Goal: Task Accomplishment & Management: Complete application form

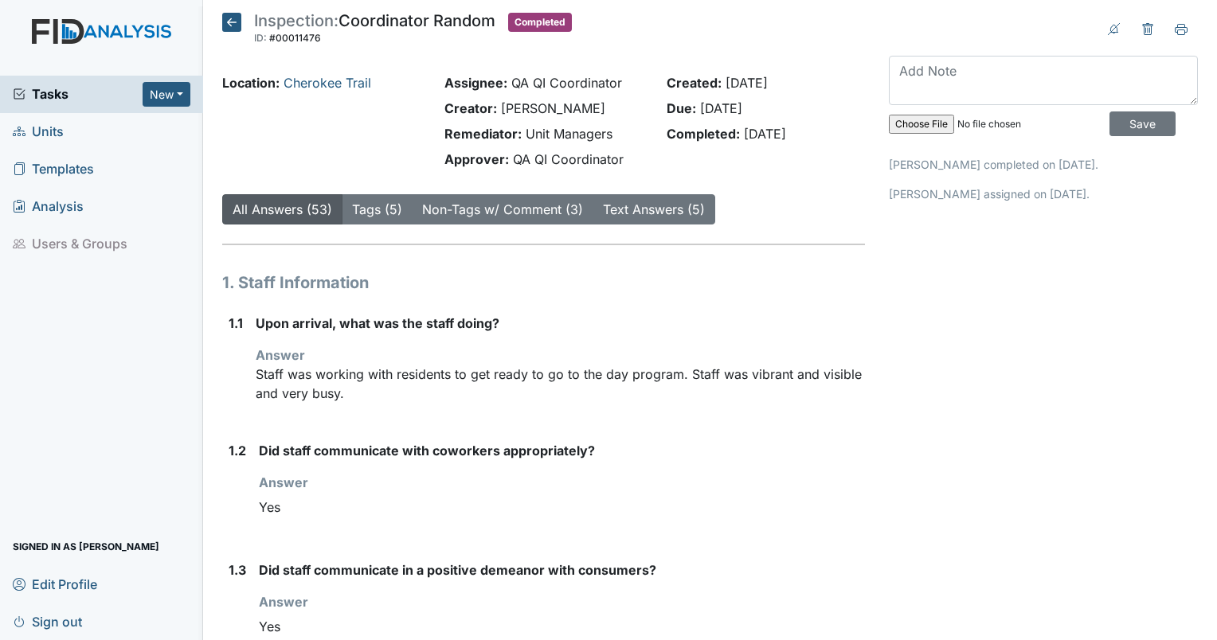
scroll to position [2460, 0]
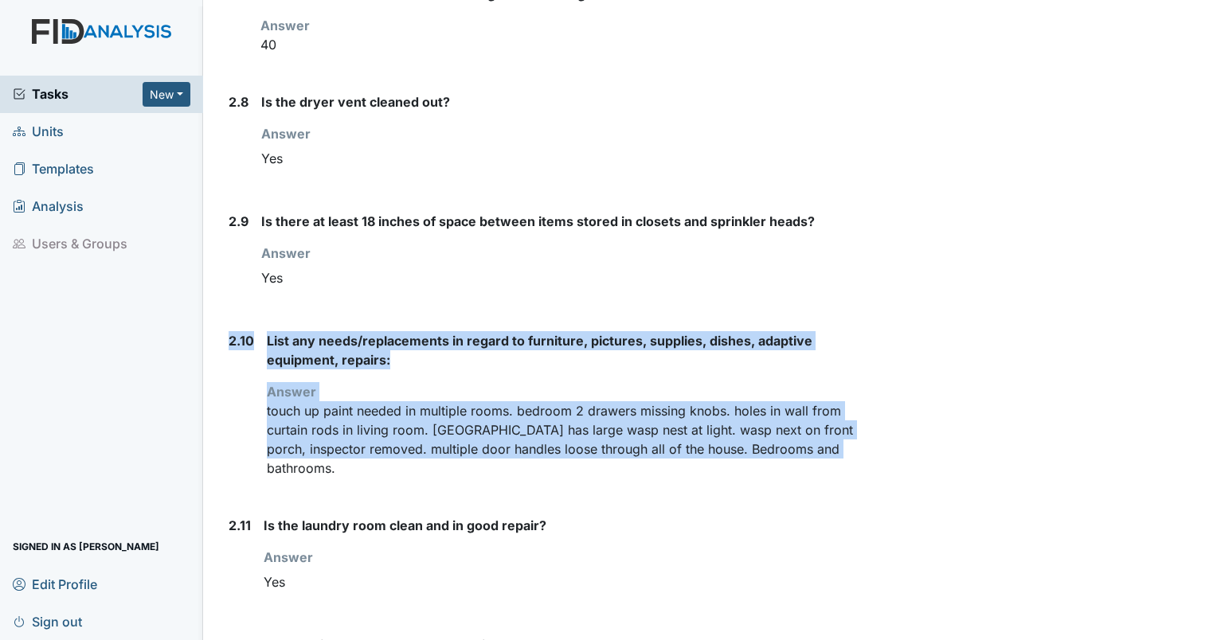
click at [34, 139] on span "Units" at bounding box center [38, 131] width 51 height 25
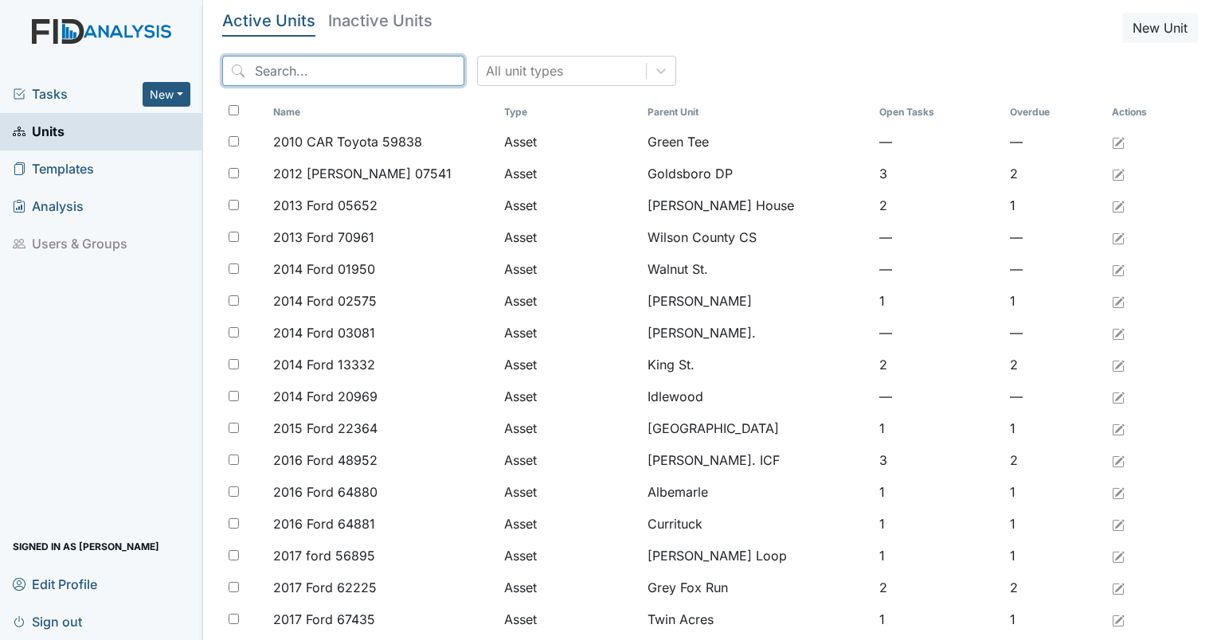
click at [356, 76] on input "search" at bounding box center [343, 71] width 242 height 30
type input "folly"
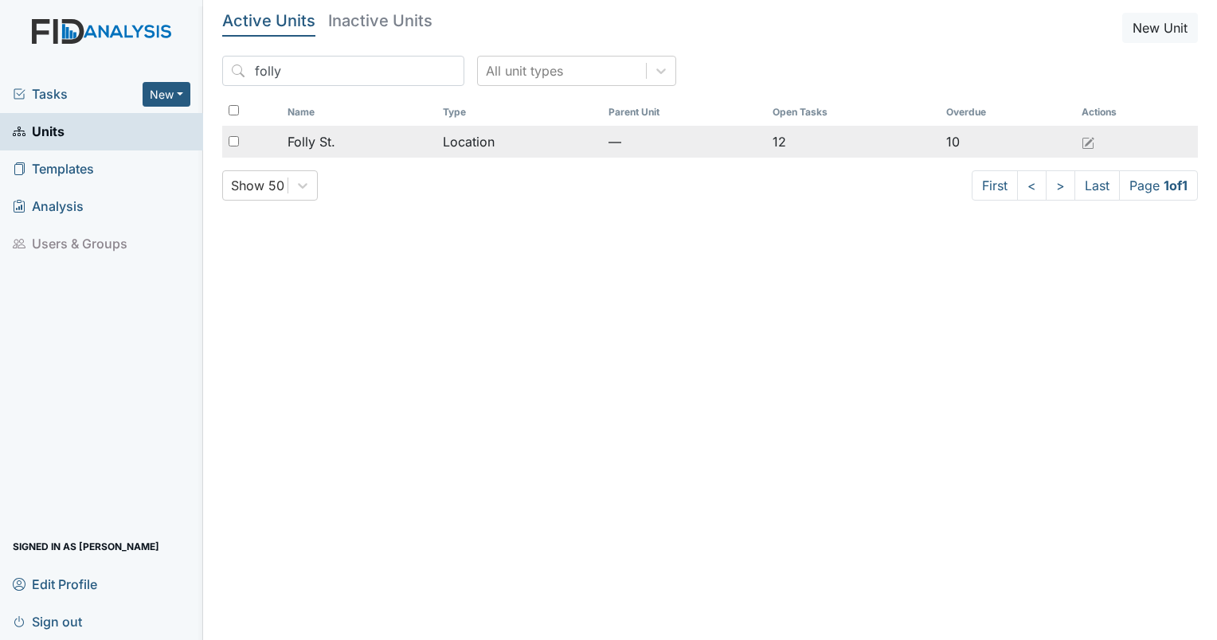
click at [319, 147] on span "Folly St." at bounding box center [311, 141] width 48 height 19
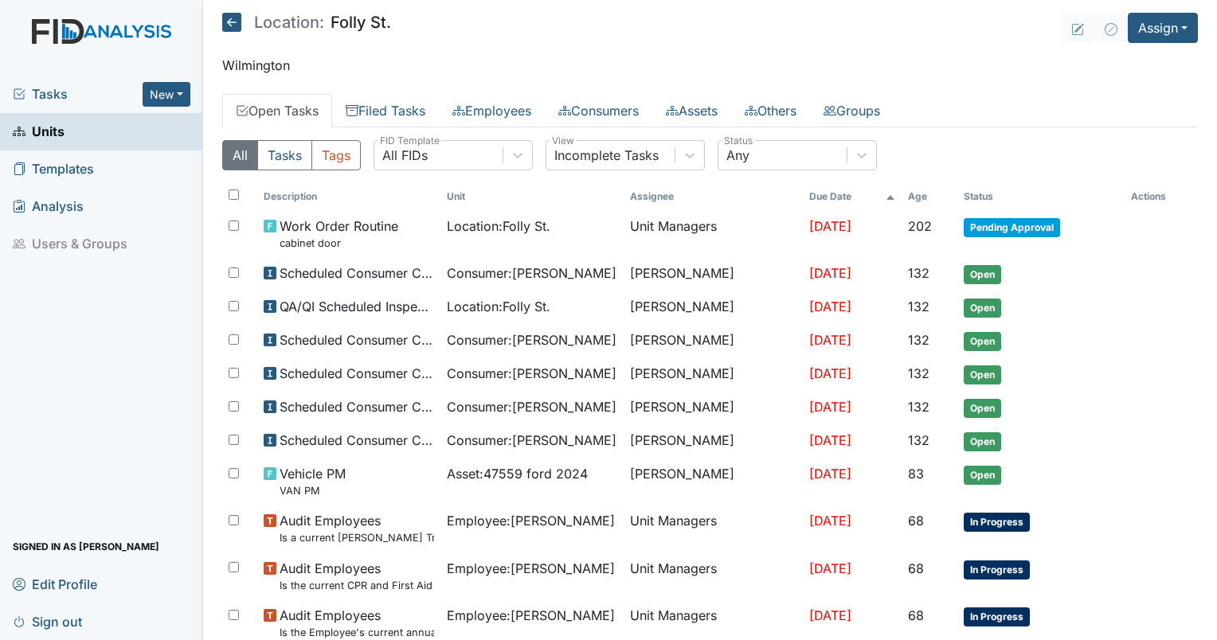
click at [1147, 45] on main "Location: [GEOGRAPHIC_DATA]. Assign Assign Form Assign Inspection Assign Docume…" at bounding box center [710, 320] width 1014 height 640
click at [1142, 31] on button "Assign" at bounding box center [1162, 28] width 70 height 30
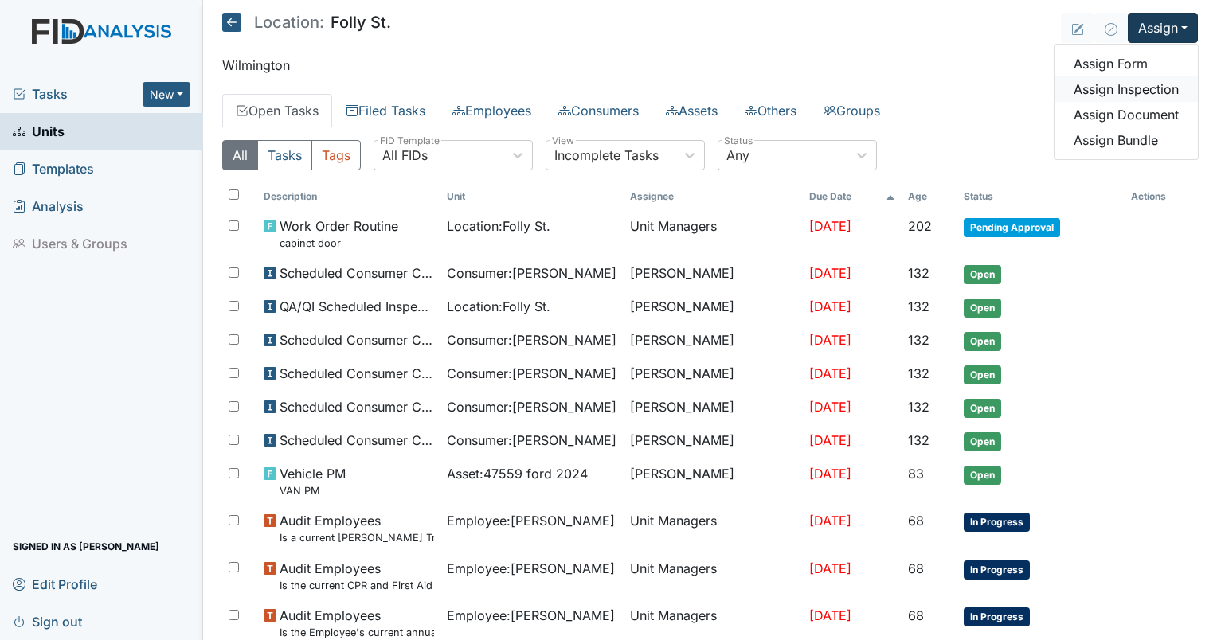
click at [1131, 86] on link "Assign Inspection" at bounding box center [1125, 88] width 143 height 25
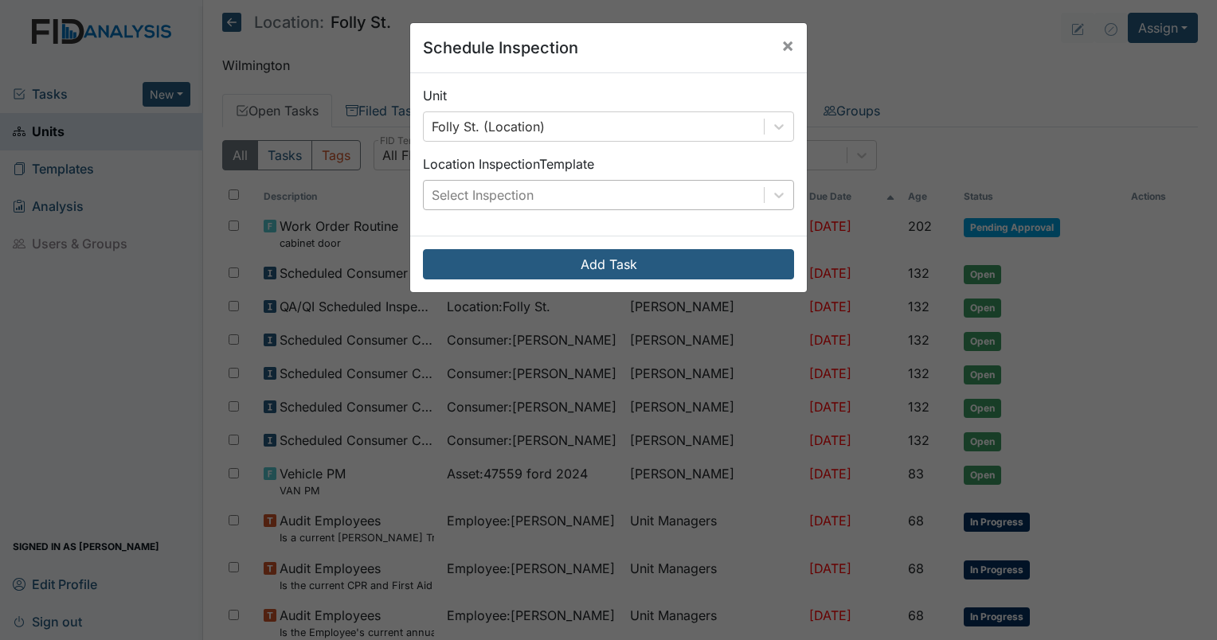
click at [503, 186] on div "Select Inspection" at bounding box center [483, 195] width 102 height 19
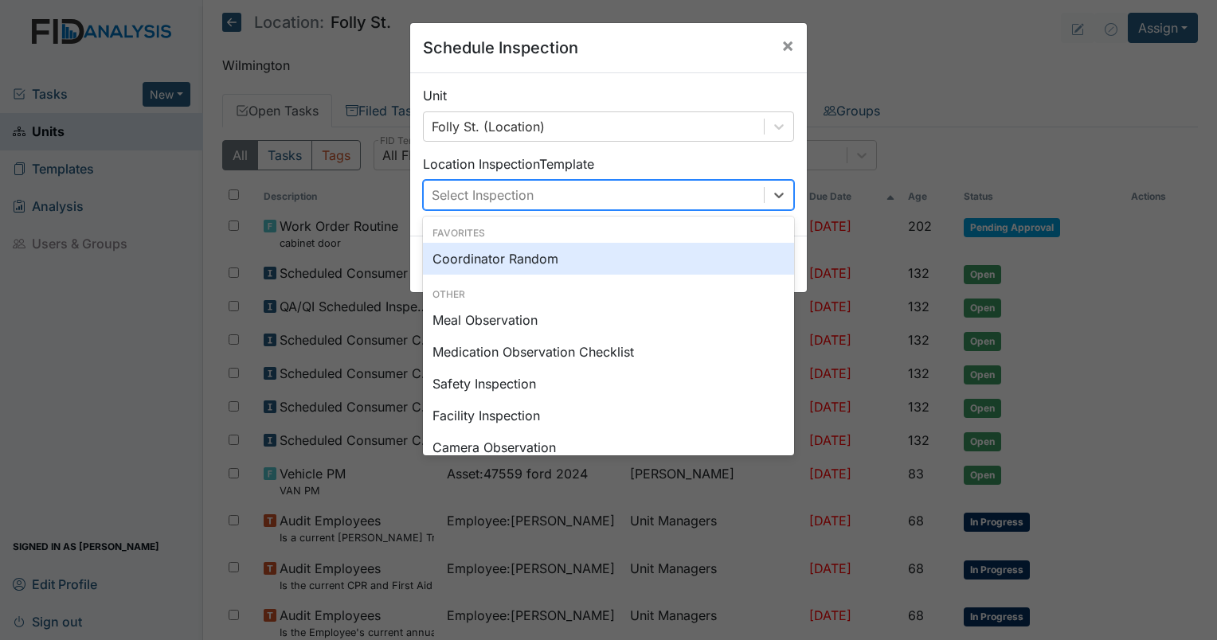
click at [486, 272] on div "Coordinator Random" at bounding box center [608, 259] width 371 height 32
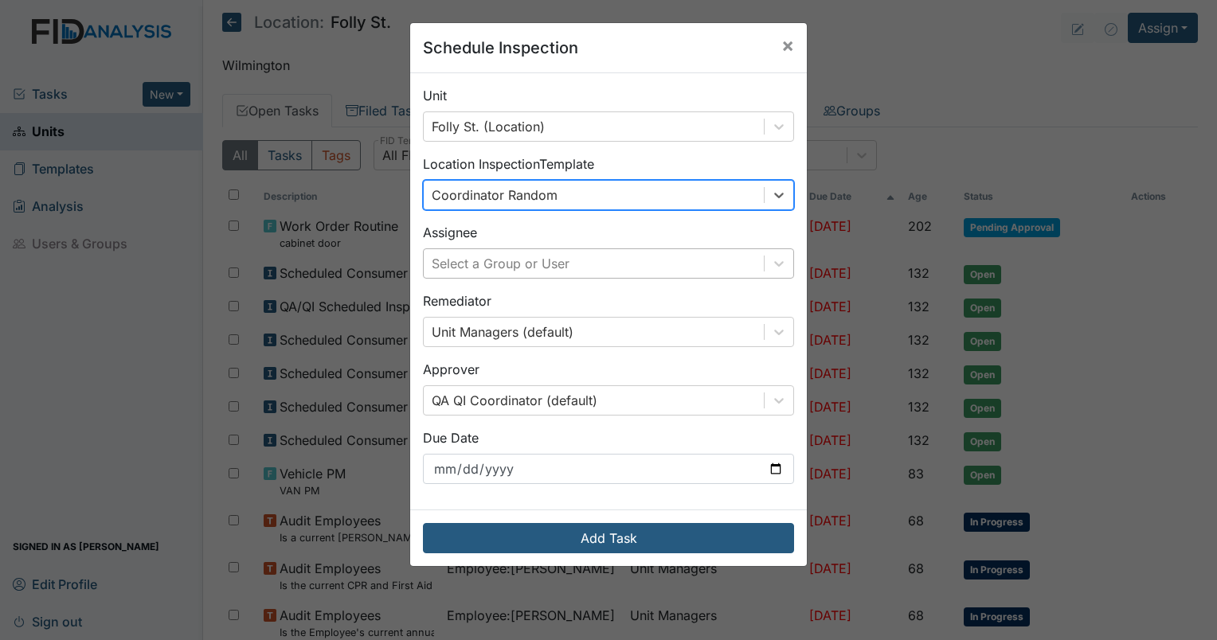
click at [503, 264] on div "Select a Group or User" at bounding box center [501, 263] width 138 height 19
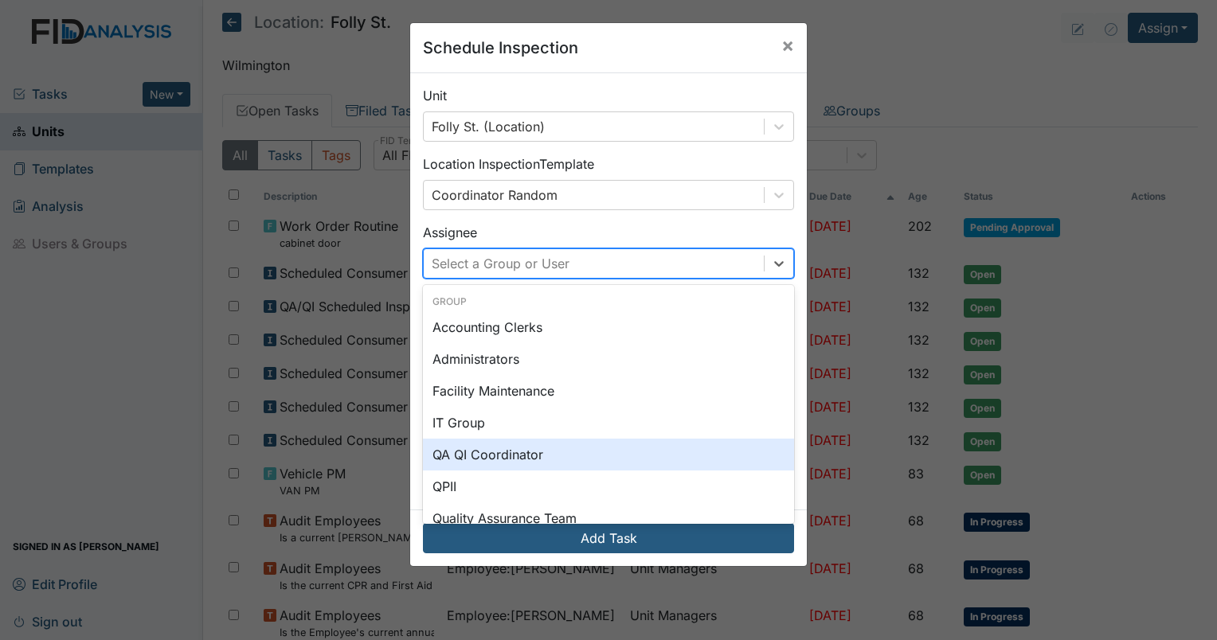
click at [495, 447] on div "QA QI Coordinator" at bounding box center [608, 455] width 371 height 32
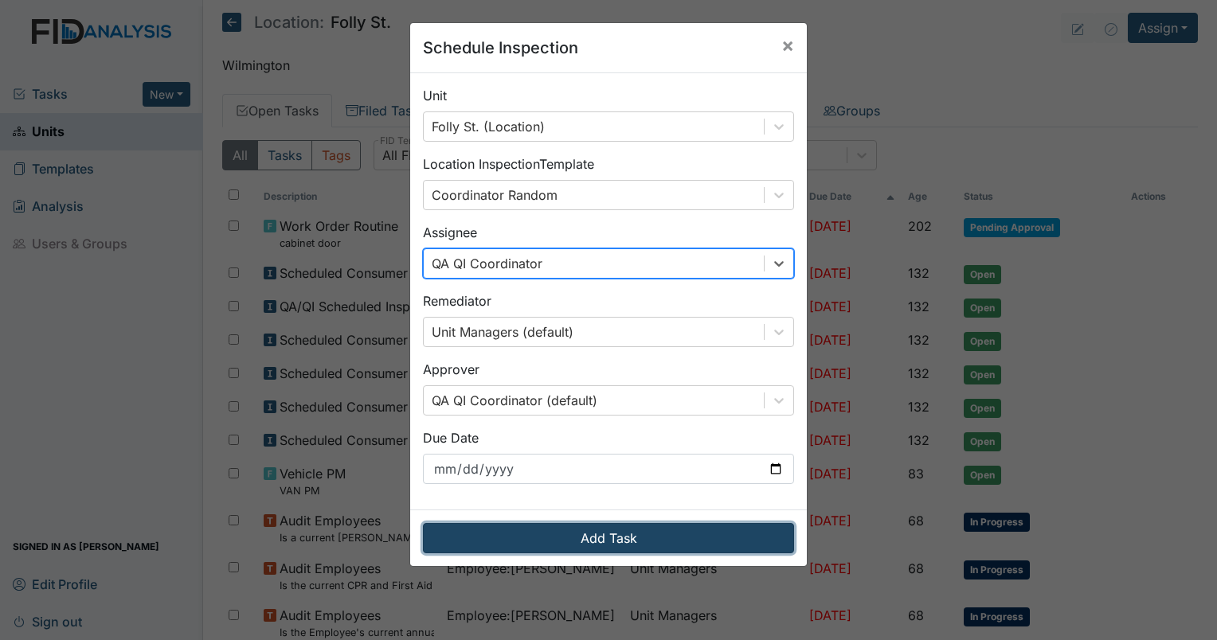
click at [560, 540] on button "Add Task" at bounding box center [608, 538] width 371 height 30
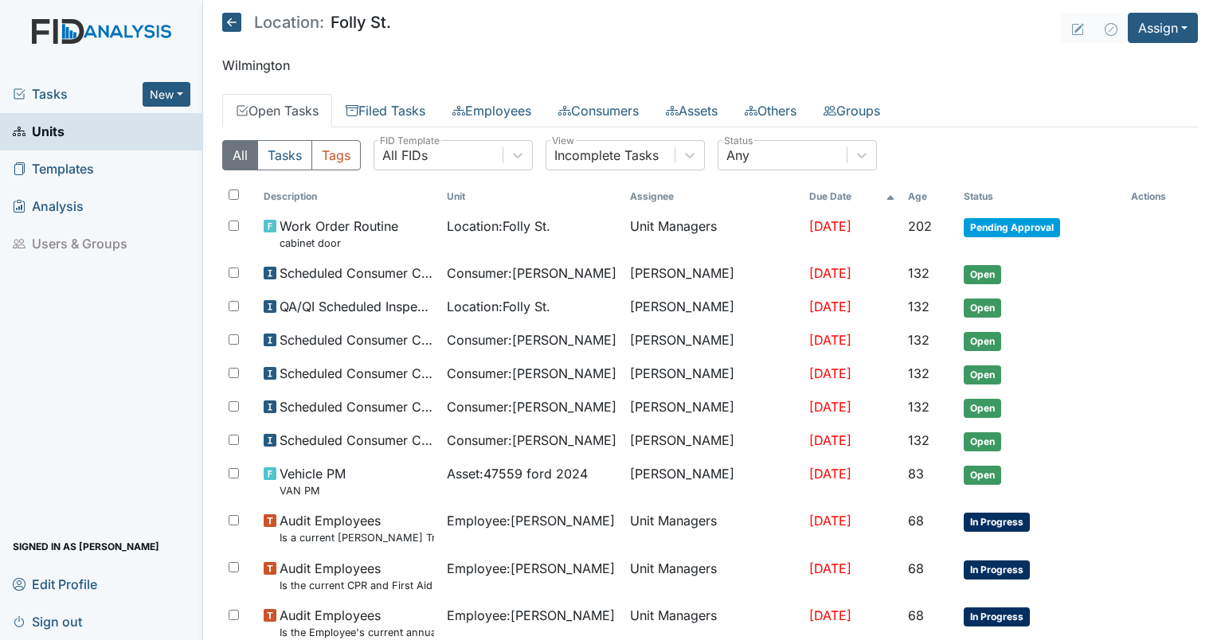
click at [84, 140] on link "Units" at bounding box center [101, 131] width 203 height 37
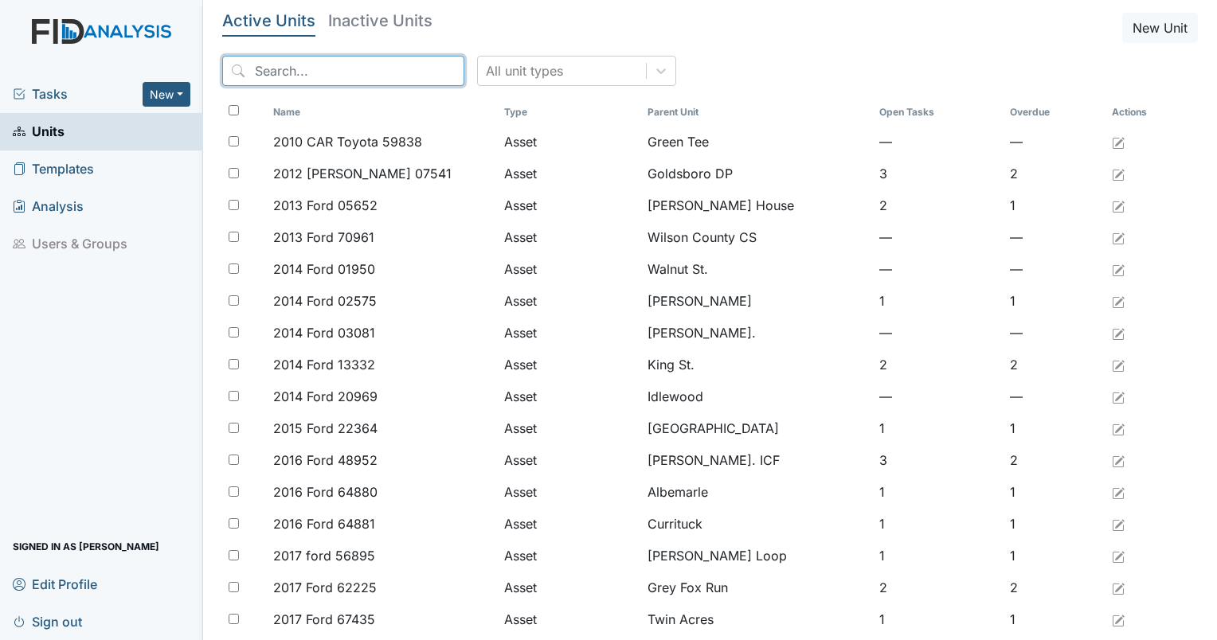
click at [366, 76] on input "search" at bounding box center [343, 71] width 242 height 30
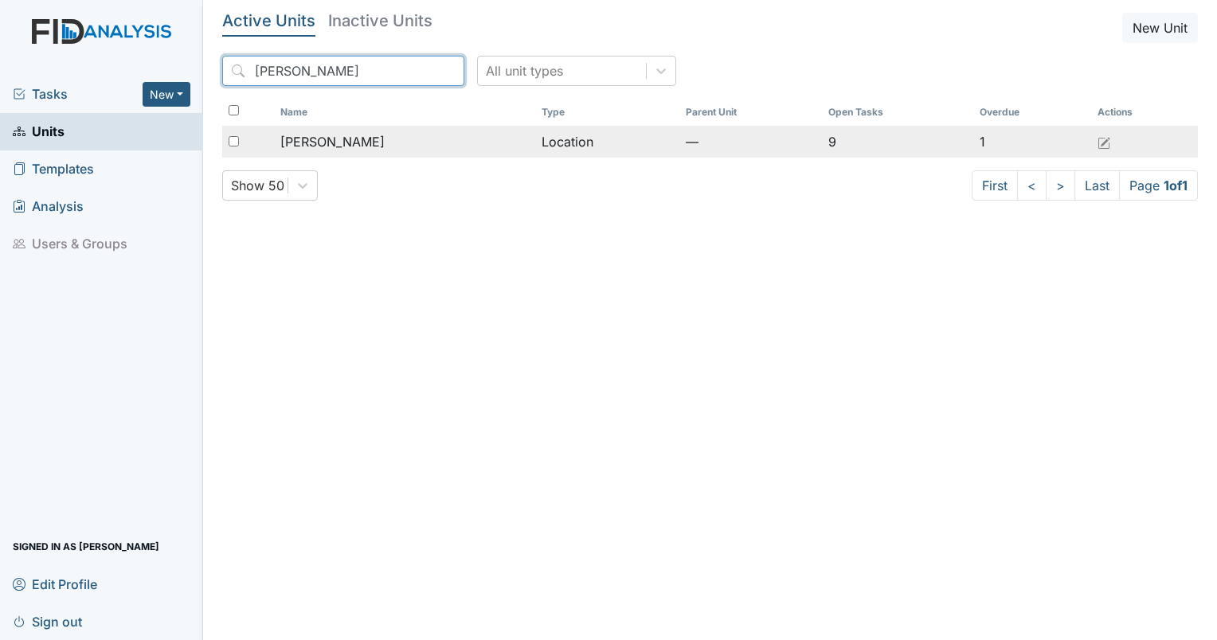
type input "lockwood"
click at [363, 143] on div "[PERSON_NAME]" at bounding box center [404, 141] width 249 height 19
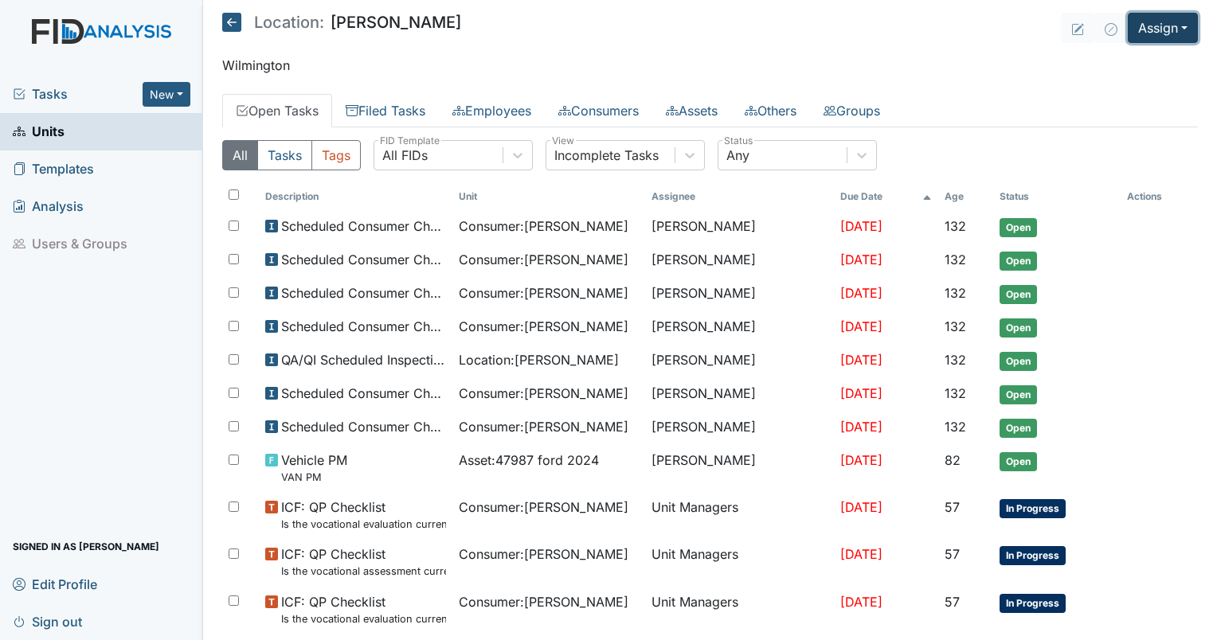
click at [1158, 29] on button "Assign" at bounding box center [1162, 28] width 70 height 30
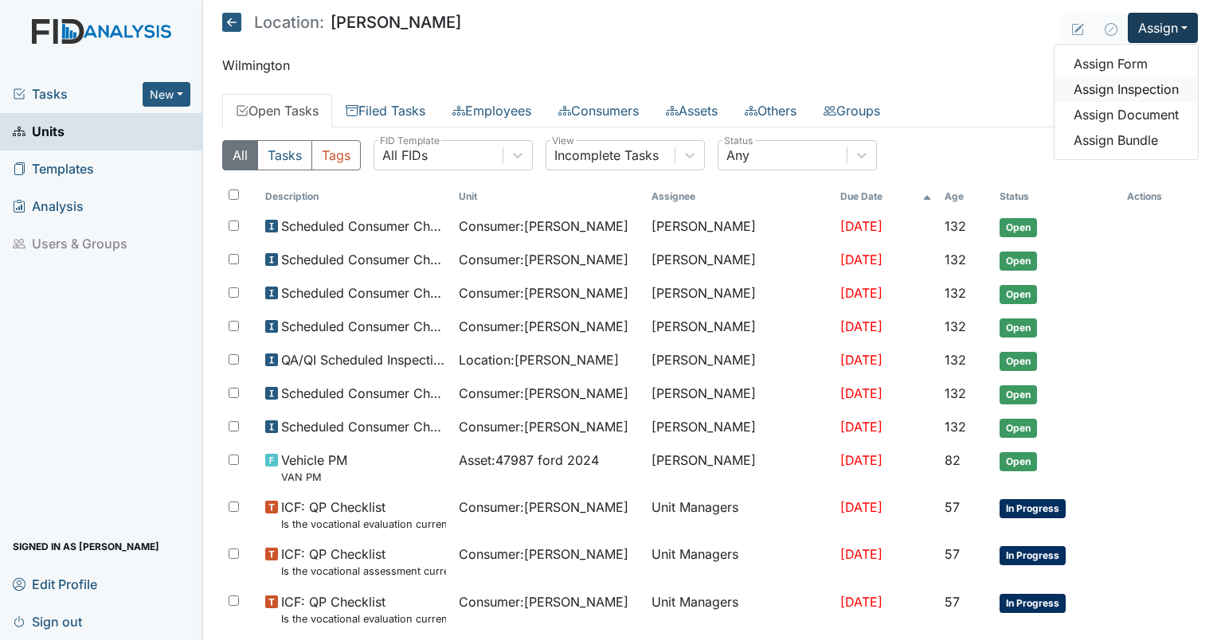
click at [1122, 95] on link "Assign Inspection" at bounding box center [1125, 88] width 143 height 25
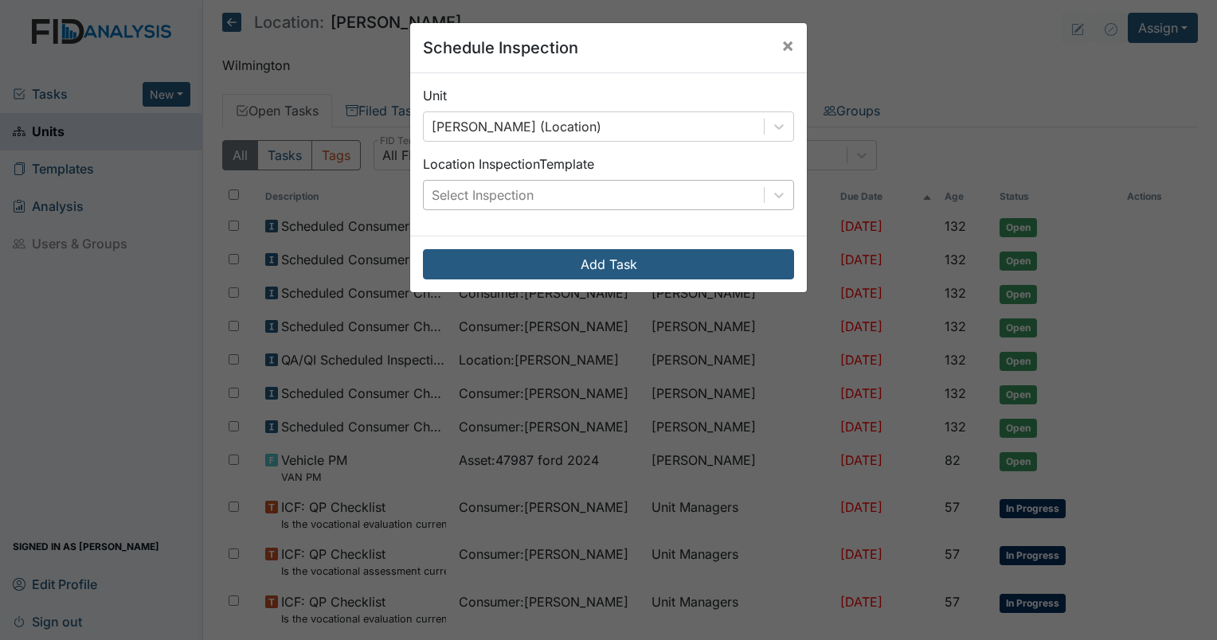
click at [534, 197] on div "Select Inspection" at bounding box center [594, 195] width 340 height 29
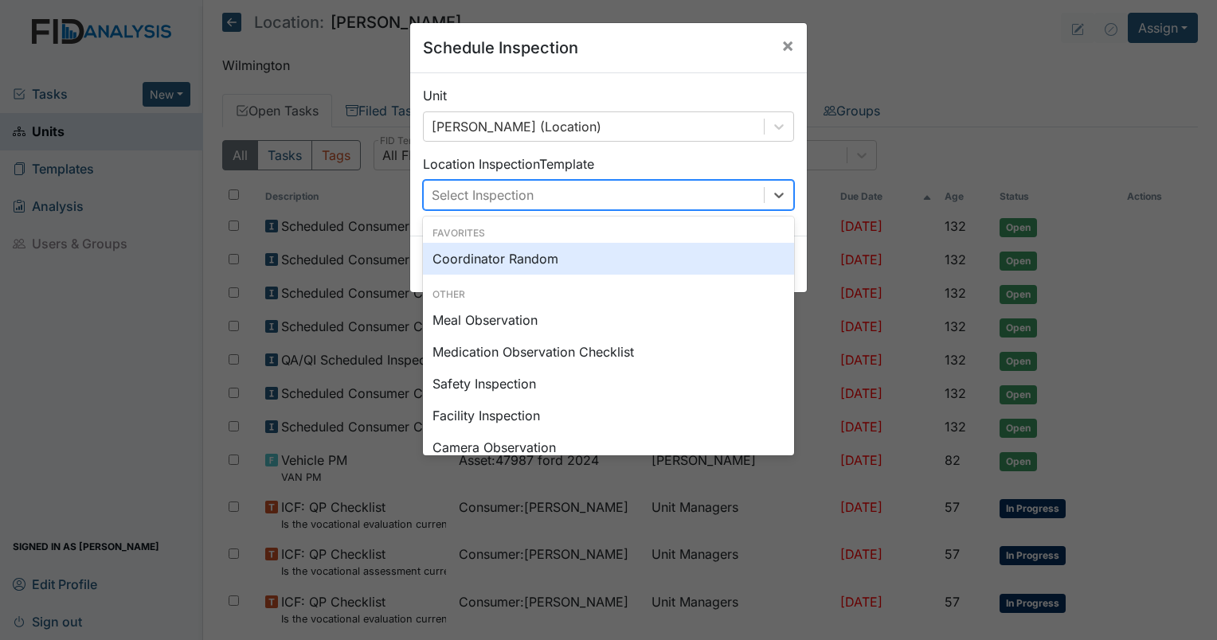
click at [510, 259] on div "Coordinator Random" at bounding box center [608, 259] width 371 height 32
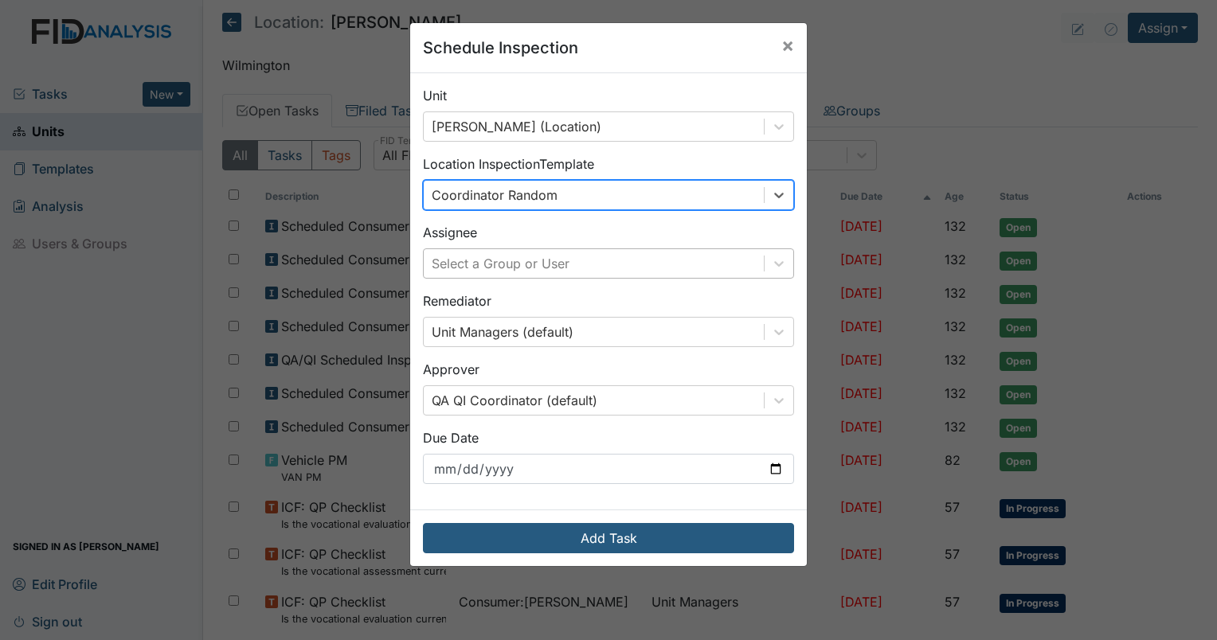
click at [538, 274] on div "Select a Group or User" at bounding box center [594, 263] width 340 height 29
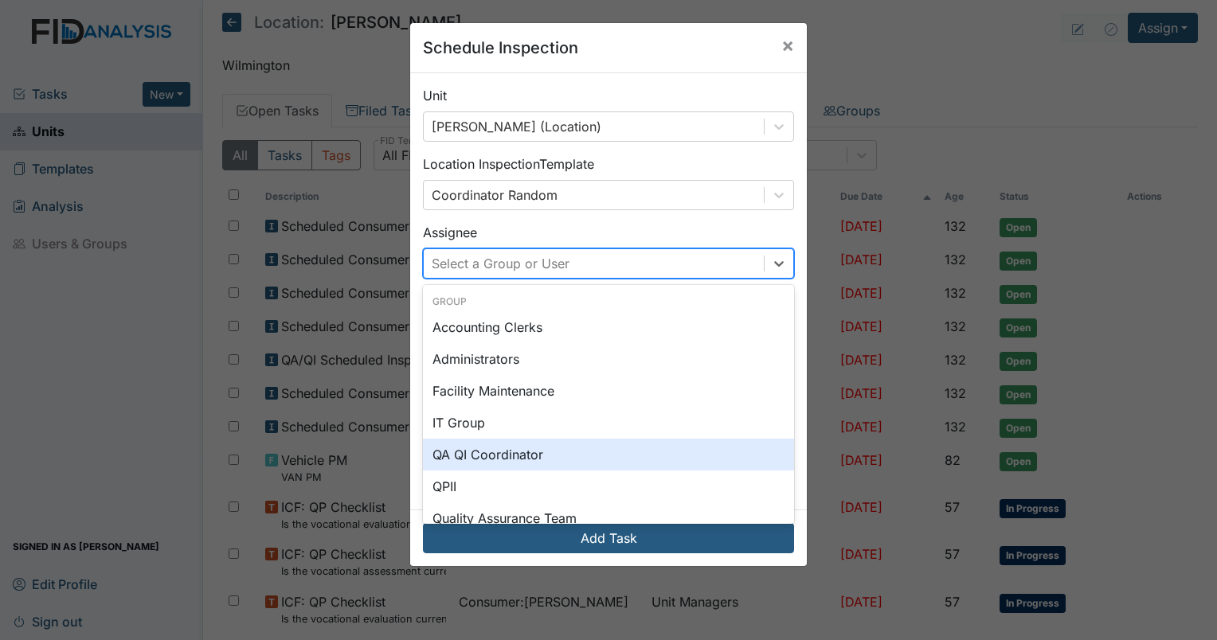
click at [515, 447] on div "QA QI Coordinator" at bounding box center [608, 455] width 371 height 32
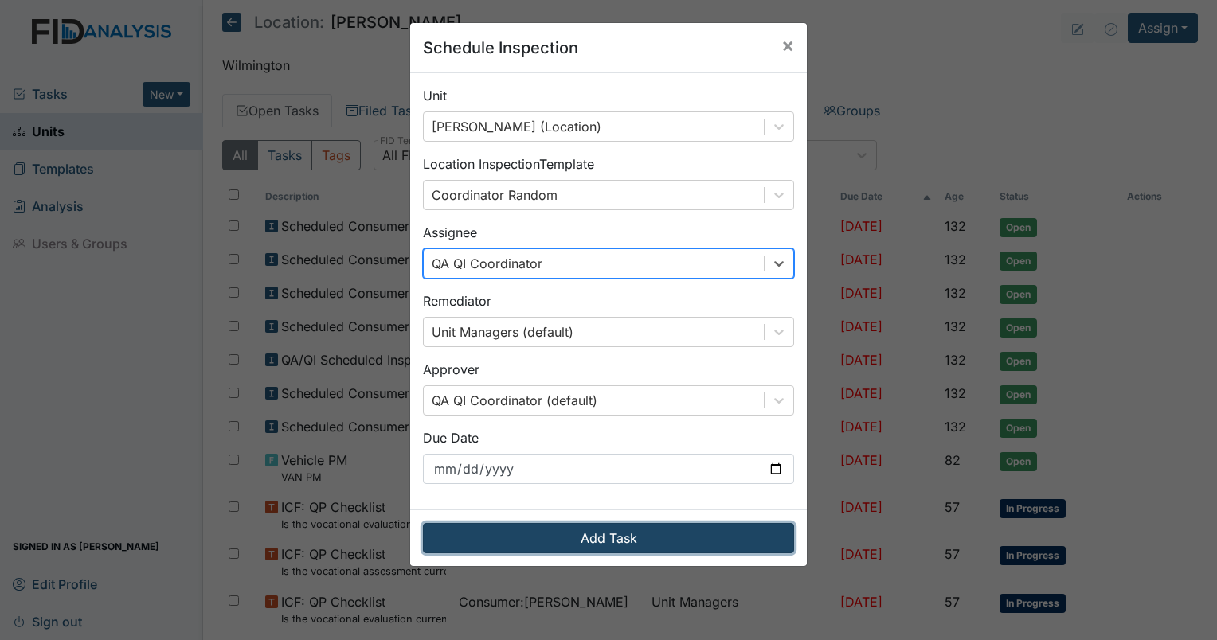
click at [504, 545] on button "Add Task" at bounding box center [608, 538] width 371 height 30
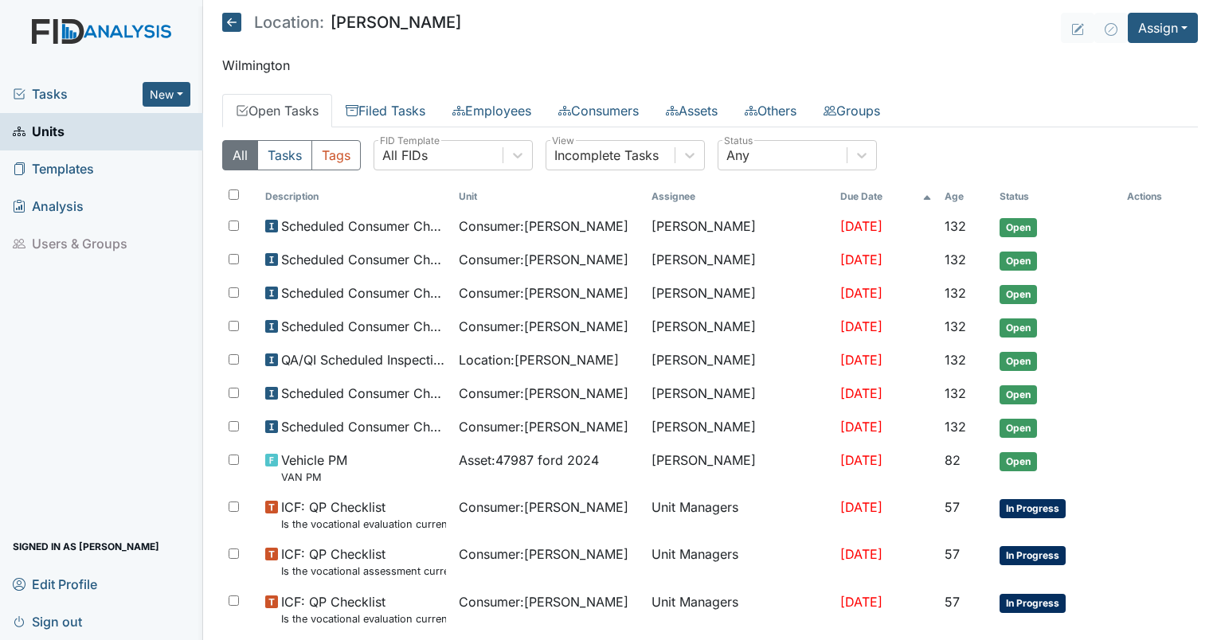
click at [35, 87] on span "Tasks" at bounding box center [78, 93] width 130 height 19
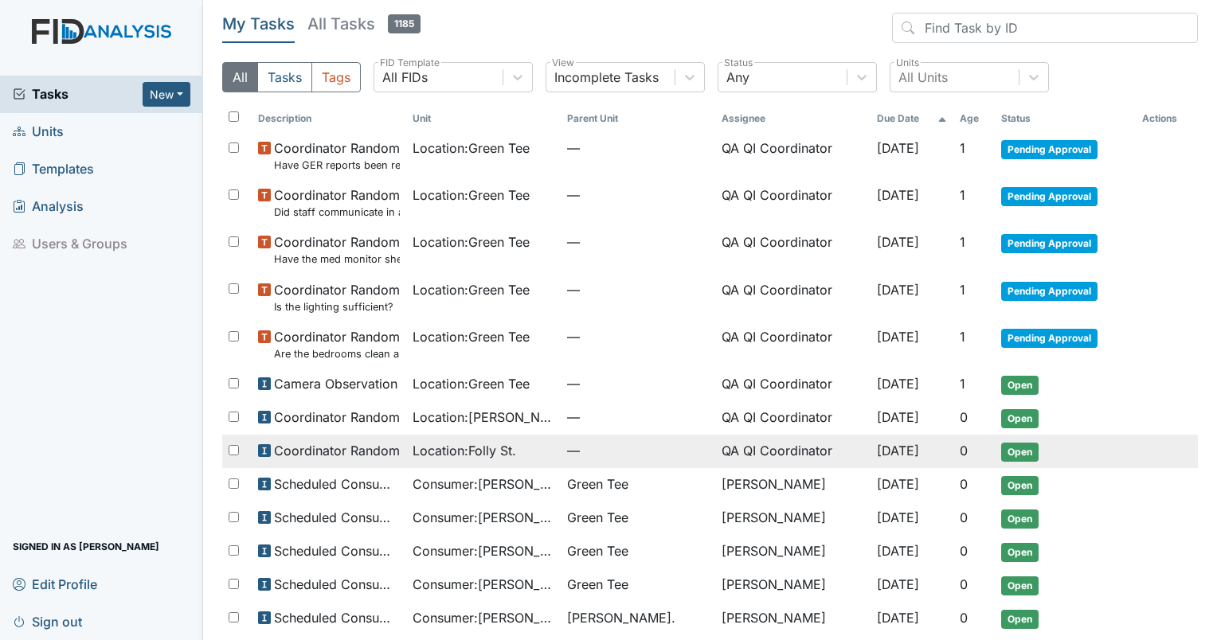
click at [487, 450] on span "Location : [GEOGRAPHIC_DATA]." at bounding box center [464, 450] width 104 height 19
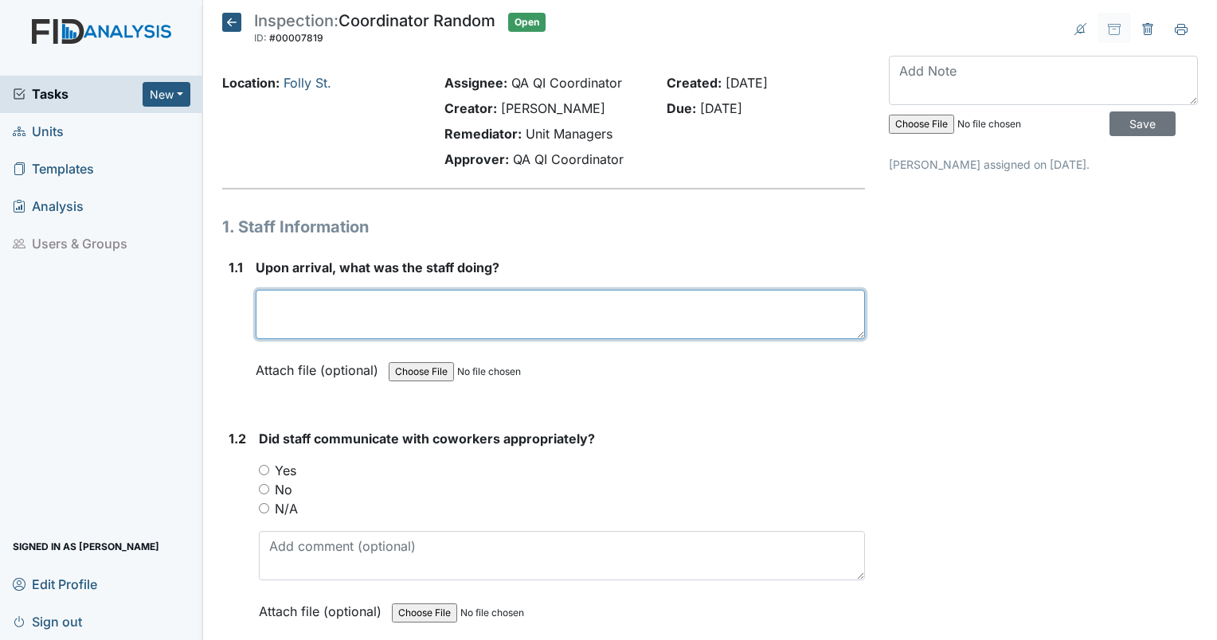
click at [331, 315] on textarea at bounding box center [560, 314] width 609 height 49
type textarea "No staff in home on arrival."
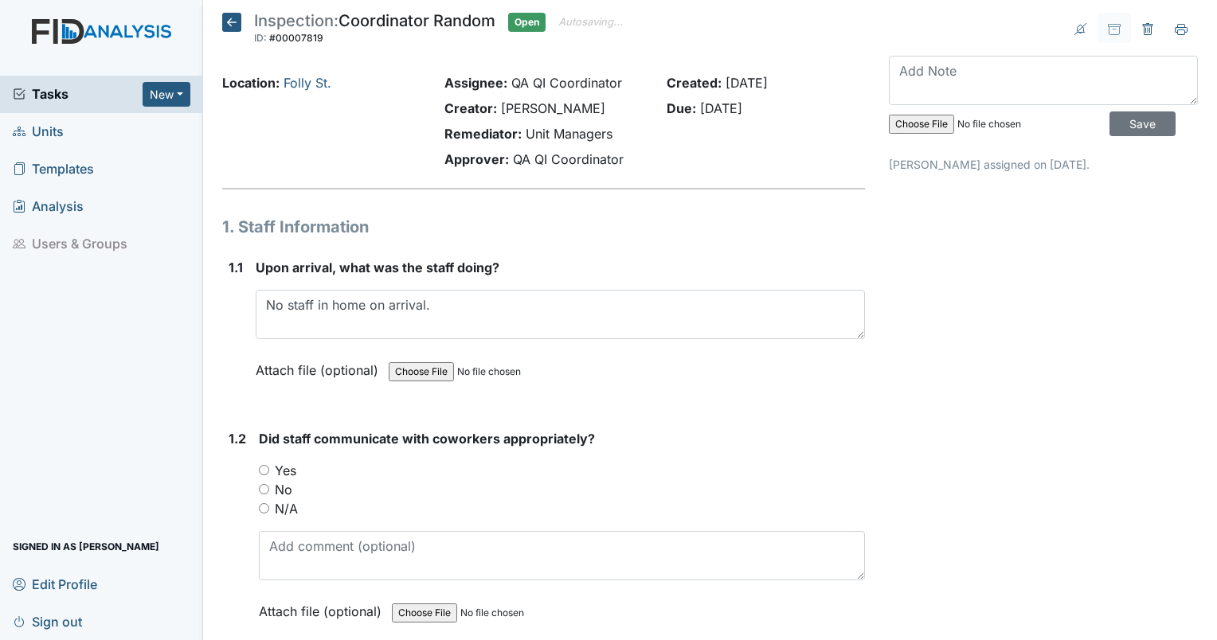
click at [263, 512] on input "N/A" at bounding box center [264, 508] width 10 height 10
radio input "true"
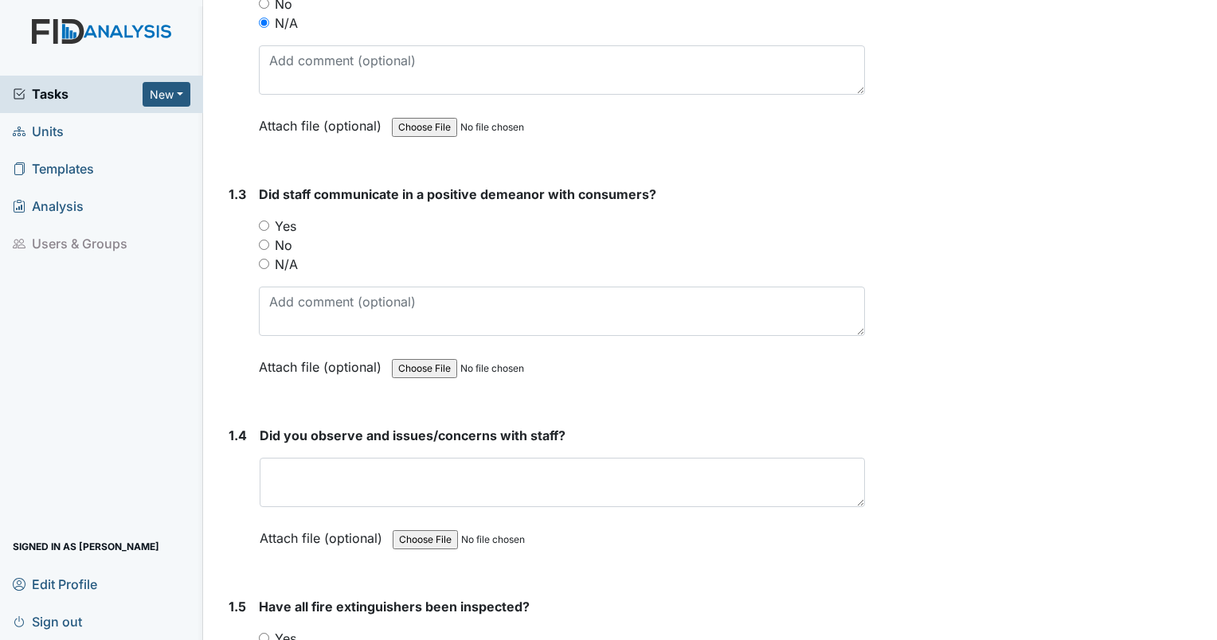
scroll to position [499, 0]
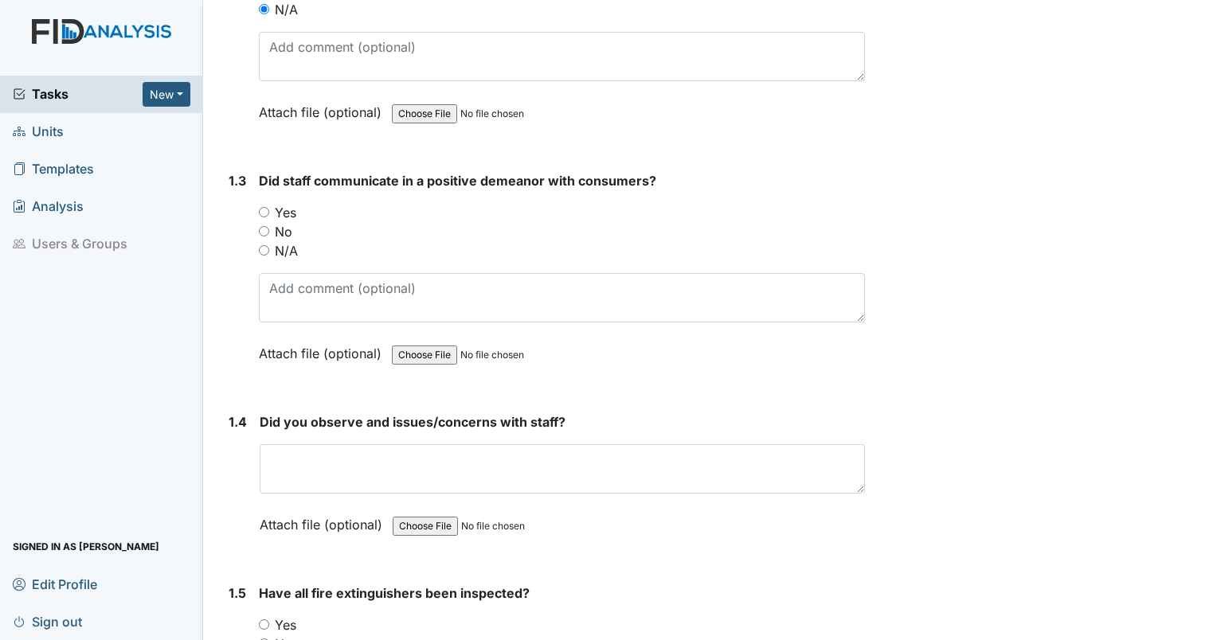
click at [264, 248] on input "N/A" at bounding box center [264, 250] width 10 height 10
radio input "true"
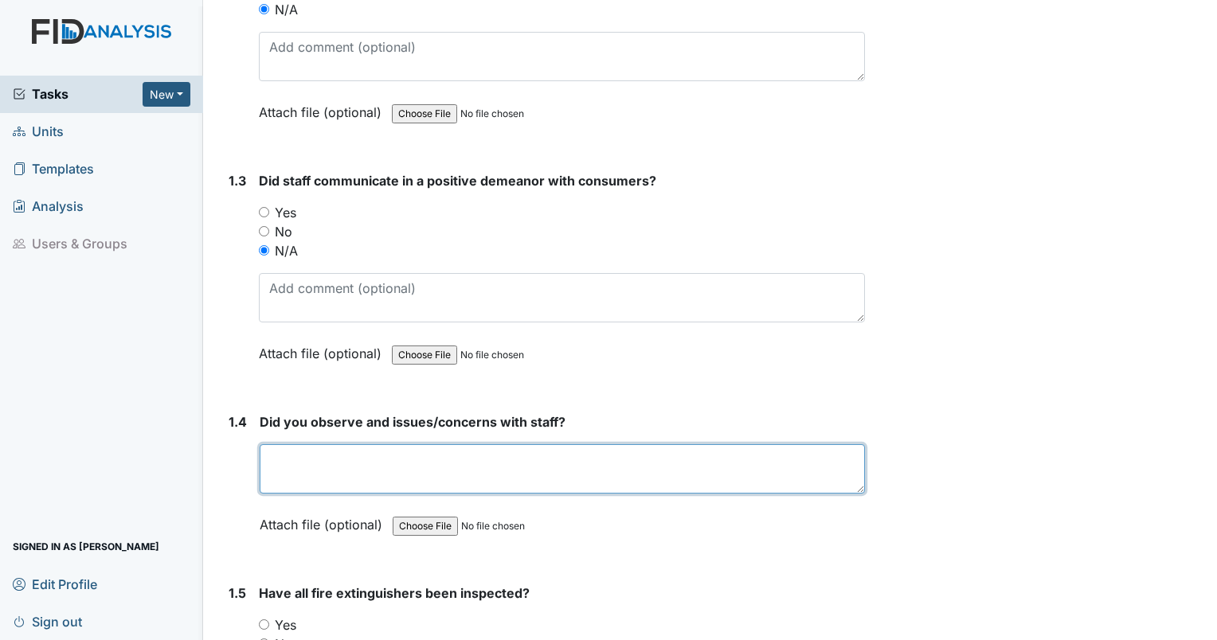
click at [478, 463] on textarea at bounding box center [562, 468] width 605 height 49
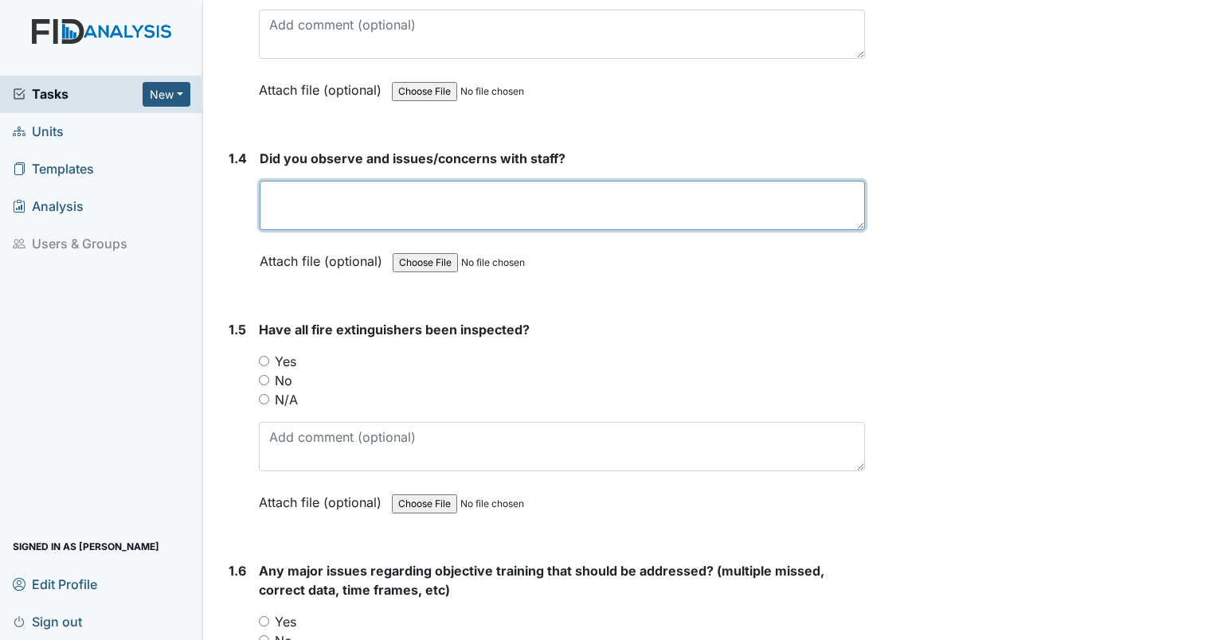
scroll to position [777, 0]
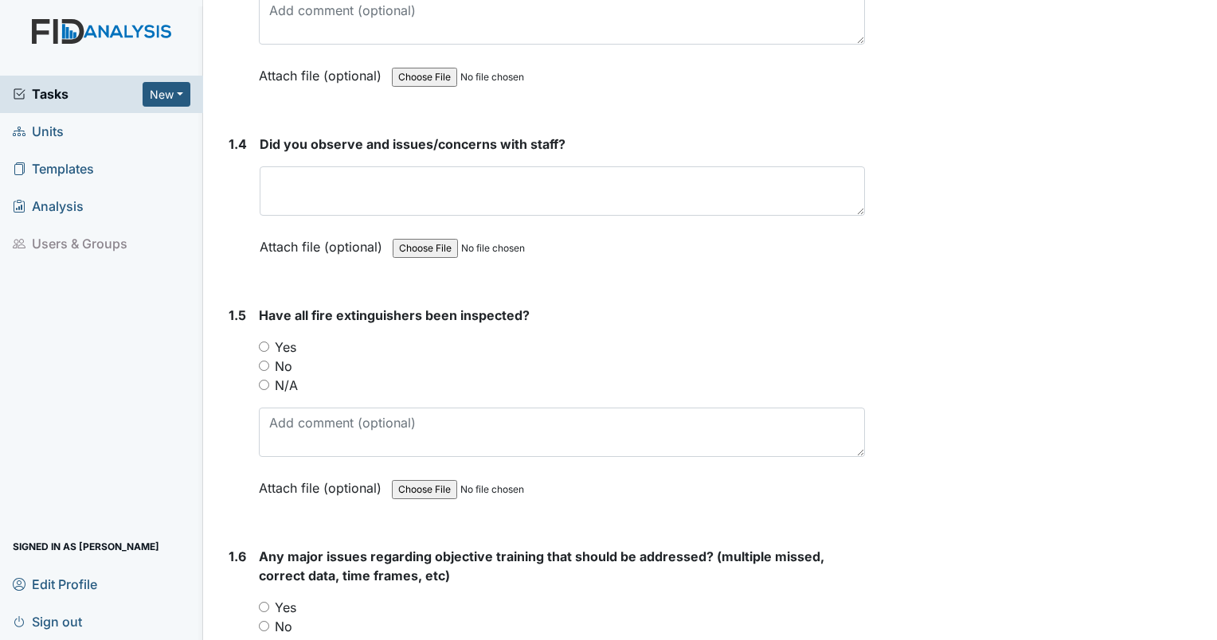
click at [268, 347] on input "Yes" at bounding box center [264, 347] width 10 height 10
radio input "true"
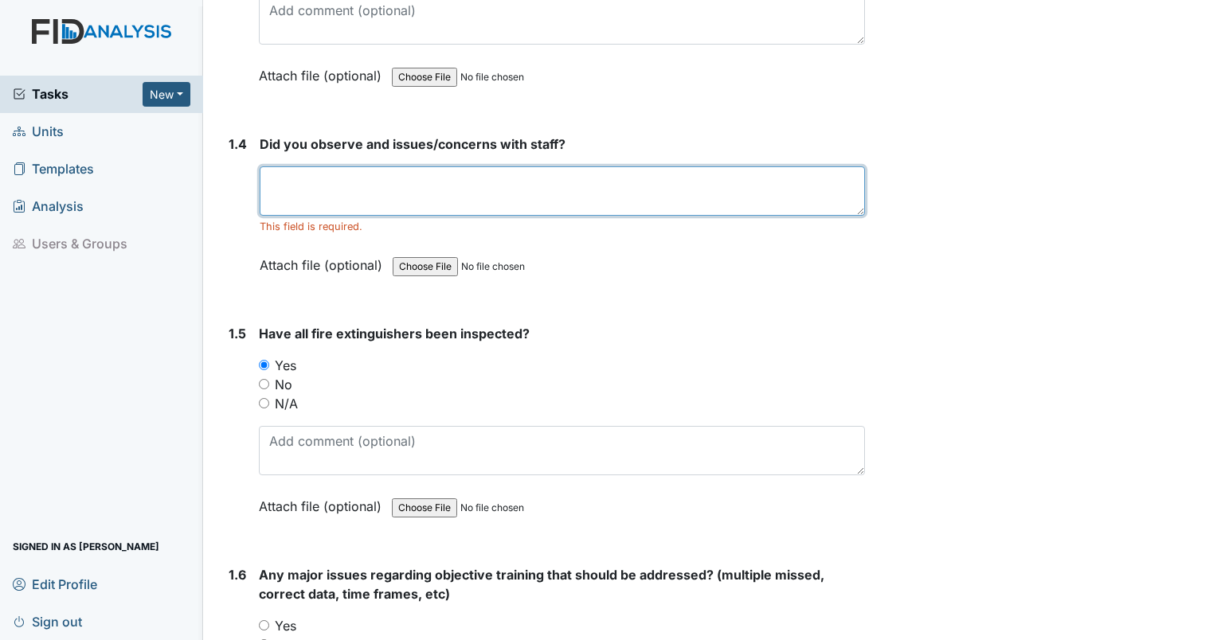
click at [726, 182] on textarea at bounding box center [562, 190] width 605 height 49
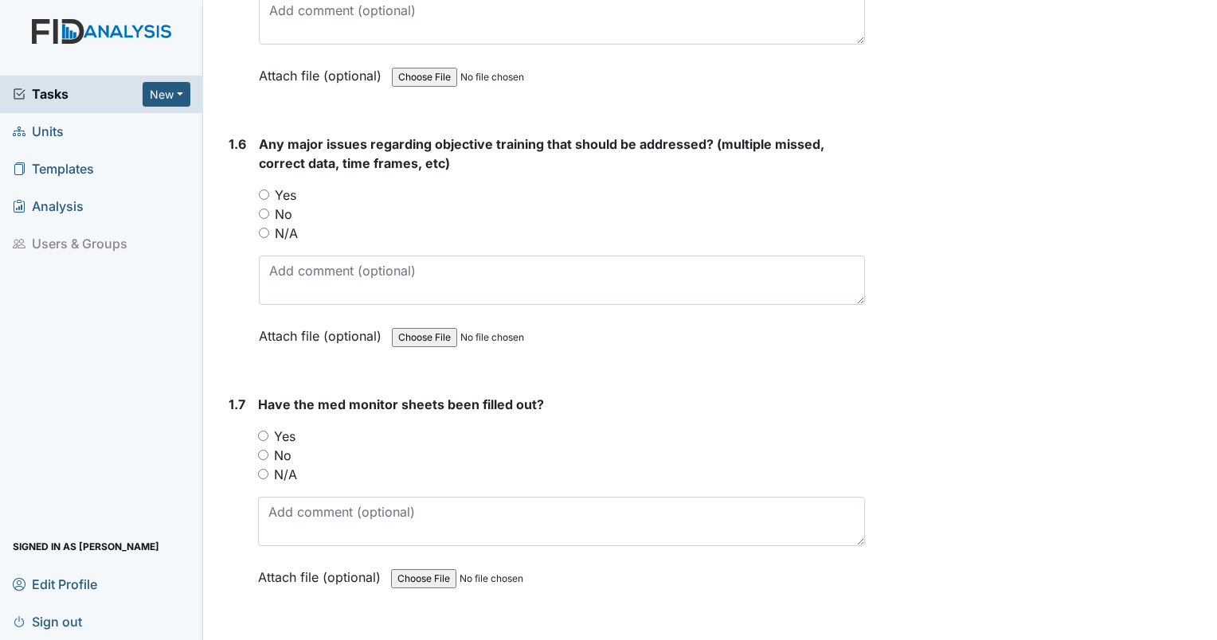
scroll to position [1194, 0]
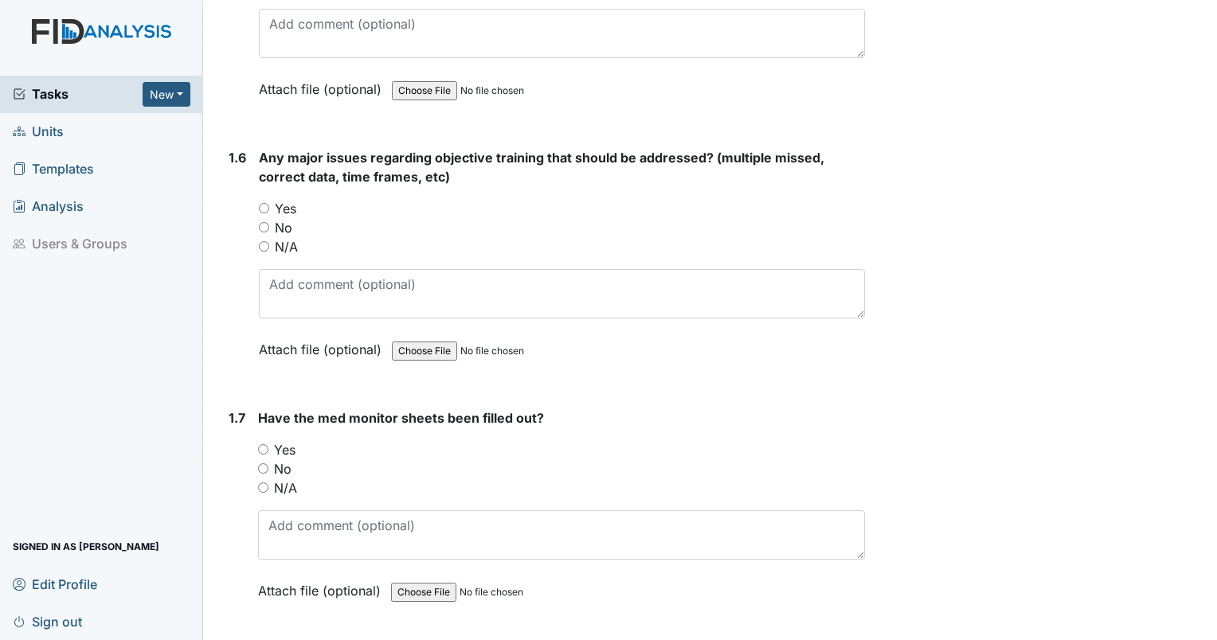
type textarea "n/a"
click at [264, 222] on input "No" at bounding box center [264, 227] width 10 height 10
radio input "true"
click at [264, 208] on input "Yes" at bounding box center [264, 208] width 10 height 10
radio input "true"
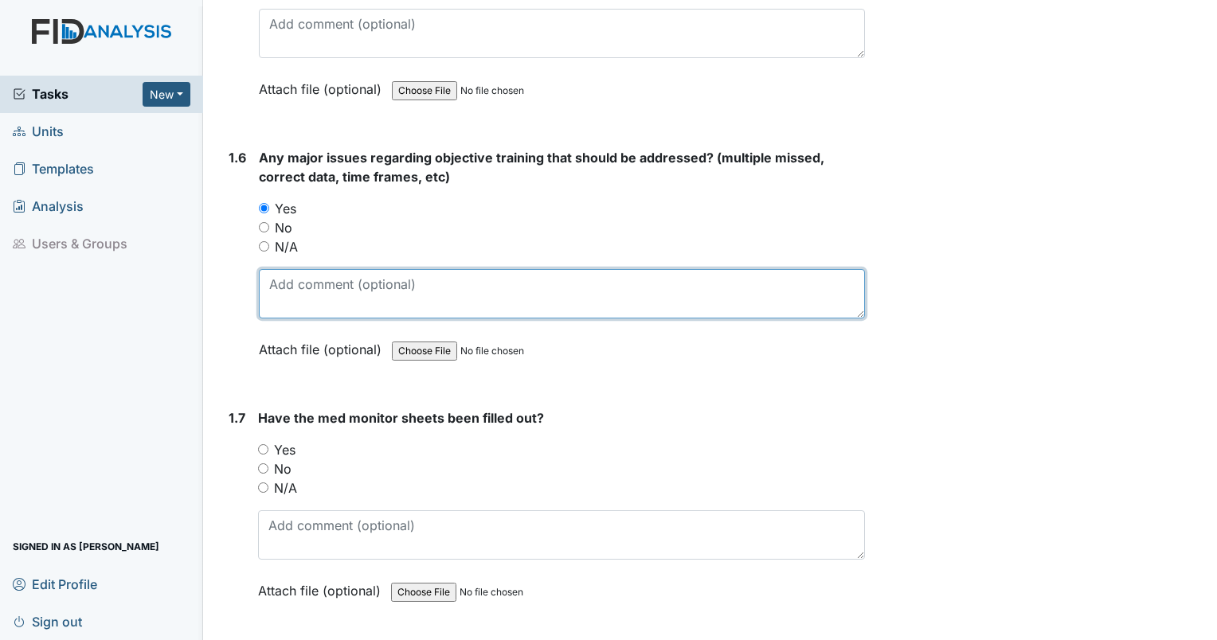
click at [303, 279] on textarea at bounding box center [562, 293] width 606 height 49
type textarea "JF missing ISP data in therap."
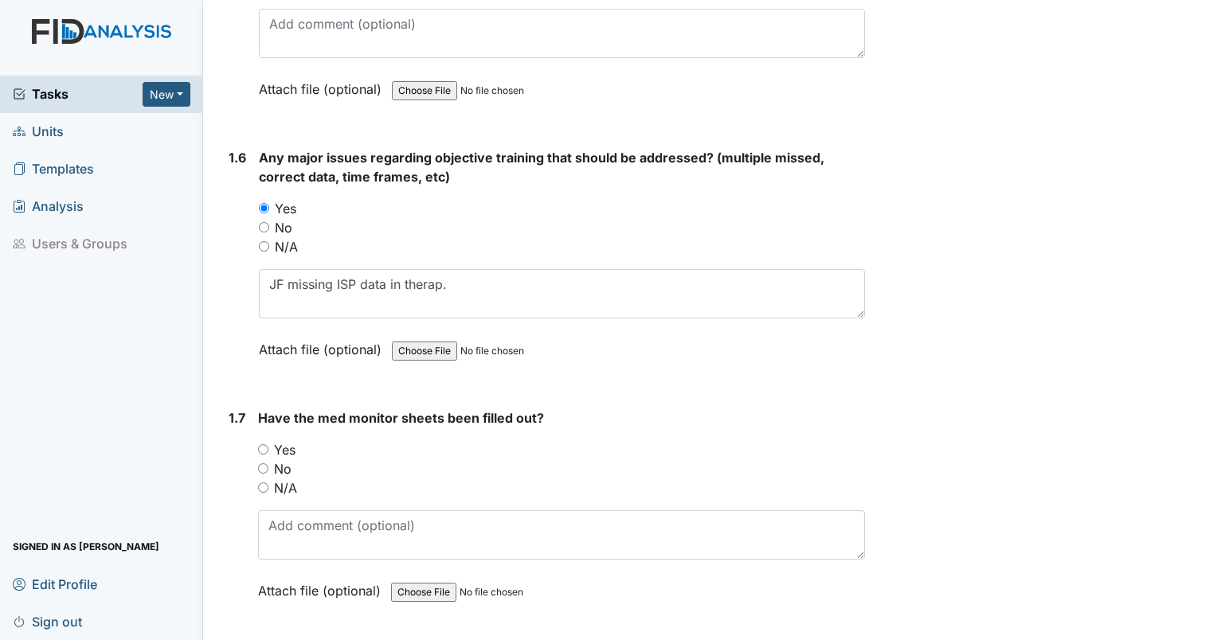
click at [267, 463] on input "No" at bounding box center [263, 468] width 10 height 10
radio input "true"
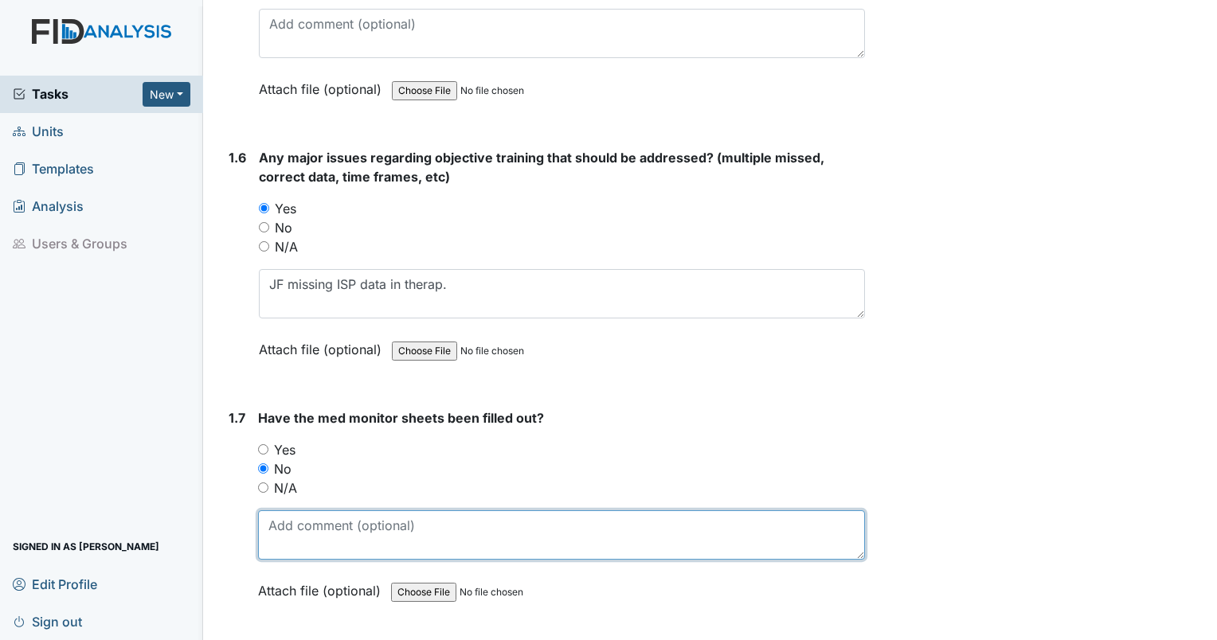
click at [299, 523] on textarea at bounding box center [561, 534] width 607 height 49
type textarea "BC missing cream for feet x2 days PM. NS missing med buspirone 8/23 AM"
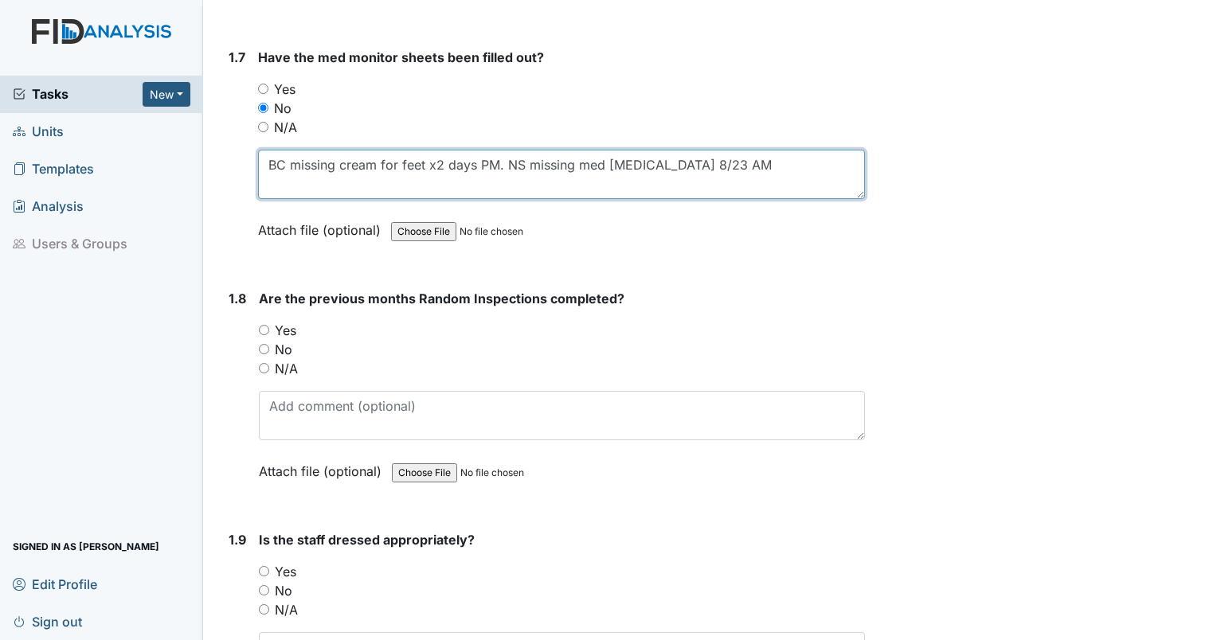
scroll to position [1611, 0]
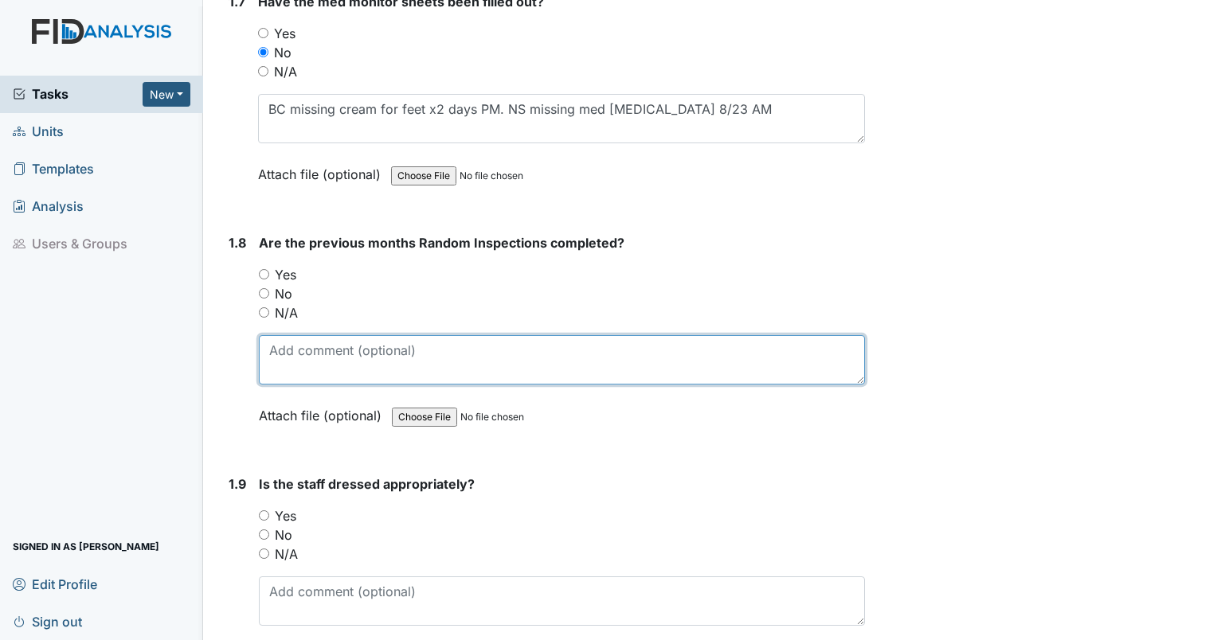
click at [359, 353] on textarea at bounding box center [562, 359] width 606 height 49
type textarea "No random inspection for July."
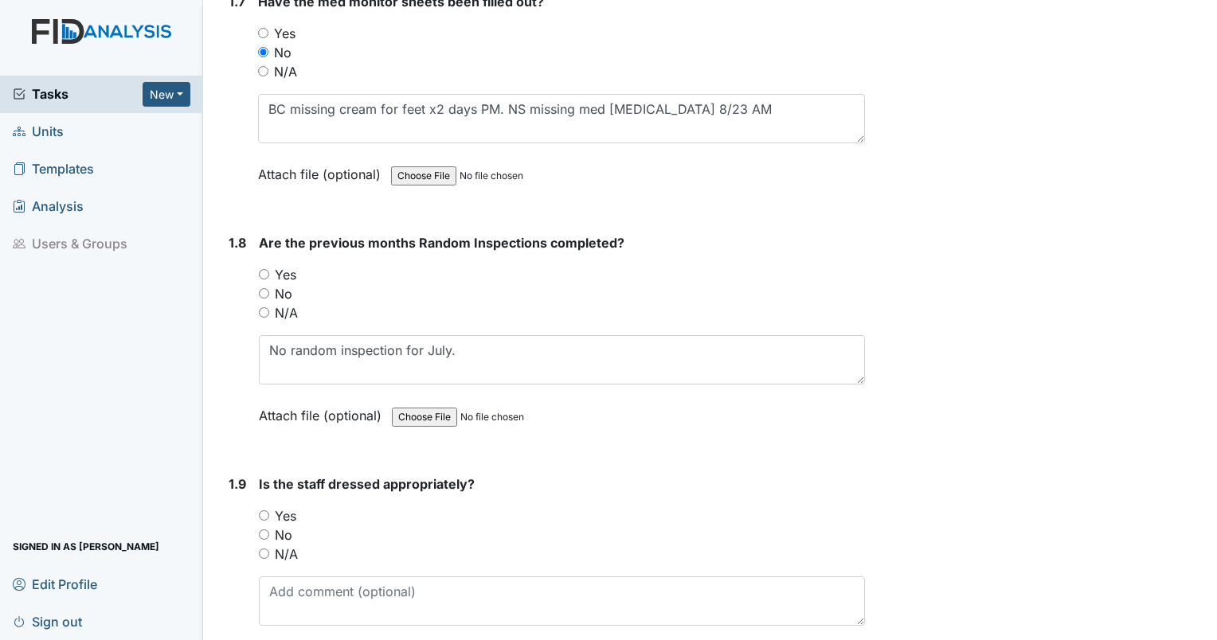
click at [264, 288] on input "No" at bounding box center [264, 293] width 10 height 10
click at [261, 288] on input "No" at bounding box center [264, 293] width 10 height 10
radio input "true"
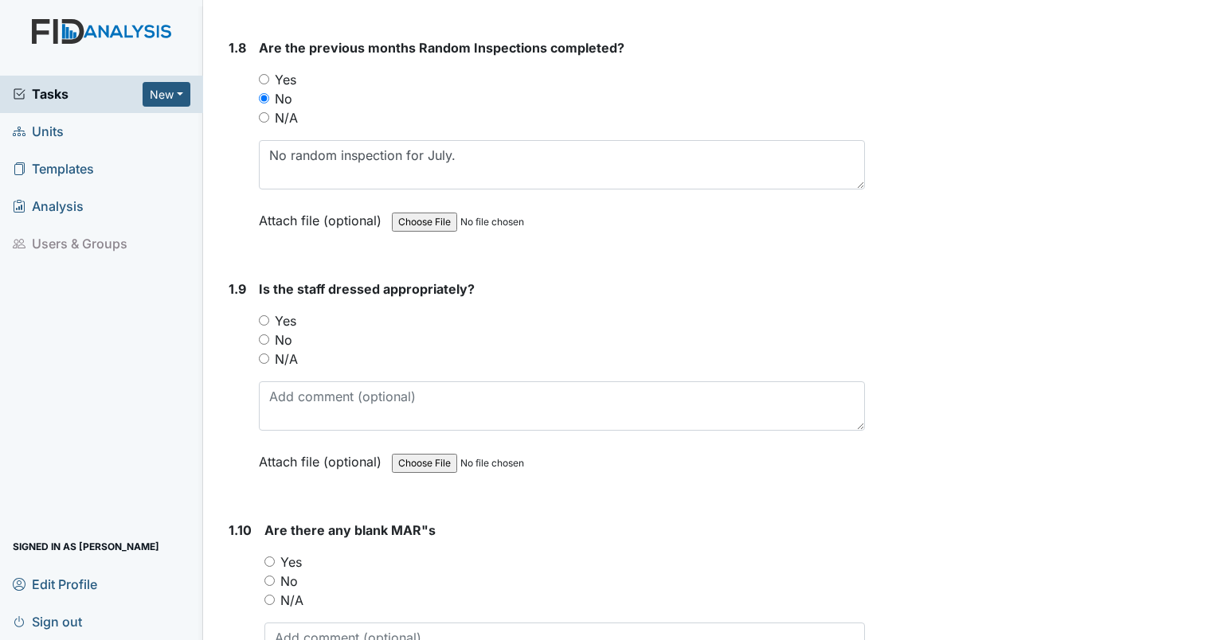
scroll to position [1791, 0]
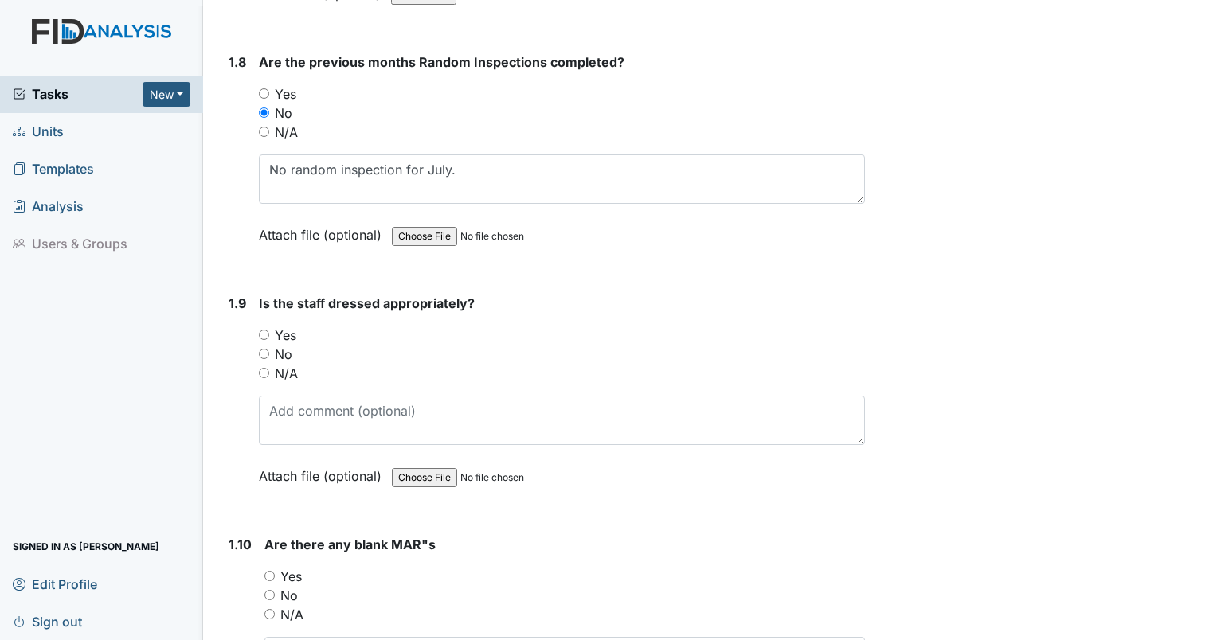
click at [259, 330] on input "Yes" at bounding box center [264, 335] width 10 height 10
radio input "true"
click at [265, 571] on input "Yes" at bounding box center [269, 576] width 10 height 10
radio input "true"
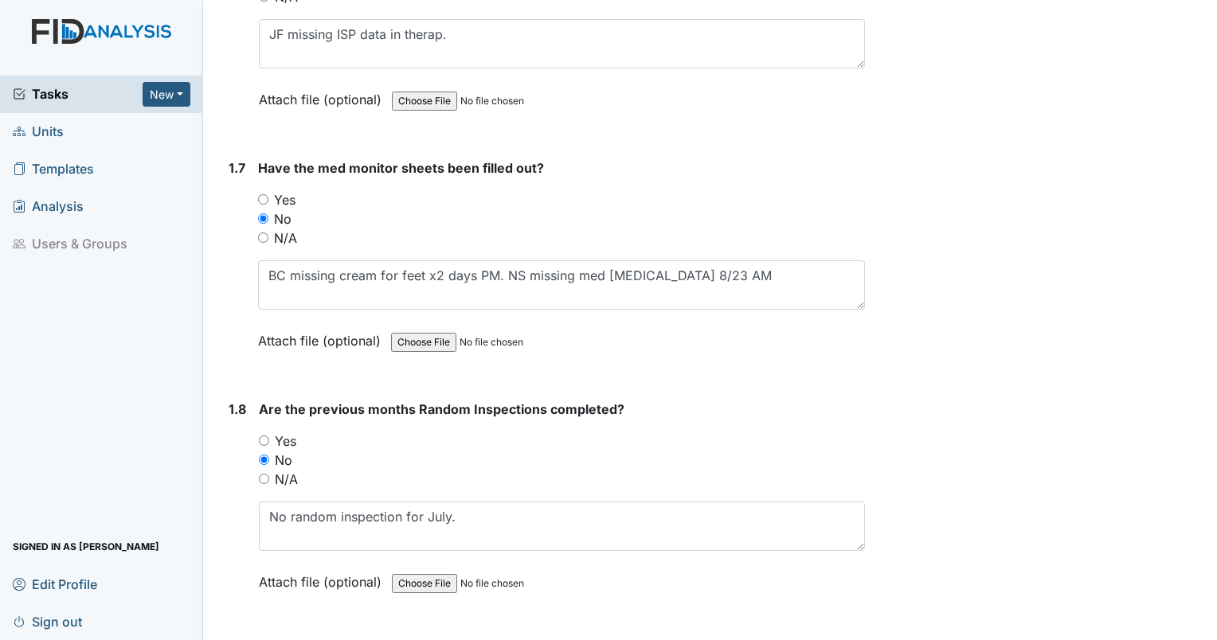
scroll to position [1458, 0]
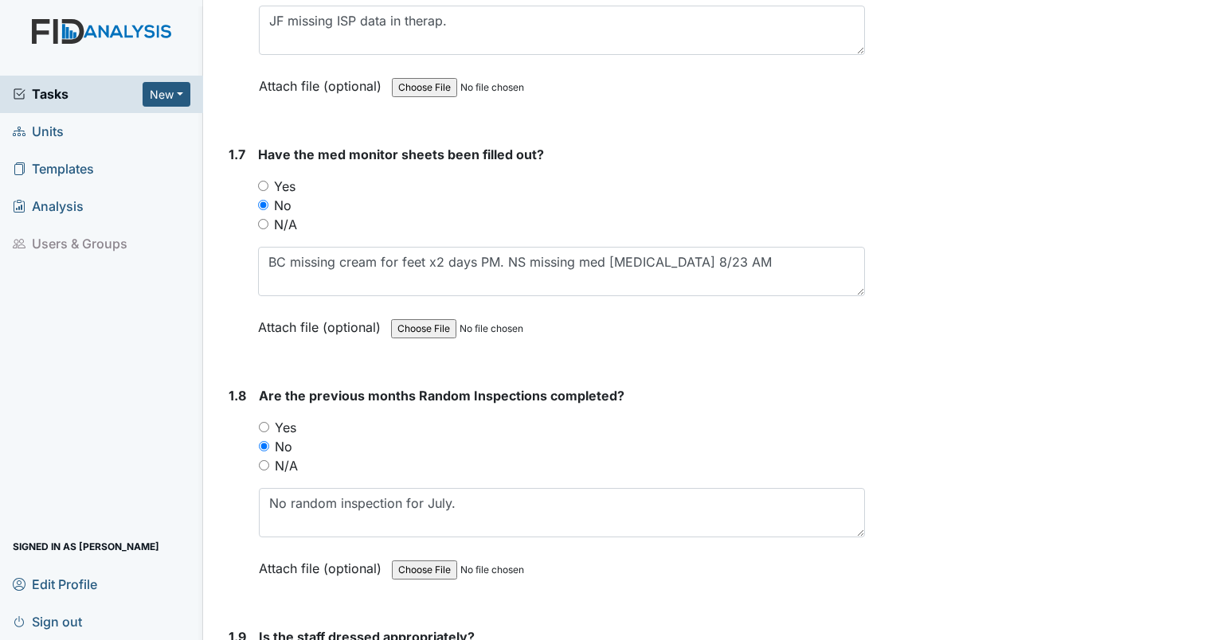
click at [263, 215] on div "N/A" at bounding box center [561, 224] width 607 height 19
click at [264, 220] on input "N/A" at bounding box center [263, 224] width 10 height 10
radio input "true"
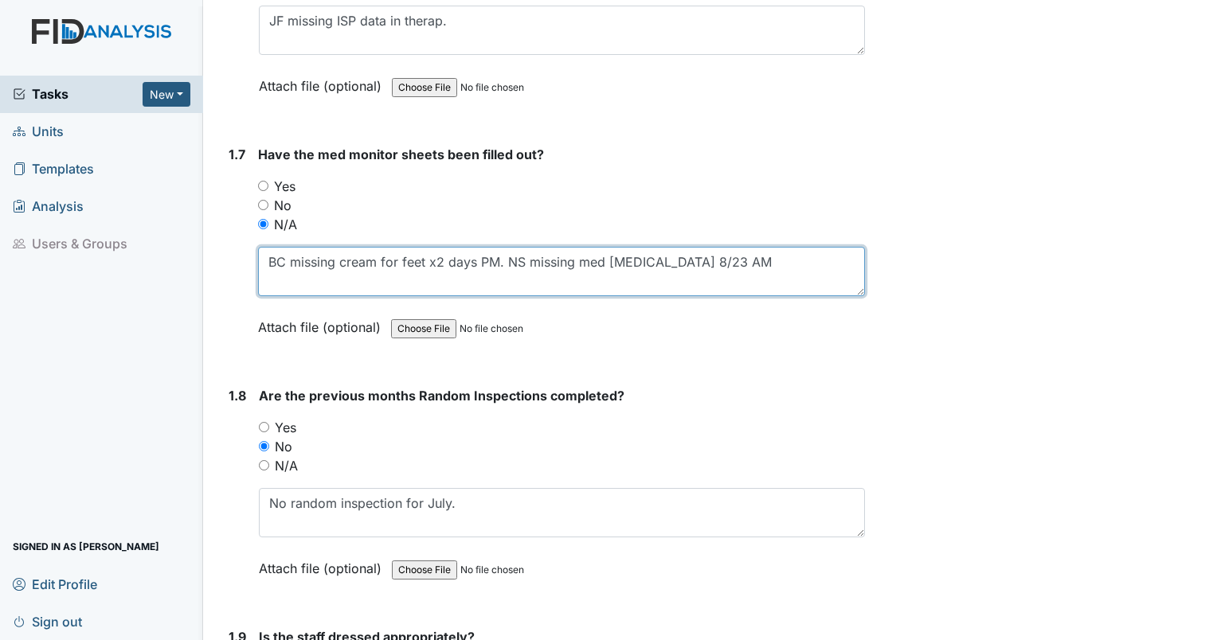
drag, startPoint x: 758, startPoint y: 265, endPoint x: 257, endPoint y: 277, distance: 500.9
click at [258, 277] on textarea "BC missing cream for feet x2 days PM. NS missing med buspirone 8/23 AM" at bounding box center [561, 271] width 607 height 49
click at [314, 263] on textarea at bounding box center [561, 271] width 607 height 49
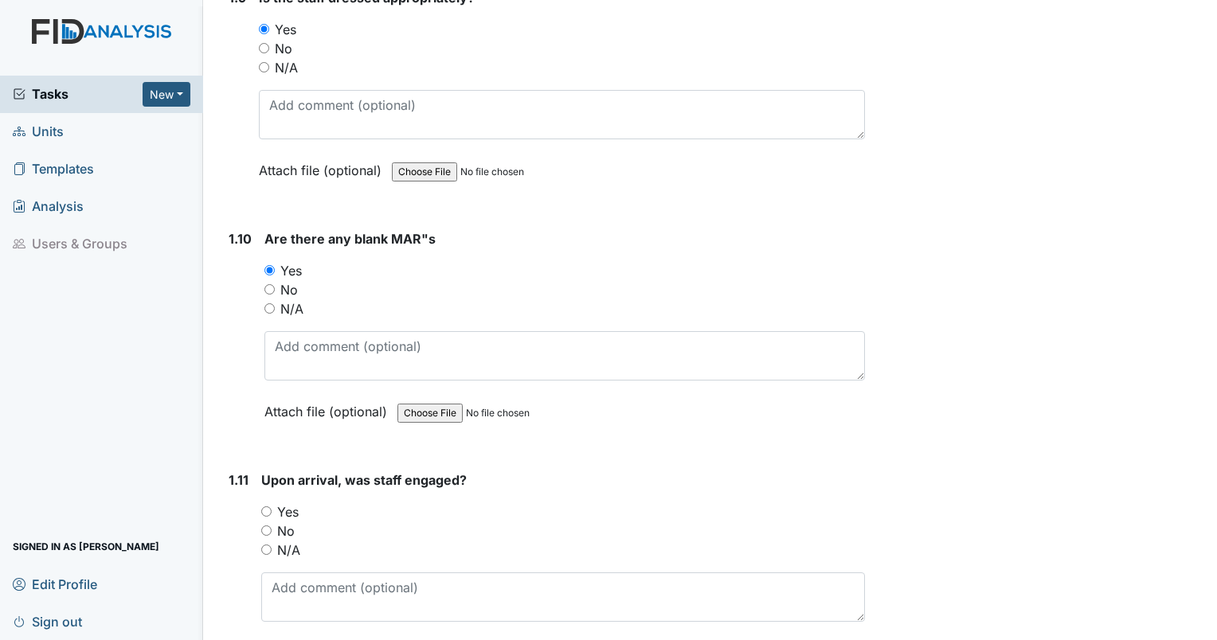
scroll to position [2166, 0]
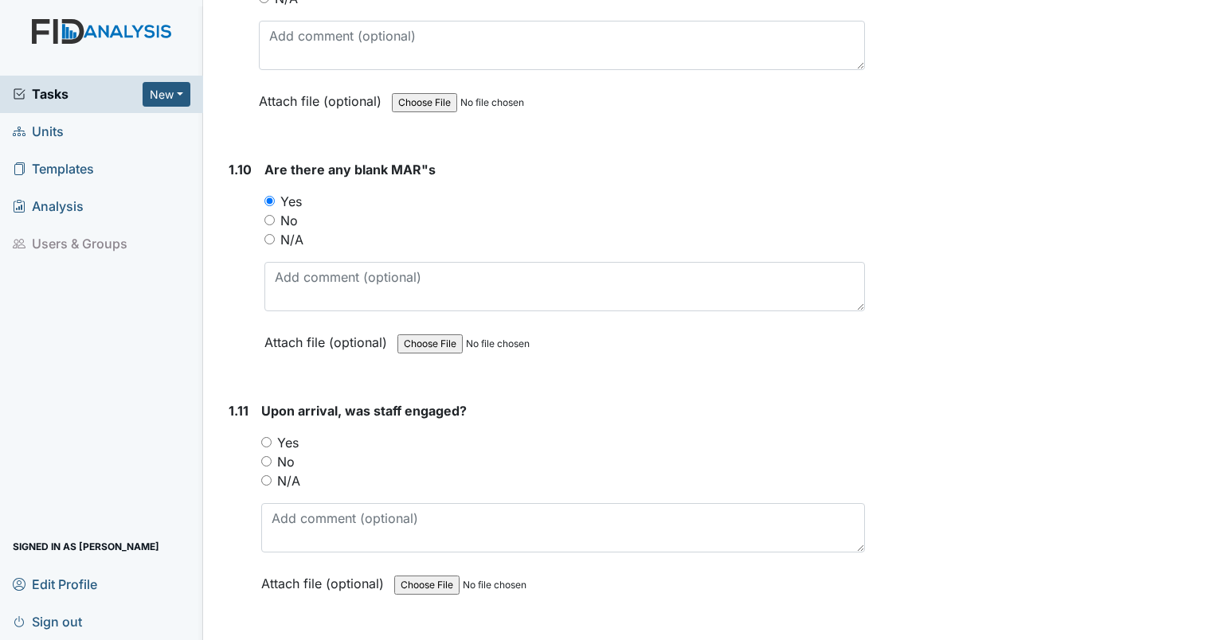
type textarea "Could not get into med room."
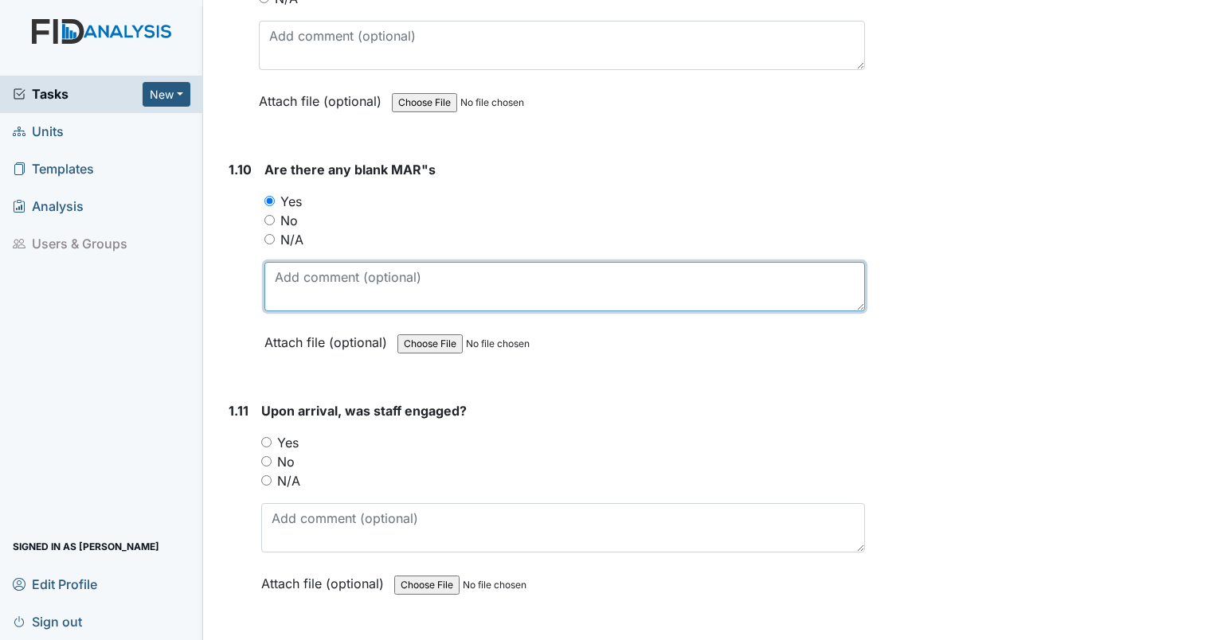
click at [436, 272] on textarea at bounding box center [564, 286] width 600 height 49
paste textarea "BC missing cream for feet x2 days PM. NS missing med buspirone 8/23 AM"
type textarea "BC missing cream for feet x2 days PM. NS missing med buspirone 8/23 AM"
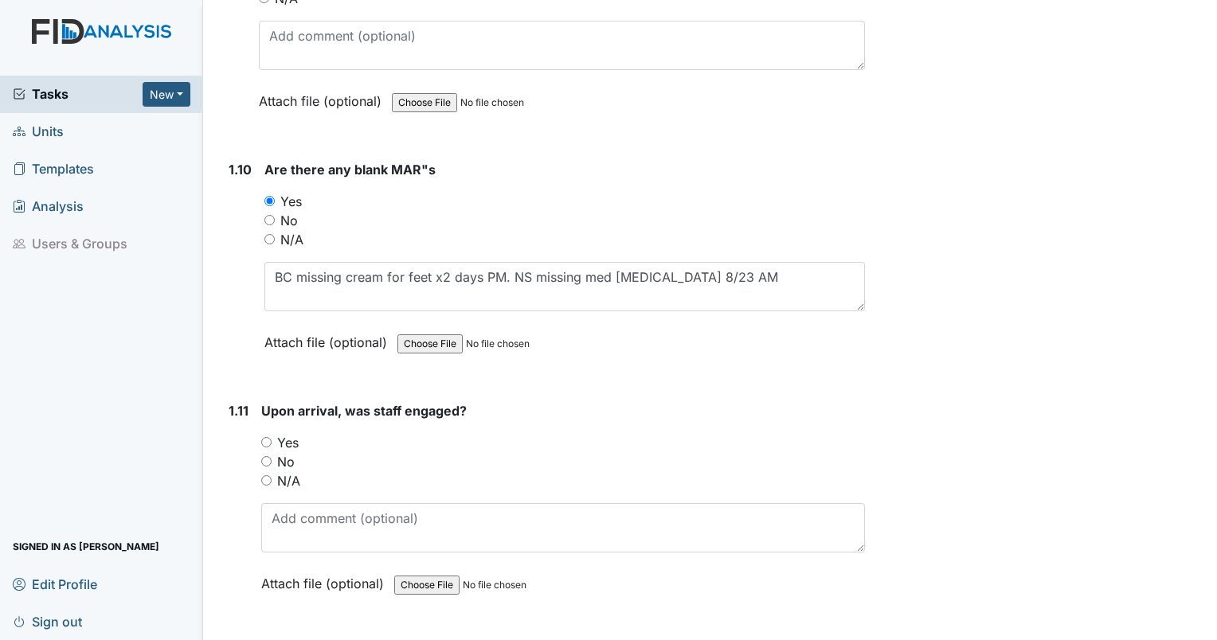
click at [266, 437] on input "Yes" at bounding box center [266, 442] width 10 height 10
radio input "true"
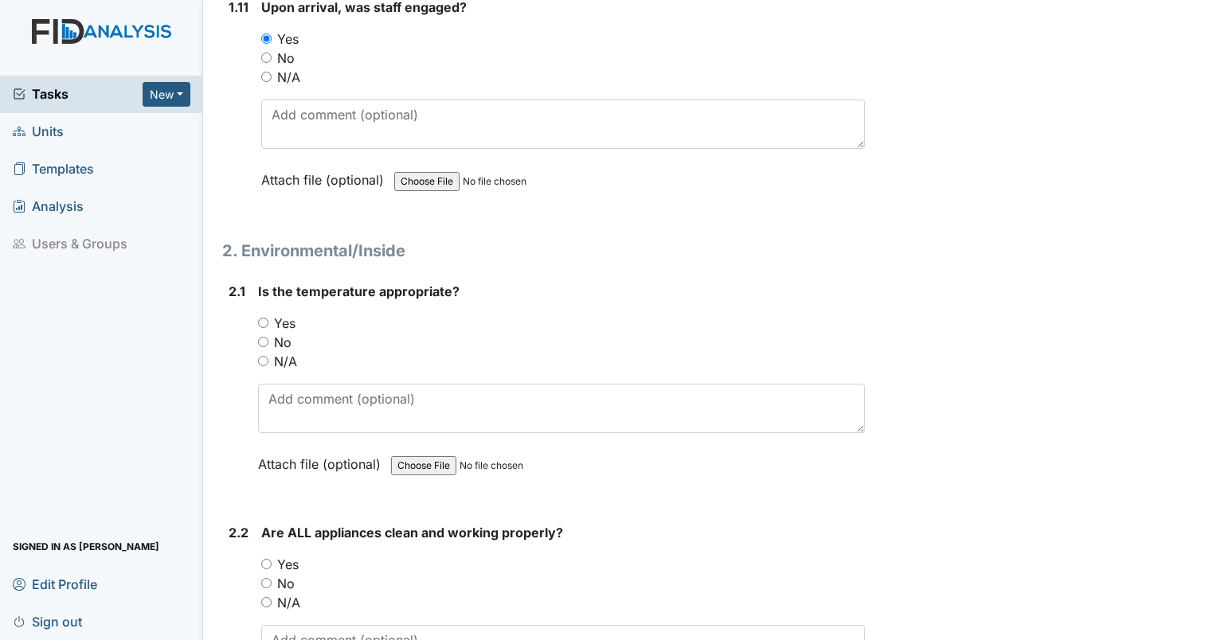
scroll to position [2611, 0]
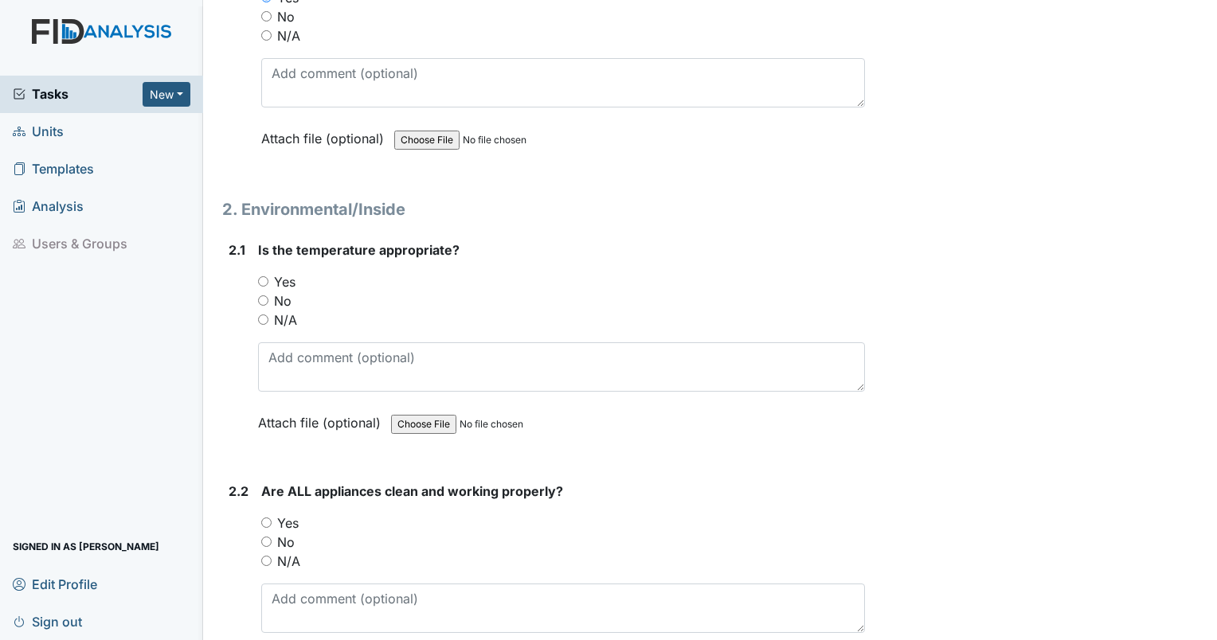
click at [264, 276] on input "Yes" at bounding box center [263, 281] width 10 height 10
radio input "true"
click at [269, 518] on input "Yes" at bounding box center [266, 523] width 10 height 10
radio input "true"
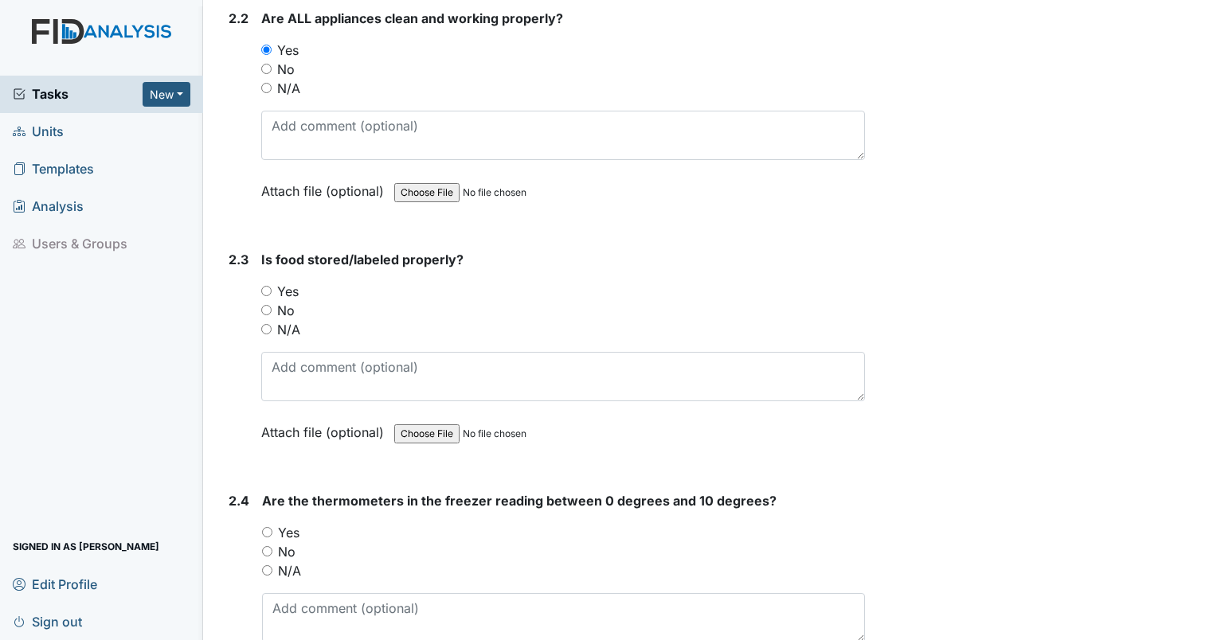
scroll to position [3140, 0]
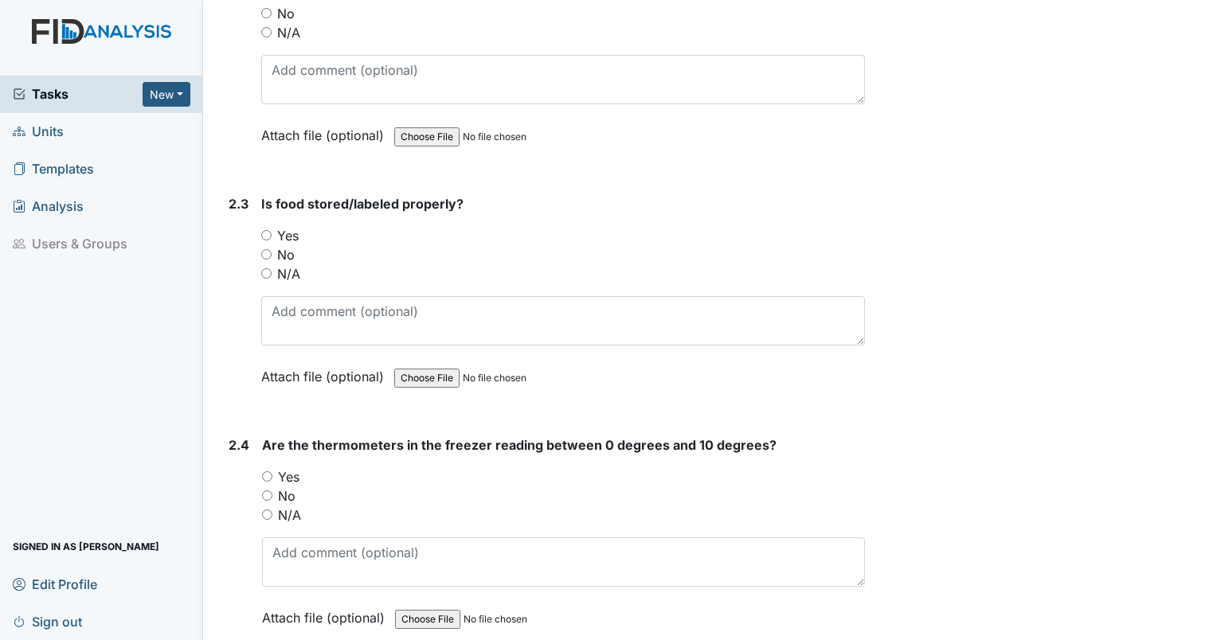
click at [265, 249] on input "No" at bounding box center [266, 254] width 10 height 10
radio input "true"
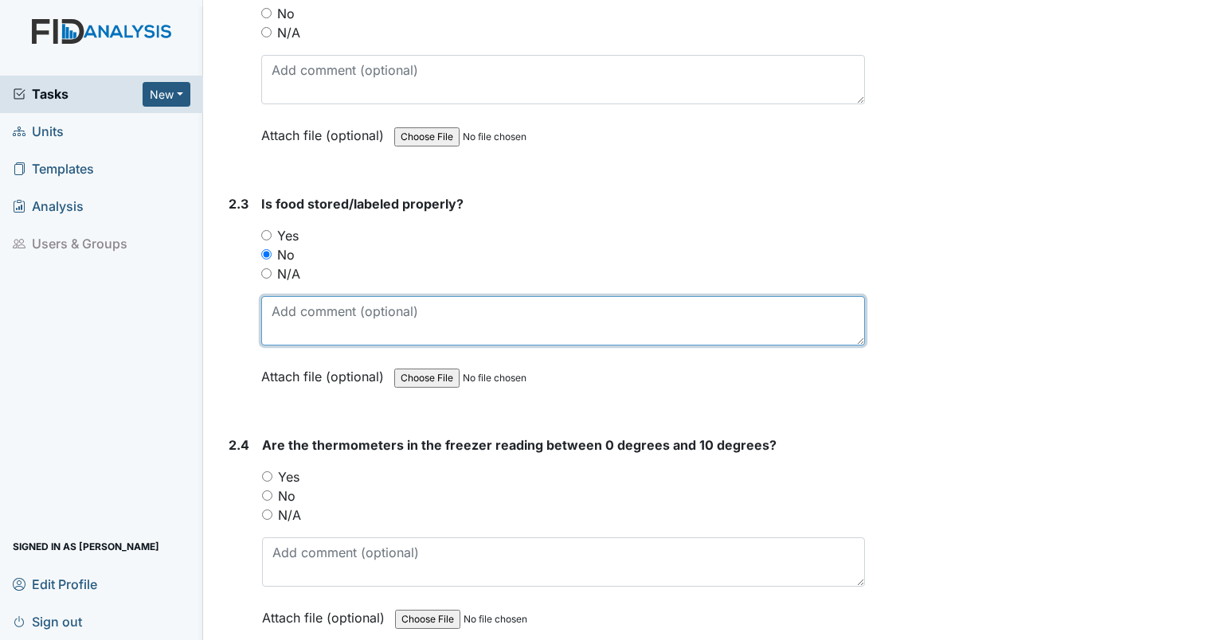
click at [293, 322] on textarea at bounding box center [562, 320] width 603 height 49
type textarea "breakfast essential packet expired in pantry."
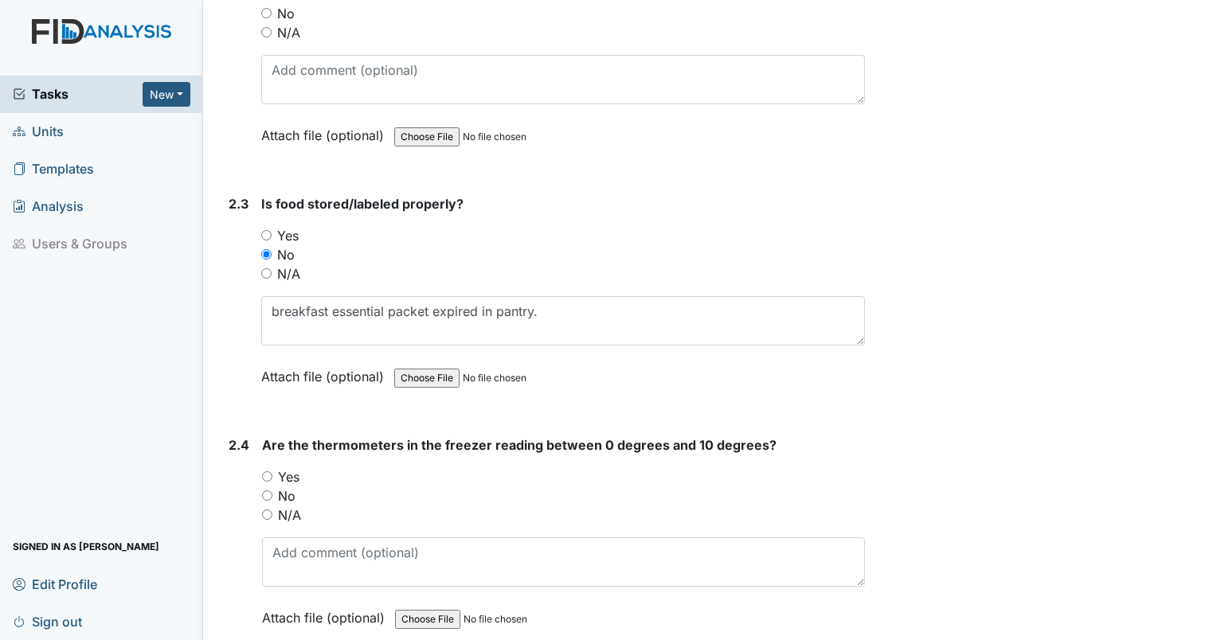
click at [268, 471] on input "Yes" at bounding box center [267, 476] width 10 height 10
radio input "true"
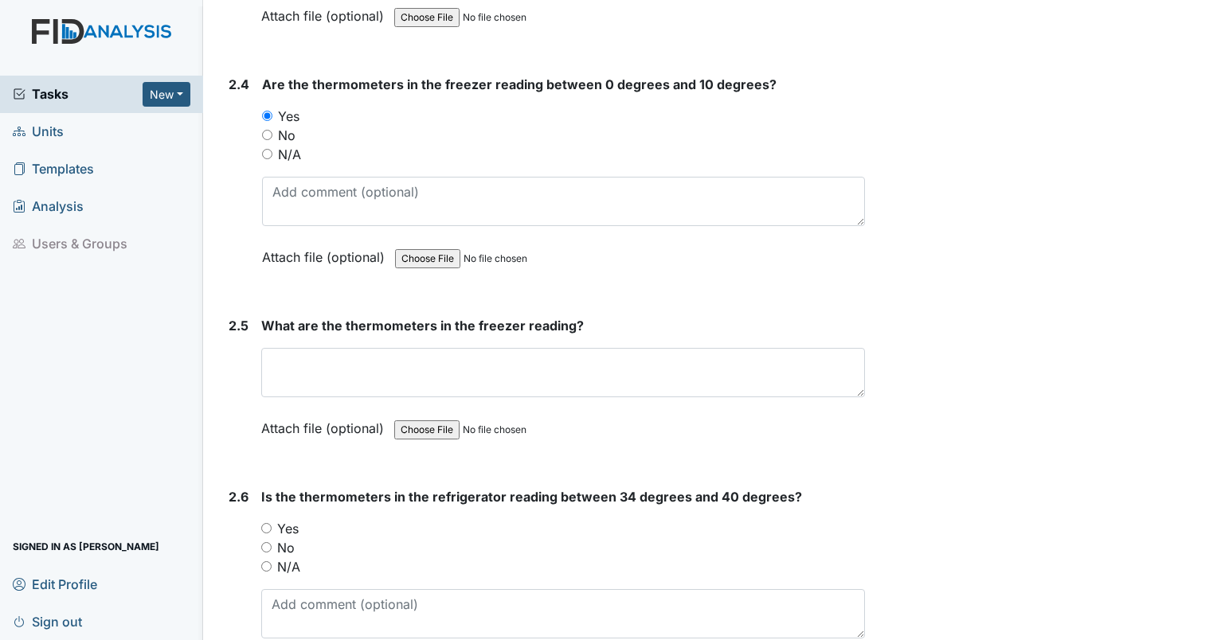
scroll to position [3487, 0]
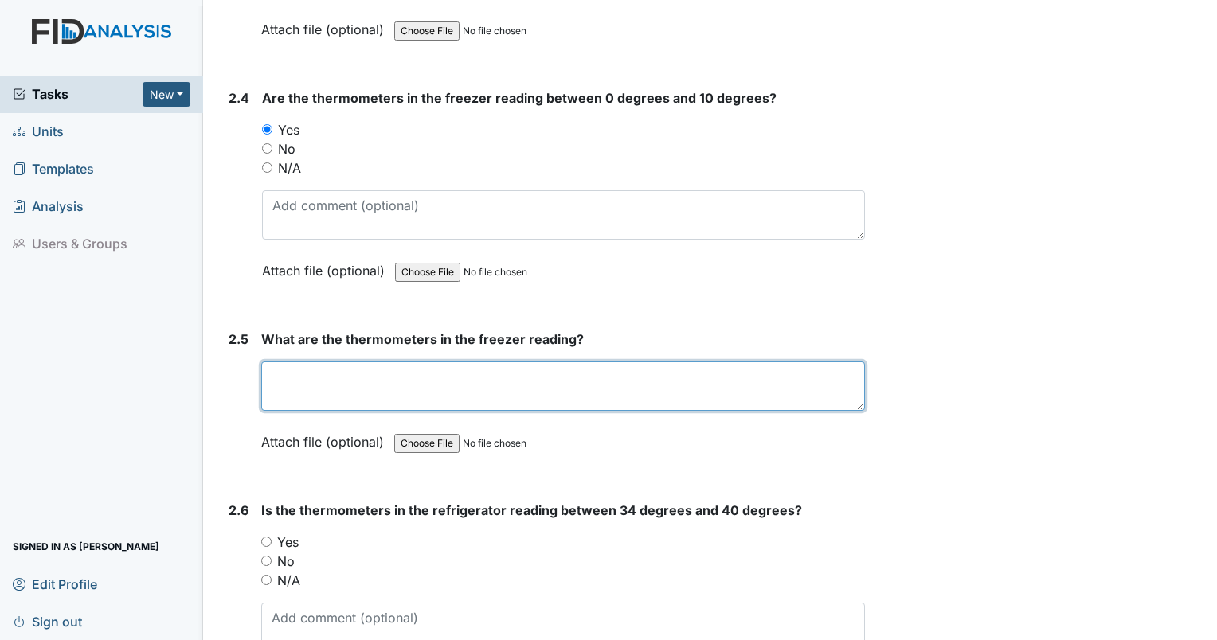
click at [381, 368] on textarea at bounding box center [562, 385] width 603 height 49
type textarea "2"
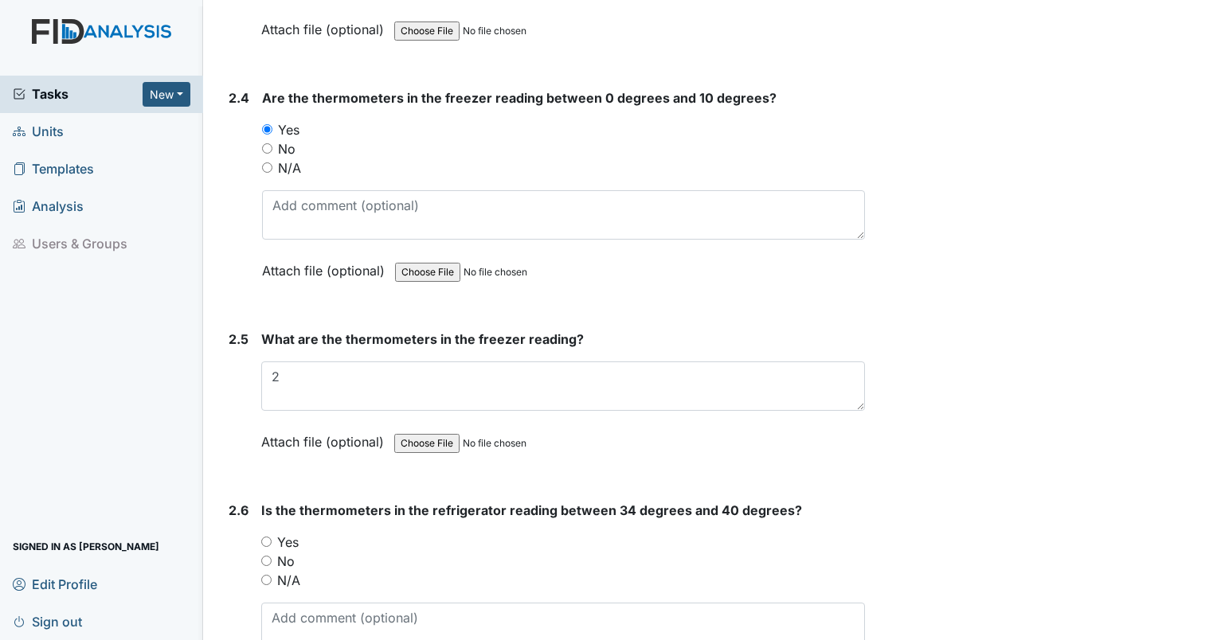
click at [267, 537] on input "Yes" at bounding box center [266, 542] width 10 height 10
radio input "true"
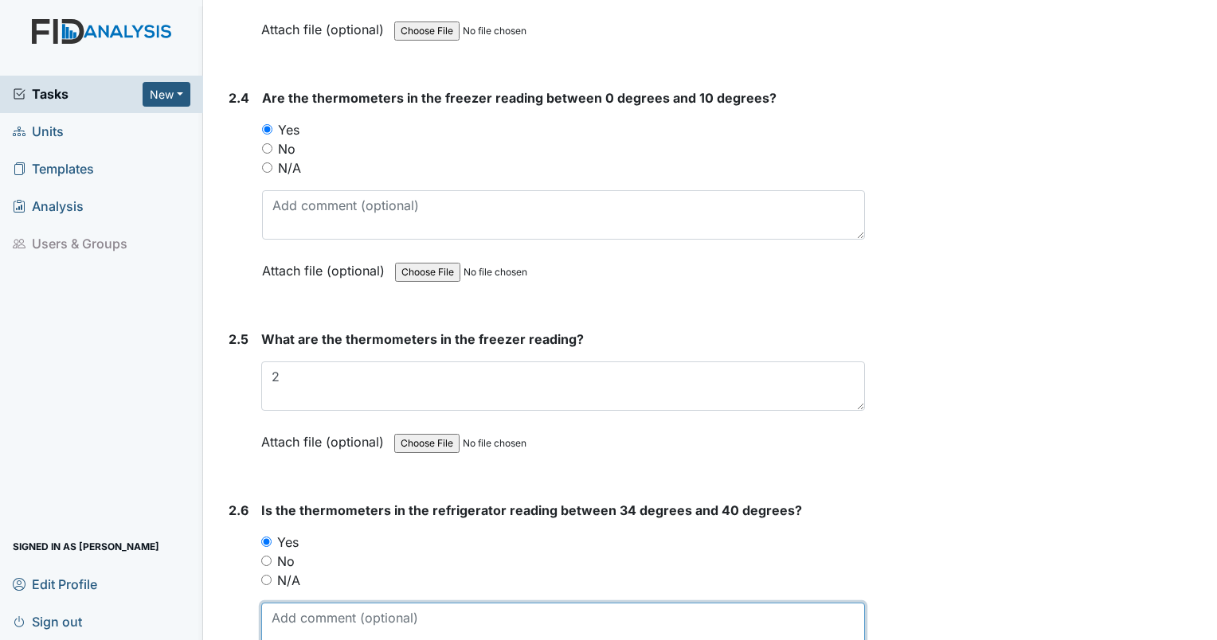
click at [287, 609] on textarea at bounding box center [562, 627] width 603 height 49
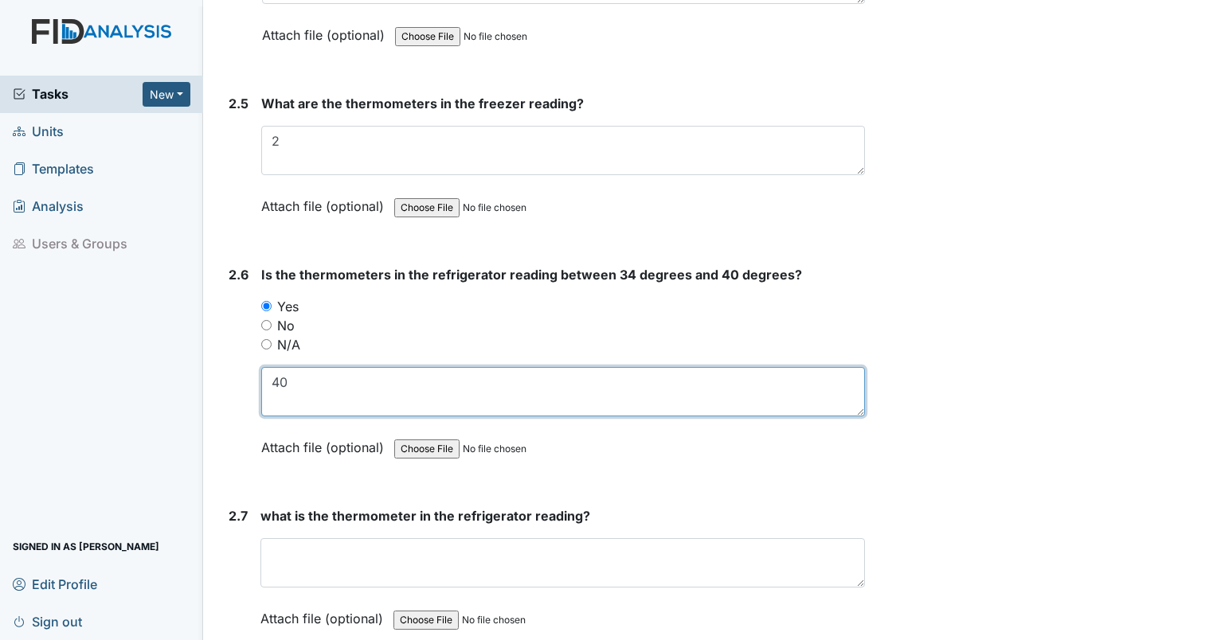
scroll to position [3737, 0]
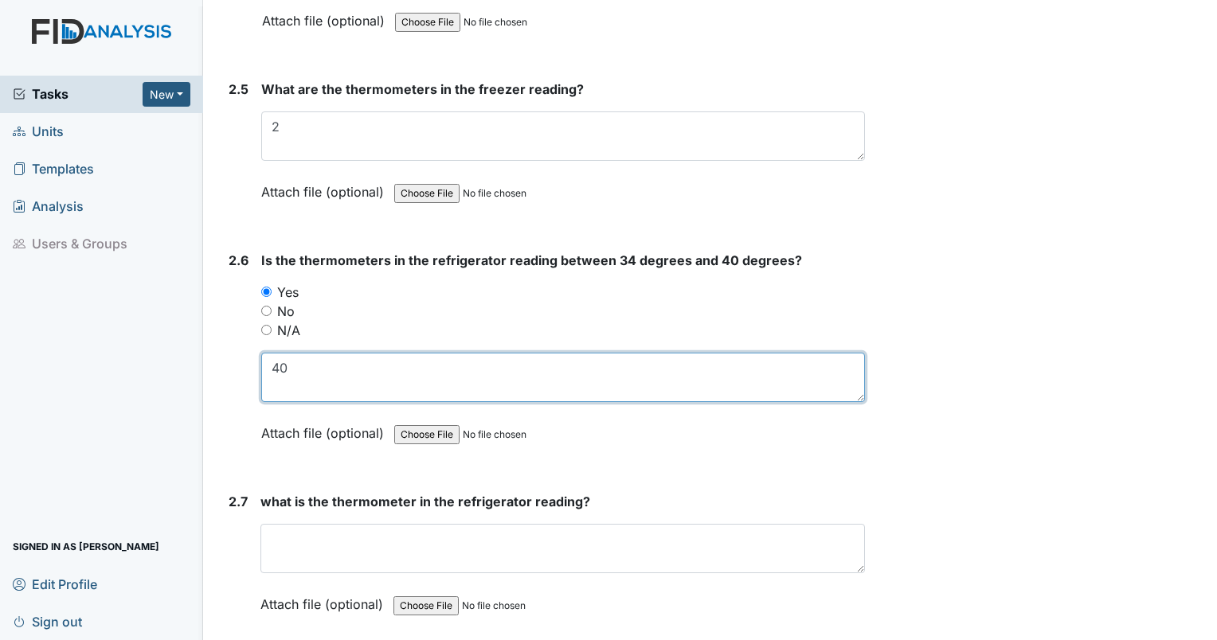
type textarea "40"
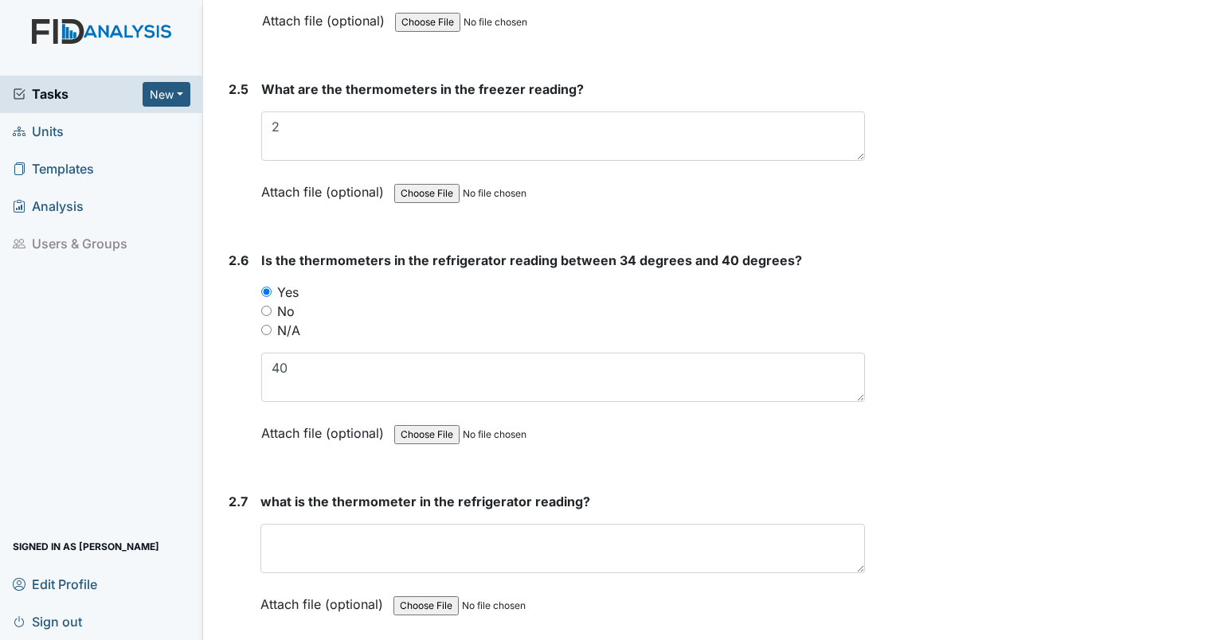
click at [271, 325] on input "N/A" at bounding box center [266, 330] width 10 height 10
radio input "true"
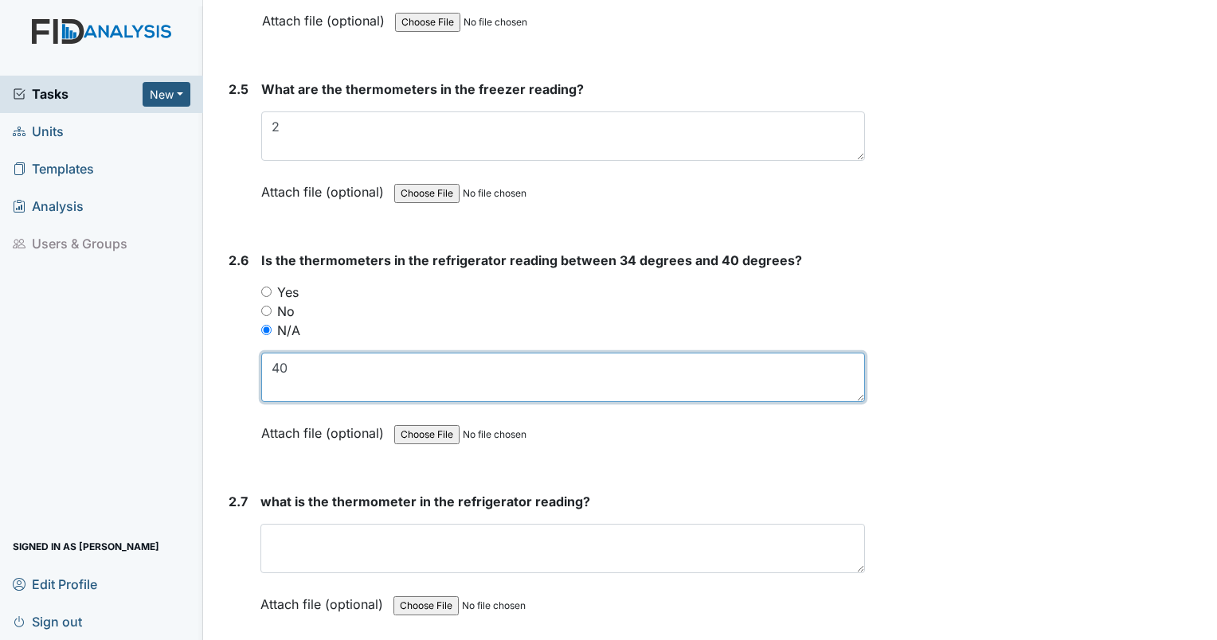
drag, startPoint x: 295, startPoint y: 357, endPoint x: 234, endPoint y: 338, distance: 63.7
click at [234, 338] on div "2.6 Is the thermometers in the refrigerator reading between 34 degrees and 40 d…" at bounding box center [543, 359] width 643 height 216
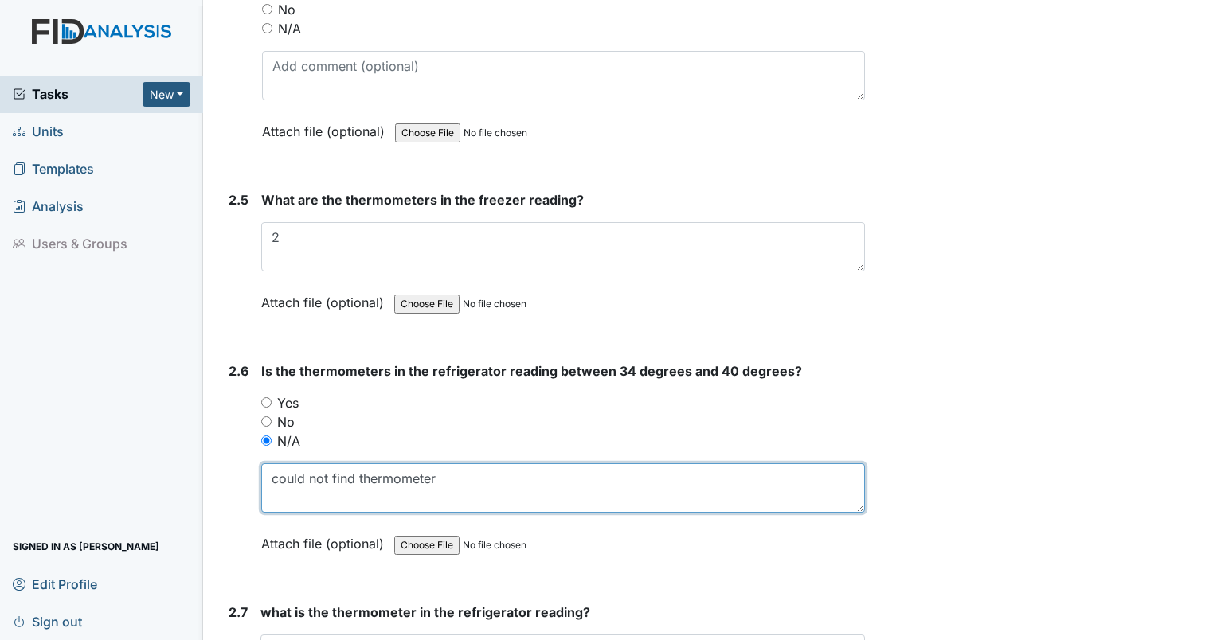
scroll to position [3529, 0]
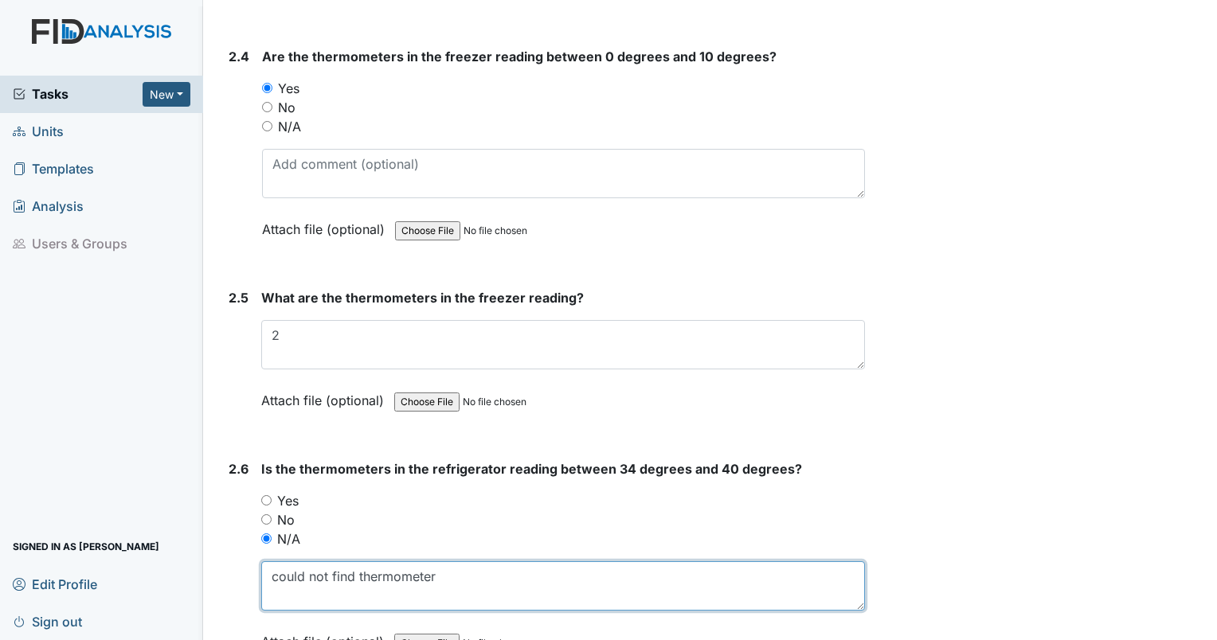
type textarea "could not find thermometer"
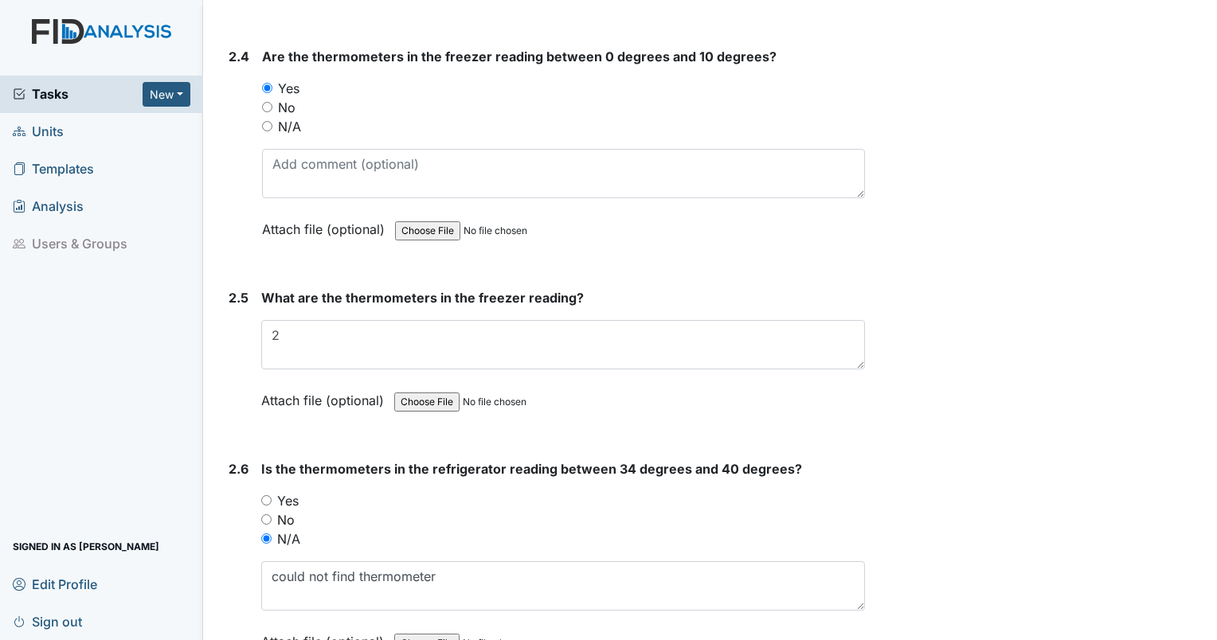
click at [265, 121] on input "N/A" at bounding box center [267, 126] width 10 height 10
radio input "true"
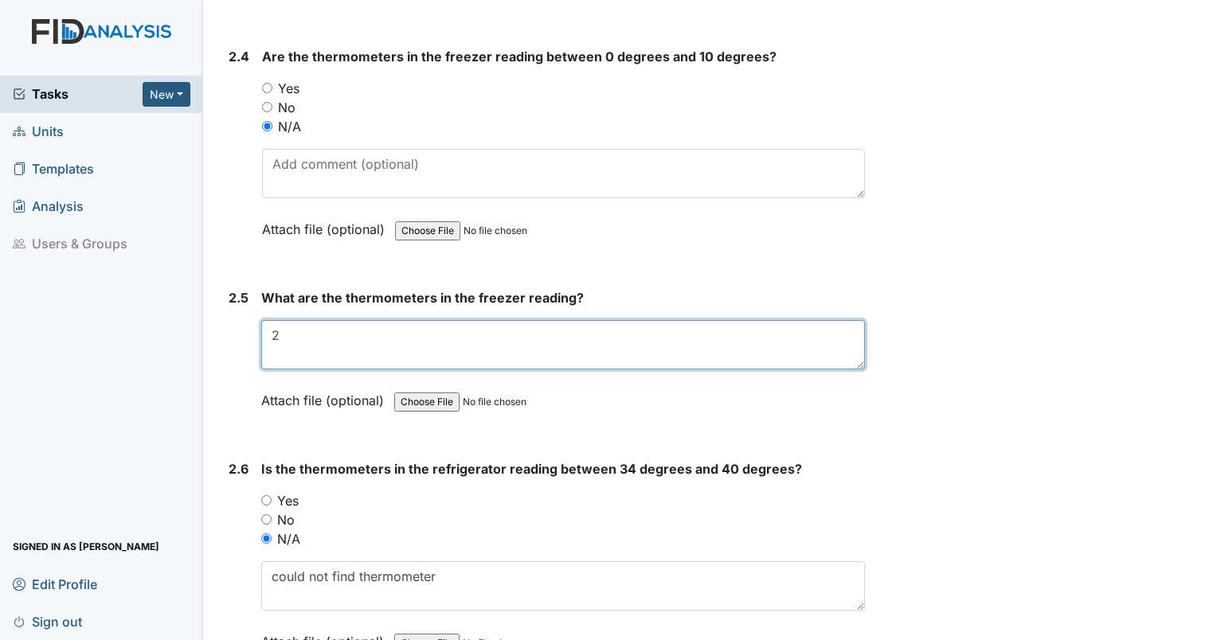
drag, startPoint x: 304, startPoint y: 336, endPoint x: 256, endPoint y: 330, distance: 49.0
click at [256, 330] on div "2.5 What are the thermometers in the freezer reading? 2 This field is required.…" at bounding box center [543, 361] width 643 height 146
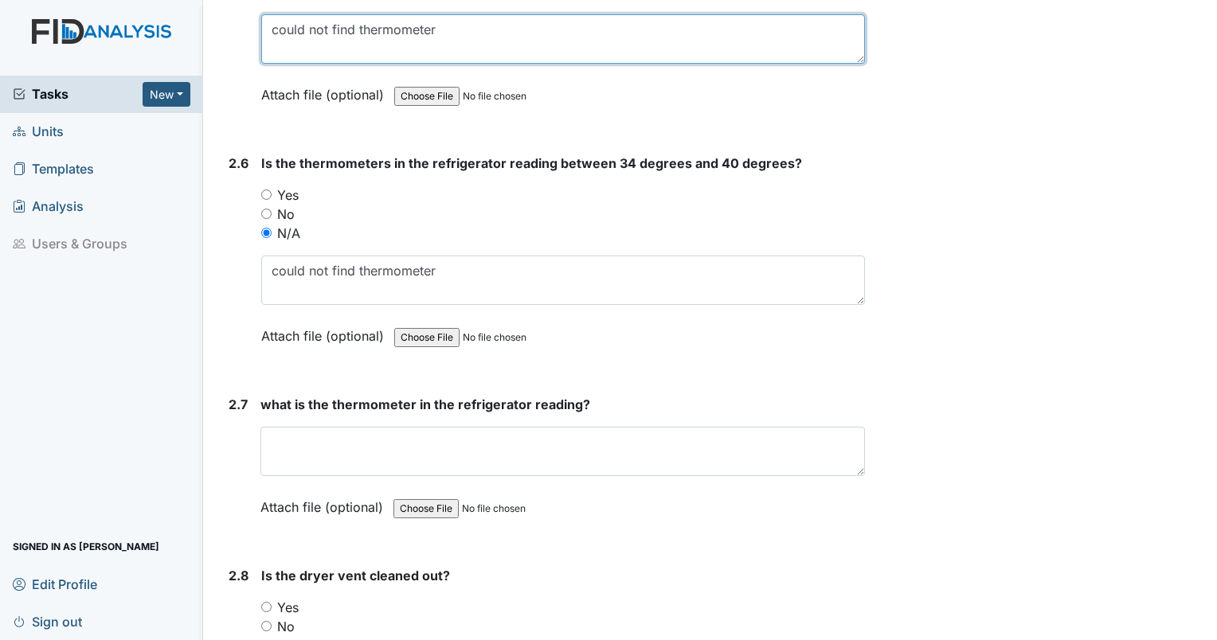
scroll to position [3890, 0]
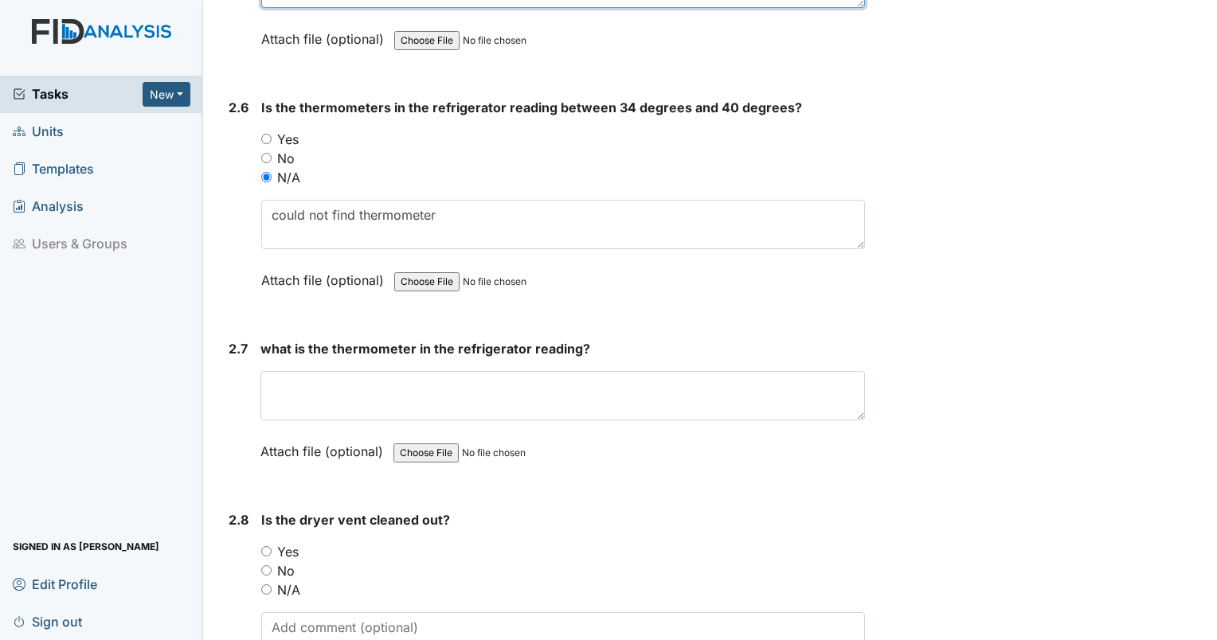
type textarea "could not find thermometer"
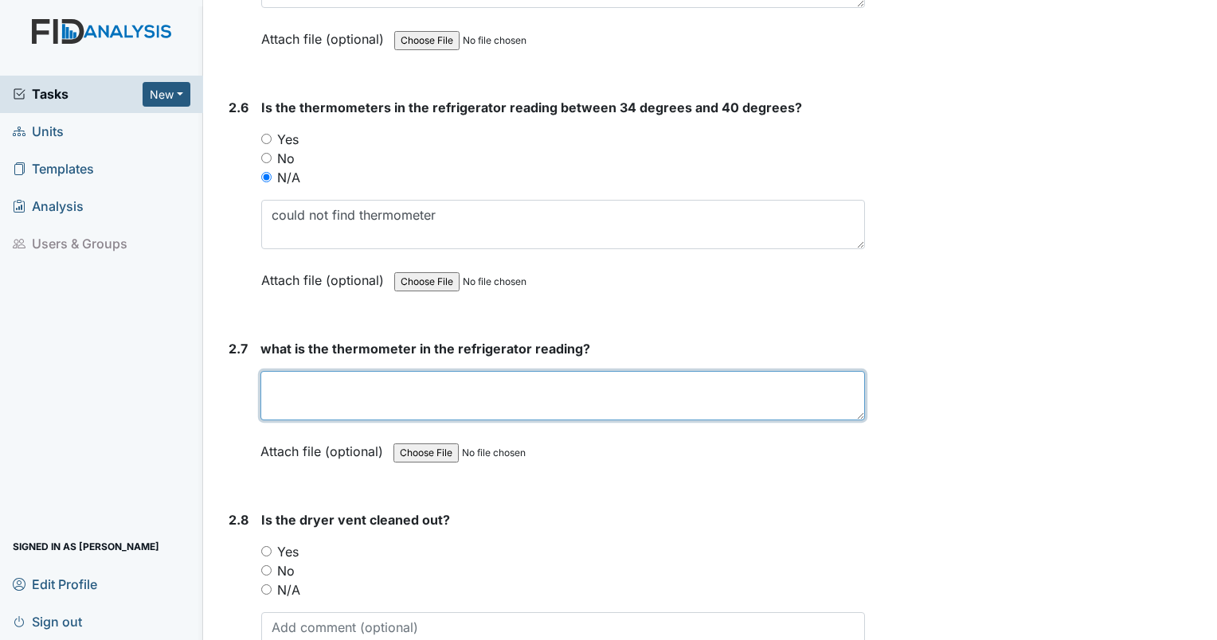
click at [598, 374] on textarea at bounding box center [562, 395] width 604 height 49
type textarea "could not find."
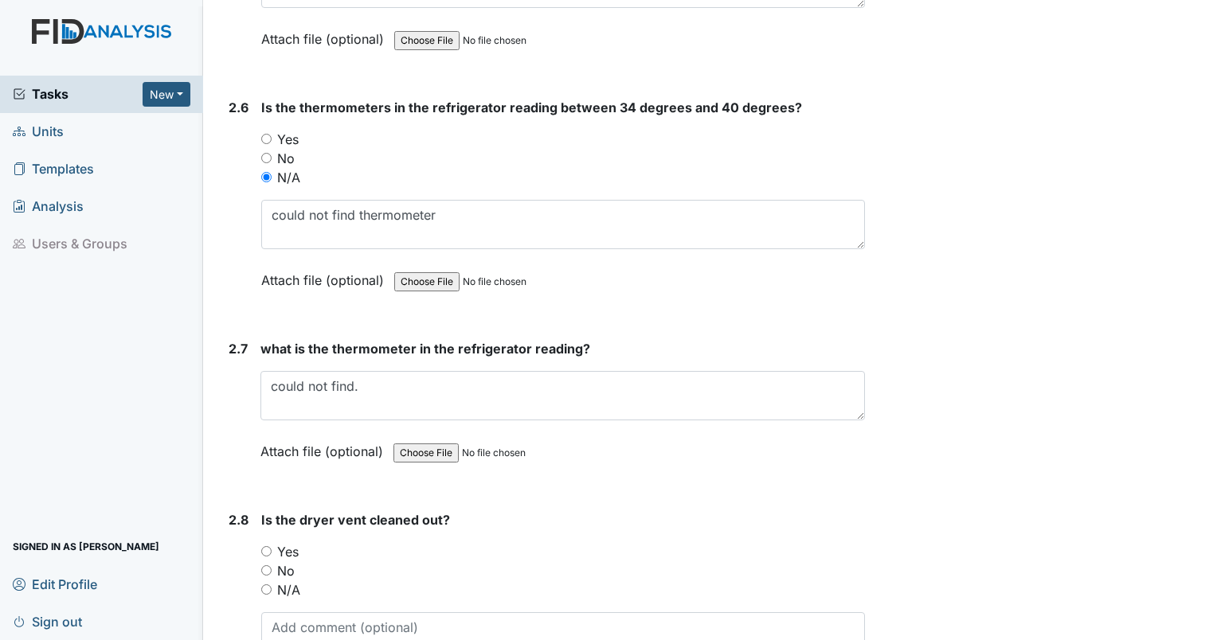
click at [268, 546] on input "Yes" at bounding box center [266, 551] width 10 height 10
radio input "true"
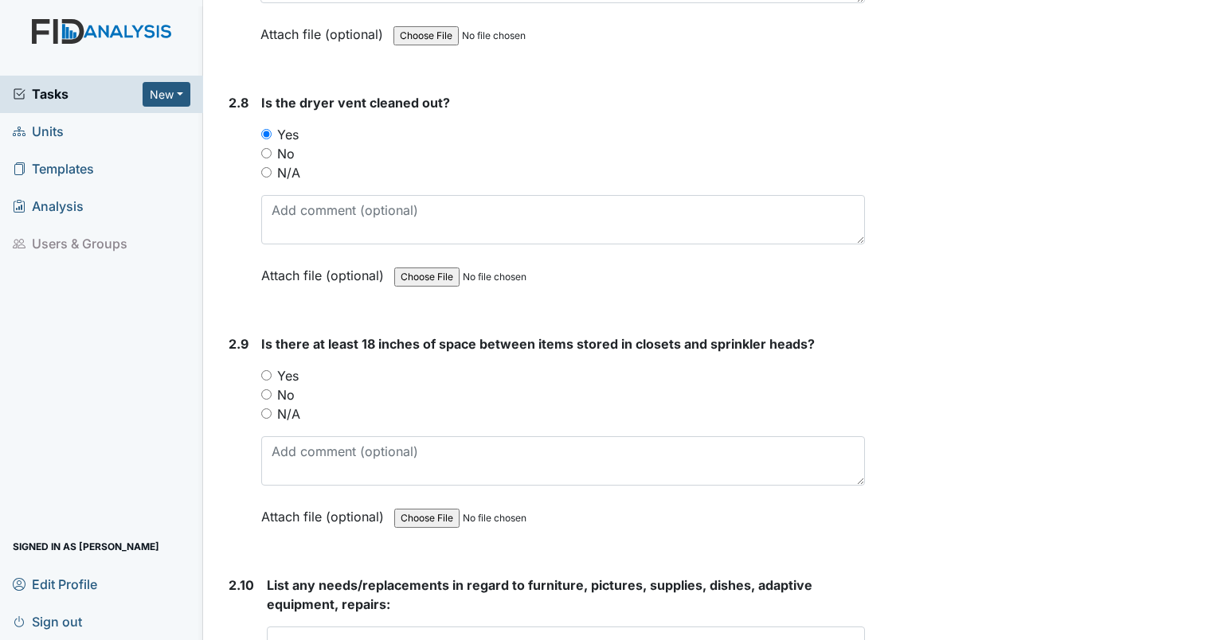
scroll to position [4322, 0]
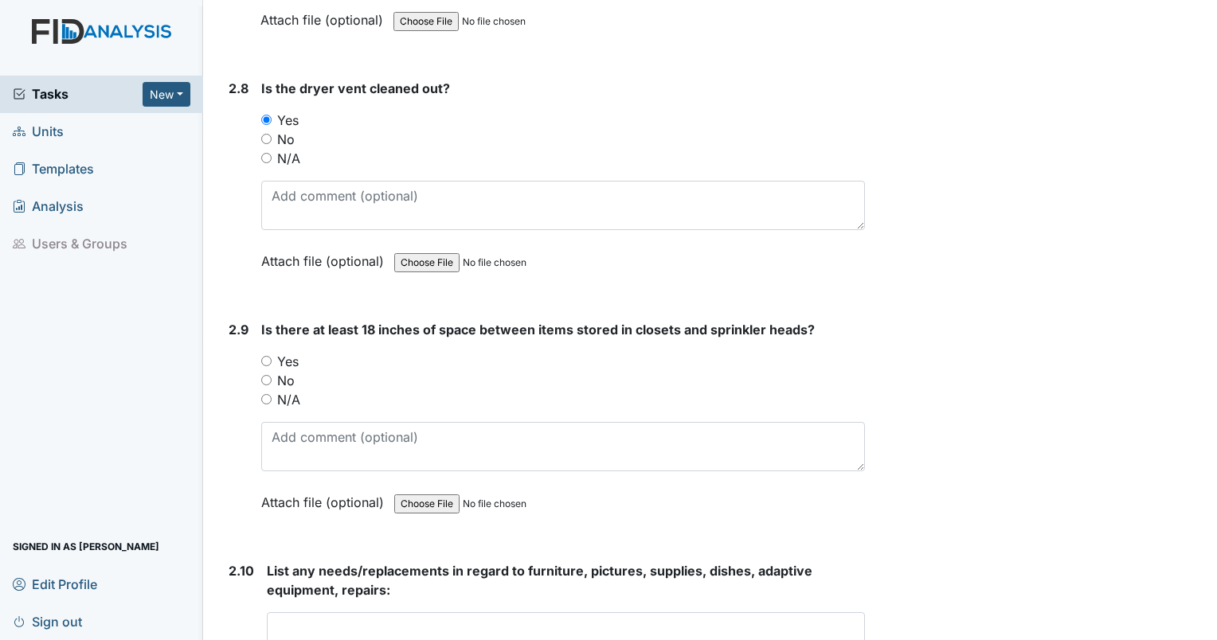
click at [268, 356] on input "Yes" at bounding box center [266, 361] width 10 height 10
radio input "true"
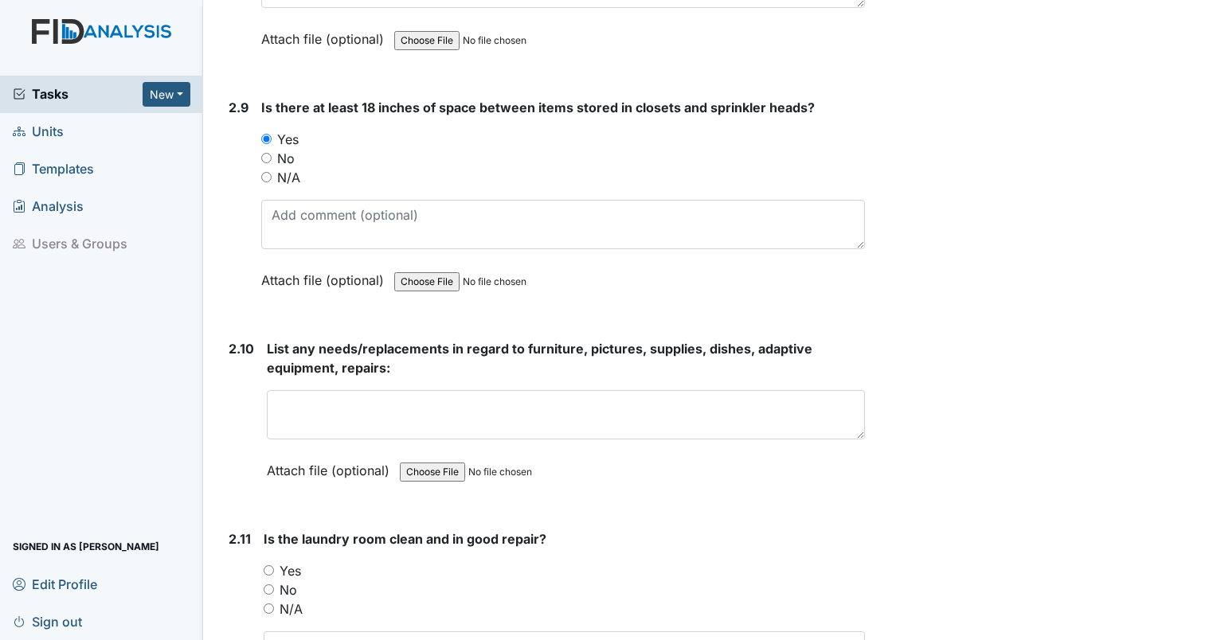
scroll to position [4557, 0]
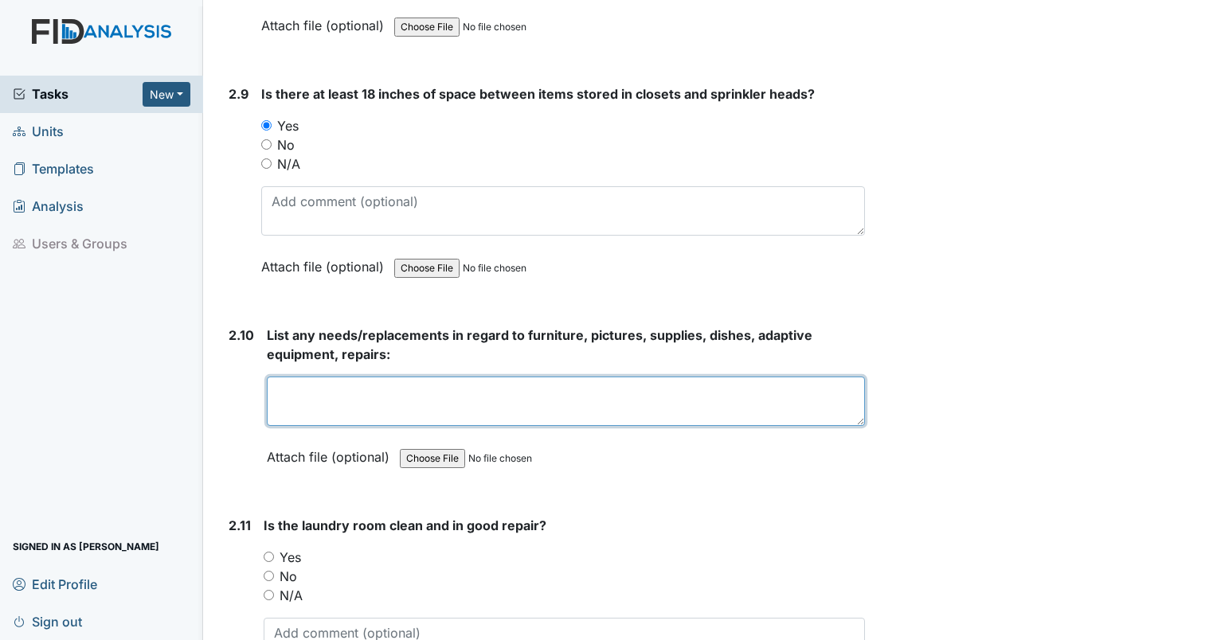
click at [614, 386] on textarea at bounding box center [566, 401] width 598 height 49
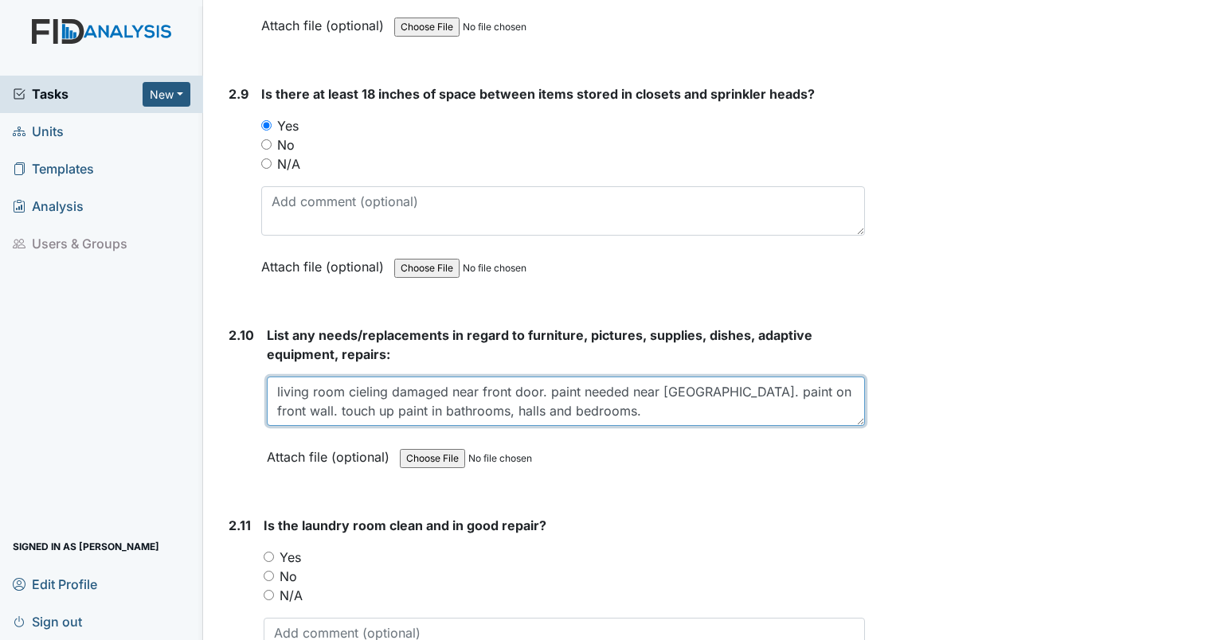
click at [478, 392] on textarea "living room cieling damaged near front door. paint needed near couch. paint on …" at bounding box center [566, 401] width 598 height 49
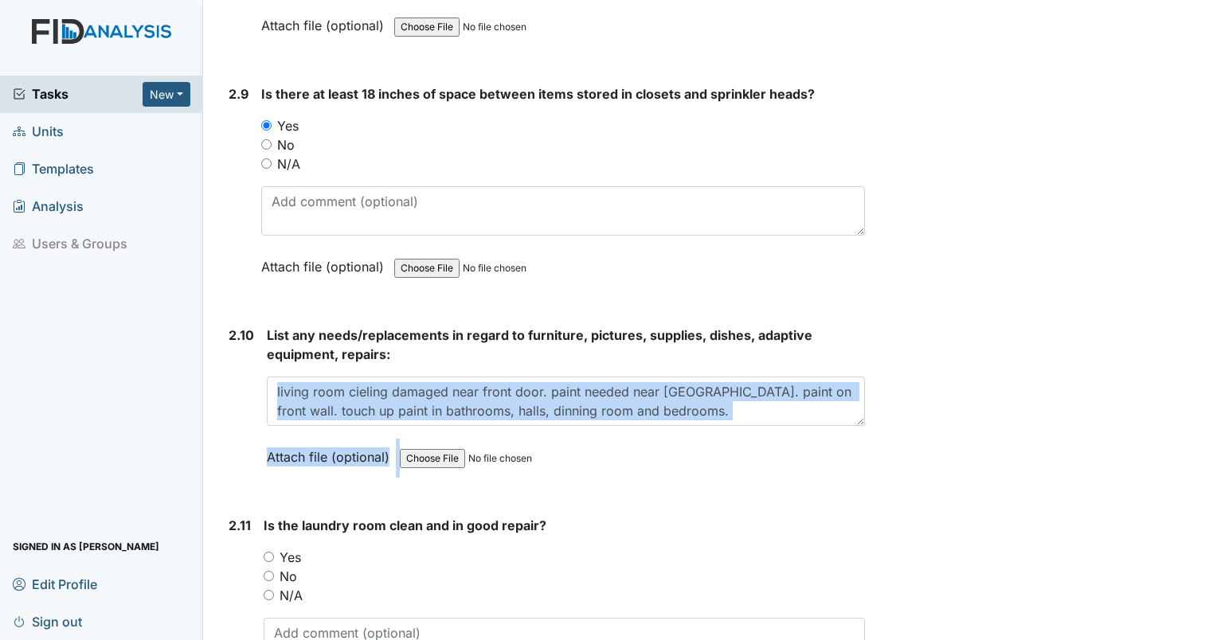
drag, startPoint x: 705, startPoint y: 410, endPoint x: 697, endPoint y: 404, distance: 10.2
click at [697, 404] on div "List any needs/replacements in regard to furniture, pictures, supplies, dishes,…" at bounding box center [566, 402] width 598 height 152
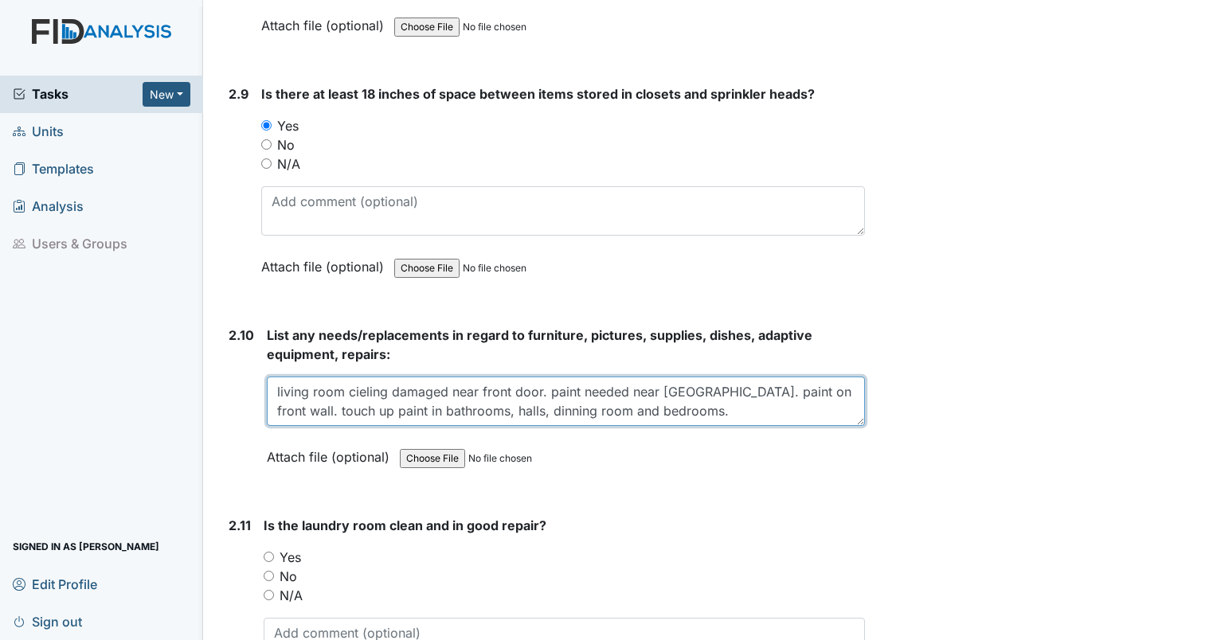
click at [697, 404] on textarea "living room cieling damaged near front door. paint needed near couch. paint on …" at bounding box center [566, 401] width 598 height 49
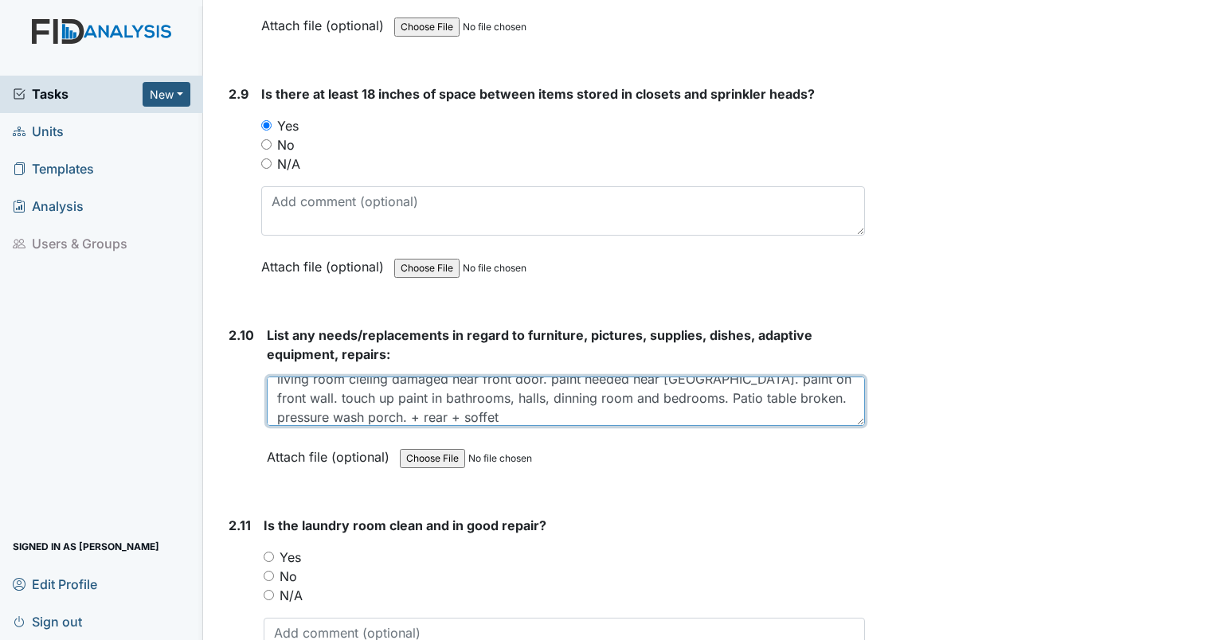
scroll to position [6, 0]
click at [814, 393] on textarea "living room ceiling damaged near front door. paint needed near couch. paint on …" at bounding box center [566, 401] width 598 height 49
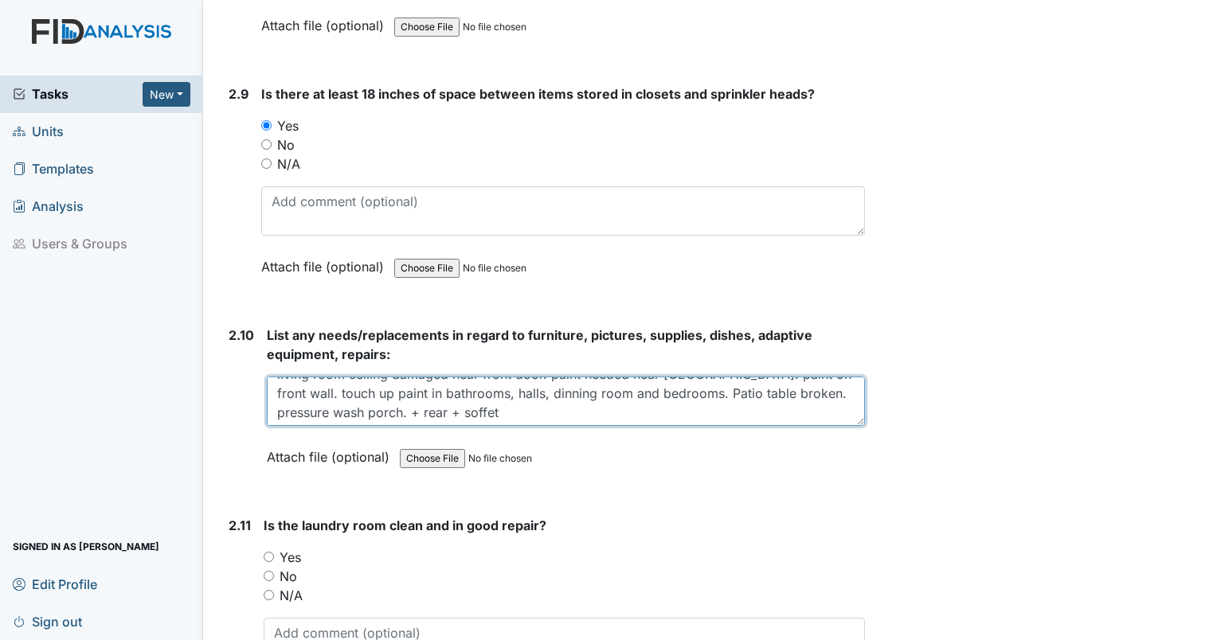
scroll to position [19, 0]
click at [815, 391] on textarea "living room ceiling damaged near front door. paint needed near couch. paint on …" at bounding box center [566, 401] width 598 height 49
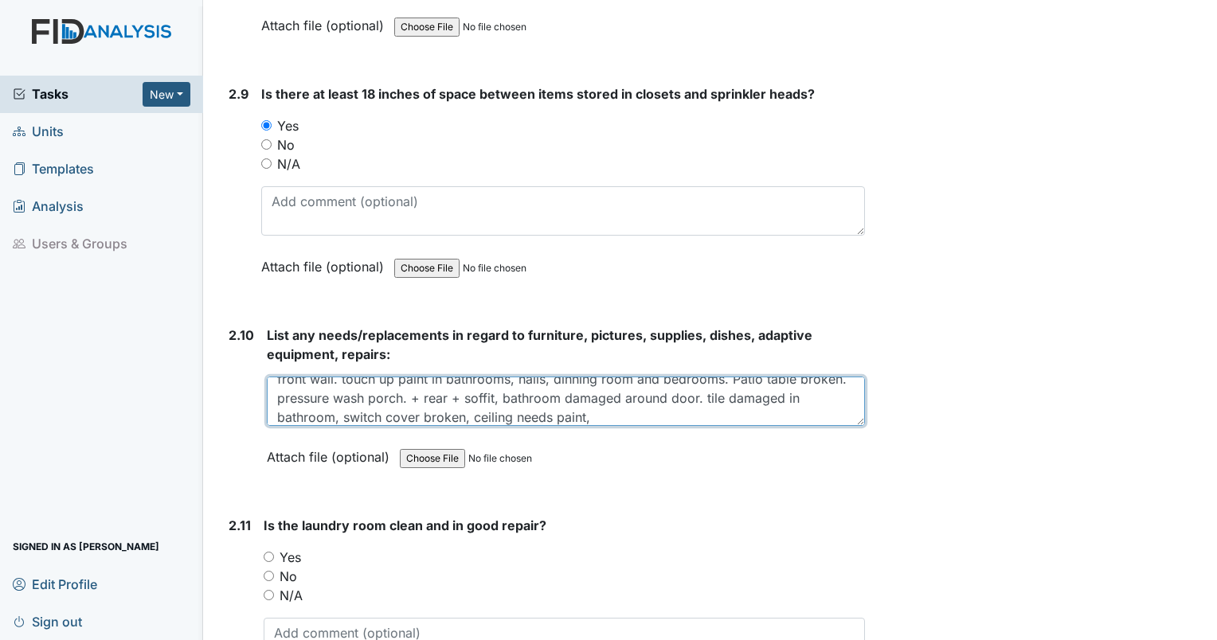
click at [535, 394] on textarea "living room ceiling damaged near front door. paint needed near couch. paint on …" at bounding box center [566, 401] width 598 height 49
type textarea "living room ceiling damaged near front door. paint needed near couch. paint on …"
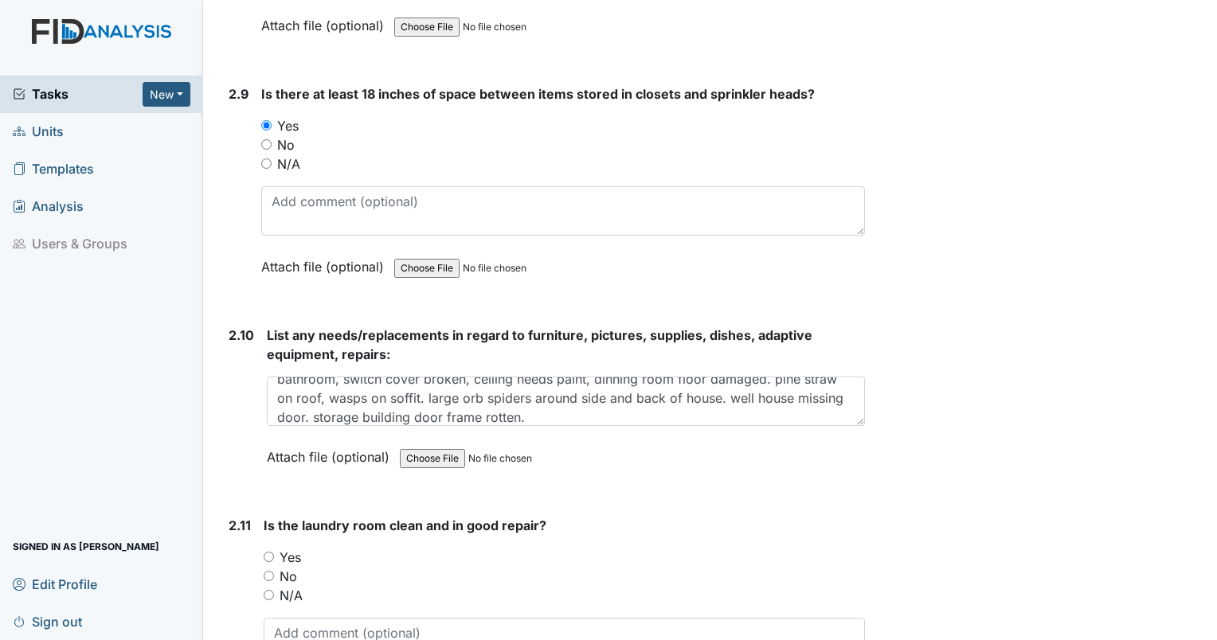
click at [265, 571] on input "No" at bounding box center [269, 576] width 10 height 10
radio input "true"
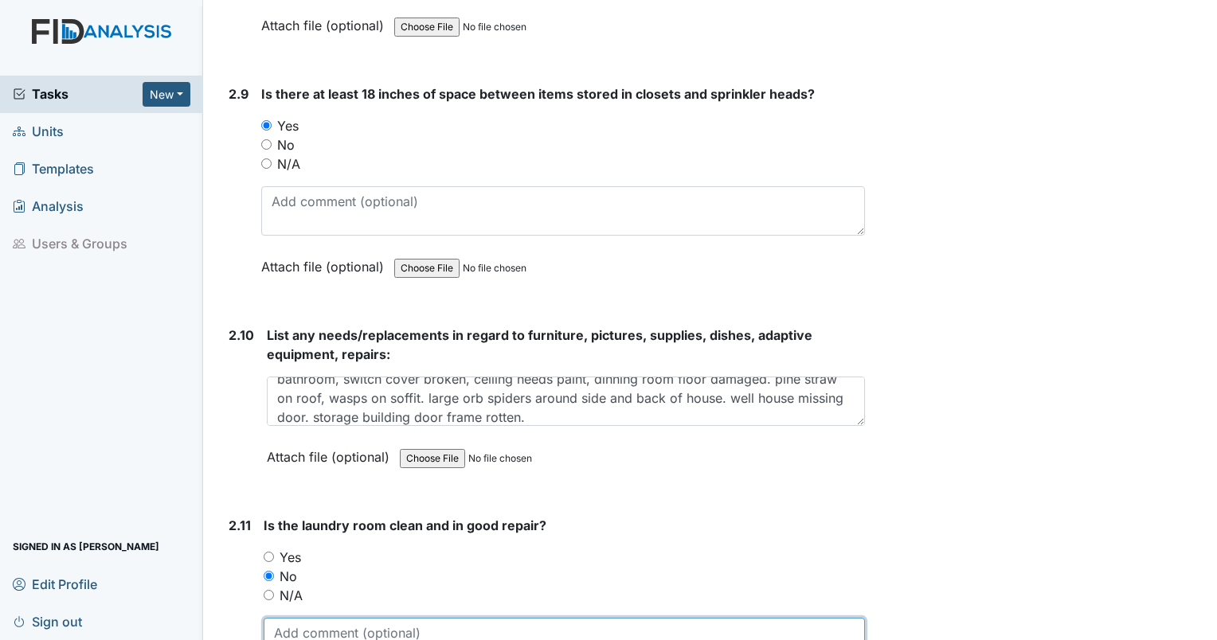
click at [282, 619] on textarea at bounding box center [564, 642] width 601 height 49
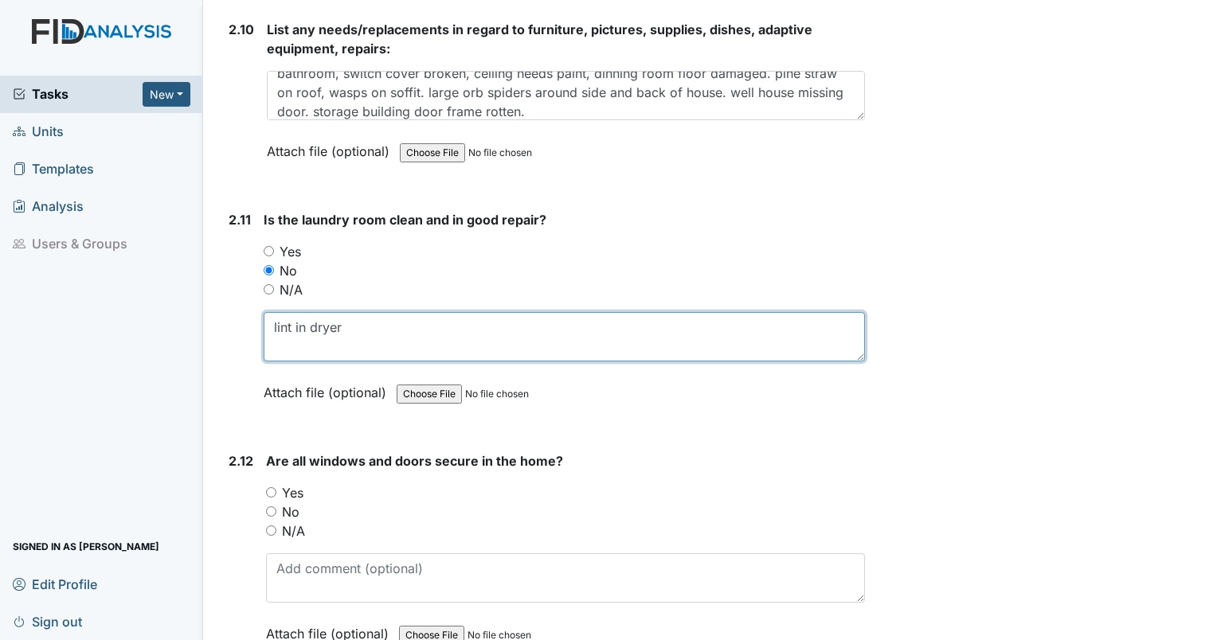
scroll to position [4904, 0]
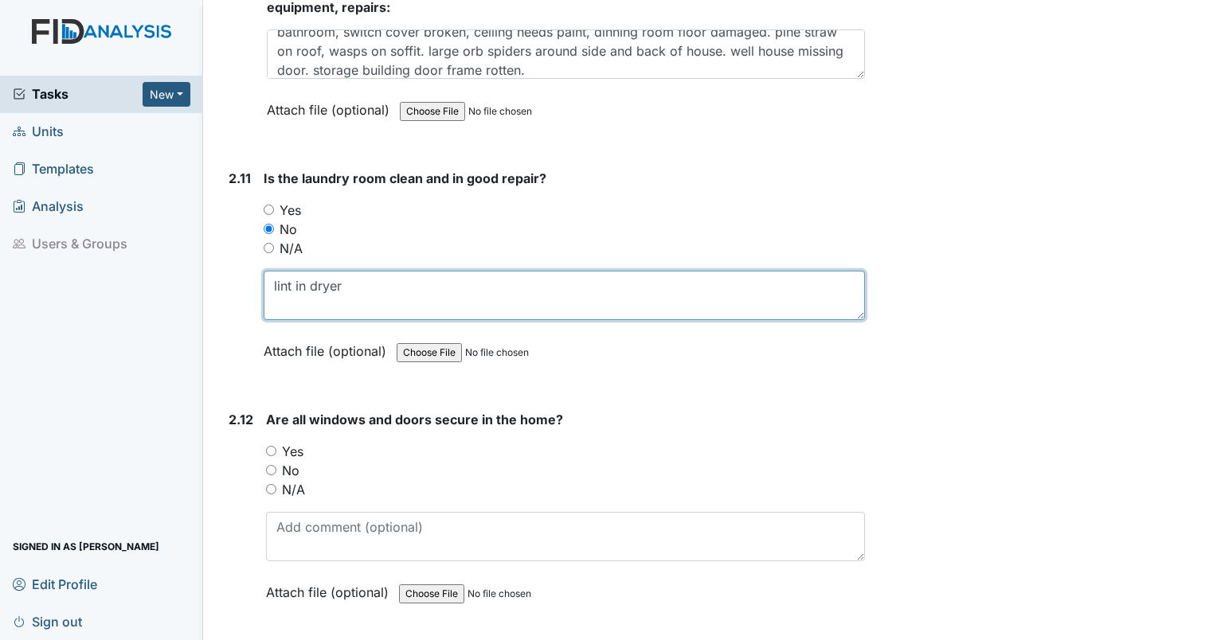
type textarea "lint in dryer"
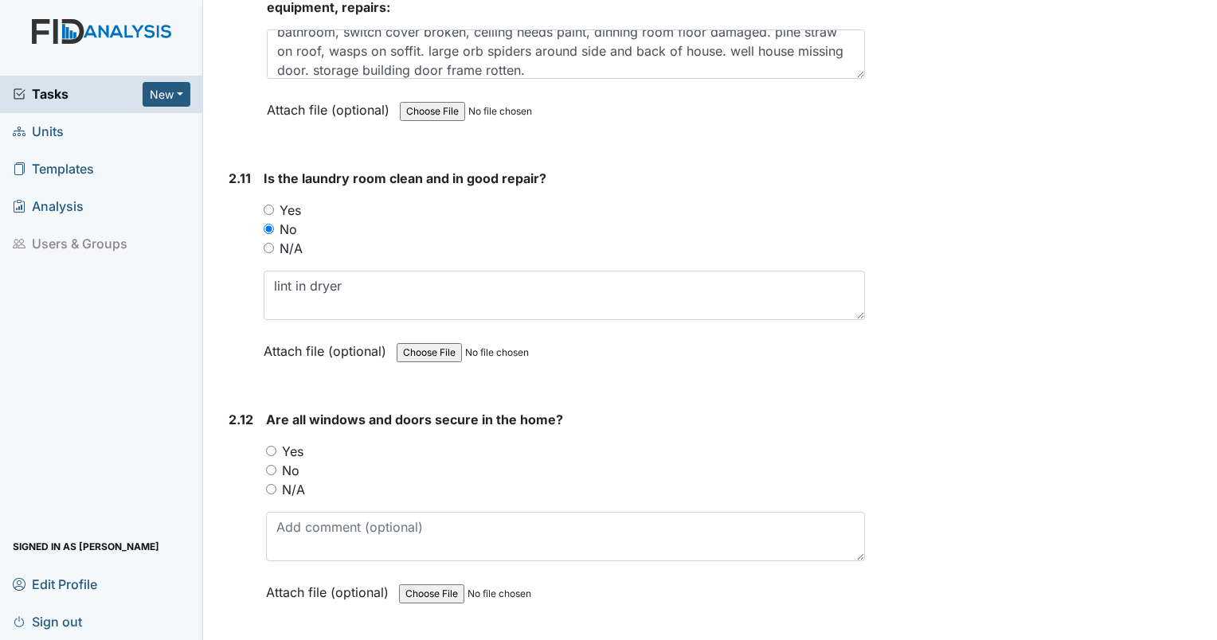
click at [271, 442] on div "Yes" at bounding box center [565, 451] width 599 height 19
click at [276, 442] on div "Yes" at bounding box center [565, 451] width 599 height 19
click at [271, 446] on input "Yes" at bounding box center [271, 451] width 10 height 10
radio input "true"
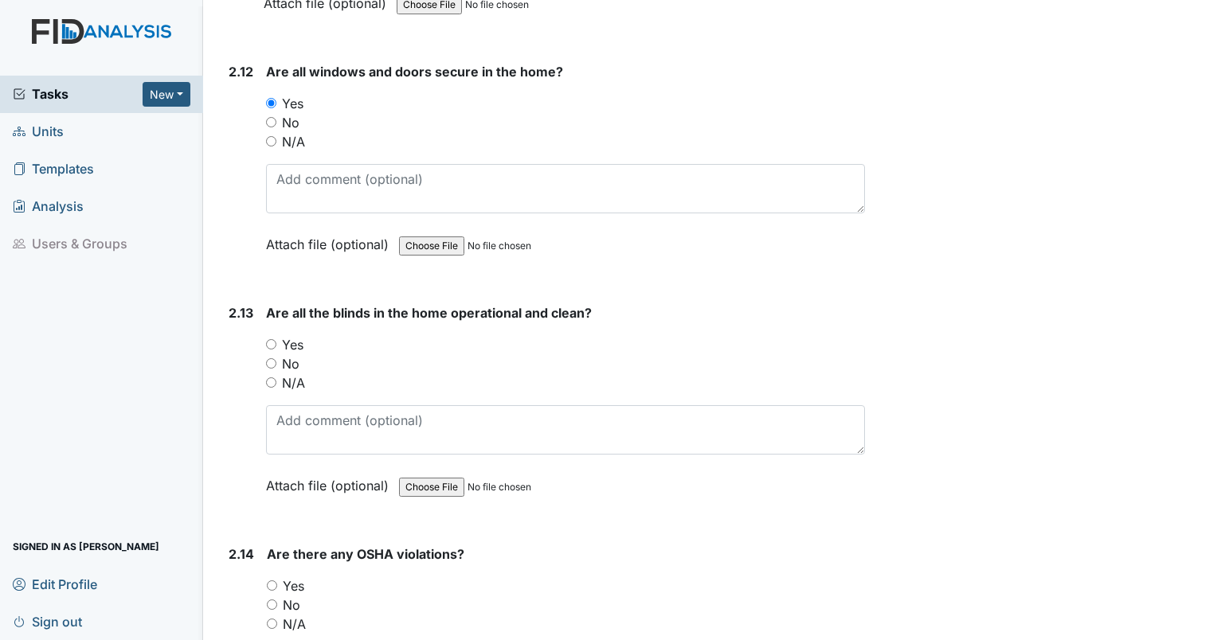
scroll to position [5266, 0]
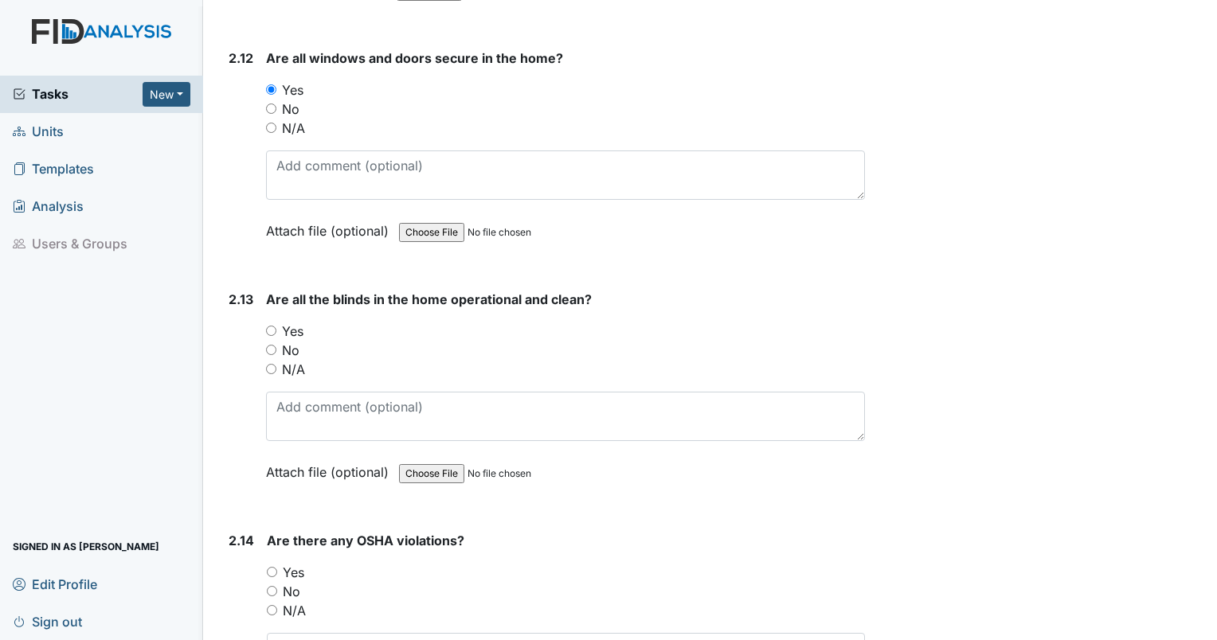
click at [271, 326] on input "Yes" at bounding box center [271, 331] width 10 height 10
radio input "true"
click at [276, 586] on input "No" at bounding box center [272, 591] width 10 height 10
radio input "true"
click at [344, 563] on div "Yes" at bounding box center [566, 572] width 598 height 19
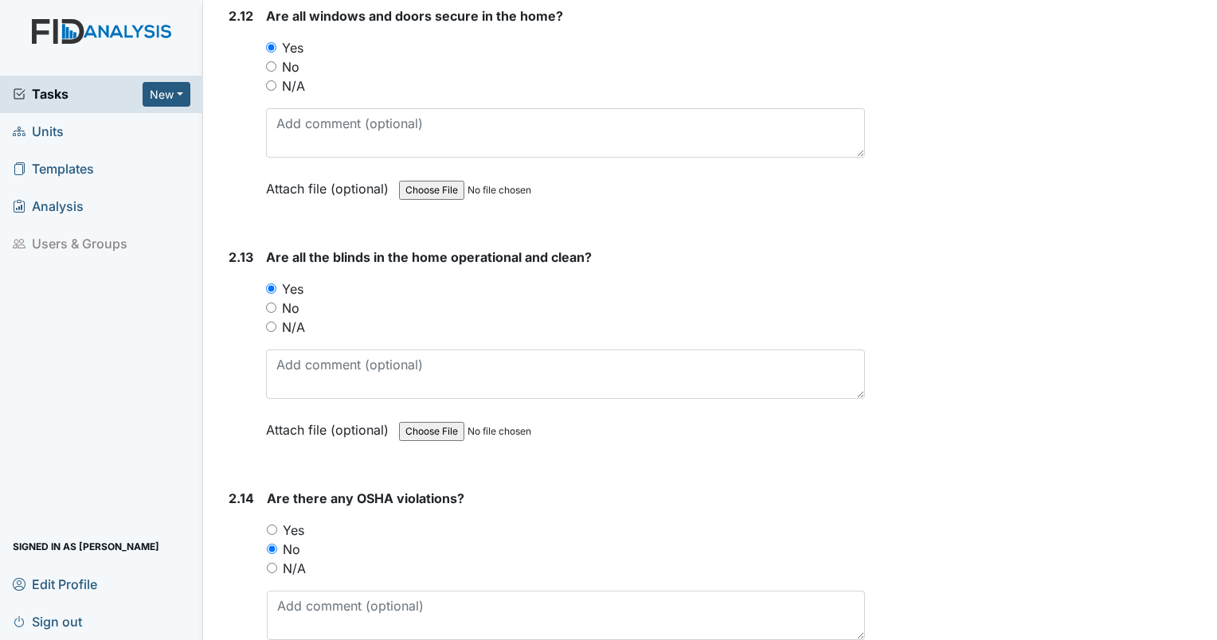
scroll to position [5322, 0]
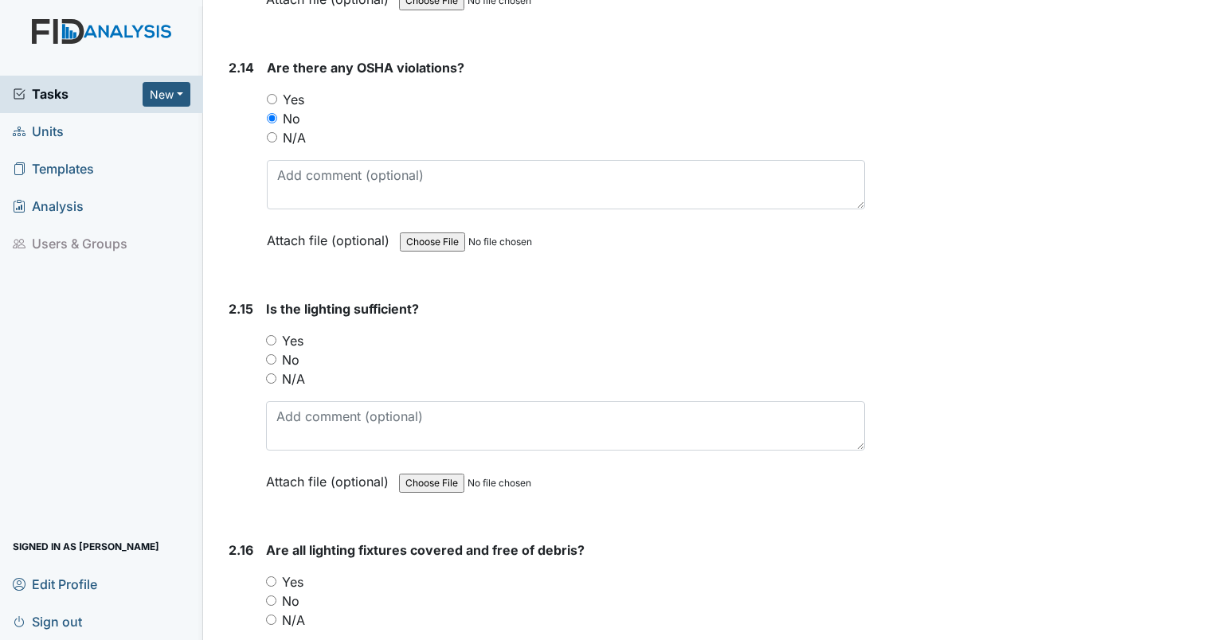
scroll to position [5752, 0]
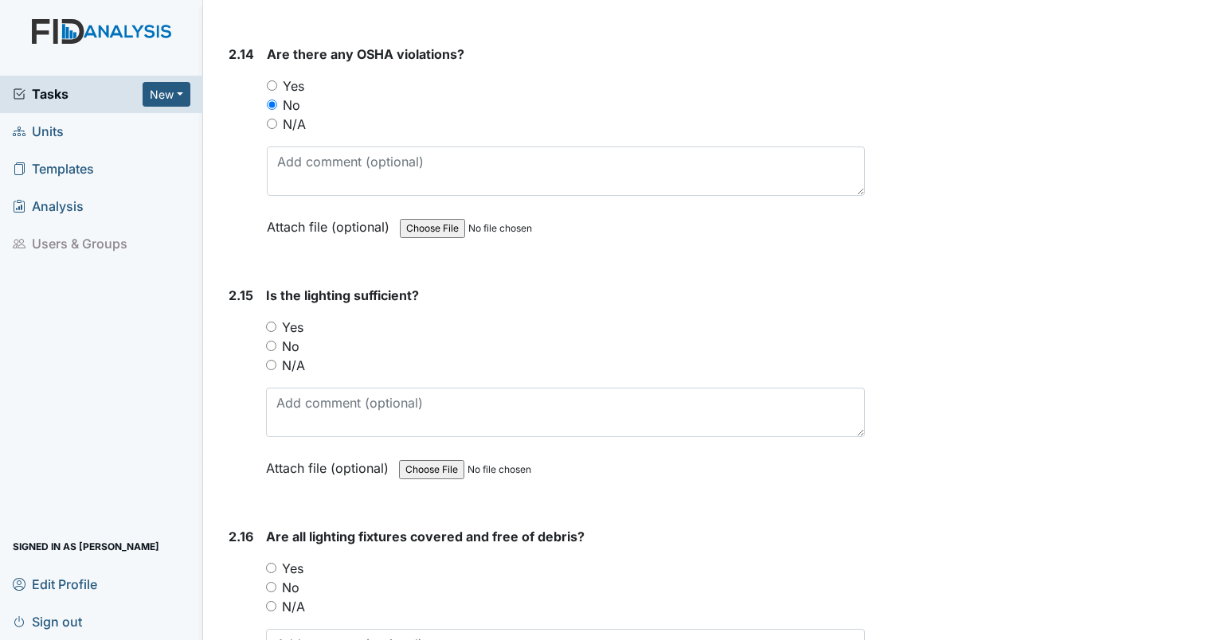
click at [271, 322] on input "Yes" at bounding box center [271, 327] width 10 height 10
radio input "true"
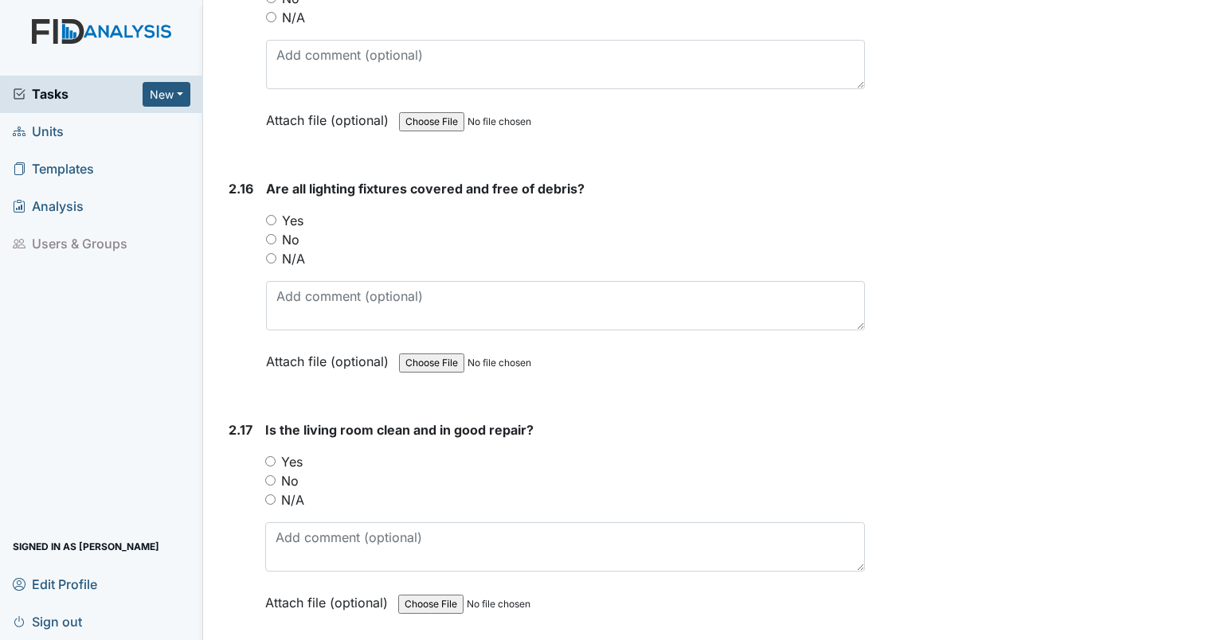
scroll to position [6127, 0]
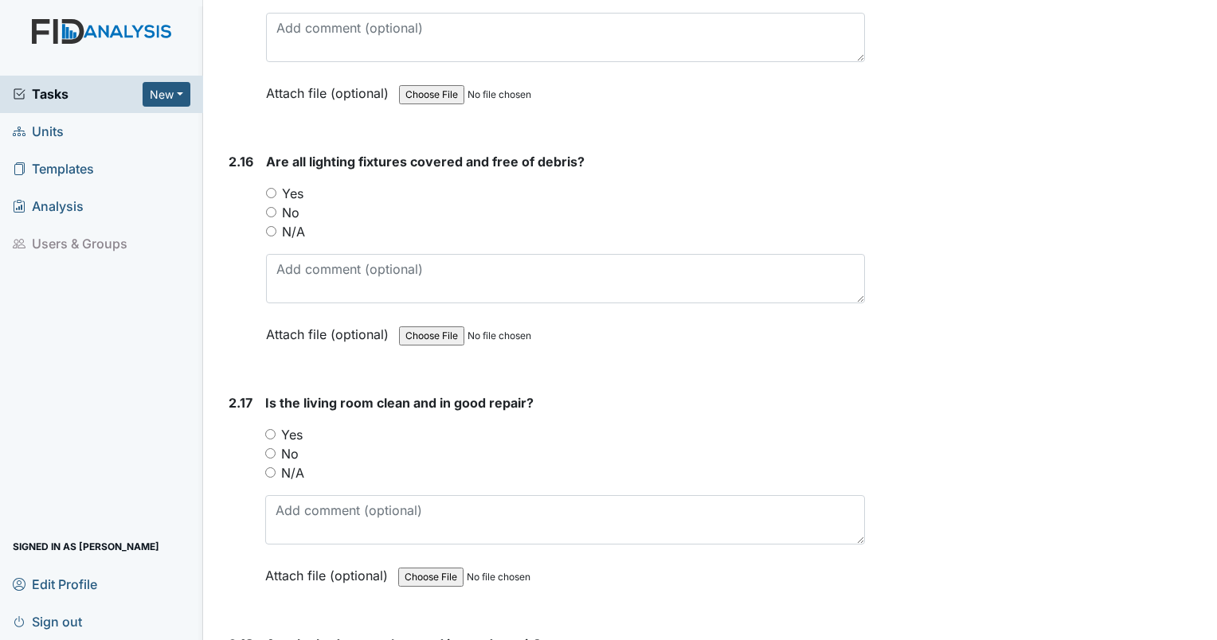
click at [269, 188] on input "Yes" at bounding box center [271, 193] width 10 height 10
radio input "true"
click at [265, 425] on div "Yes" at bounding box center [565, 434] width 600 height 19
click at [273, 429] on input "Yes" at bounding box center [270, 434] width 10 height 10
radio input "true"
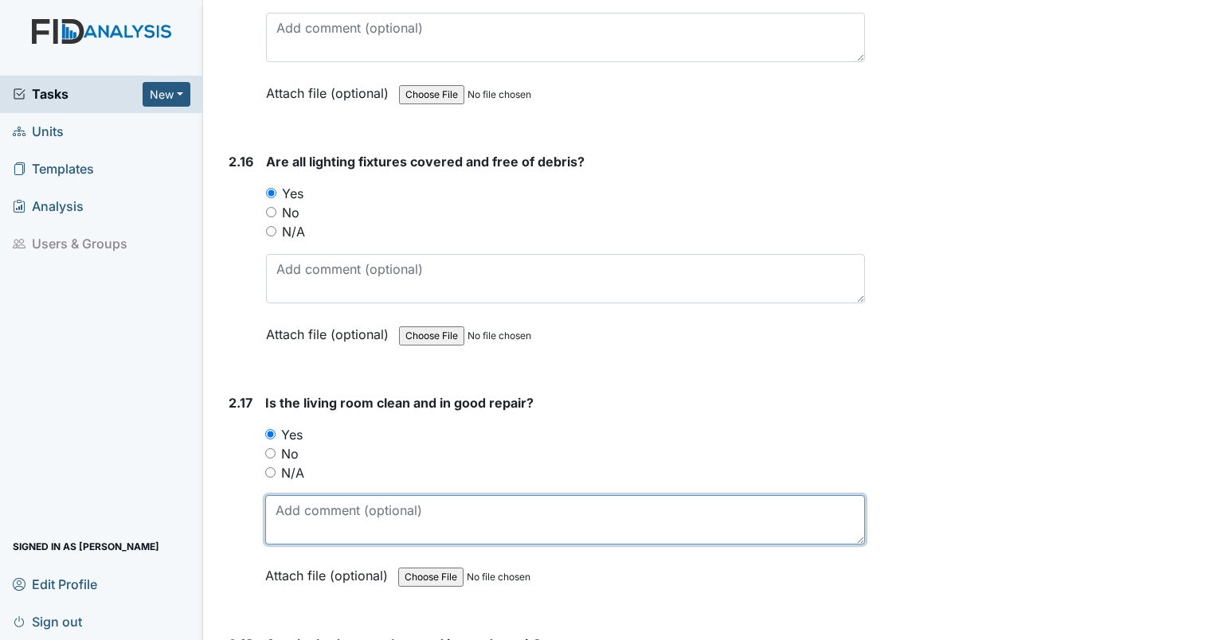
click at [303, 495] on textarea at bounding box center [565, 519] width 600 height 49
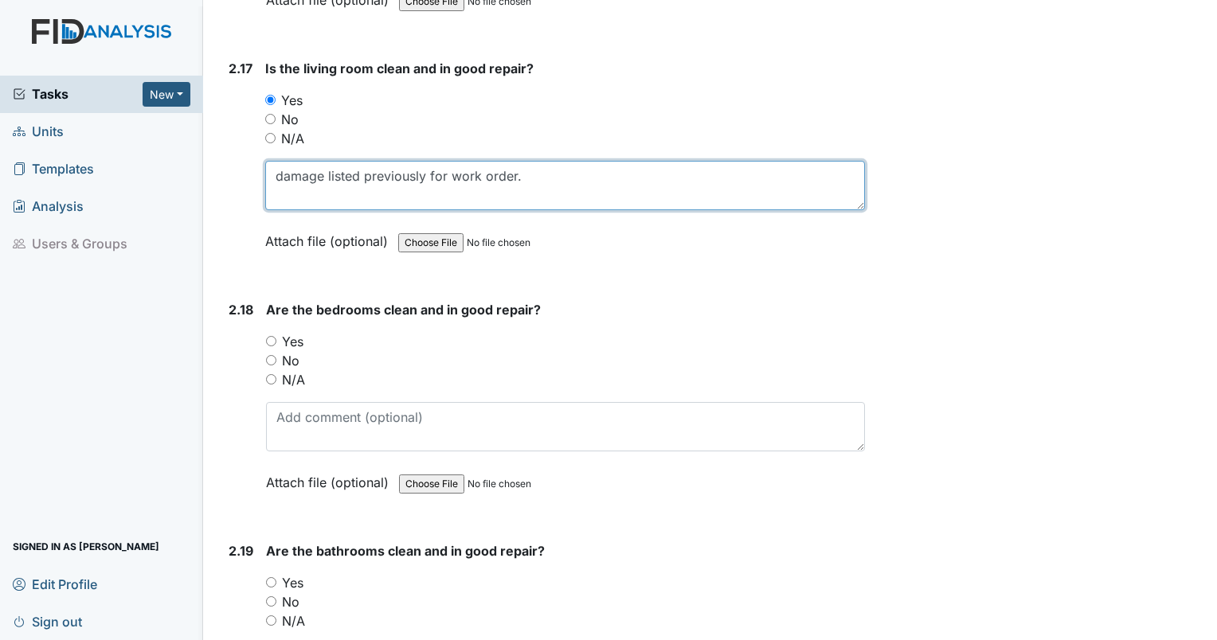
scroll to position [6544, 0]
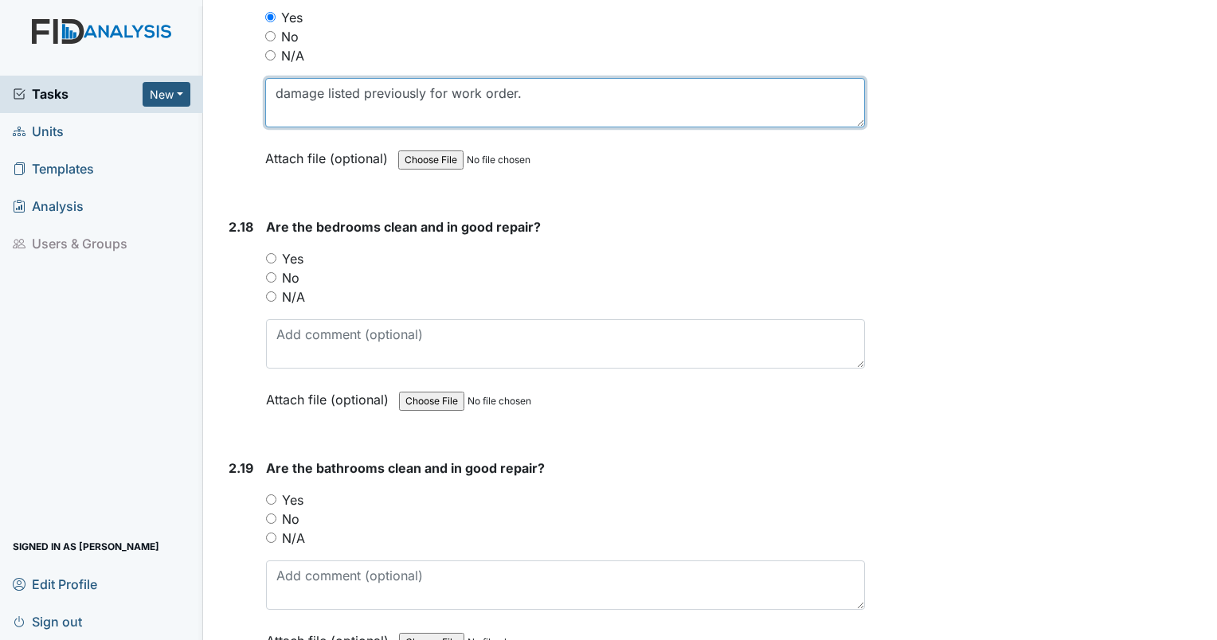
type textarea "damage listed previously for work order."
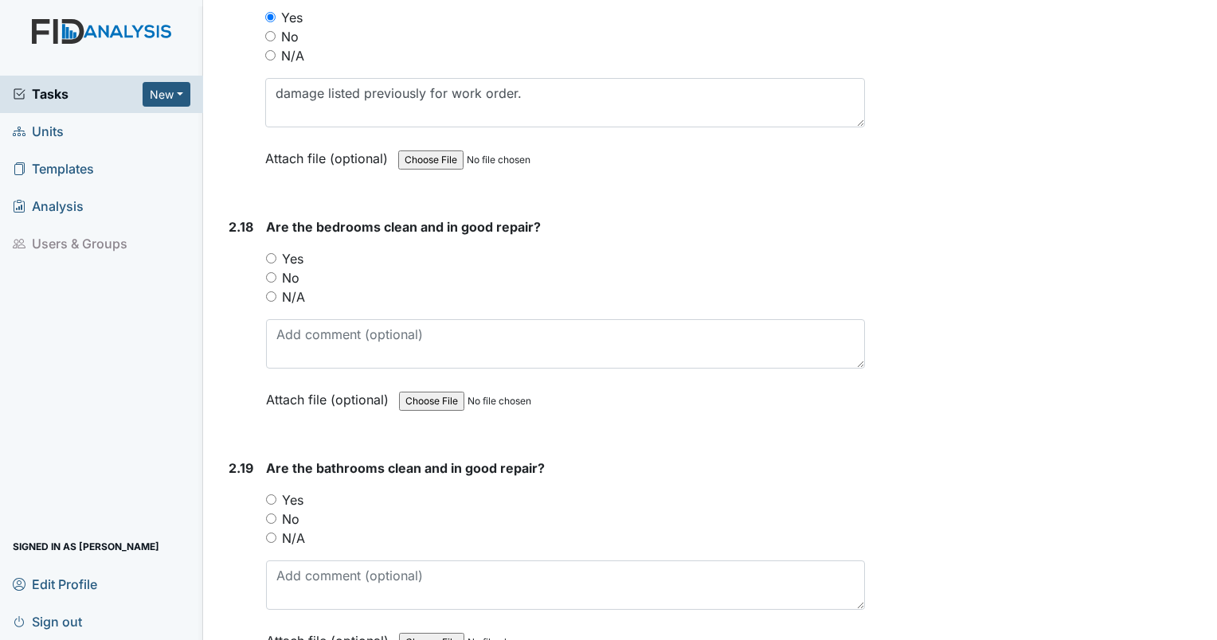
click at [268, 253] on input "Yes" at bounding box center [271, 258] width 10 height 10
radio input "true"
click at [271, 272] on input "No" at bounding box center [271, 277] width 10 height 10
radio input "true"
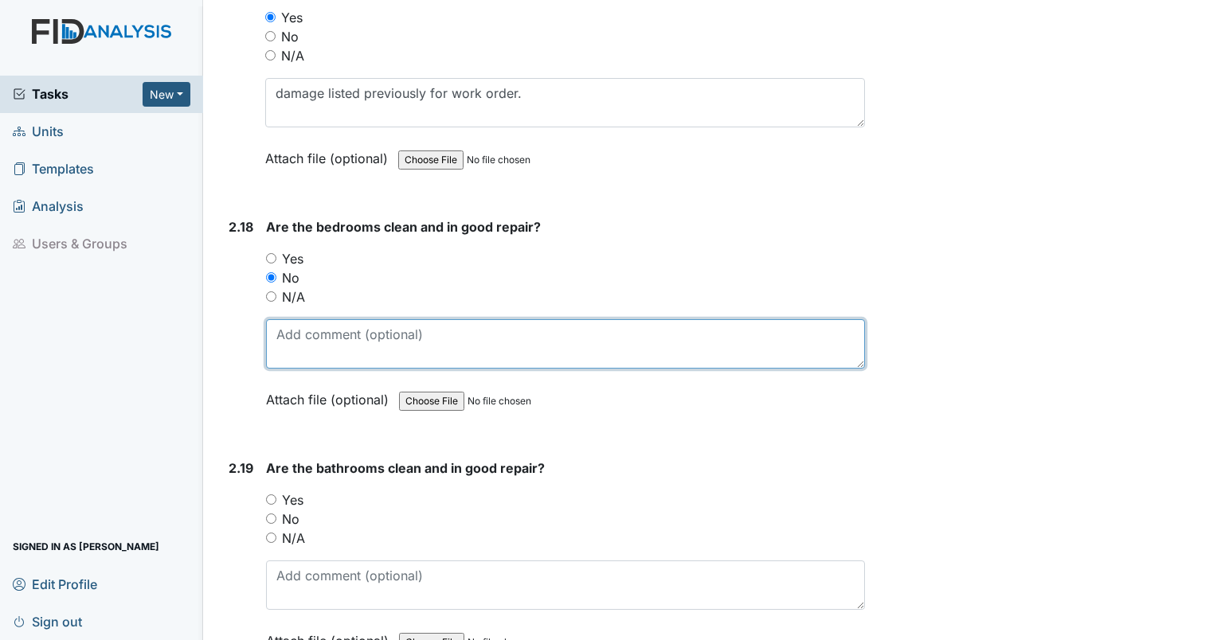
click at [296, 319] on textarea at bounding box center [565, 343] width 599 height 49
type textarea "holes in wall"
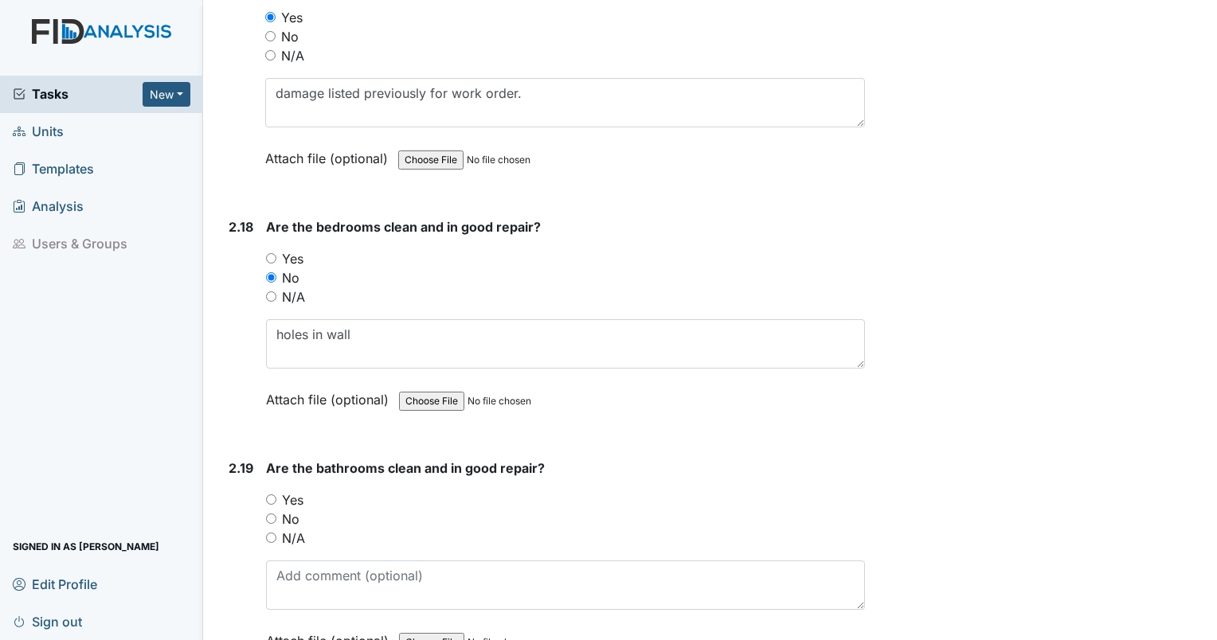
click at [275, 494] on input "Yes" at bounding box center [271, 499] width 10 height 10
radio input "true"
click at [271, 514] on input "No" at bounding box center [271, 519] width 10 height 10
radio input "true"
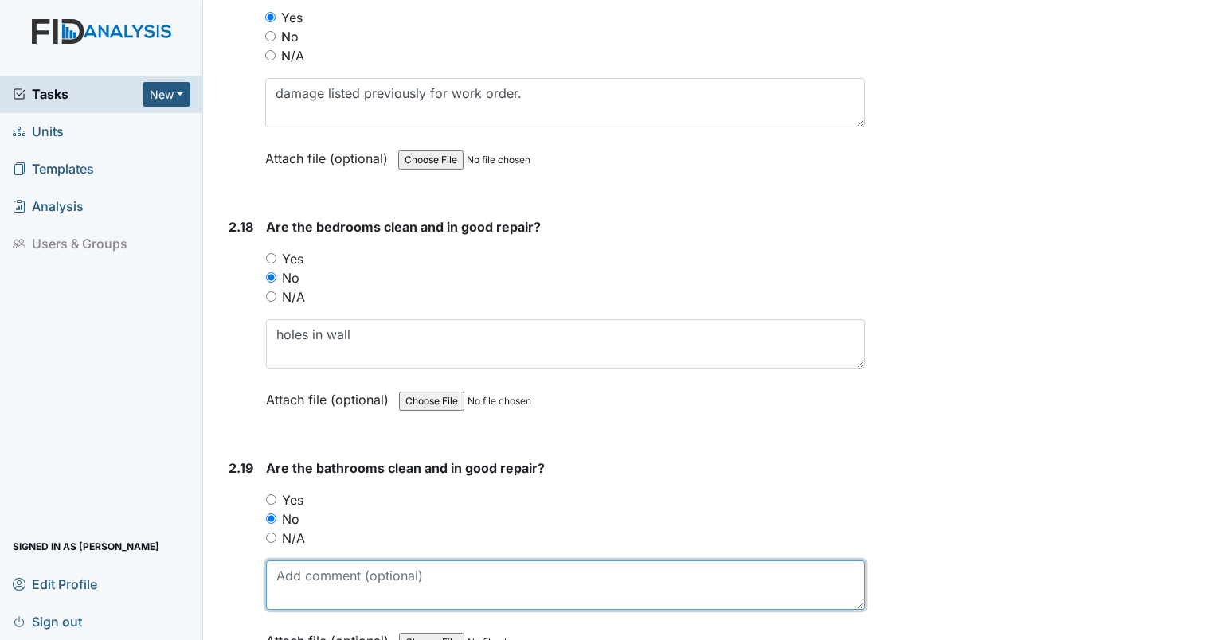
click at [314, 560] on textarea at bounding box center [565, 584] width 599 height 49
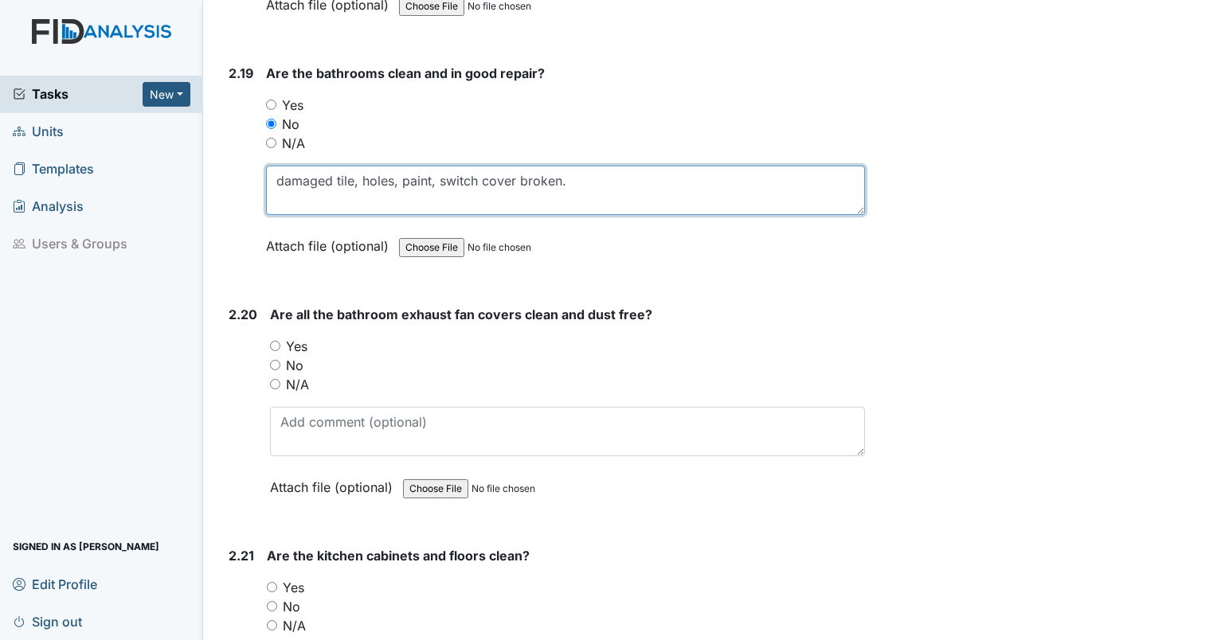
scroll to position [6970, 0]
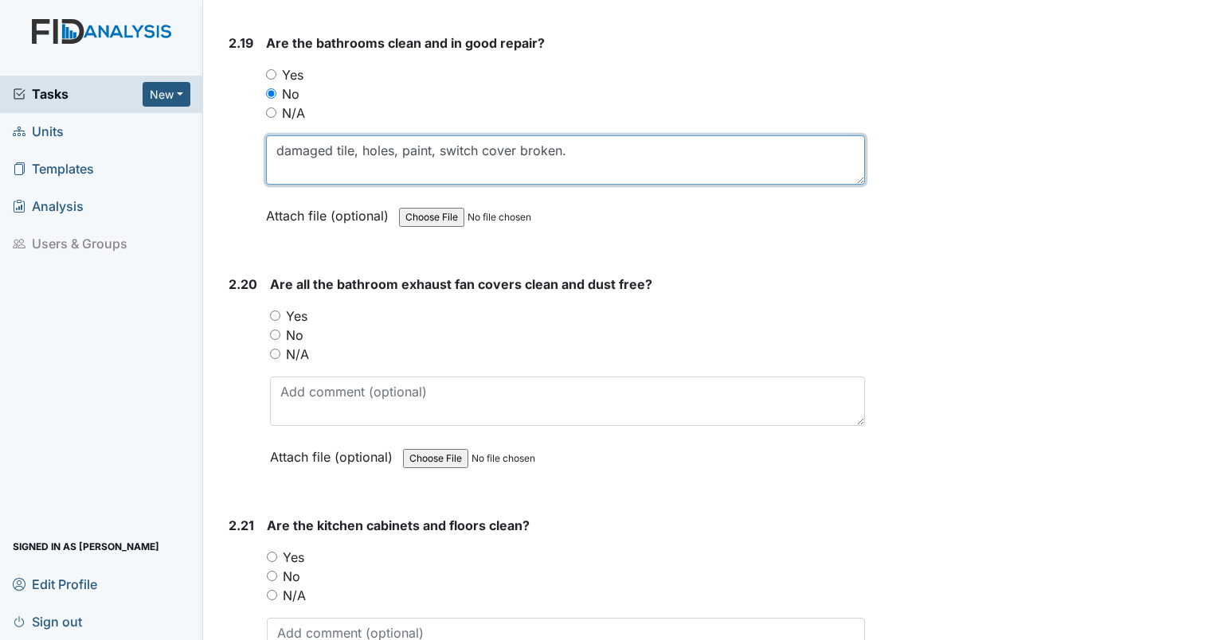
type textarea "damaged tile, holes, paint, switch cover broken."
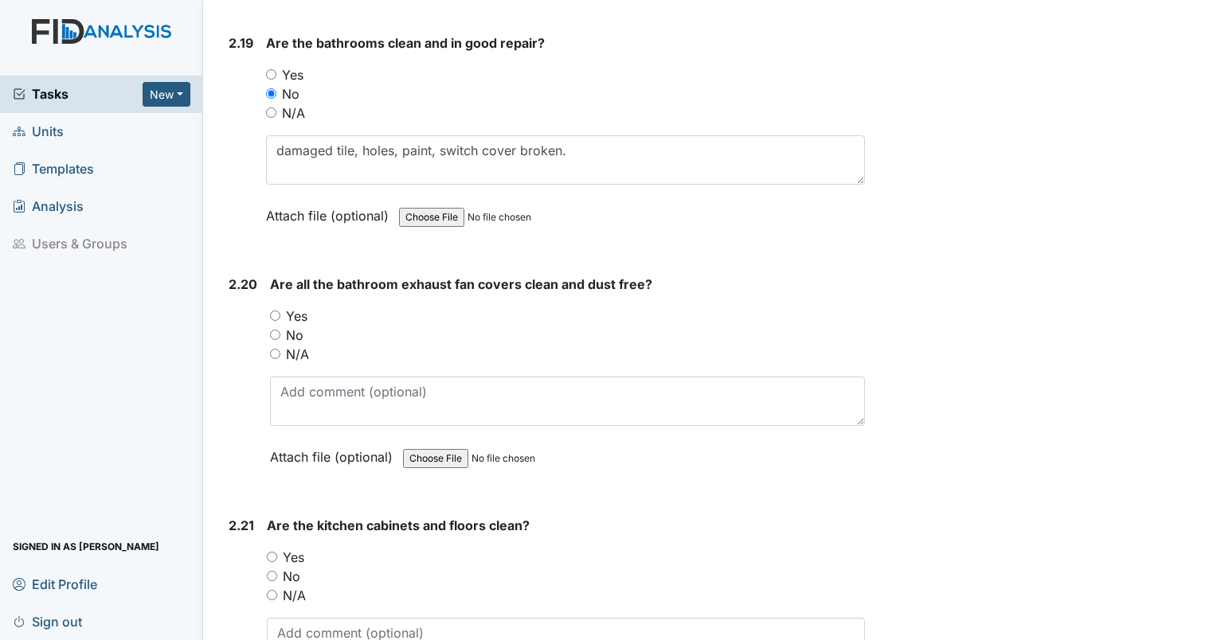
click at [276, 311] on input "Yes" at bounding box center [275, 316] width 10 height 10
radio input "true"
click at [275, 552] on input "Yes" at bounding box center [272, 557] width 10 height 10
radio input "true"
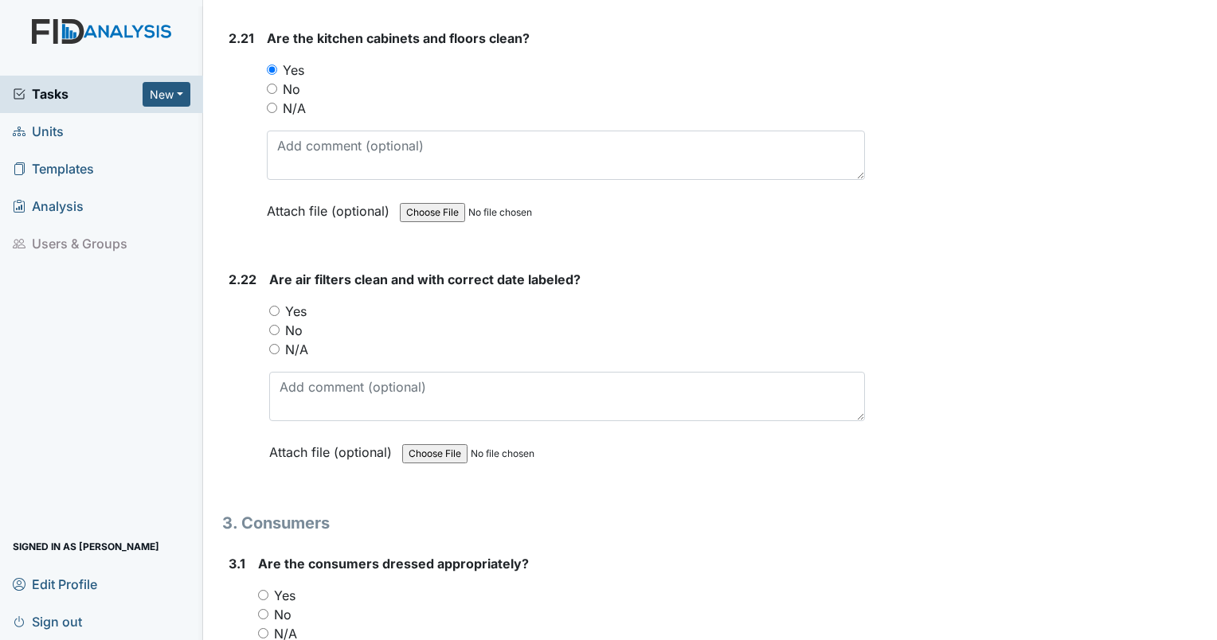
scroll to position [7458, 0]
click at [274, 304] on input "Yes" at bounding box center [274, 309] width 10 height 10
radio input "true"
click at [262, 588] on input "Yes" at bounding box center [263, 593] width 10 height 10
radio input "true"
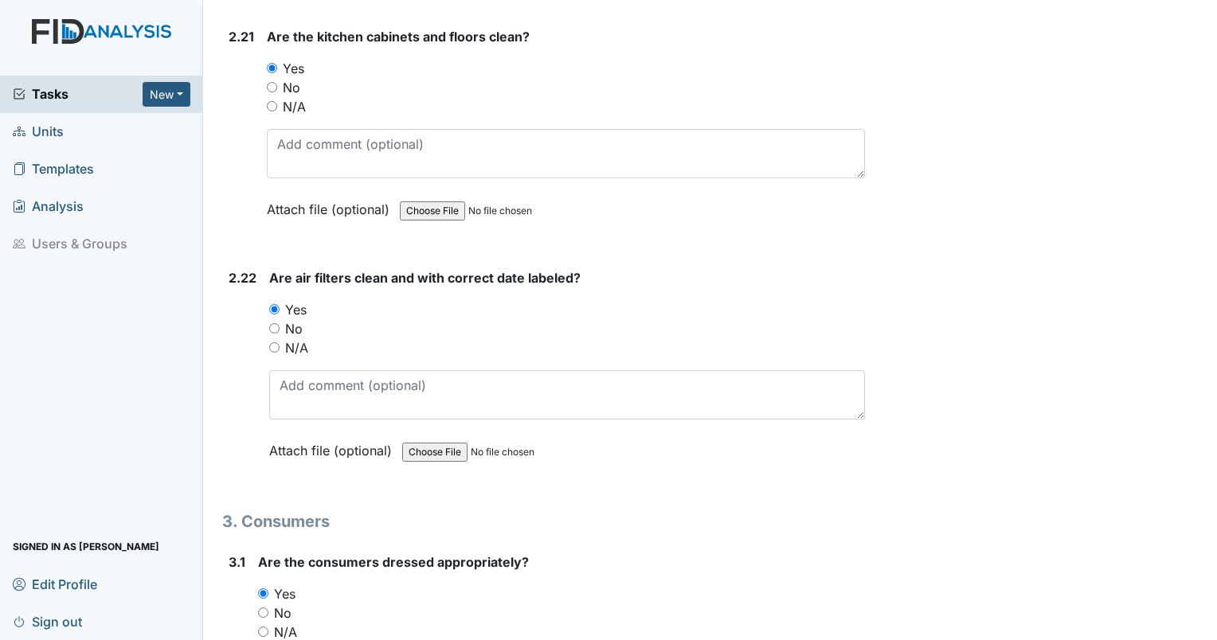
click at [262, 588] on input "Yes" at bounding box center [263, 593] width 10 height 10
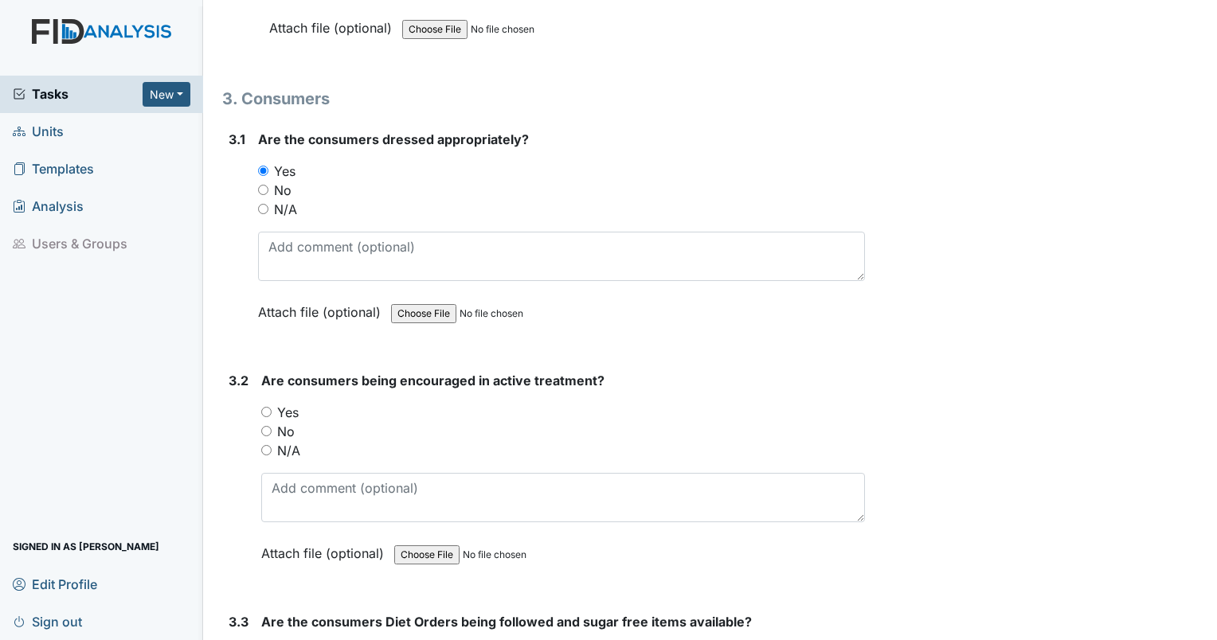
scroll to position [7882, 0]
click at [268, 406] on input "Yes" at bounding box center [266, 411] width 10 height 10
radio input "true"
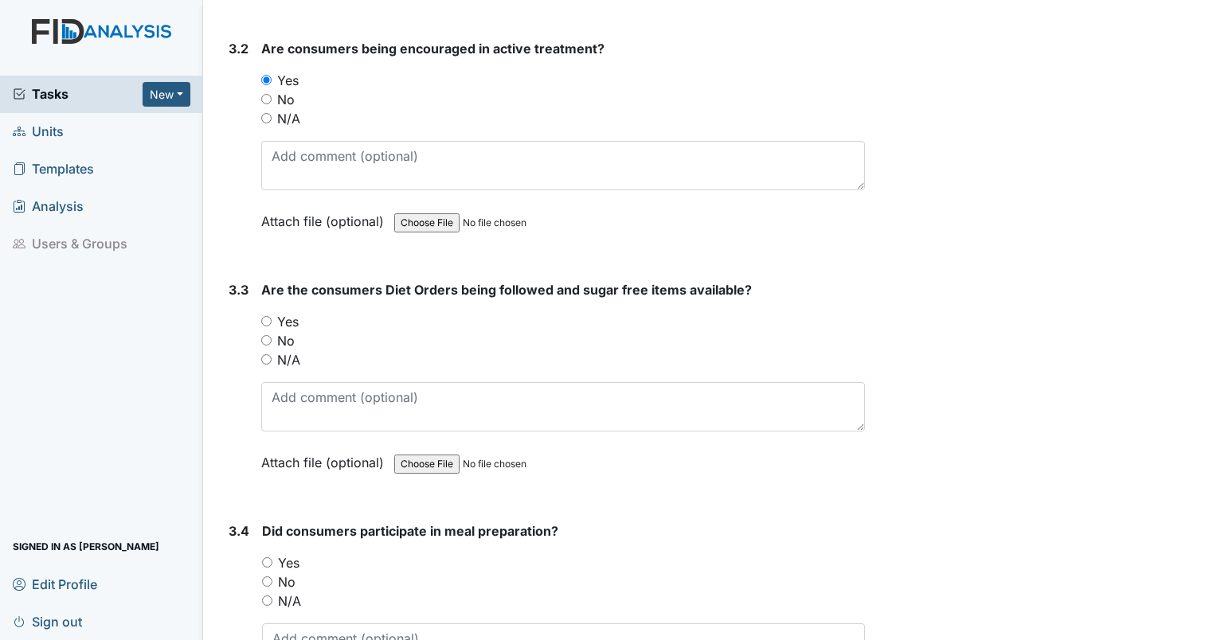
scroll to position [8232, 0]
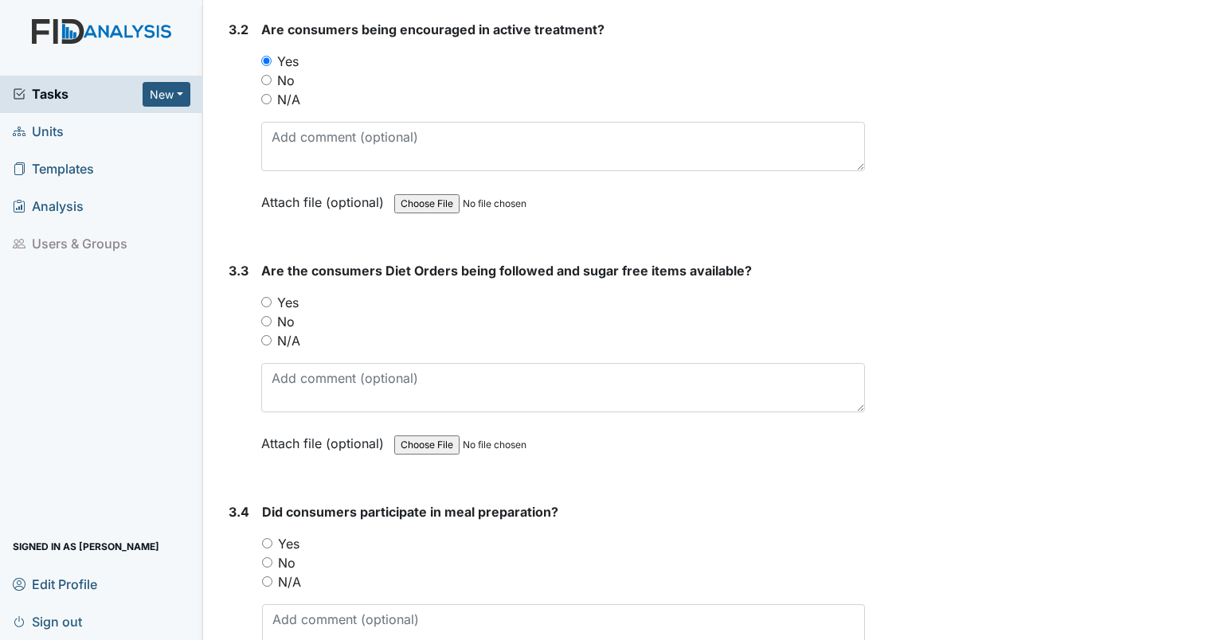
click at [268, 297] on input "Yes" at bounding box center [266, 302] width 10 height 10
radio input "true"
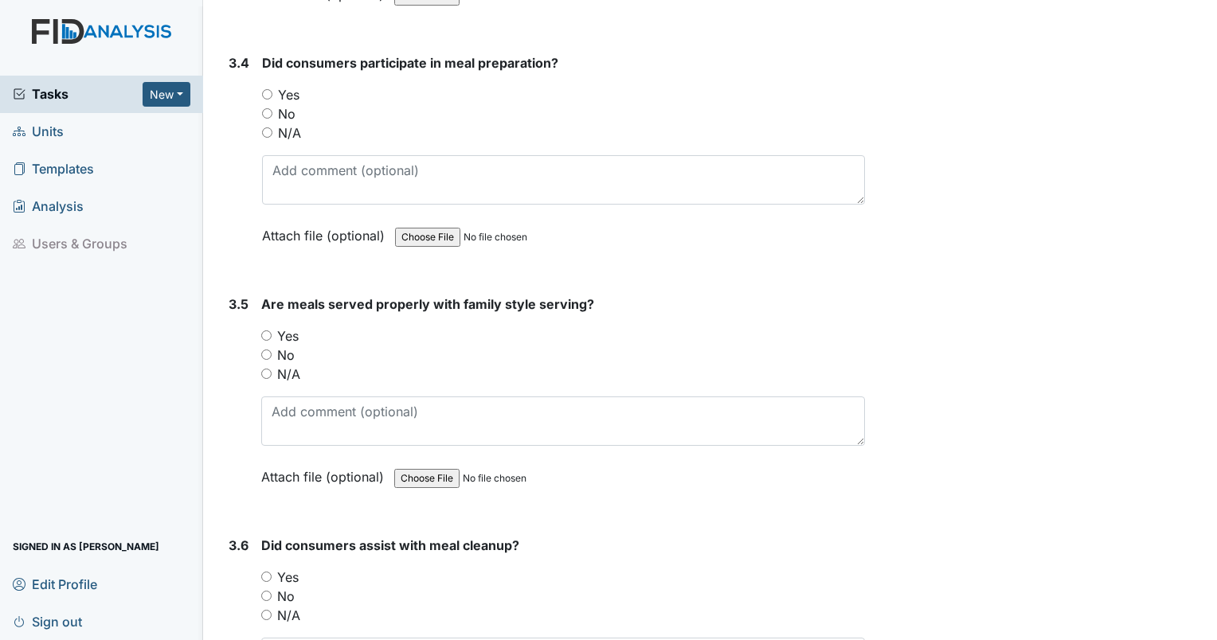
scroll to position [8700, 0]
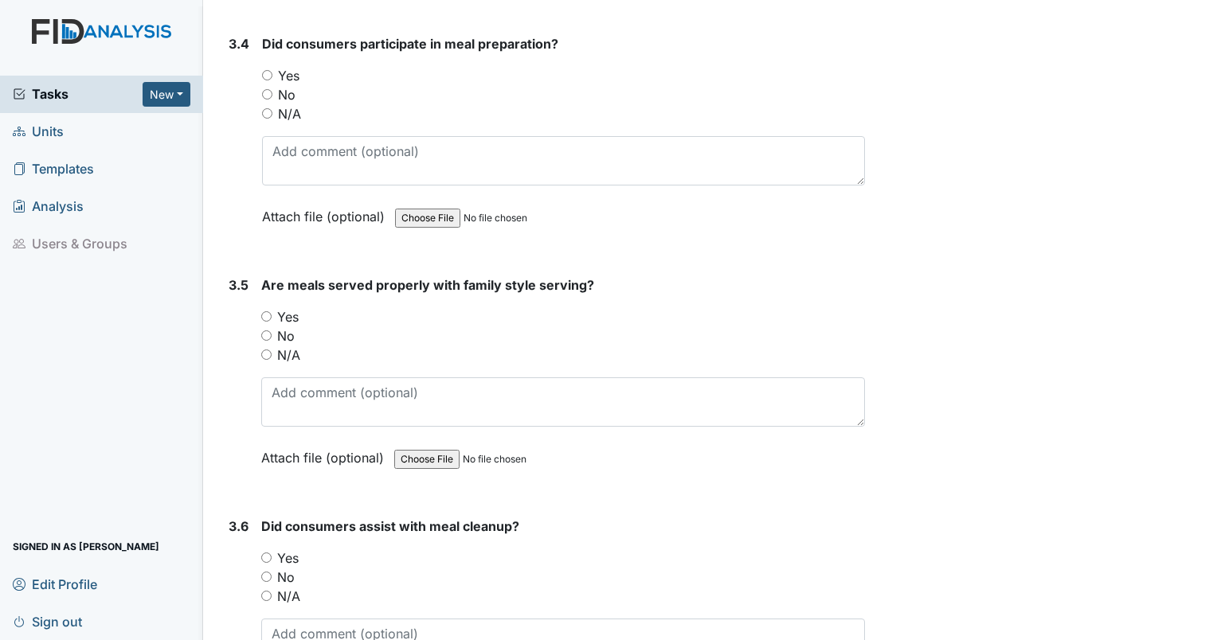
click at [266, 108] on input "N/A" at bounding box center [267, 113] width 10 height 10
radio input "true"
click at [265, 350] on input "N/A" at bounding box center [266, 355] width 10 height 10
radio input "true"
click at [269, 591] on input "N/A" at bounding box center [266, 596] width 10 height 10
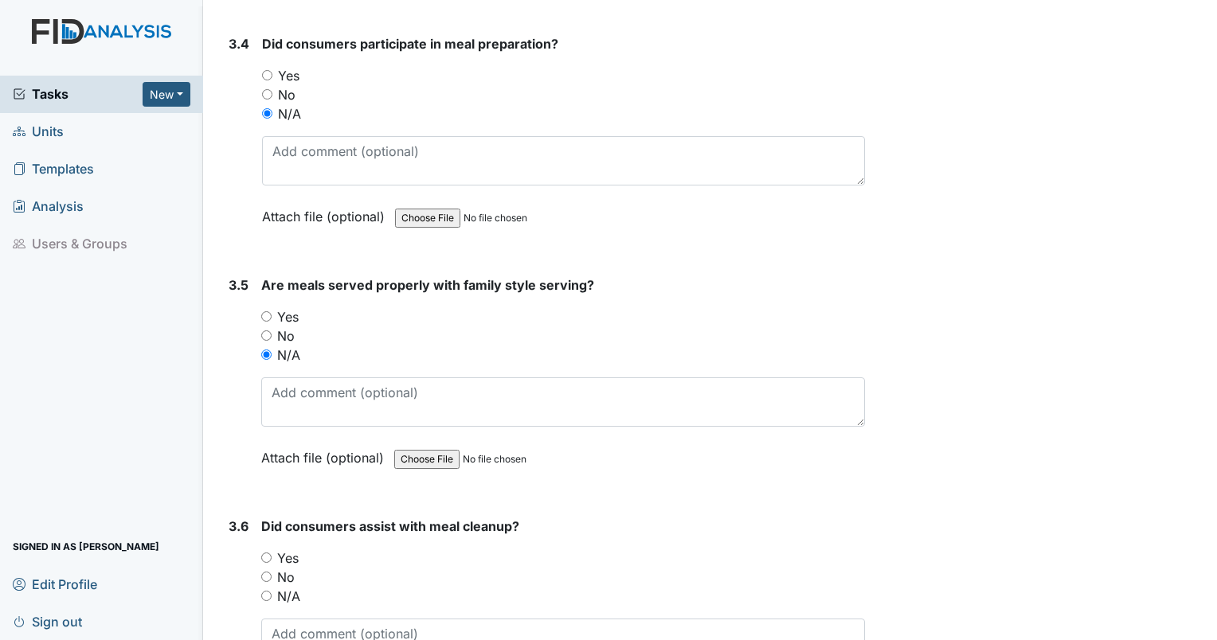
radio input "true"
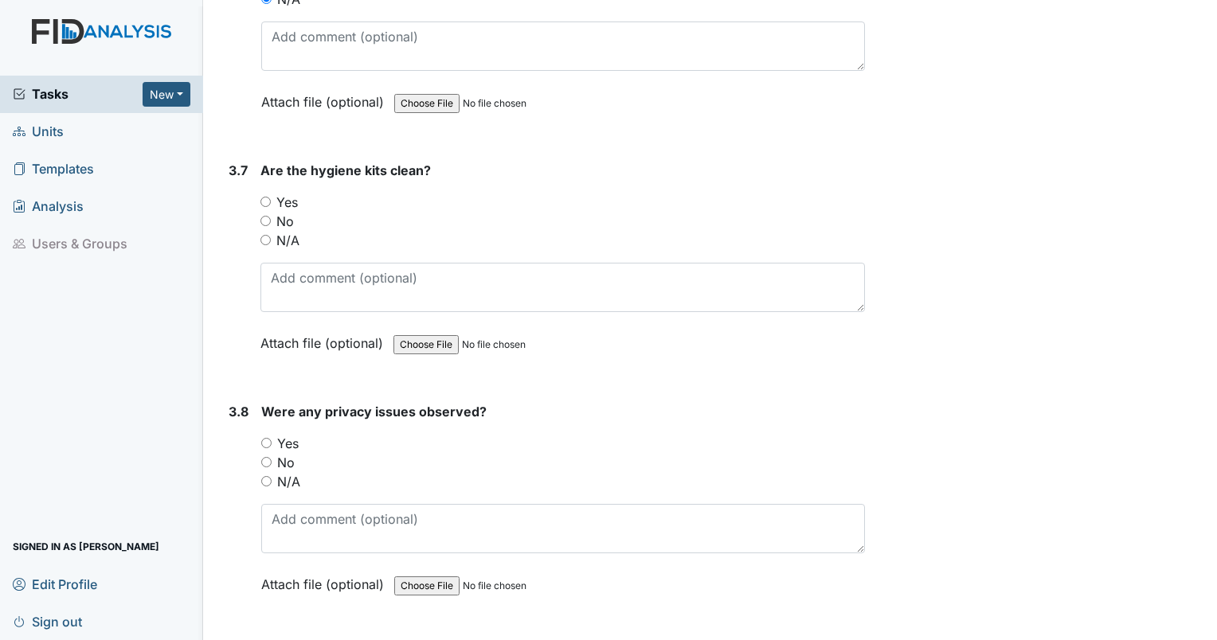
scroll to position [9312, 0]
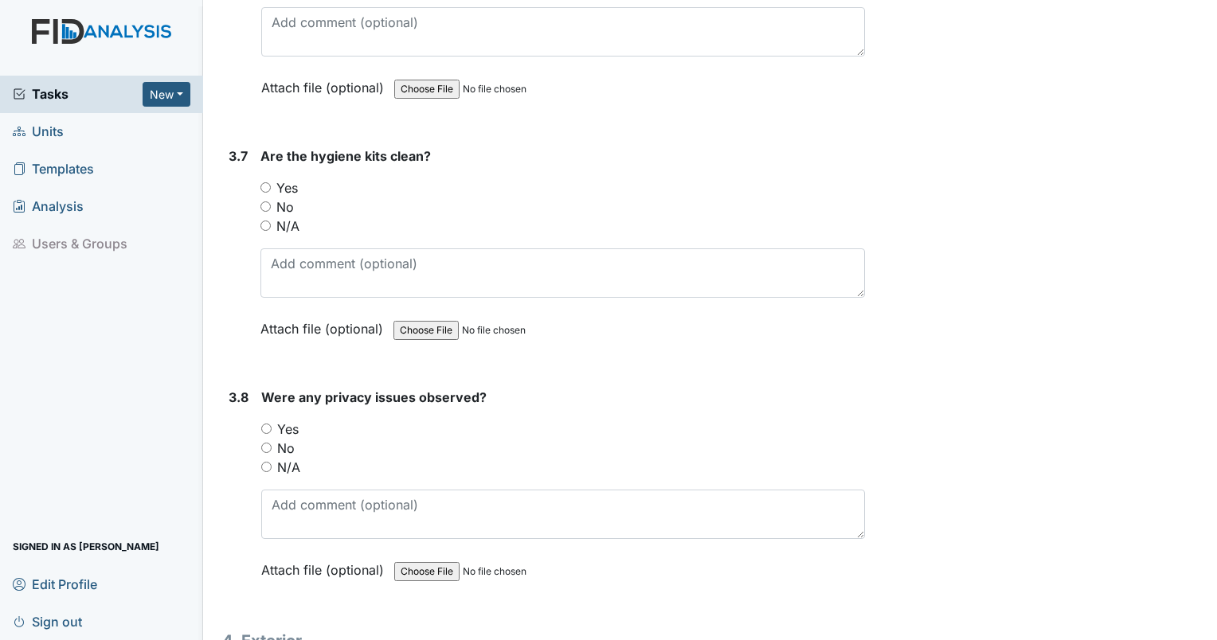
click at [268, 201] on input "No" at bounding box center [265, 206] width 10 height 10
radio input "true"
click at [295, 268] on div "Are the hygiene kits clean? You must select one of the below options. Yes No N/…" at bounding box center [562, 247] width 604 height 203
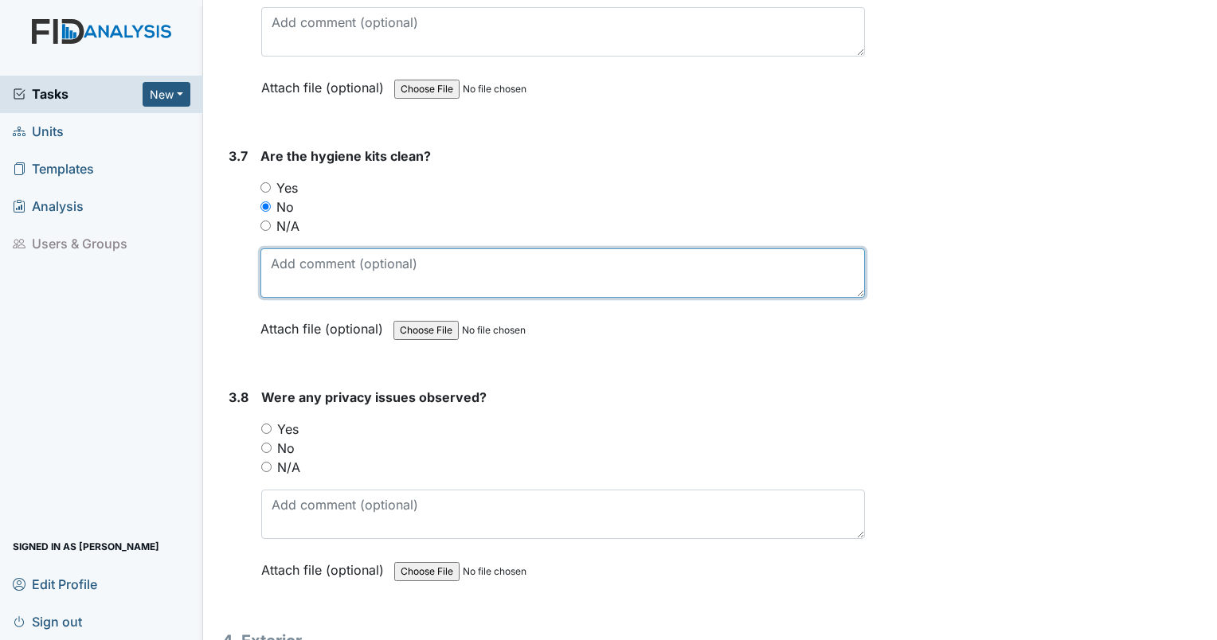
click at [281, 248] on textarea at bounding box center [562, 272] width 604 height 49
type textarea "bedroom 3 toothbrush out."
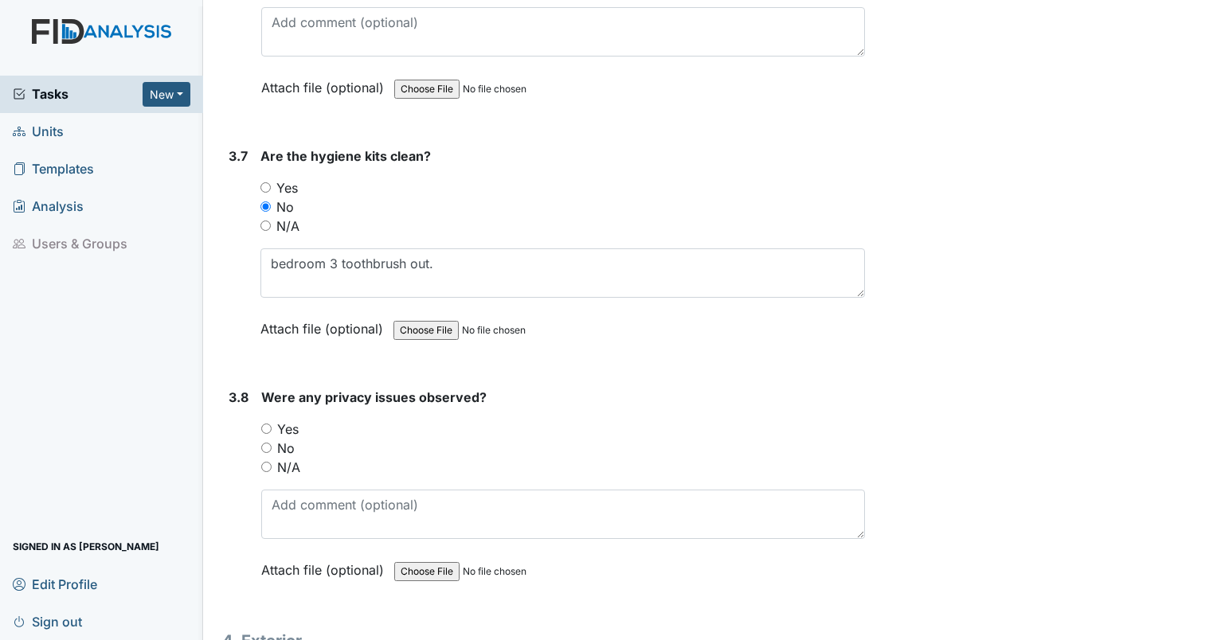
click at [265, 443] on input "No" at bounding box center [266, 448] width 10 height 10
radio input "true"
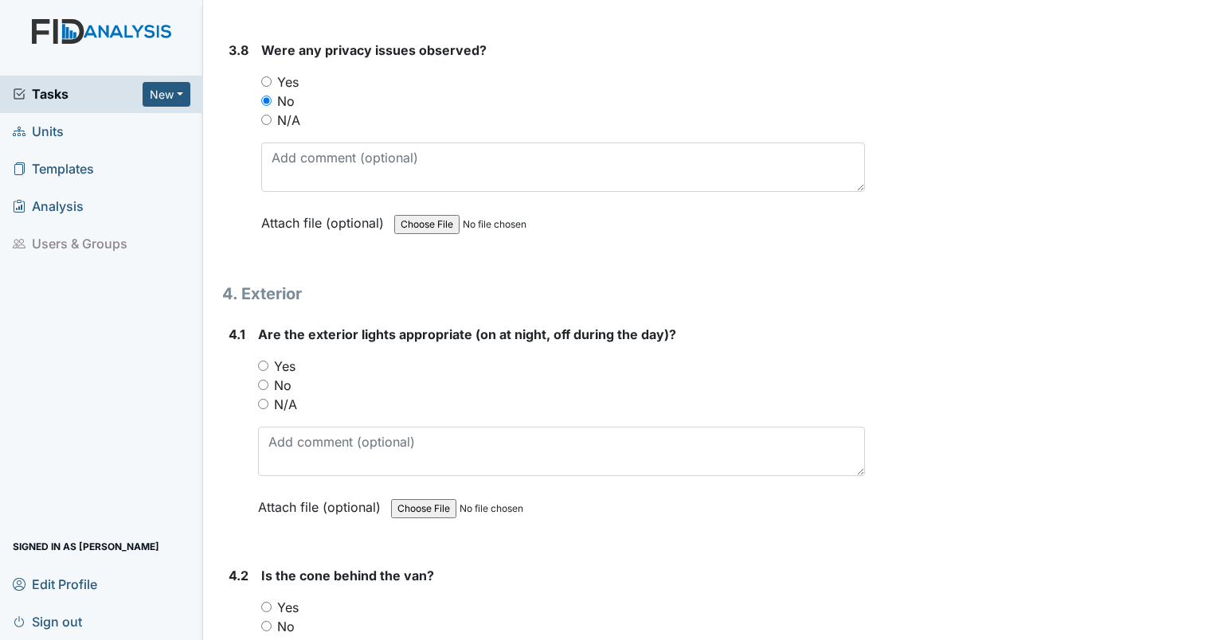
scroll to position [9673, 0]
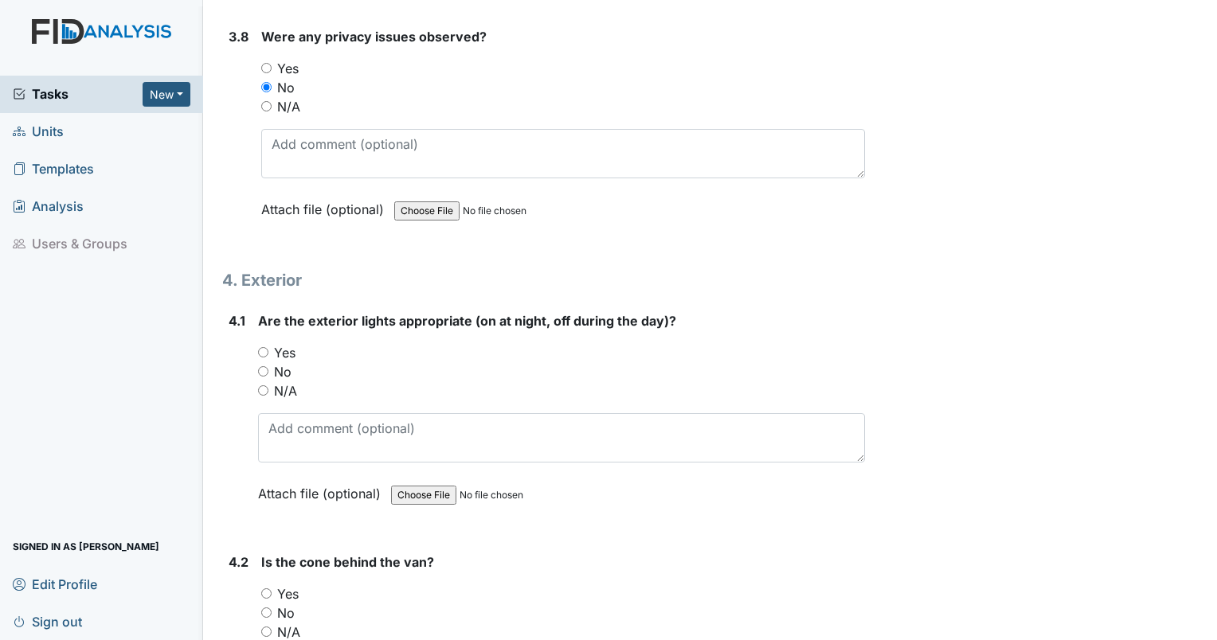
click at [264, 347] on input "Yes" at bounding box center [263, 352] width 10 height 10
radio input "true"
click at [268, 588] on input "Yes" at bounding box center [266, 593] width 10 height 10
radio input "true"
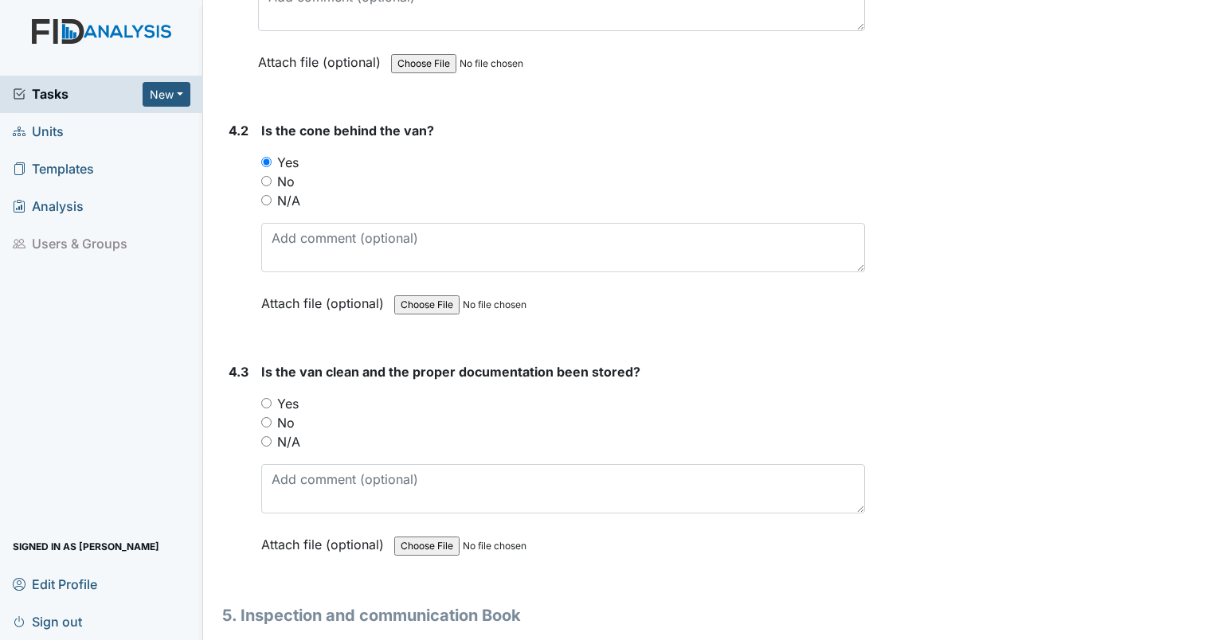
scroll to position [10090, 0]
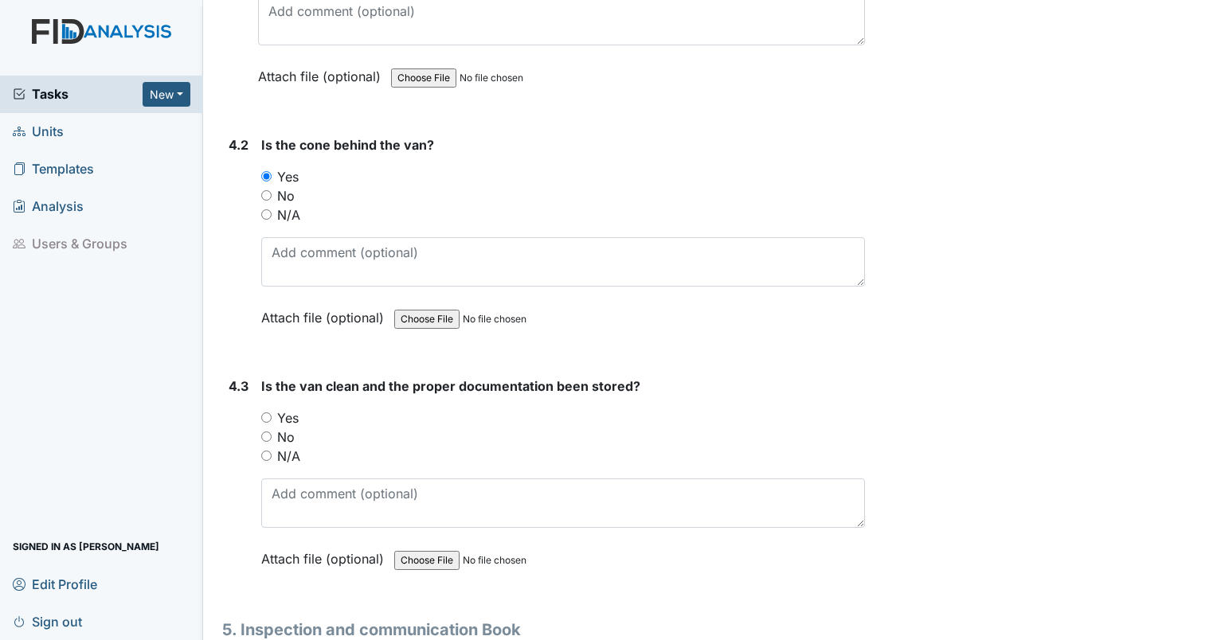
click at [264, 209] on input "N/A" at bounding box center [266, 214] width 10 height 10
radio input "true"
click at [261, 451] on input "N/A" at bounding box center [266, 456] width 10 height 10
radio input "true"
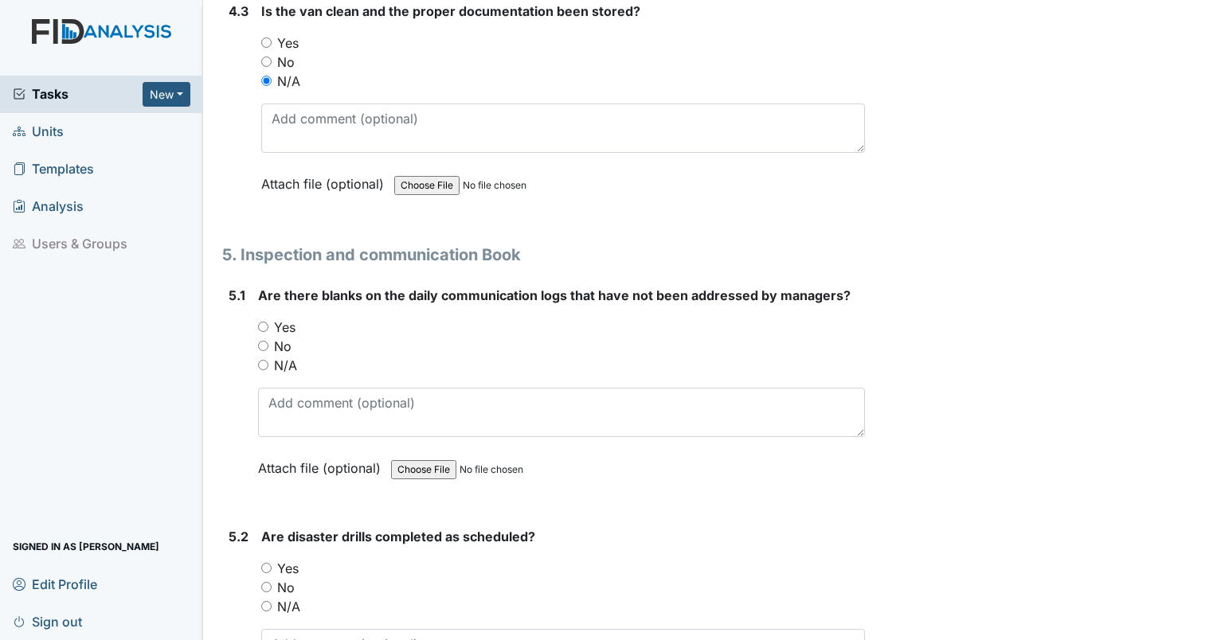
scroll to position [10520, 0]
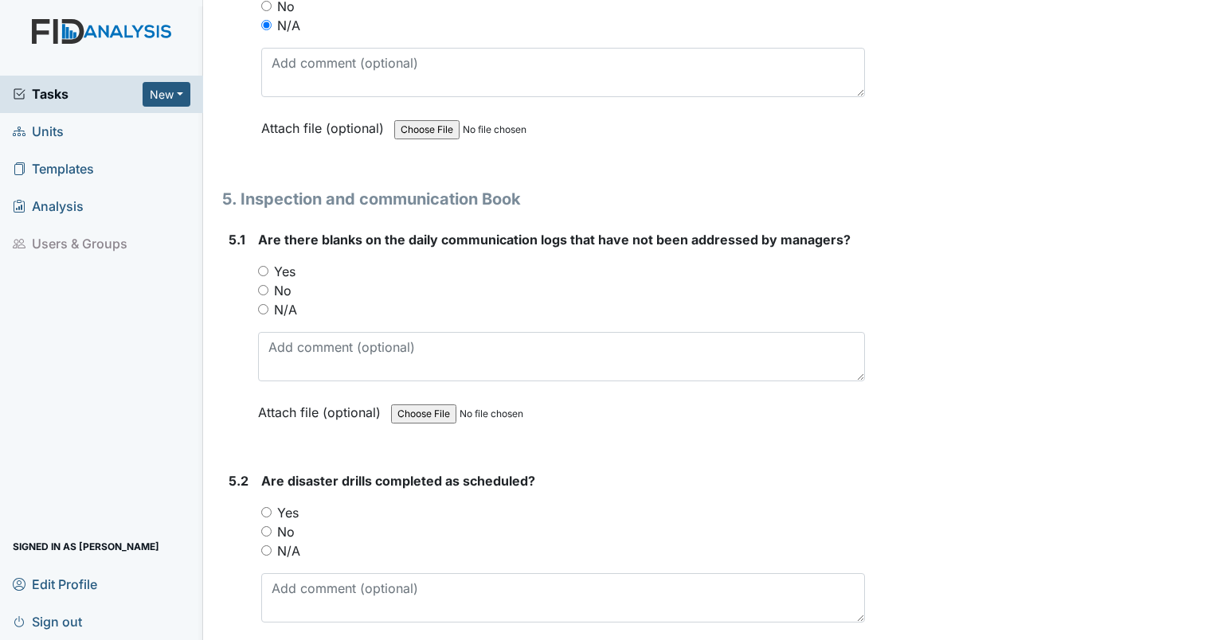
click at [260, 266] on input "Yes" at bounding box center [263, 271] width 10 height 10
radio input "true"
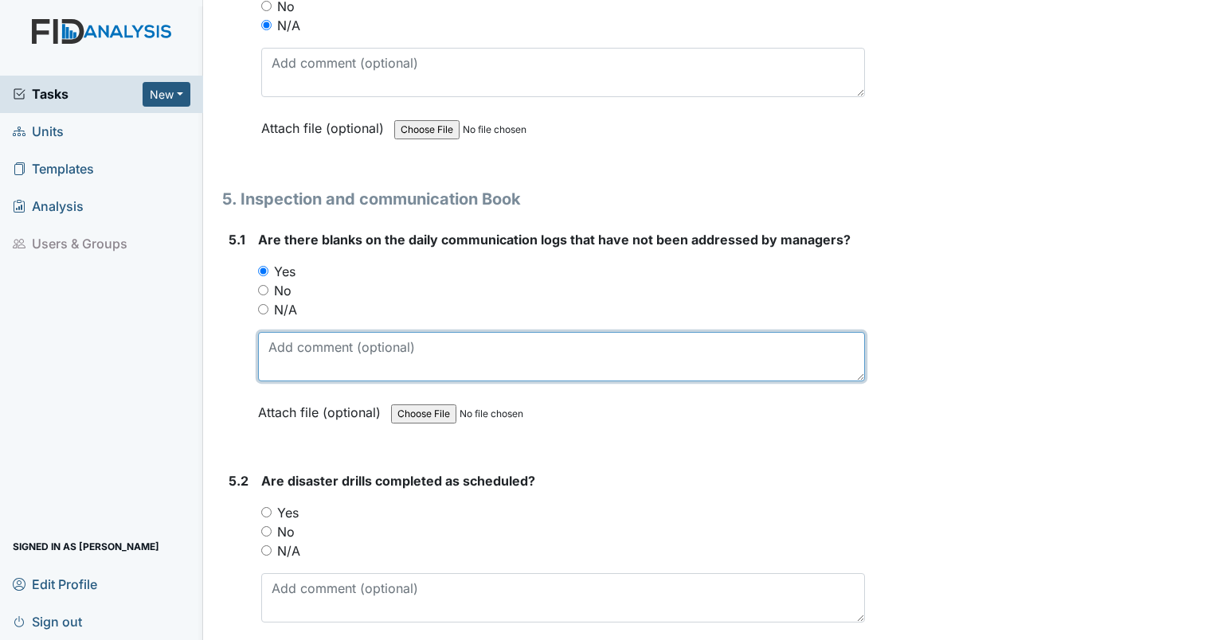
click at [290, 332] on textarea at bounding box center [561, 356] width 607 height 49
type textarea "8/8 forward no home manager signature"
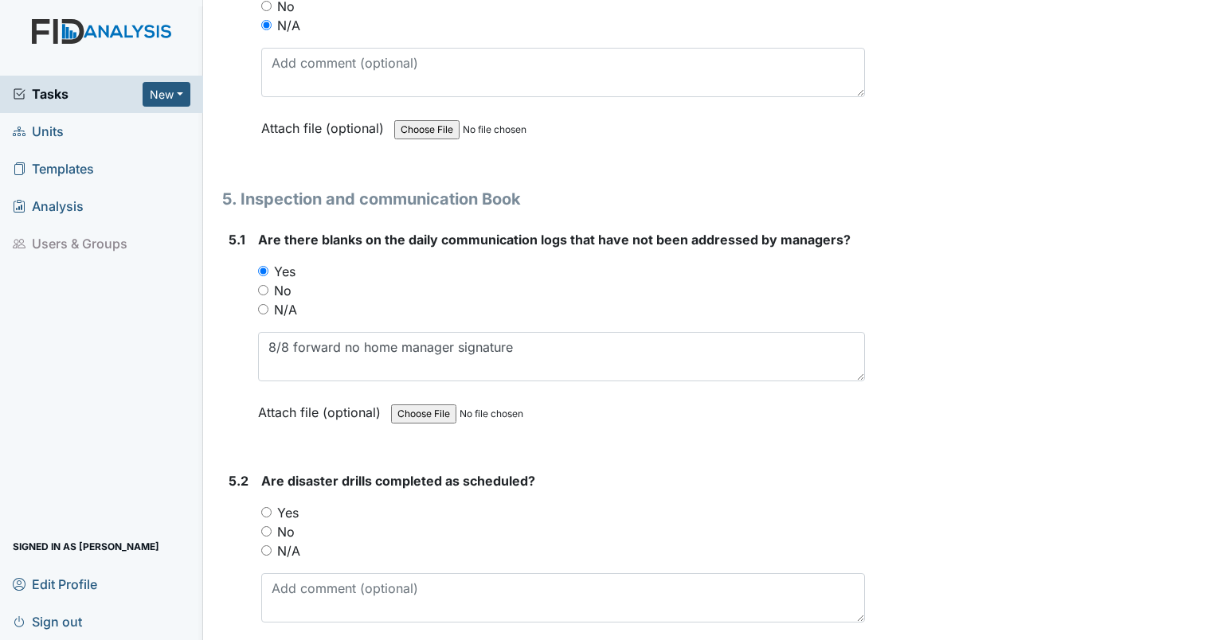
click at [280, 503] on label "Yes" at bounding box center [287, 512] width 21 height 19
click at [271, 507] on input "Yes" at bounding box center [266, 512] width 10 height 10
radio input "true"
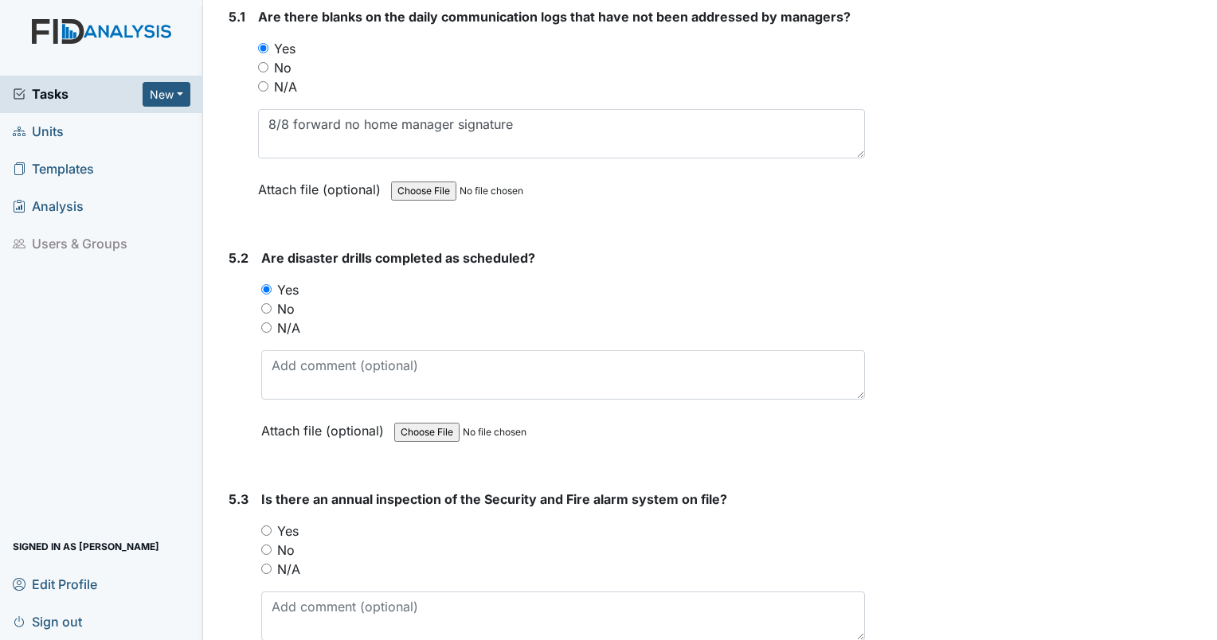
scroll to position [10854, 0]
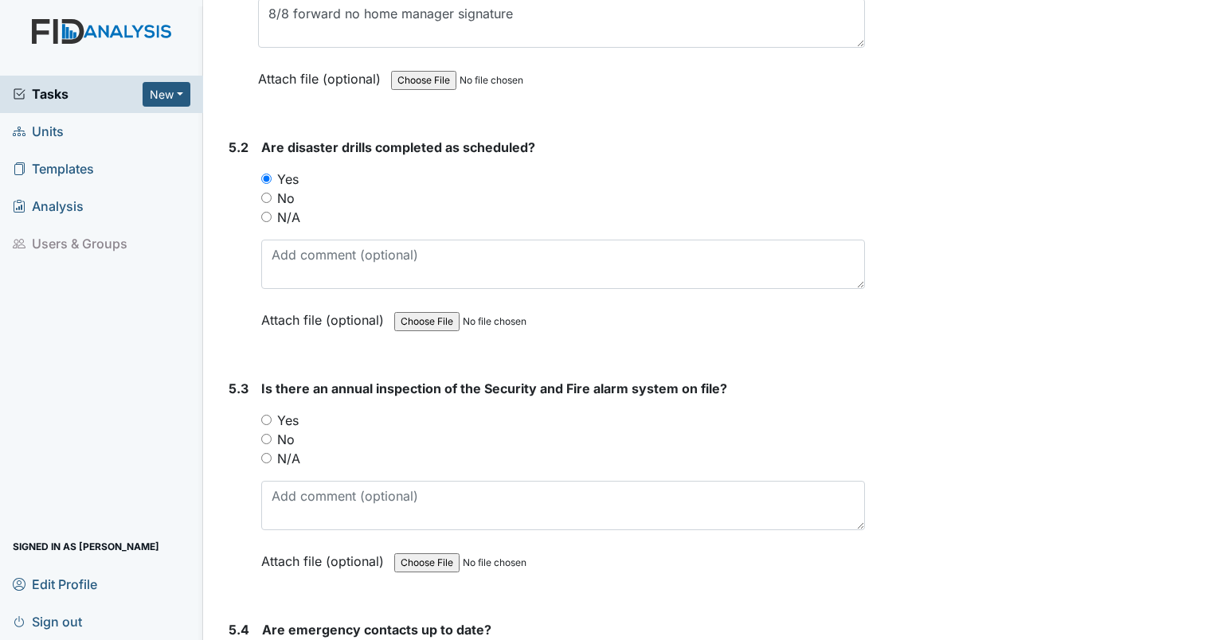
click at [257, 381] on div "5.3 Is there an annual inspection of the Security and Fire alarm system on file…" at bounding box center [543, 487] width 643 height 216
click at [263, 415] on input "Yes" at bounding box center [266, 420] width 10 height 10
radio input "true"
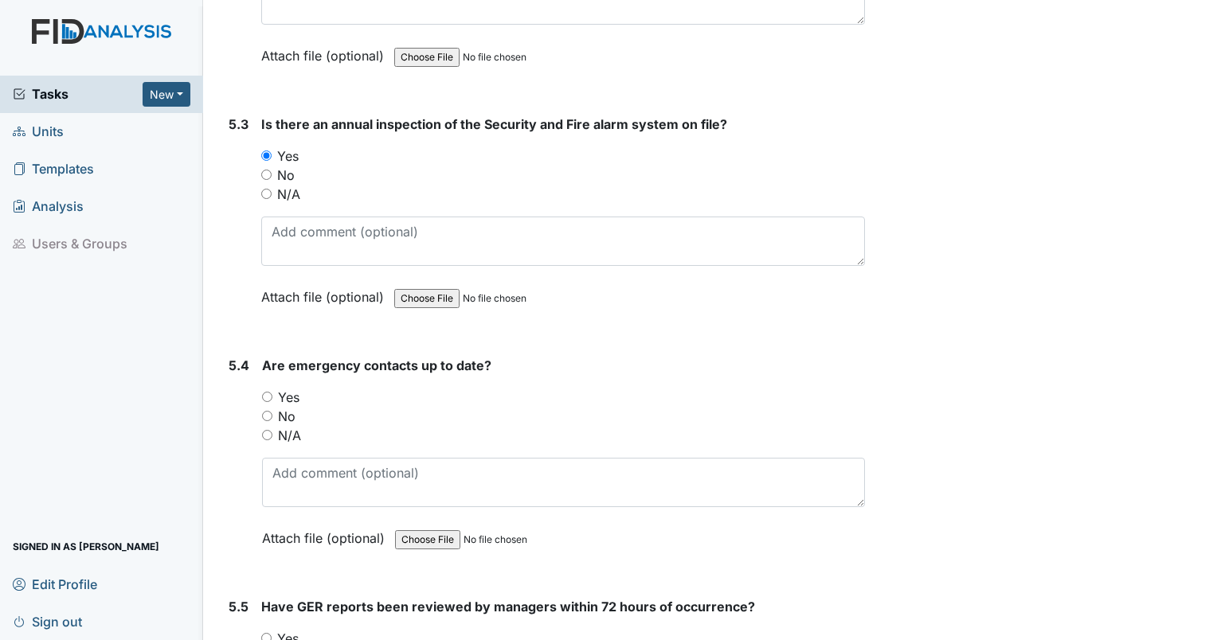
scroll to position [11216, 0]
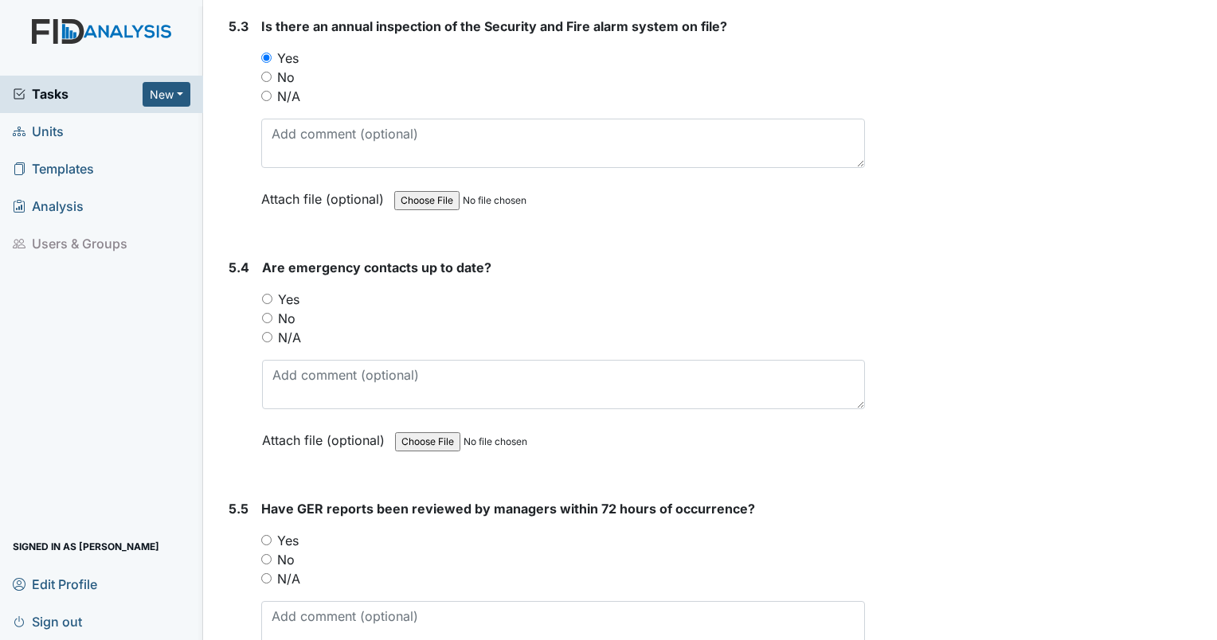
click at [262, 294] on input "Yes" at bounding box center [267, 299] width 10 height 10
radio input "true"
click at [264, 573] on input "N/A" at bounding box center [266, 578] width 10 height 10
radio input "true"
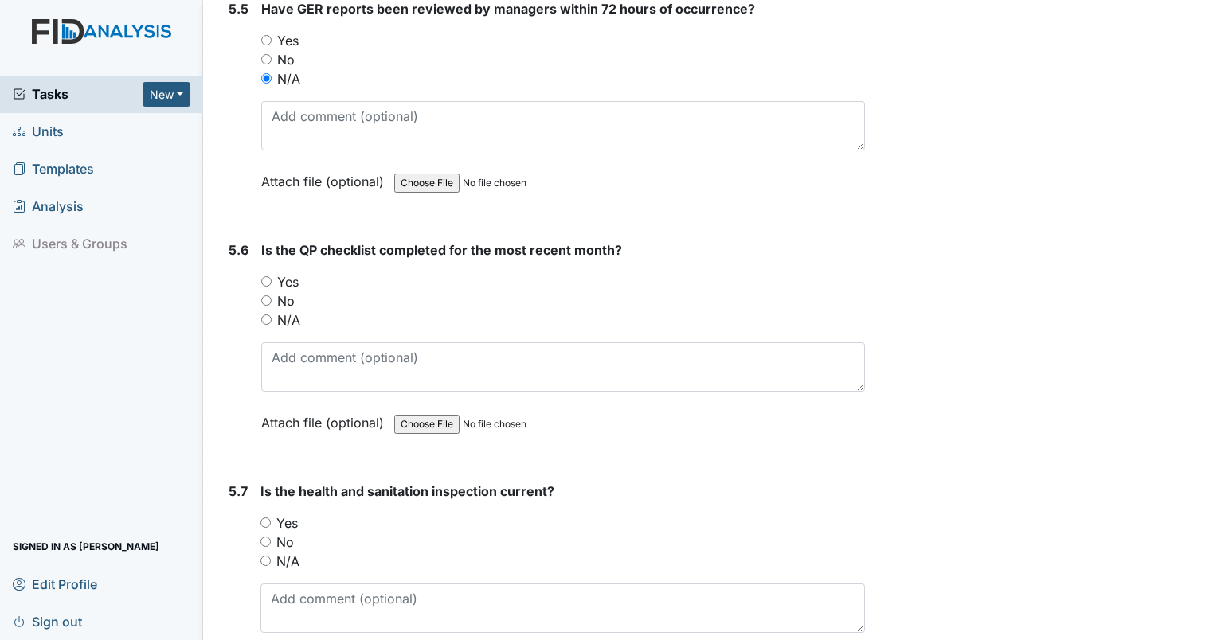
scroll to position [11702, 0]
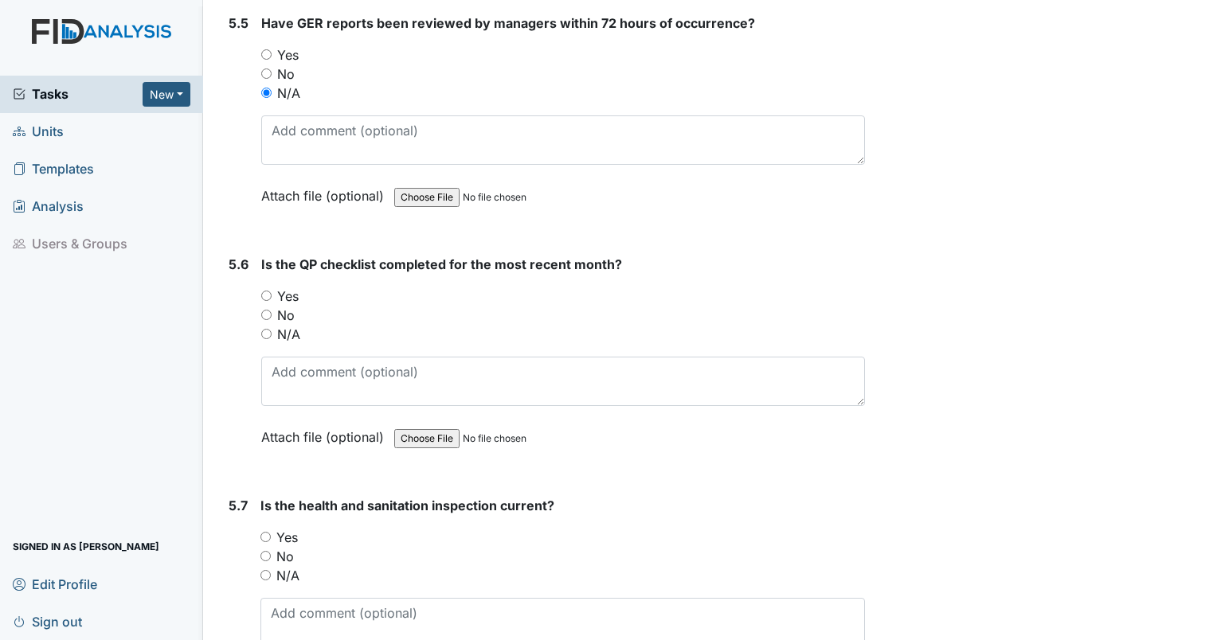
click at [270, 291] on input "Yes" at bounding box center [266, 296] width 10 height 10
radio input "true"
click at [264, 532] on input "Yes" at bounding box center [265, 537] width 10 height 10
radio input "true"
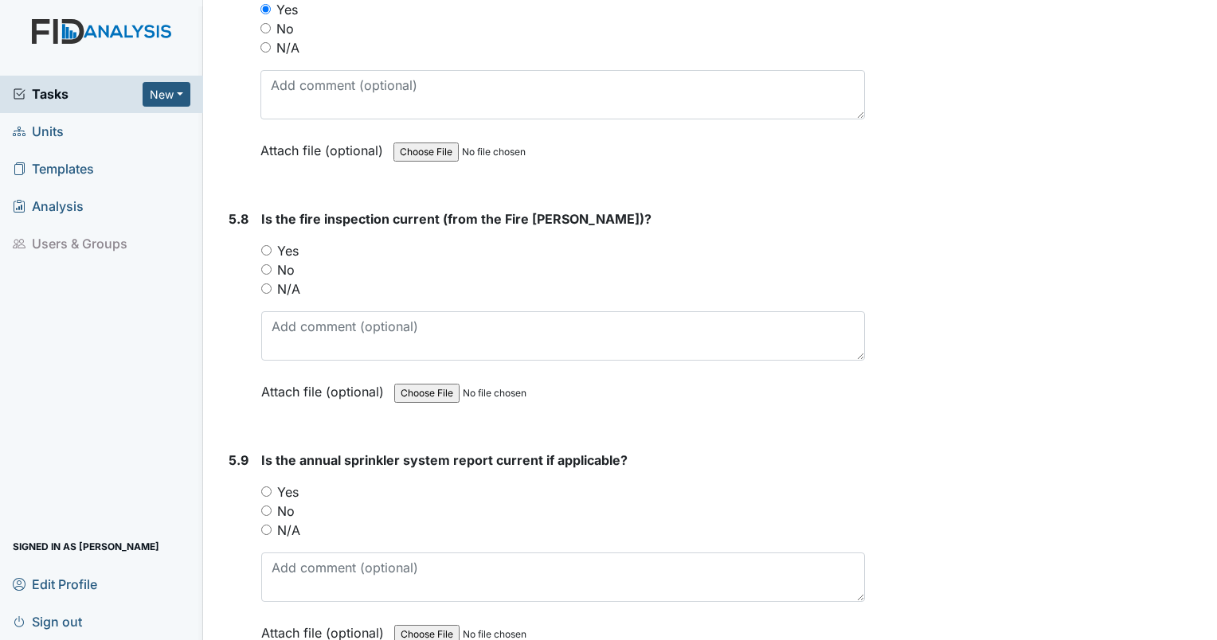
scroll to position [12258, 0]
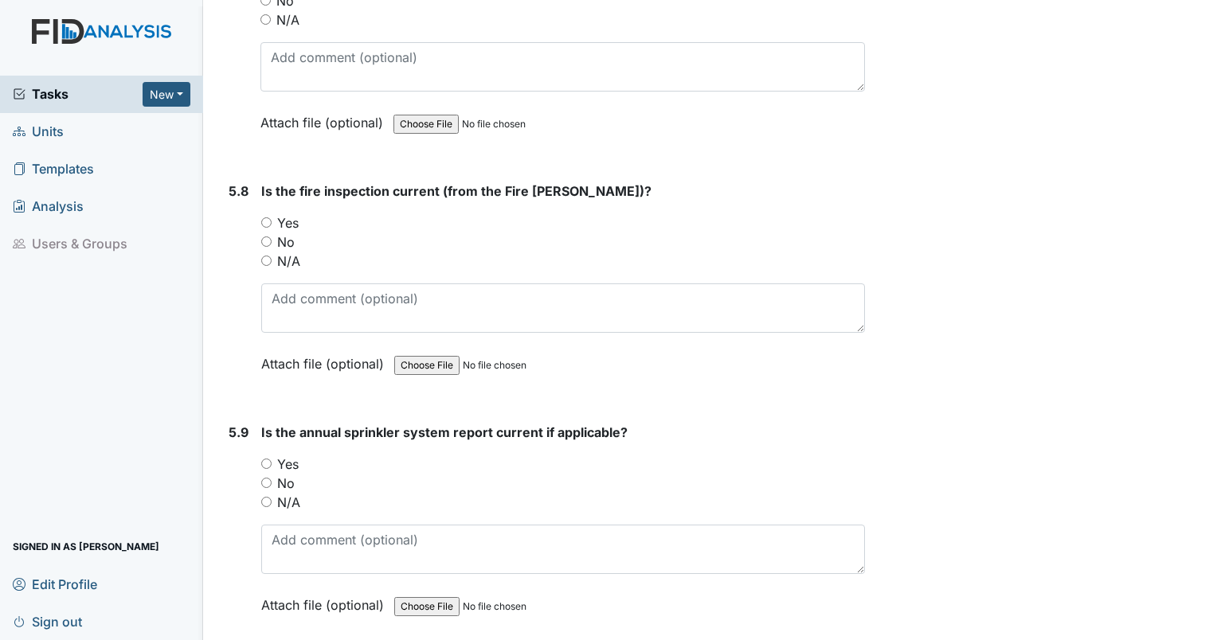
click at [264, 217] on input "Yes" at bounding box center [266, 222] width 10 height 10
radio input "true"
click at [268, 459] on input "Yes" at bounding box center [266, 464] width 10 height 10
radio input "true"
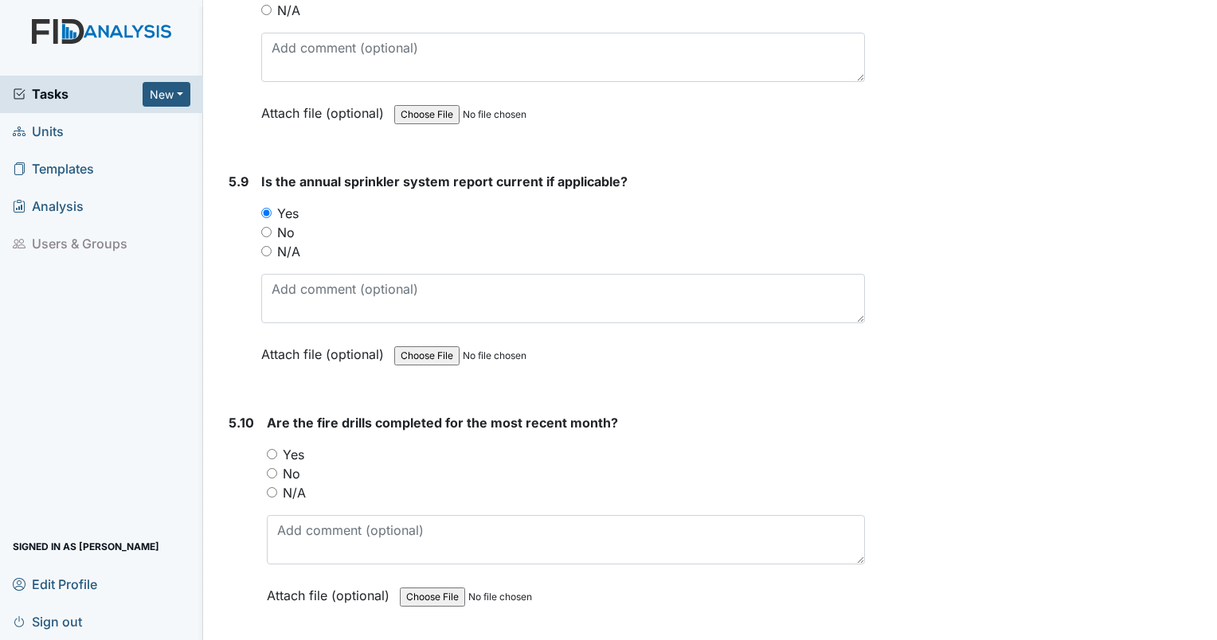
scroll to position [12522, 0]
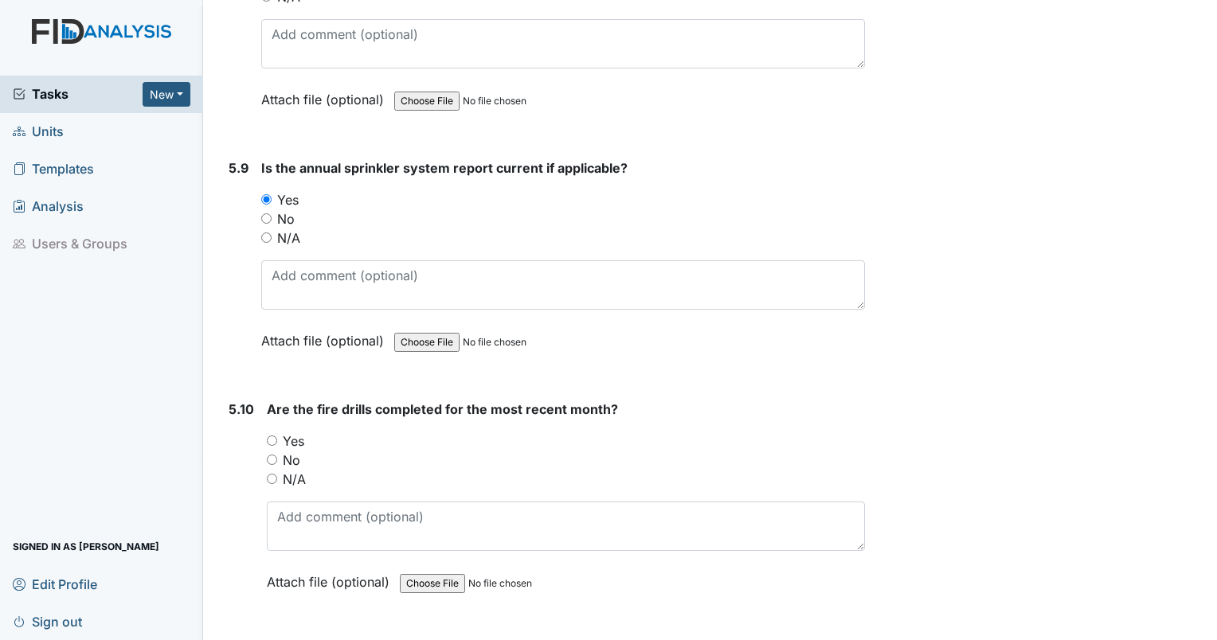
click at [270, 436] on input "Yes" at bounding box center [272, 441] width 10 height 10
radio input "true"
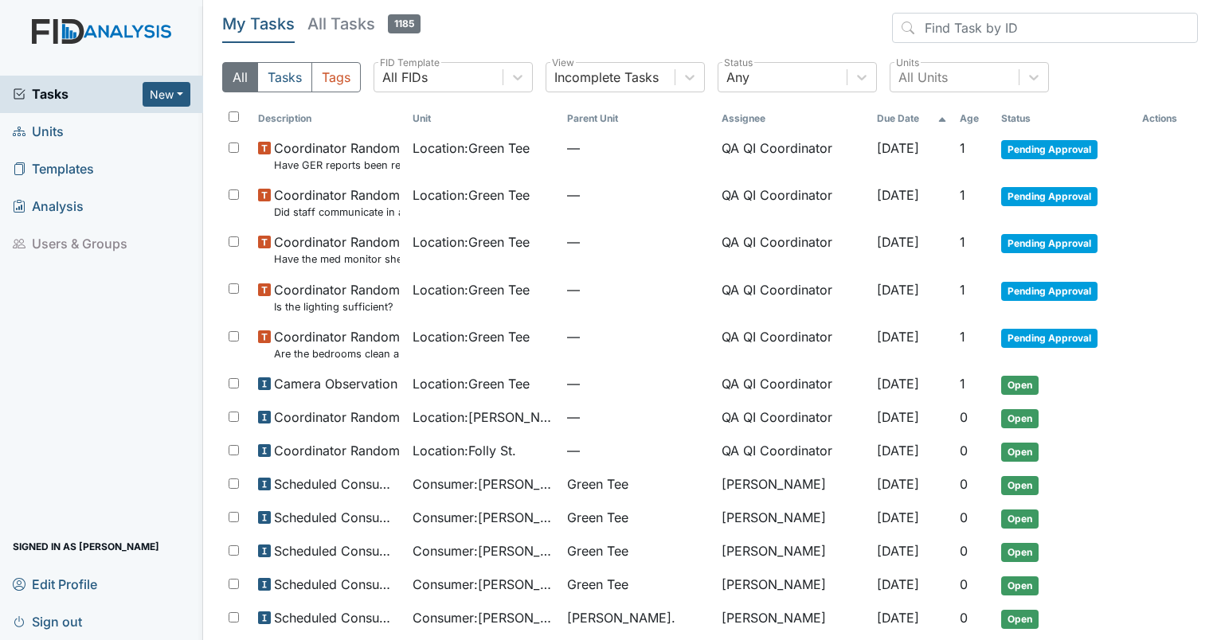
click at [49, 131] on span "Units" at bounding box center [38, 131] width 51 height 25
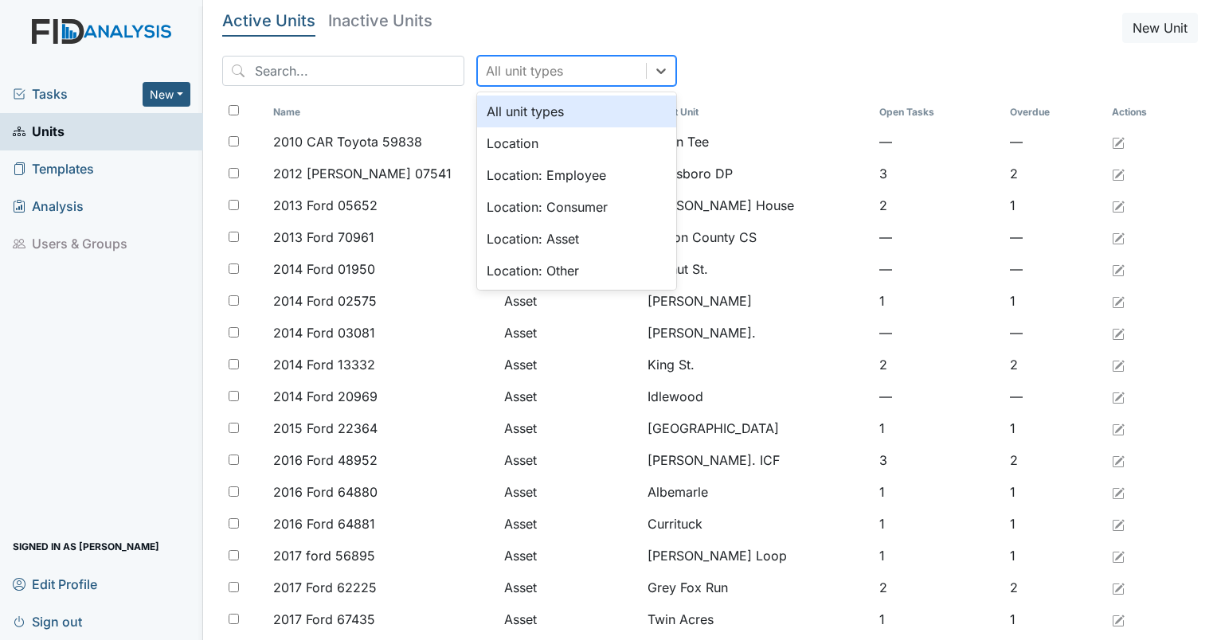
click at [502, 73] on div "All unit types" at bounding box center [524, 70] width 77 height 19
click at [342, 82] on input "search" at bounding box center [343, 71] width 242 height 30
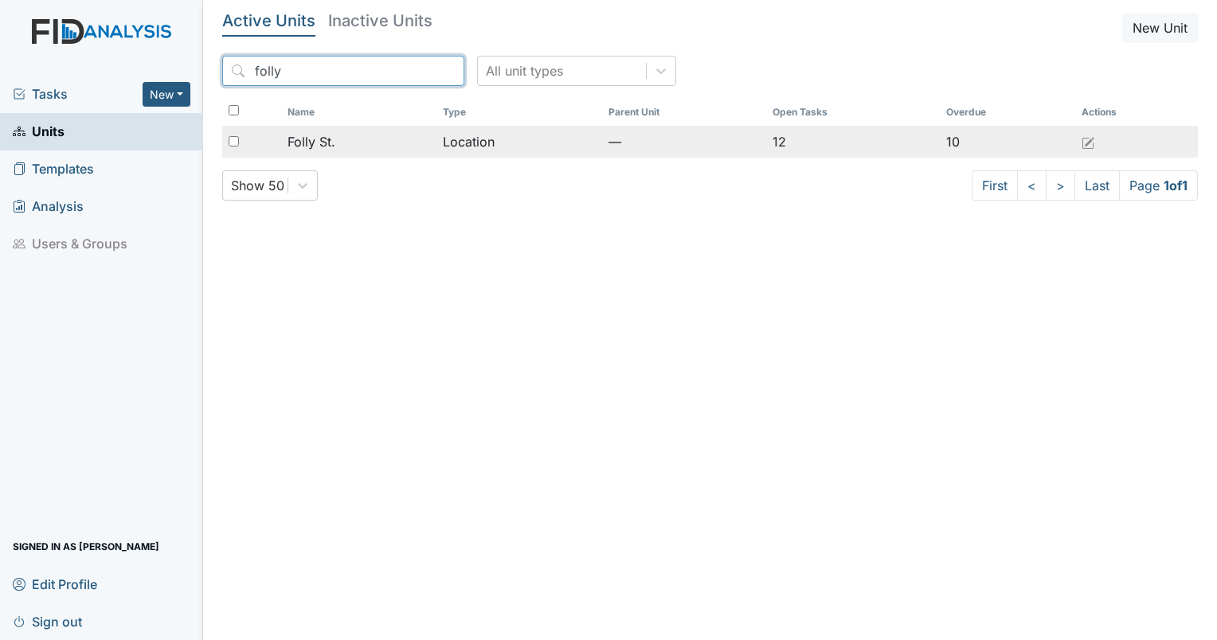
type input "folly"
click at [290, 129] on td "Folly St." at bounding box center [358, 142] width 155 height 32
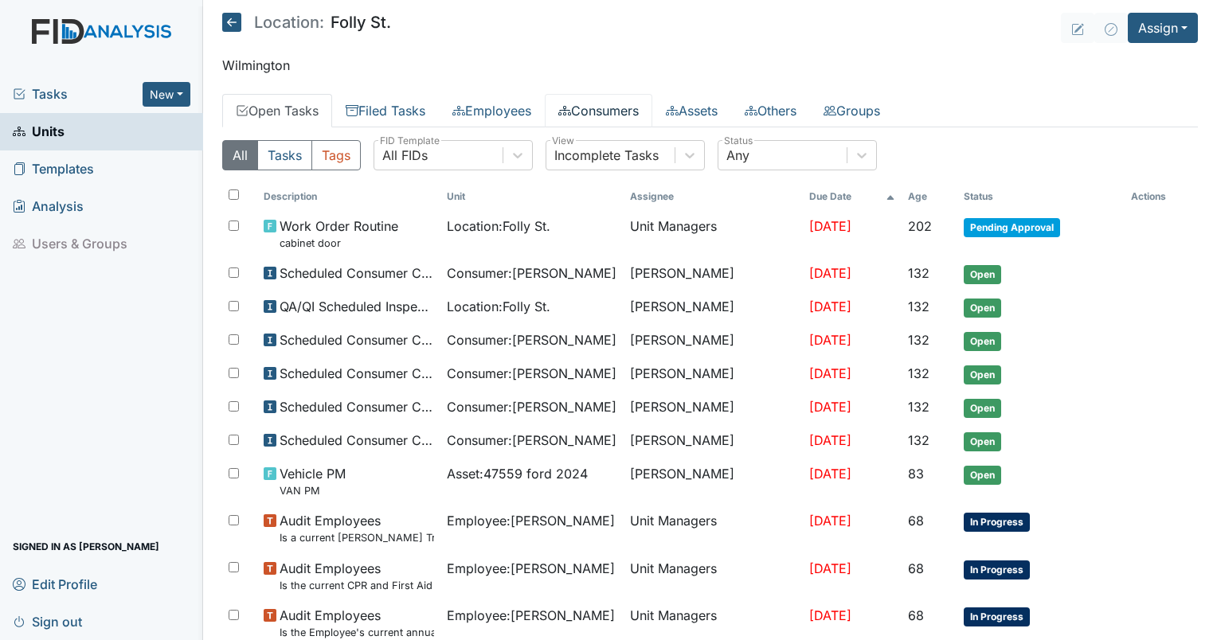
click at [588, 101] on link "Consumers" at bounding box center [598, 110] width 107 height 33
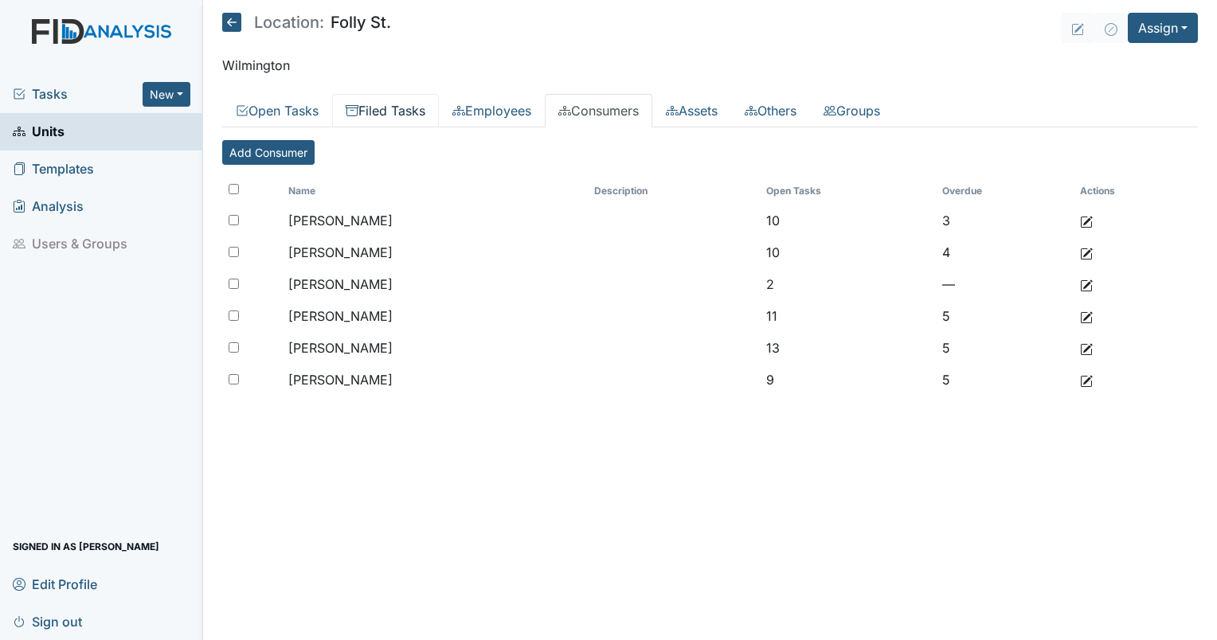
click at [392, 111] on link "Filed Tasks" at bounding box center [385, 110] width 107 height 33
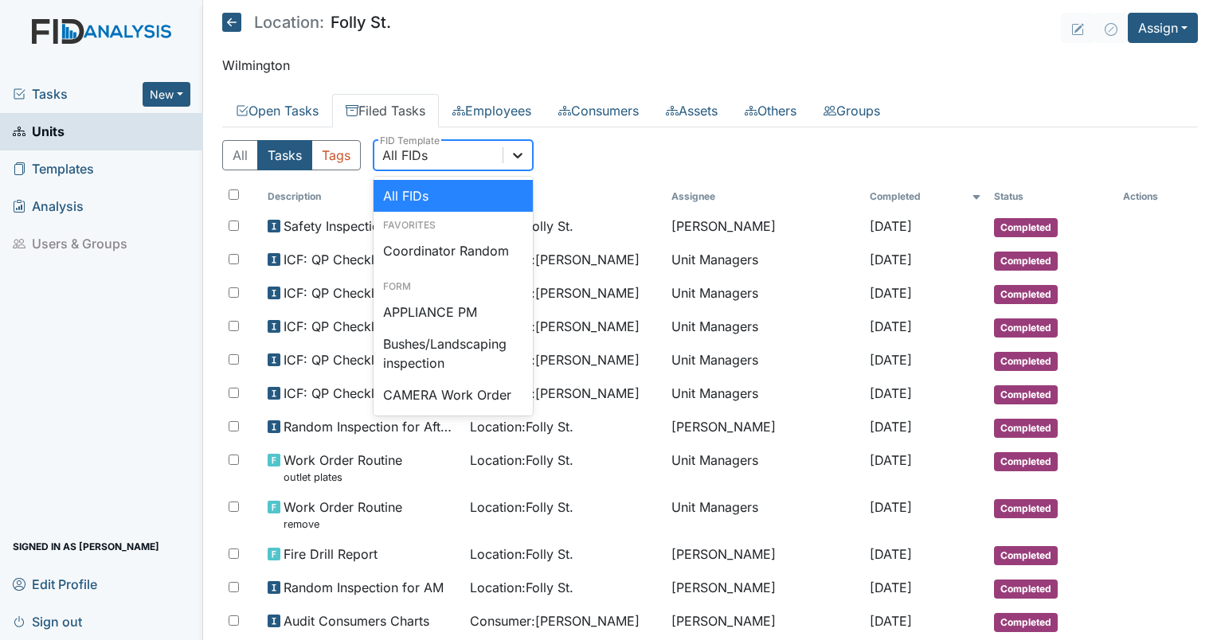
click at [521, 150] on icon at bounding box center [518, 155] width 16 height 16
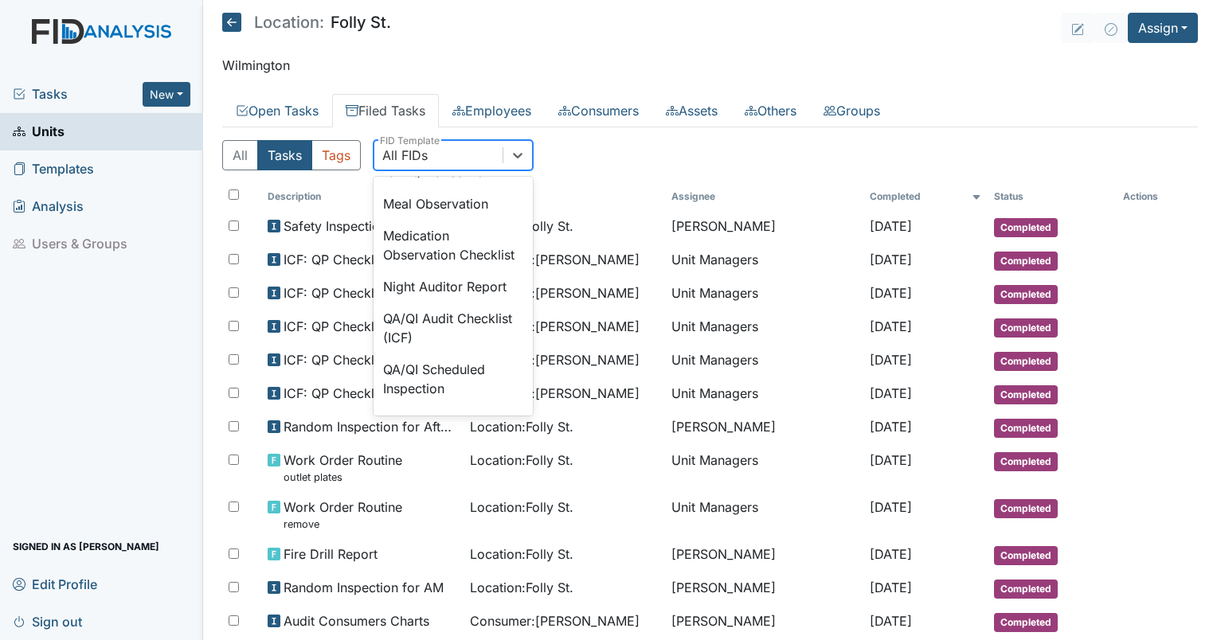
scroll to position [1227, 0]
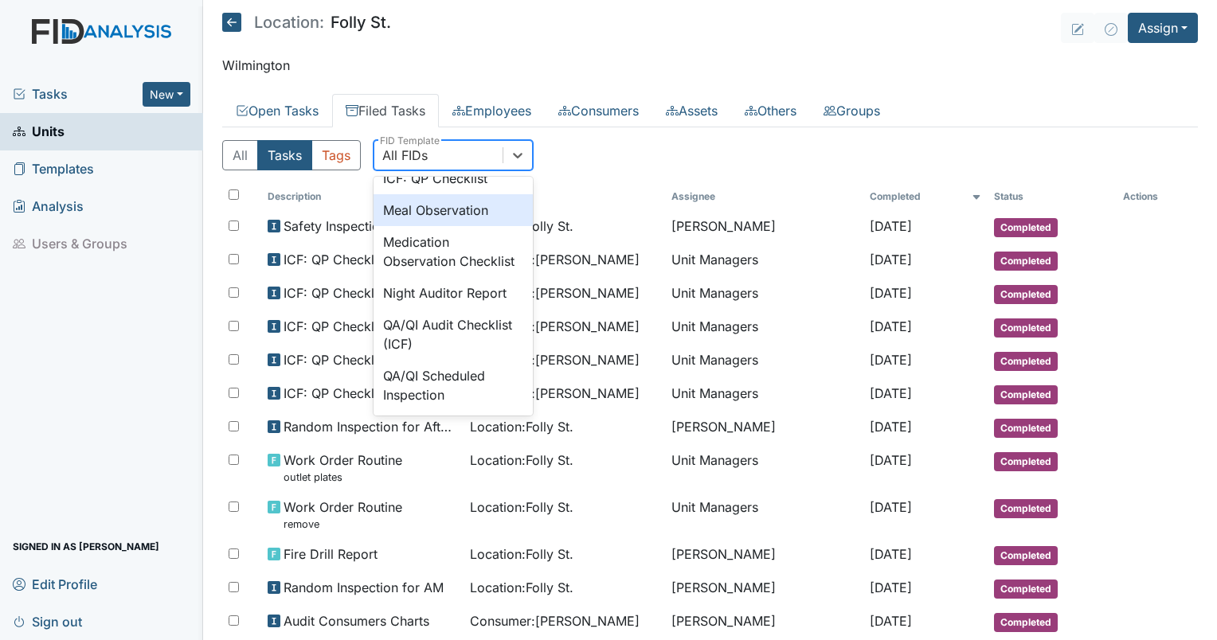
click at [468, 226] on div "Meal Observation" at bounding box center [452, 210] width 159 height 32
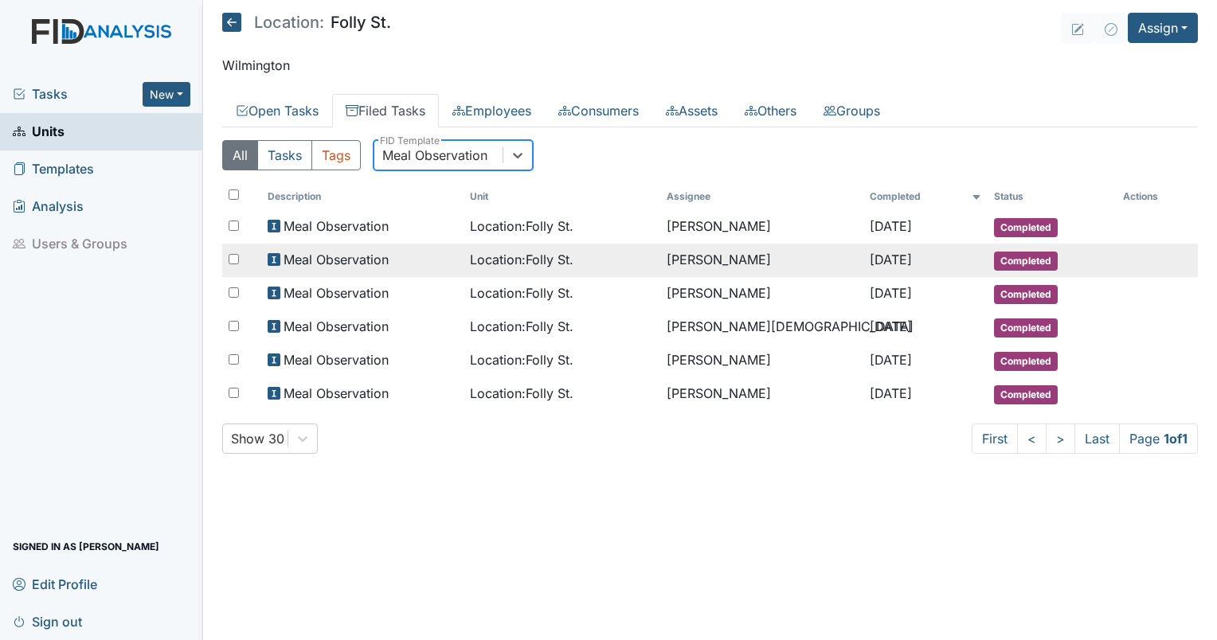
click at [447, 244] on td "Meal Observation" at bounding box center [362, 260] width 202 height 33
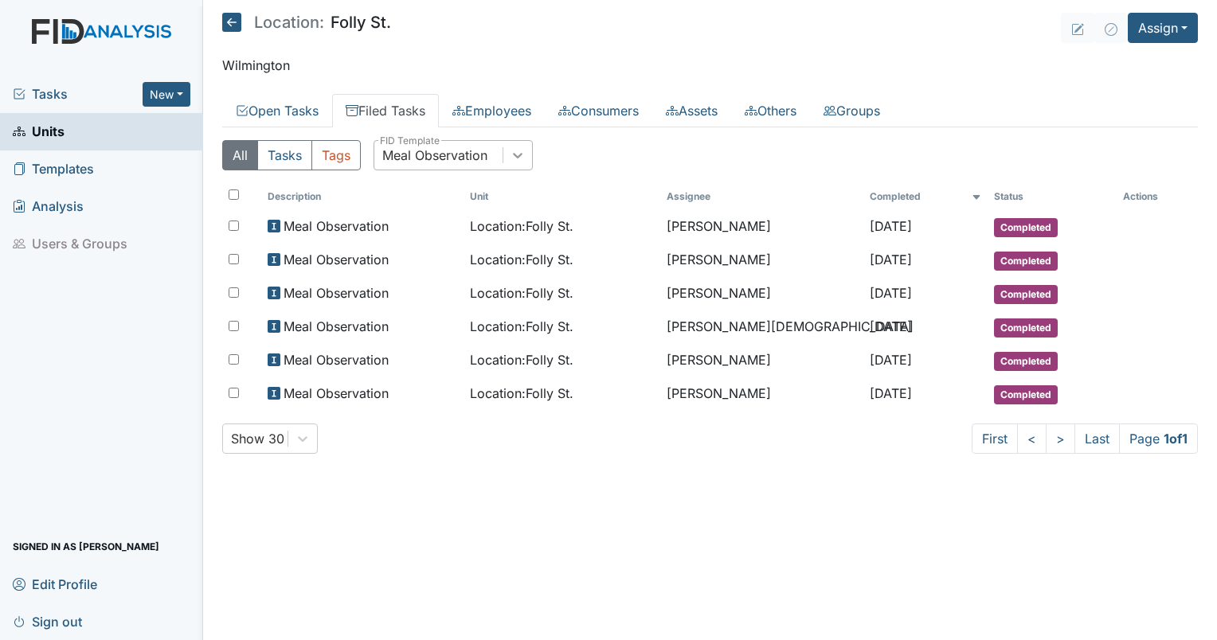
click at [522, 150] on icon at bounding box center [518, 155] width 16 height 16
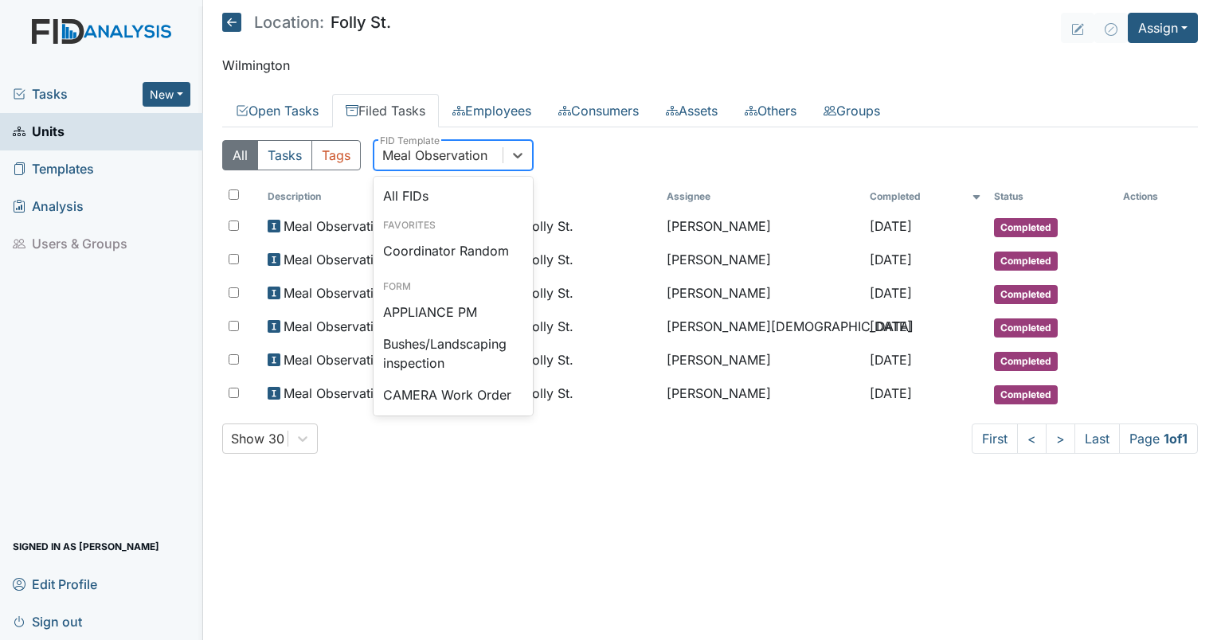
scroll to position [1105, 0]
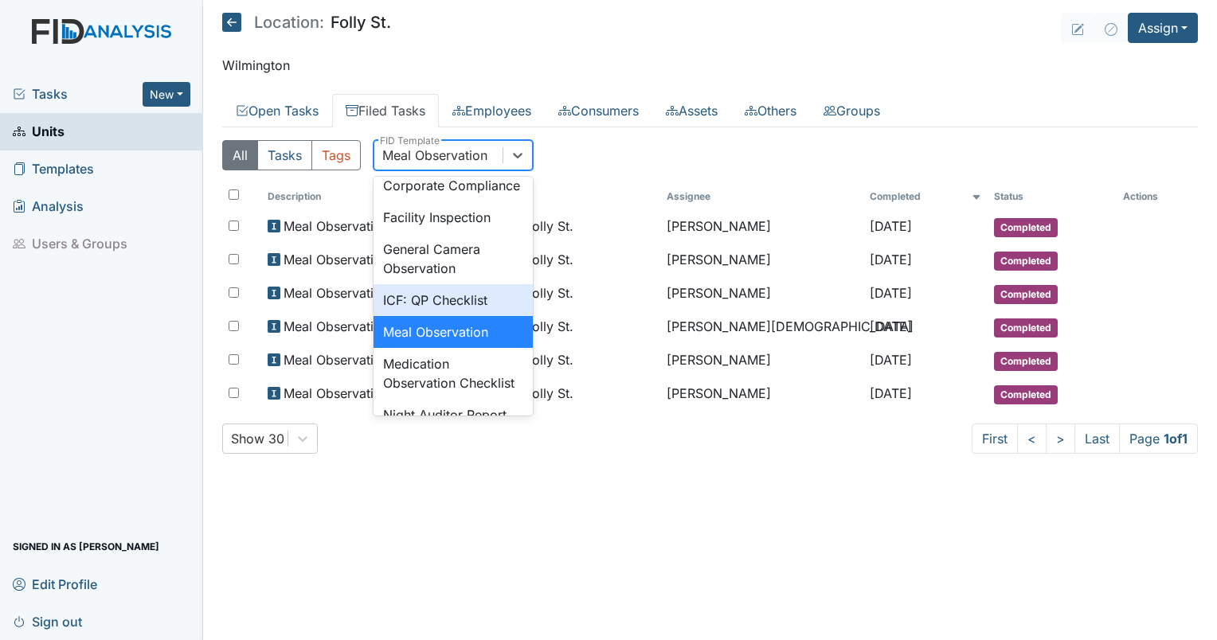
click at [433, 316] on div "ICF: QP Checklist" at bounding box center [452, 300] width 159 height 32
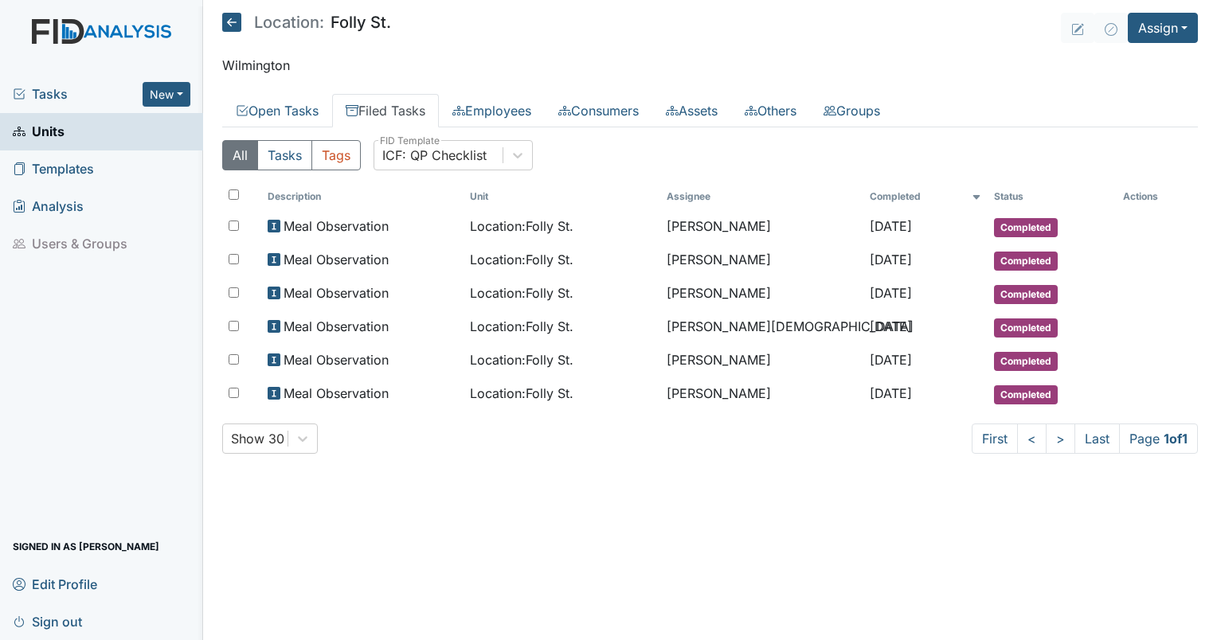
click at [433, 360] on div "Meal Observation" at bounding box center [362, 359] width 189 height 19
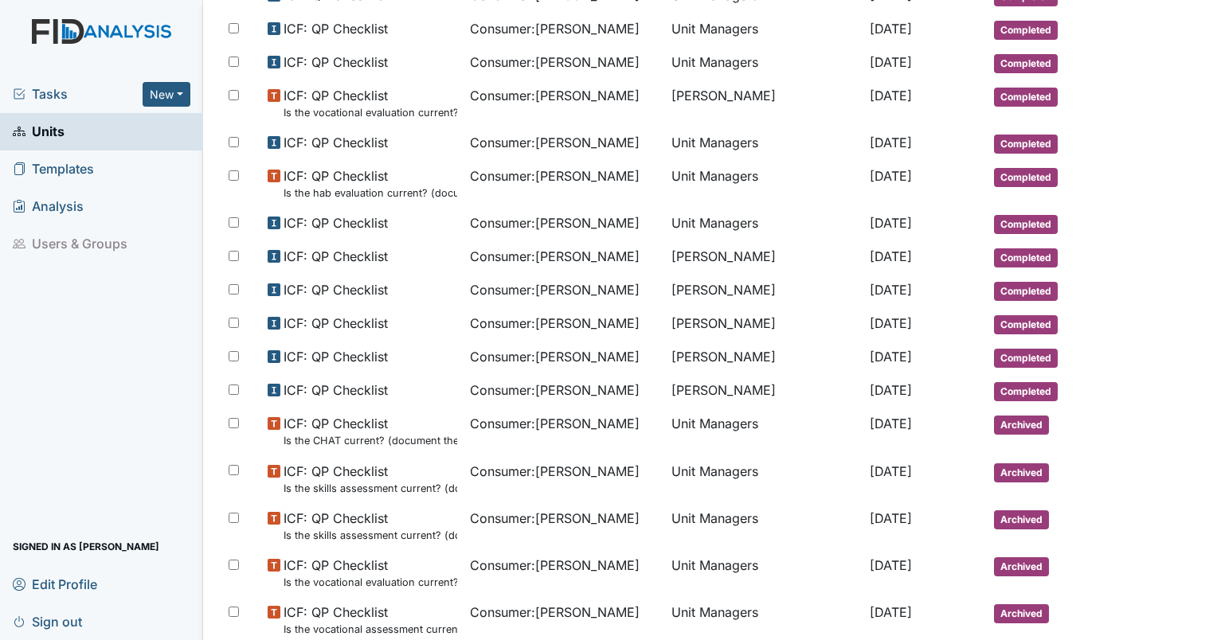
scroll to position [0, 0]
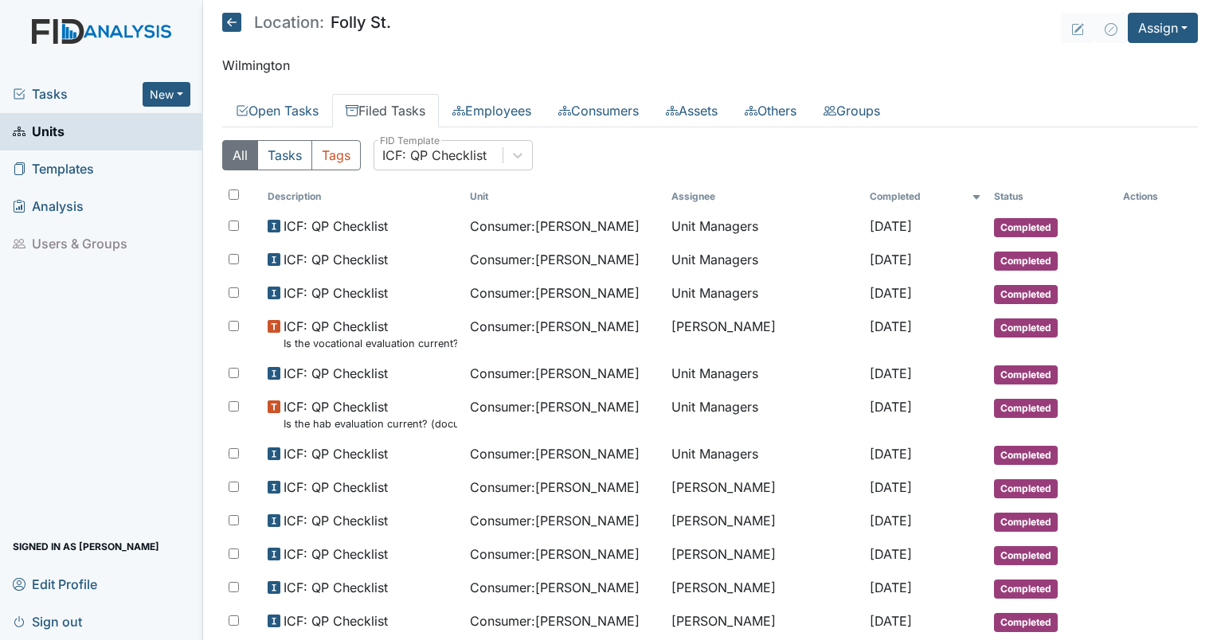
click at [1199, 41] on main "Location: Folly St. Assign Assign Form Assign Inspection Assign Document Assign…" at bounding box center [710, 320] width 1014 height 640
click at [113, 131] on link "Units" at bounding box center [101, 131] width 203 height 37
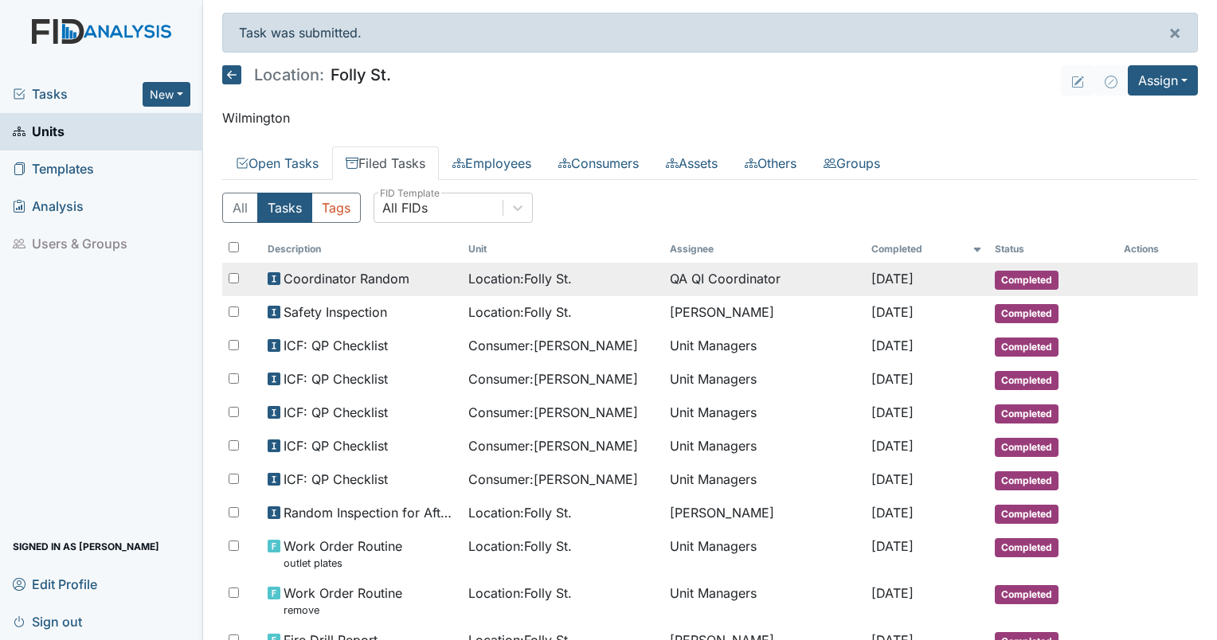
click at [487, 274] on span "Location : Folly St." at bounding box center [520, 278] width 104 height 19
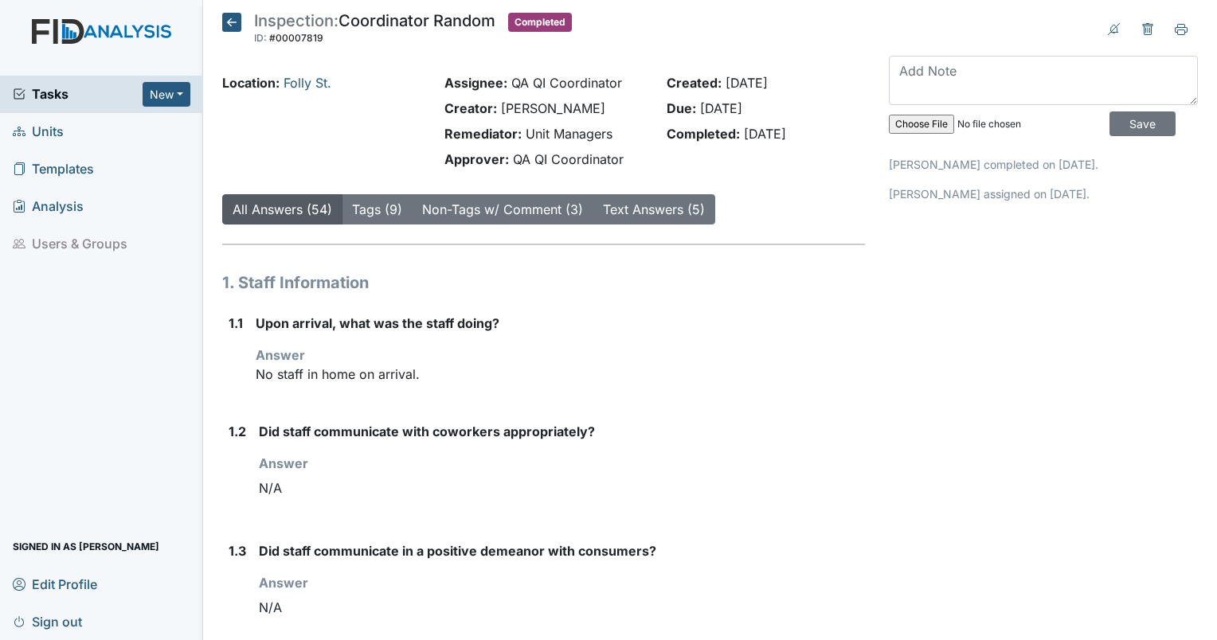
click at [107, 4] on nav "Tasks New Form Inspection Document Bundle Units Templates Analysis Users & Grou…" at bounding box center [101, 320] width 203 height 640
click at [299, 84] on link "Folly St." at bounding box center [307, 83] width 48 height 16
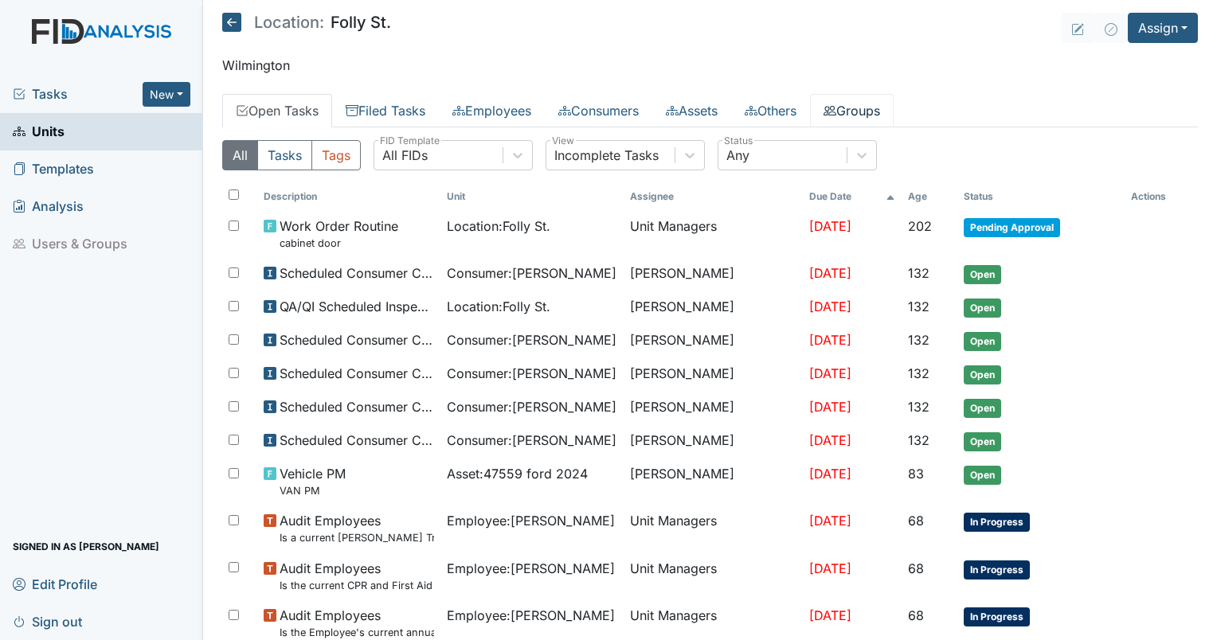
click at [865, 104] on link "Groups" at bounding box center [852, 110] width 84 height 33
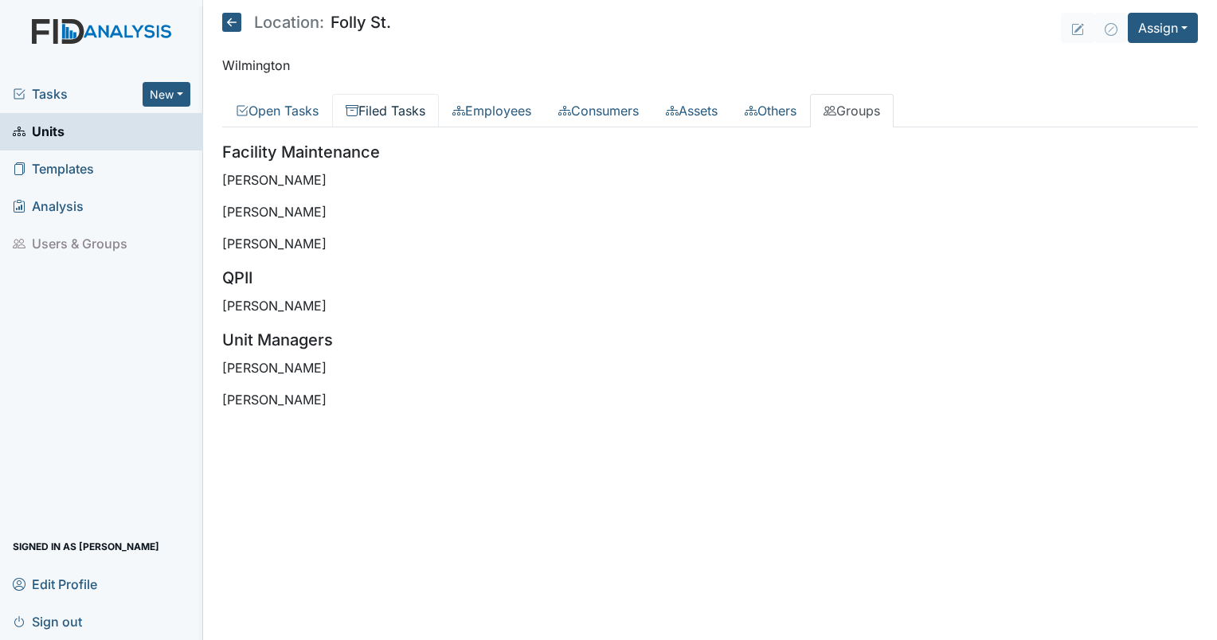
click at [369, 109] on link "Filed Tasks" at bounding box center [385, 110] width 107 height 33
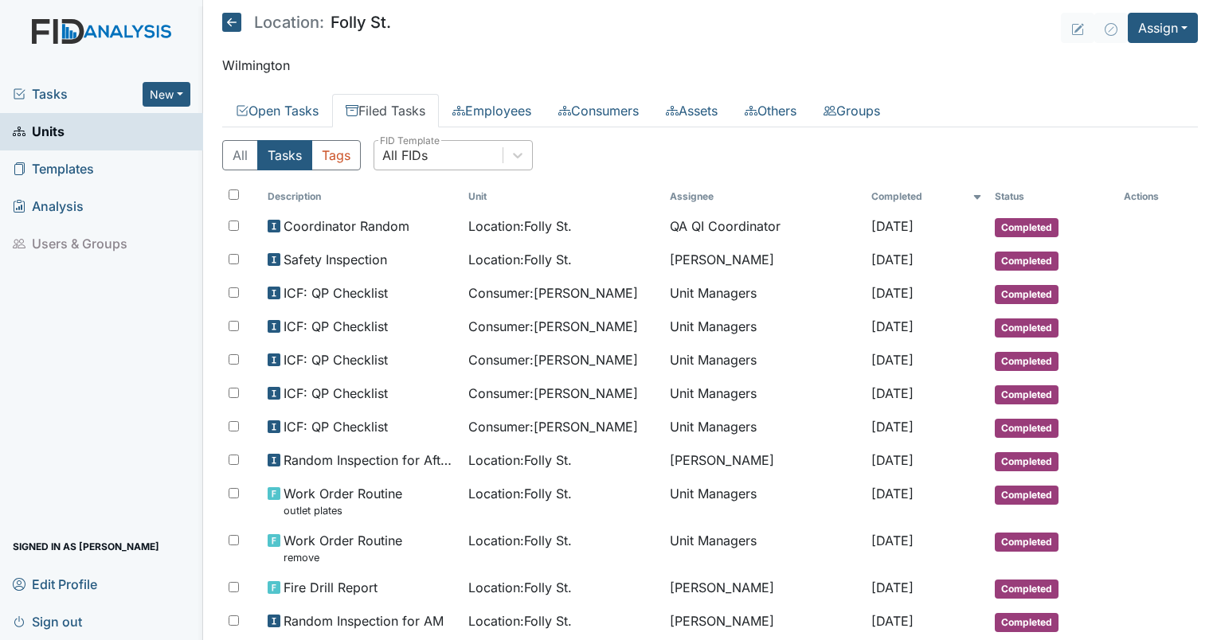
click at [484, 163] on div "All FIDs" at bounding box center [438, 155] width 128 height 29
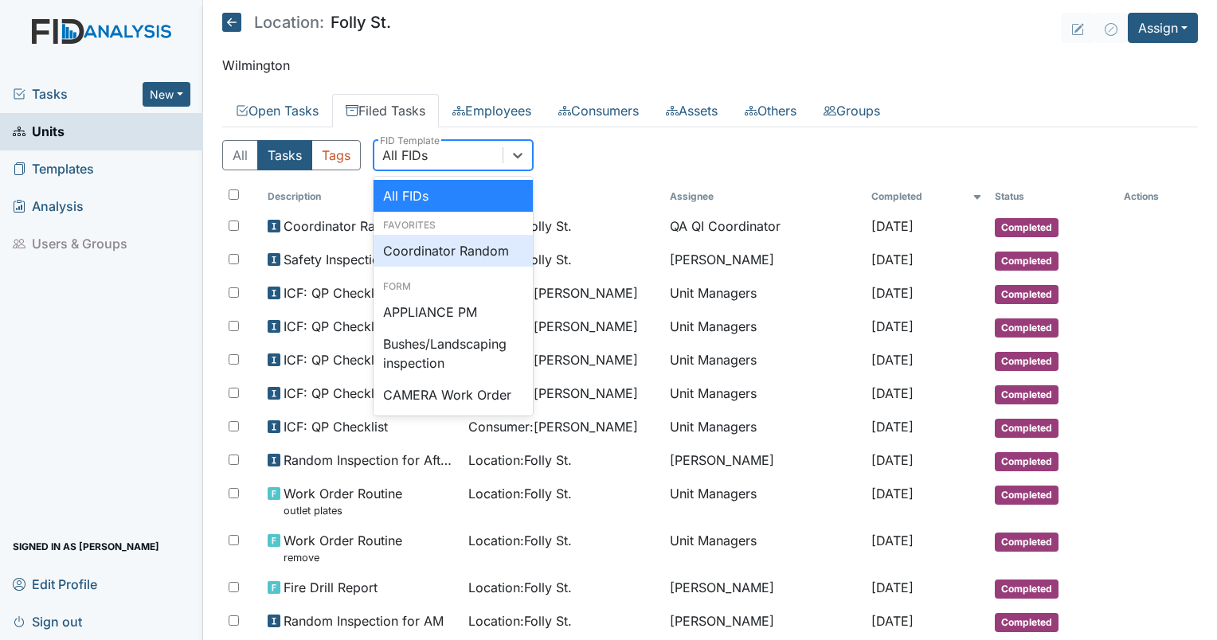
click at [470, 236] on div "Coordinator Random" at bounding box center [452, 251] width 159 height 32
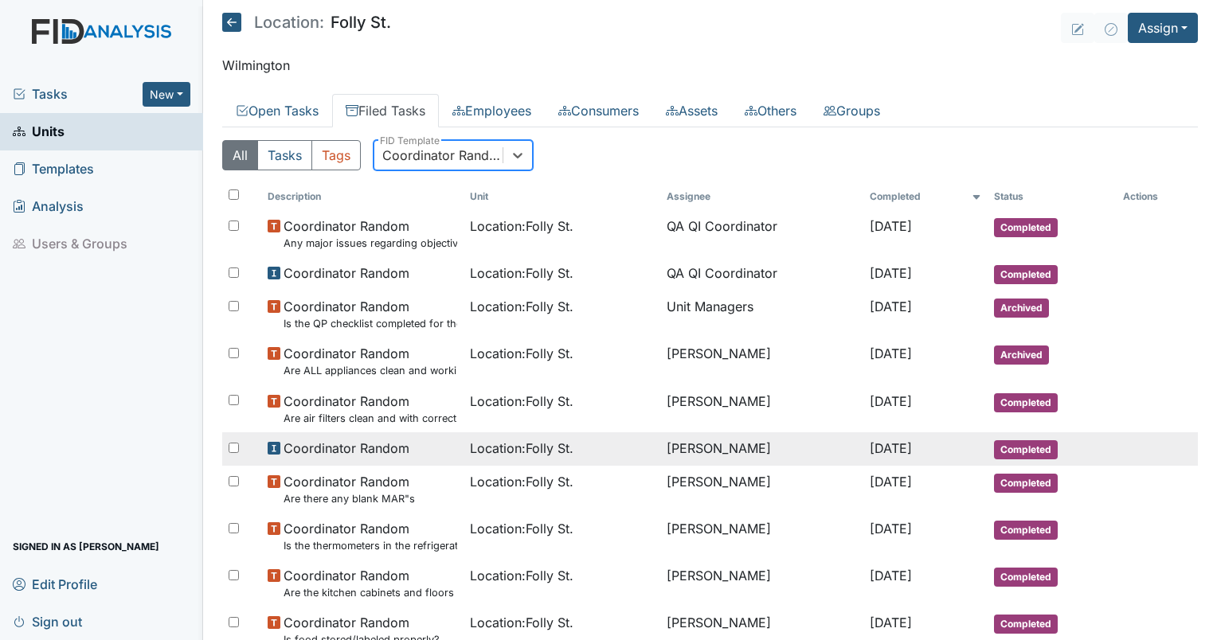
click at [662, 449] on td "[PERSON_NAME]" at bounding box center [761, 448] width 202 height 33
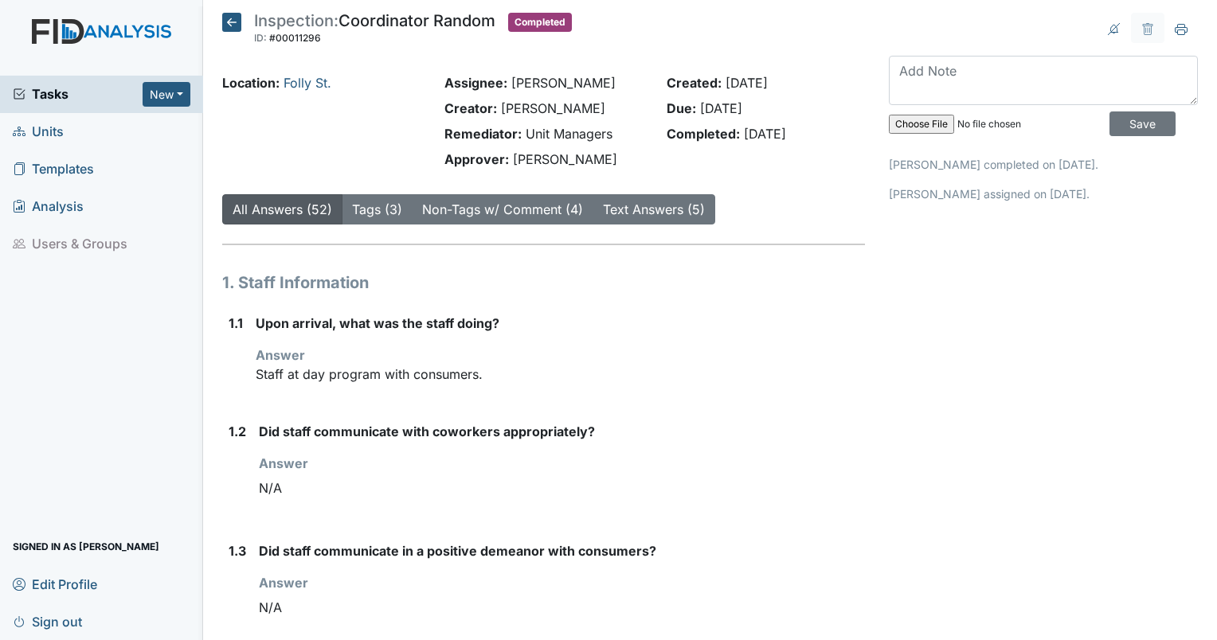
click at [61, 132] on span "Units" at bounding box center [38, 131] width 51 height 25
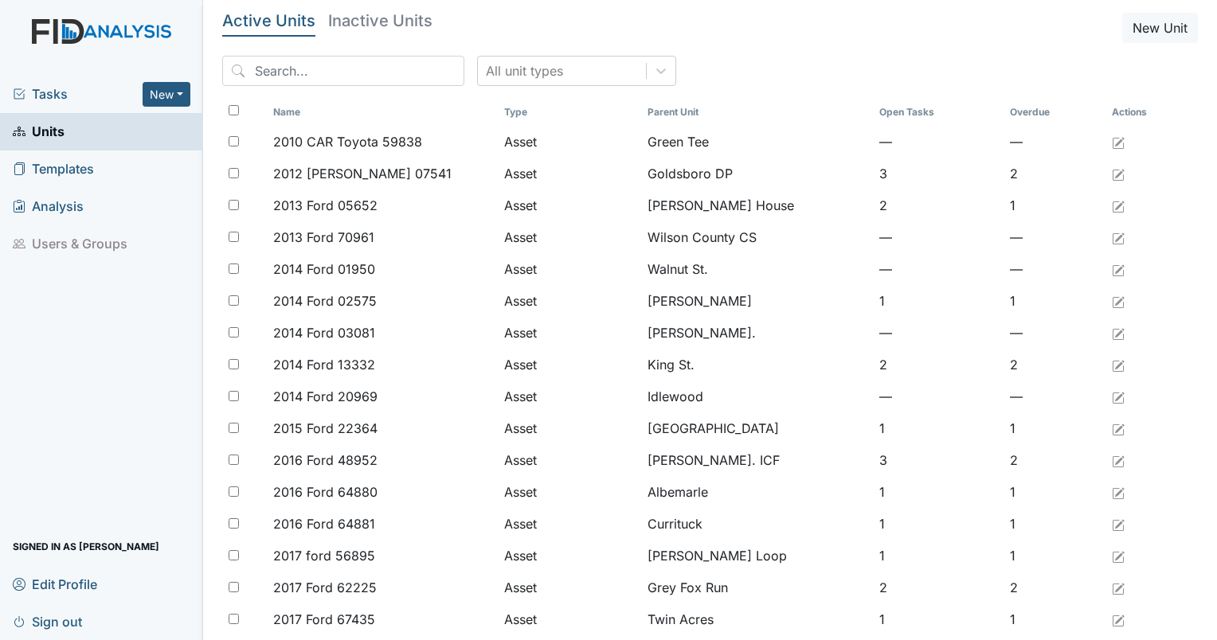
click at [355, 72] on input "search" at bounding box center [343, 71] width 242 height 30
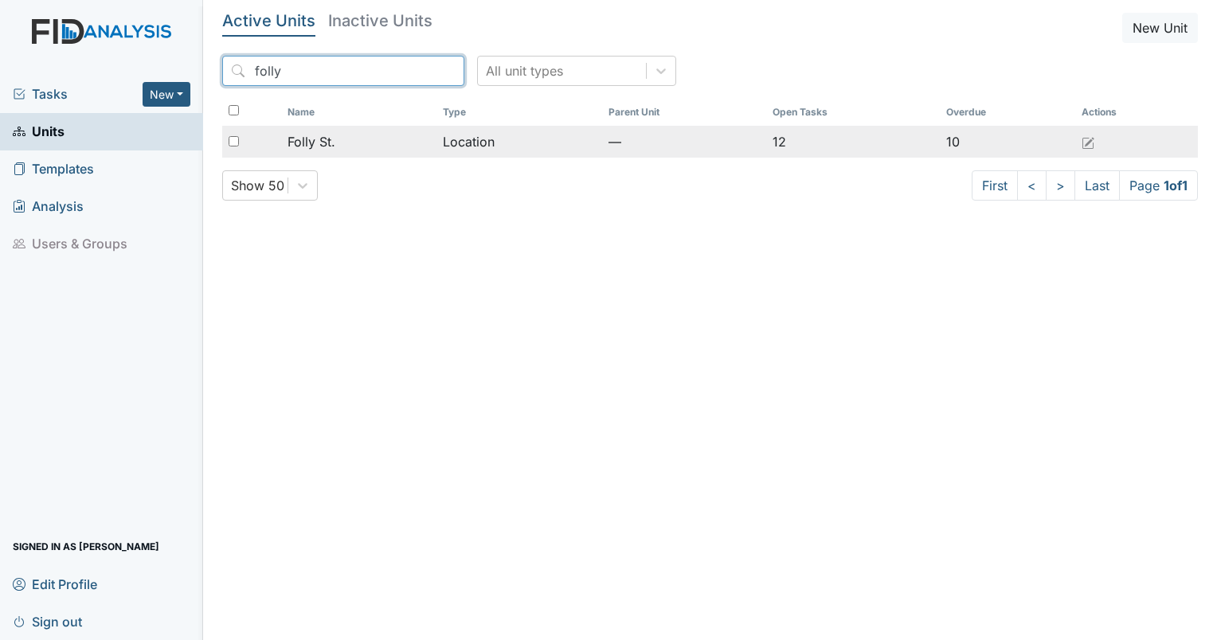
type input "folly"
click at [451, 136] on td "Location" at bounding box center [519, 142] width 166 height 32
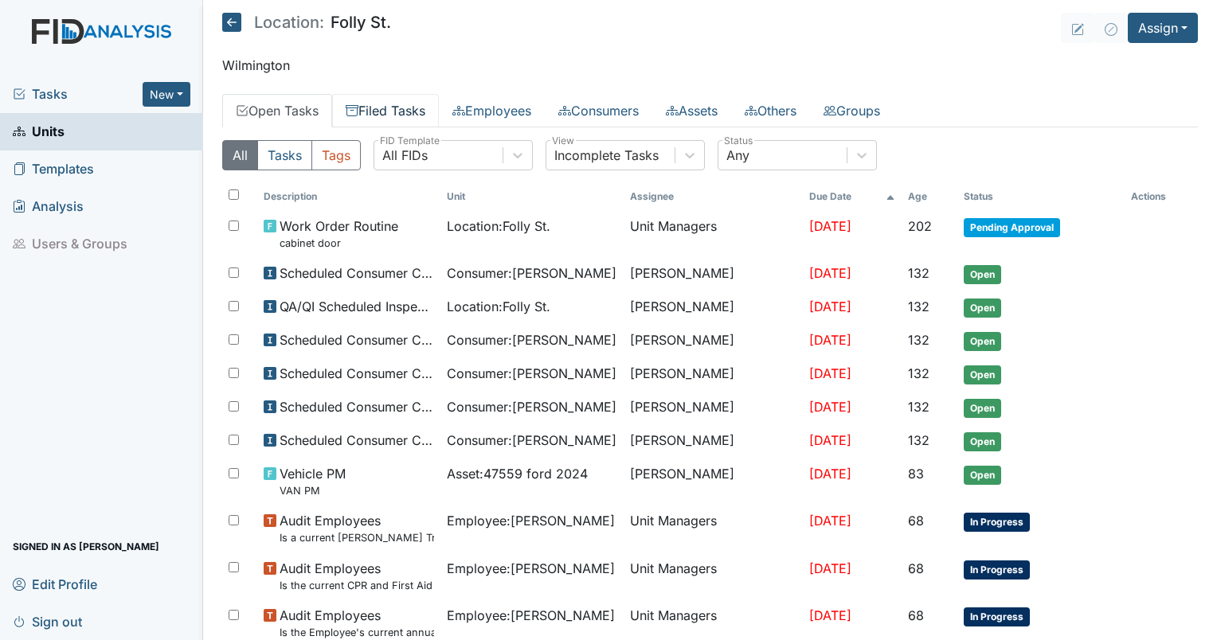
click at [385, 102] on link "Filed Tasks" at bounding box center [385, 110] width 107 height 33
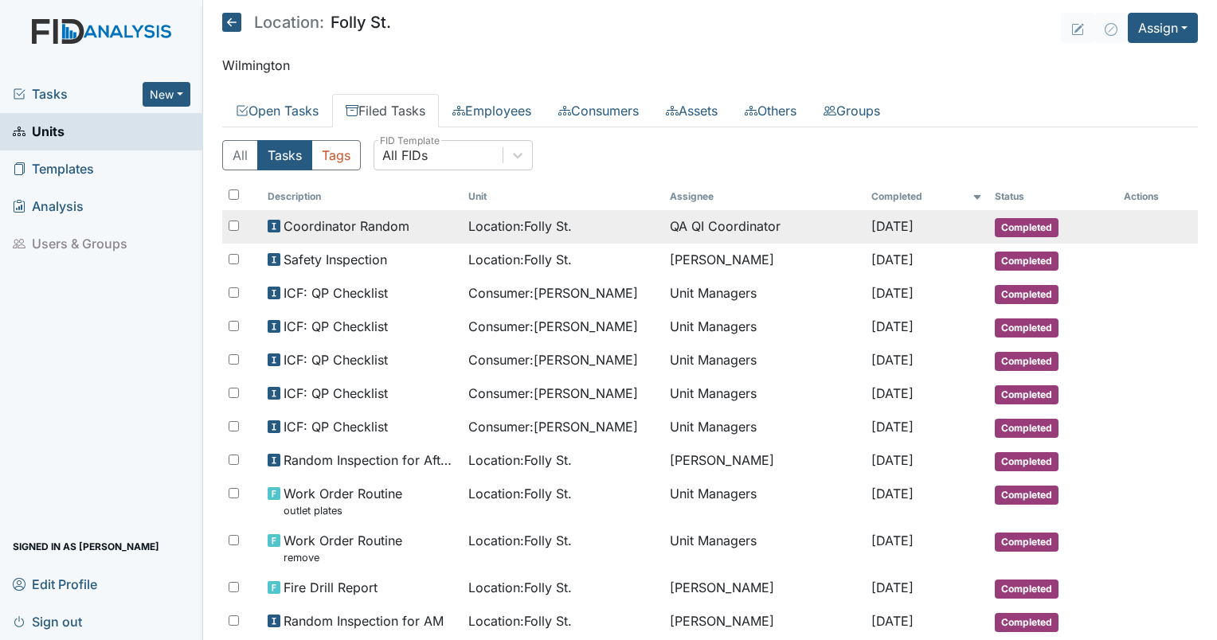
click at [671, 221] on td "QA QI Coordinator" at bounding box center [763, 226] width 201 height 33
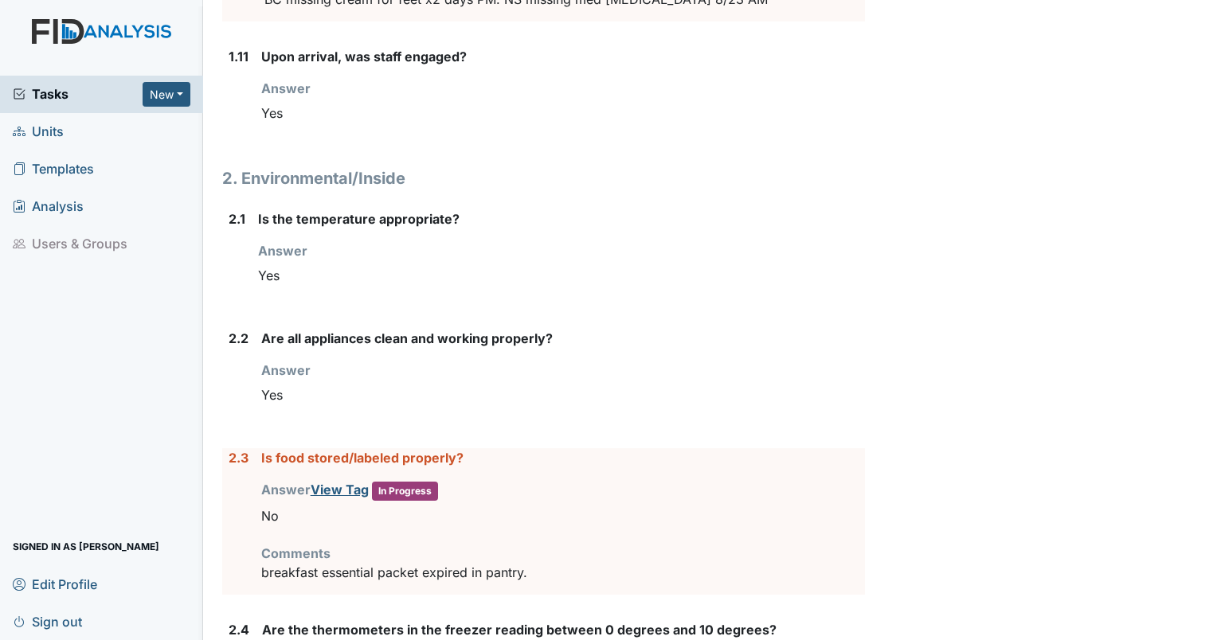
scroll to position [1658, 0]
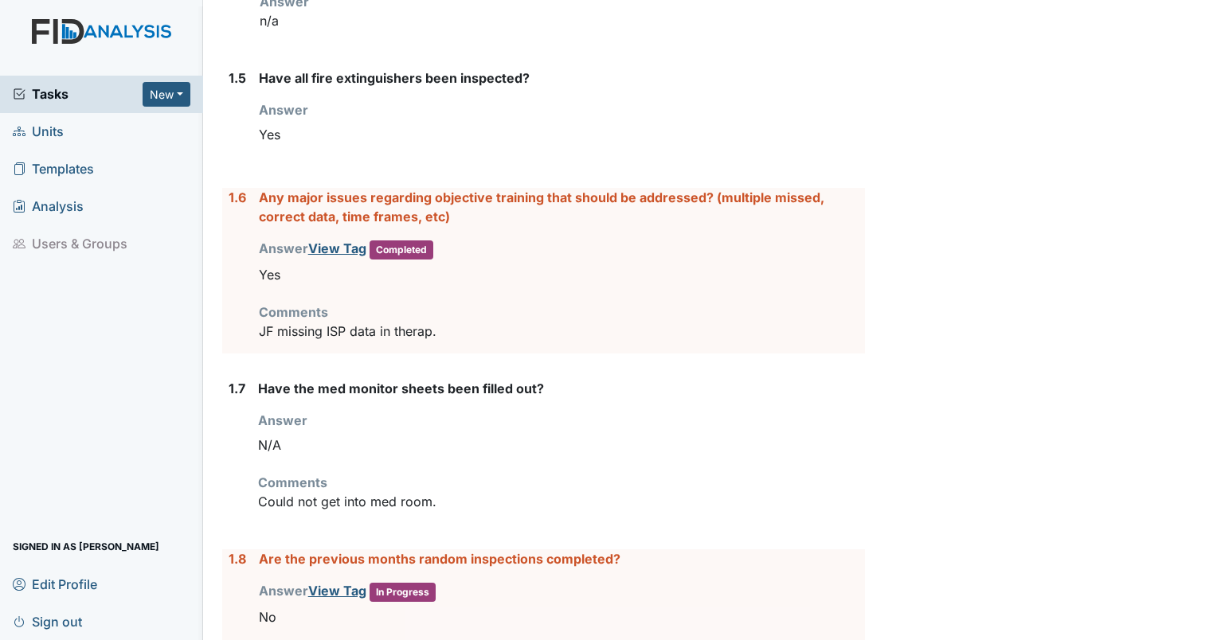
scroll to position [717, 0]
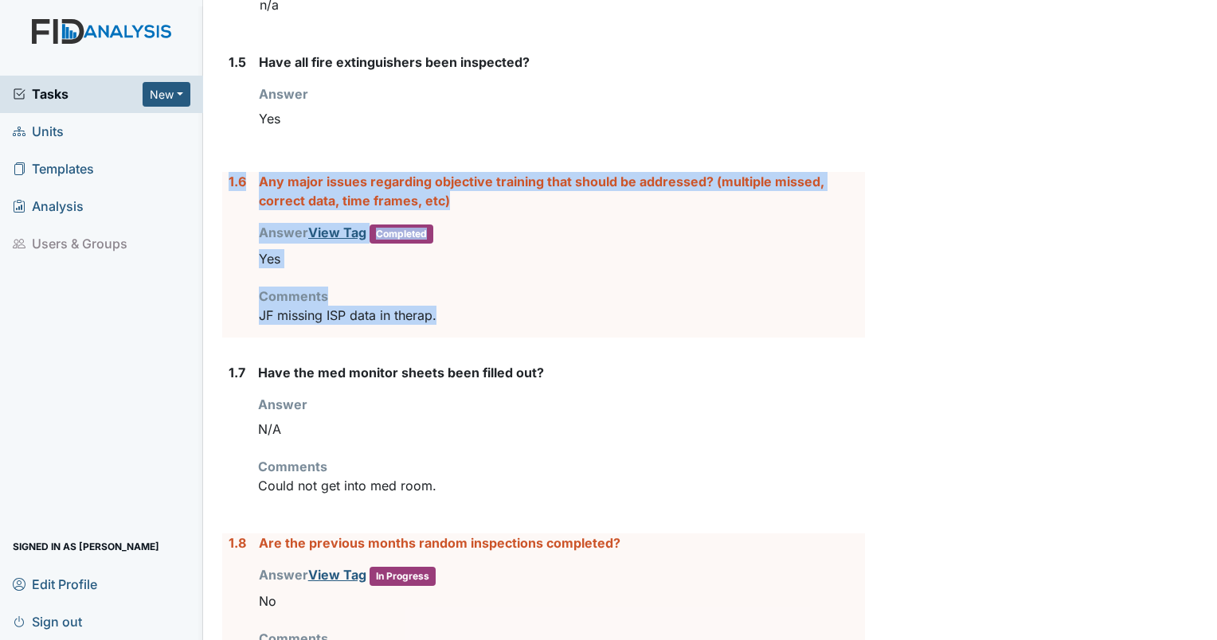
drag, startPoint x: 451, startPoint y: 325, endPoint x: 225, endPoint y: 179, distance: 268.3
click at [225, 179] on div "1.6 Any major issues regarding objective training that should be addressed? (mu…" at bounding box center [543, 255] width 643 height 166
drag, startPoint x: 225, startPoint y: 179, endPoint x: 275, endPoint y: 191, distance: 51.6
copy div "1.6 Any major issues regarding objective training that should be addressed? (mu…"
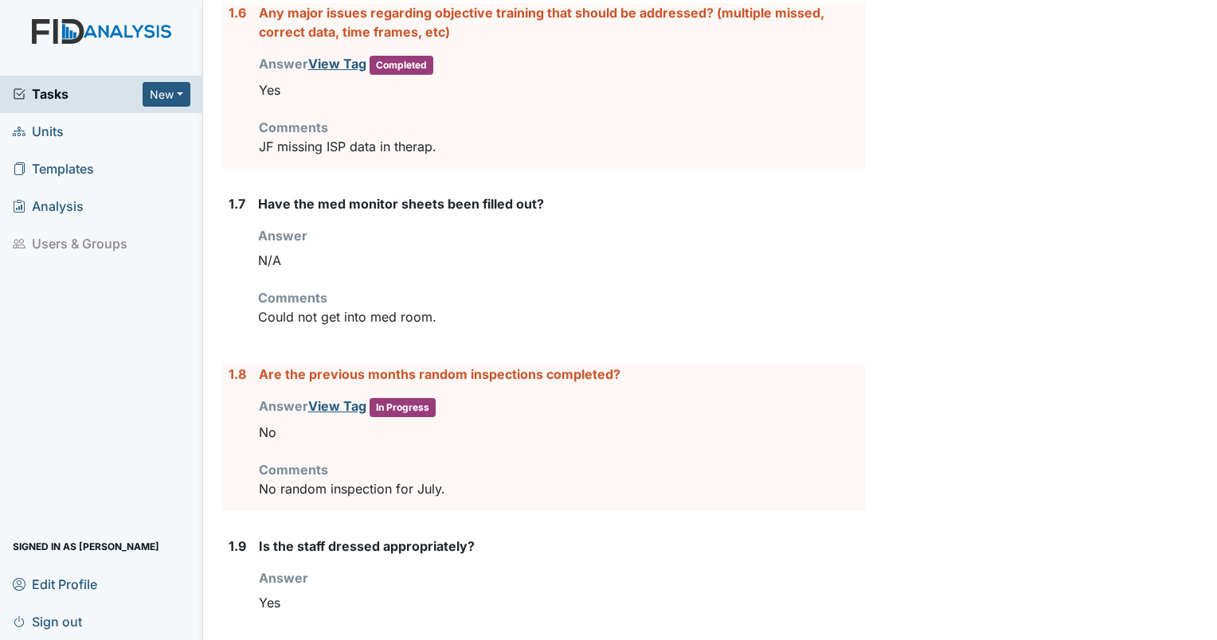
scroll to position [893, 0]
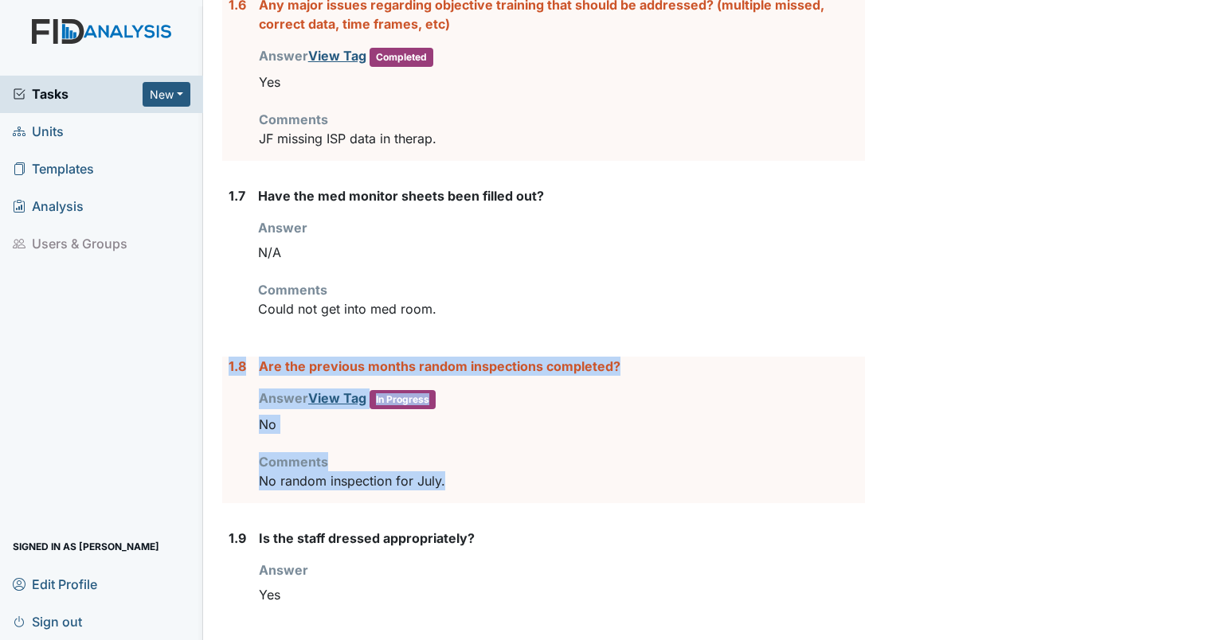
drag, startPoint x: 459, startPoint y: 474, endPoint x: 218, endPoint y: 351, distance: 269.9
drag, startPoint x: 218, startPoint y: 351, endPoint x: 277, endPoint y: 361, distance: 59.8
copy div "1.8 Are the previous months random inspections completed? Answer View Tag In Pr…"
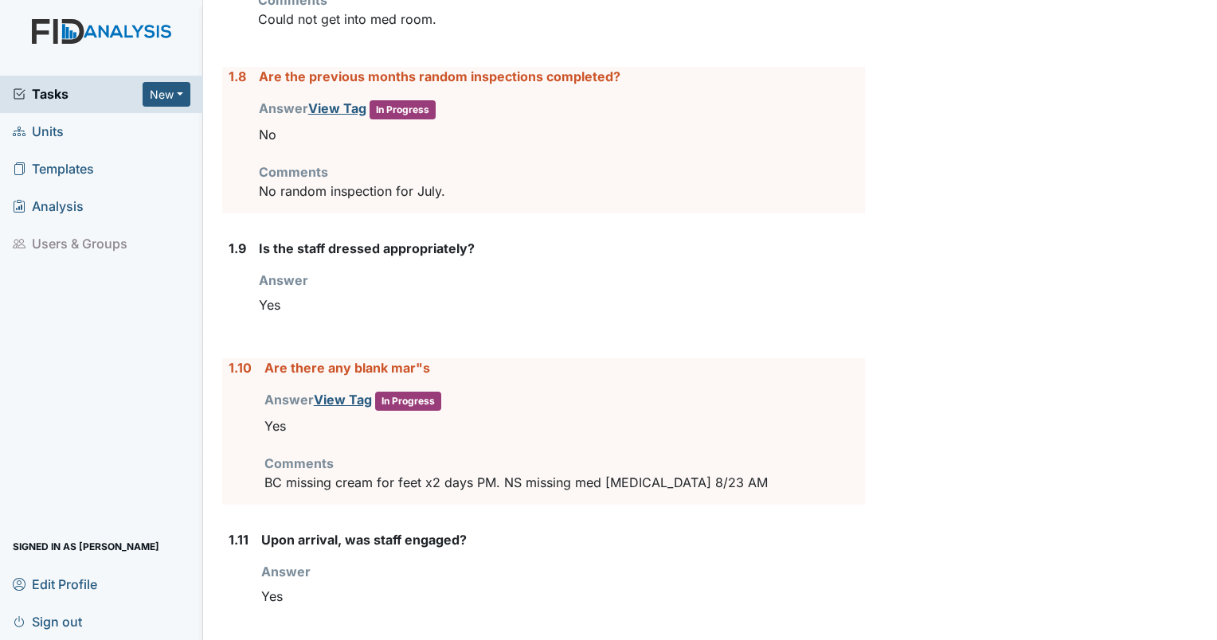
scroll to position [1224, 0]
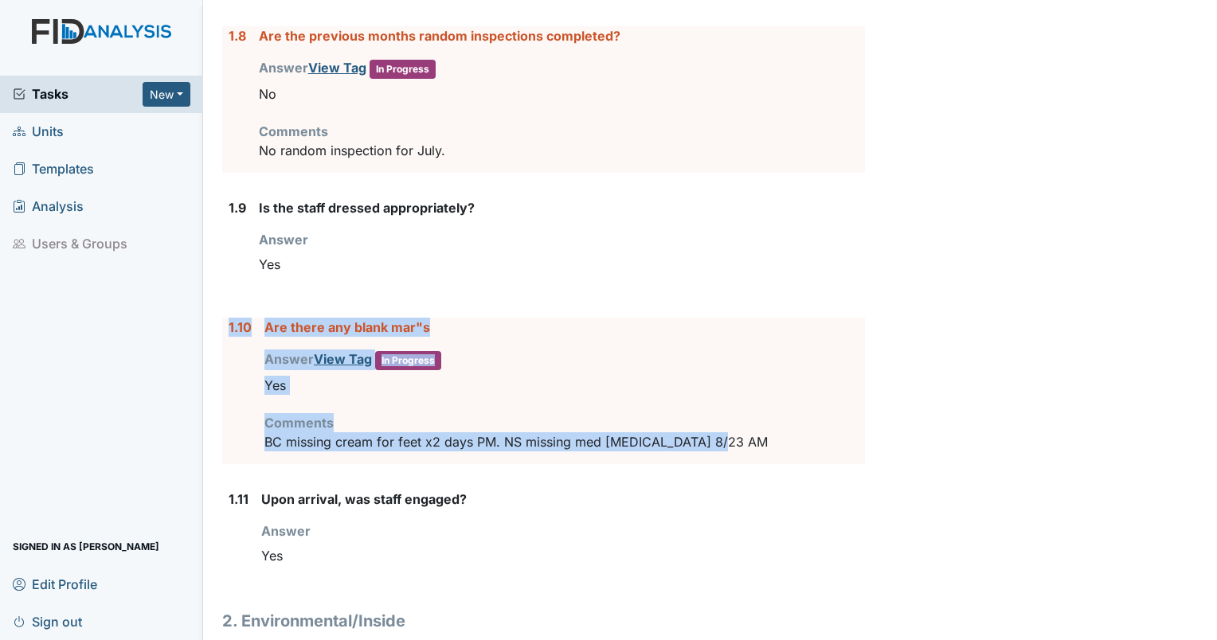
drag, startPoint x: 745, startPoint y: 435, endPoint x: 213, endPoint y: 328, distance: 543.2
drag, startPoint x: 213, startPoint y: 328, endPoint x: 303, endPoint y: 319, distance: 90.4
copy div "1.10 Are there any blank mar"s Answer View Tag In Progress You must select one …"
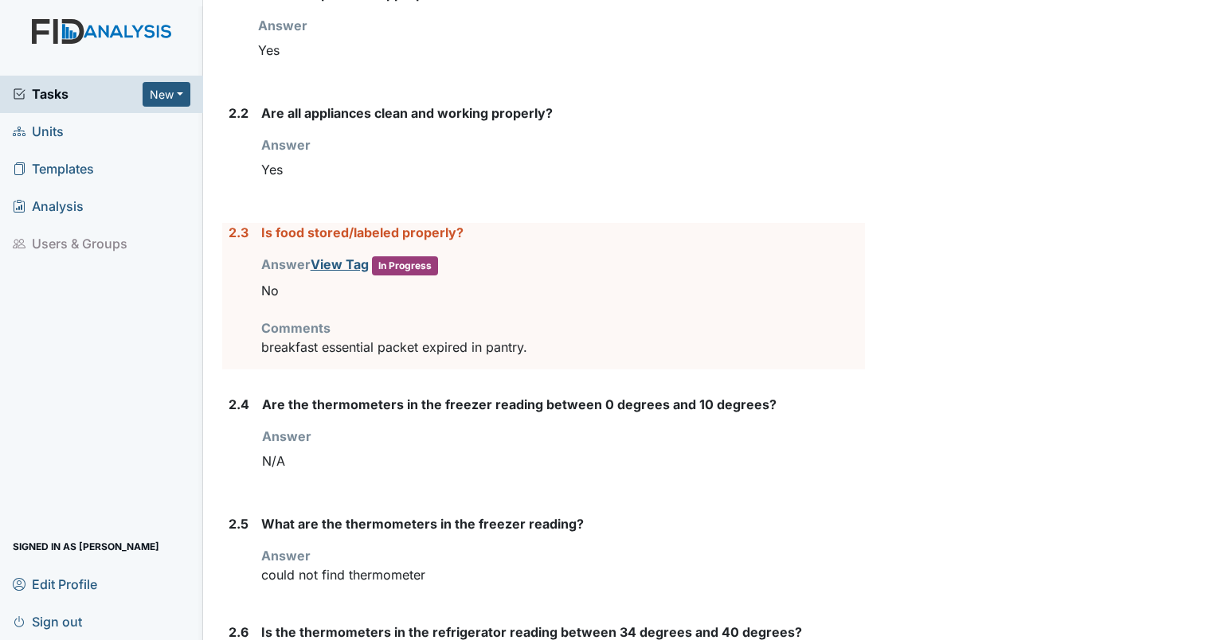
scroll to position [1932, 0]
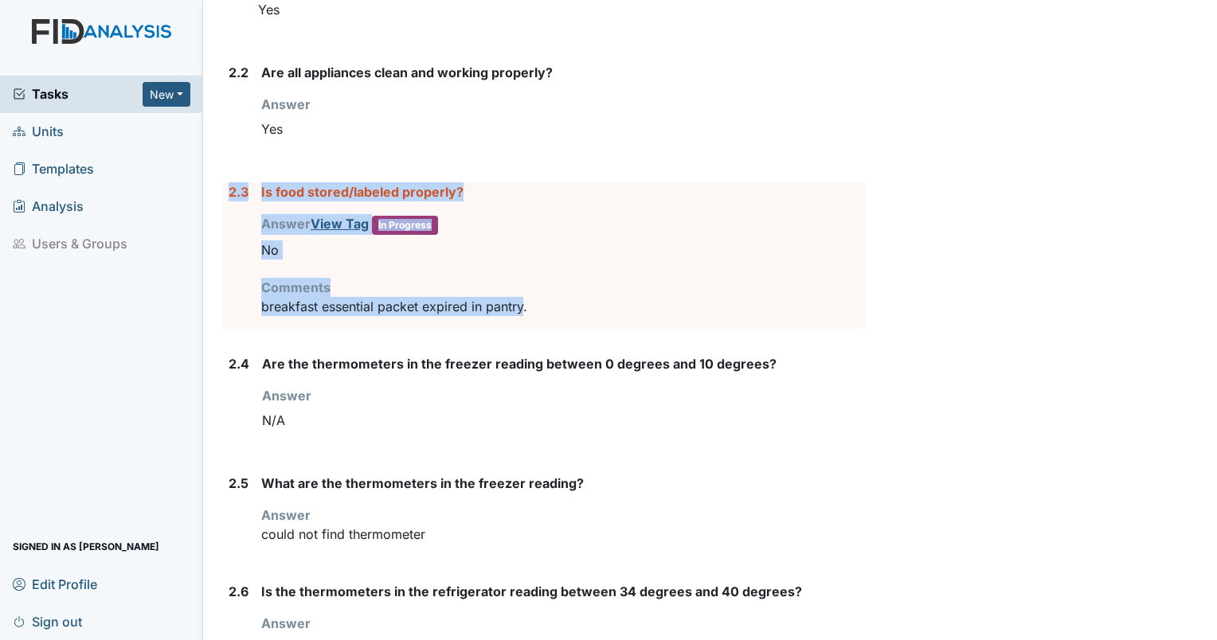
drag, startPoint x: 525, startPoint y: 299, endPoint x: 225, endPoint y: 207, distance: 313.8
click at [225, 207] on div "2.3 Is food stored/labeled properly? Answer View Tag In Progress You must selec…" at bounding box center [543, 255] width 643 height 146
drag, startPoint x: 225, startPoint y: 207, endPoint x: 303, endPoint y: 184, distance: 82.1
copy div "2.3 Is food stored/labeled properly? Answer View Tag In Progress You must selec…"
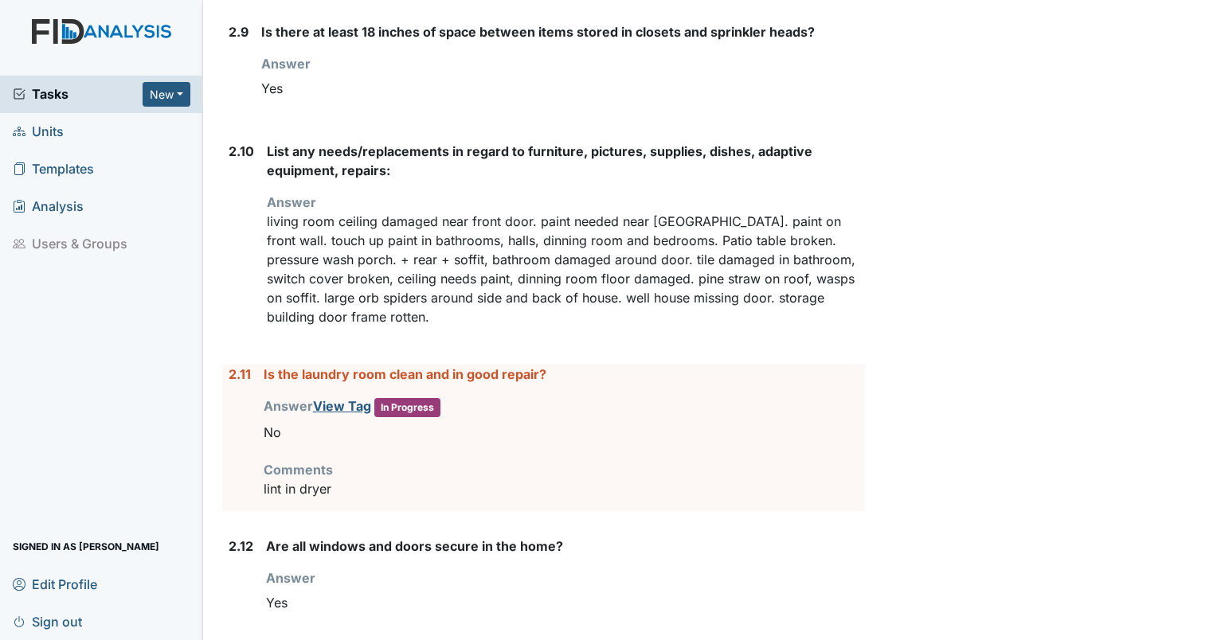
scroll to position [2955, 0]
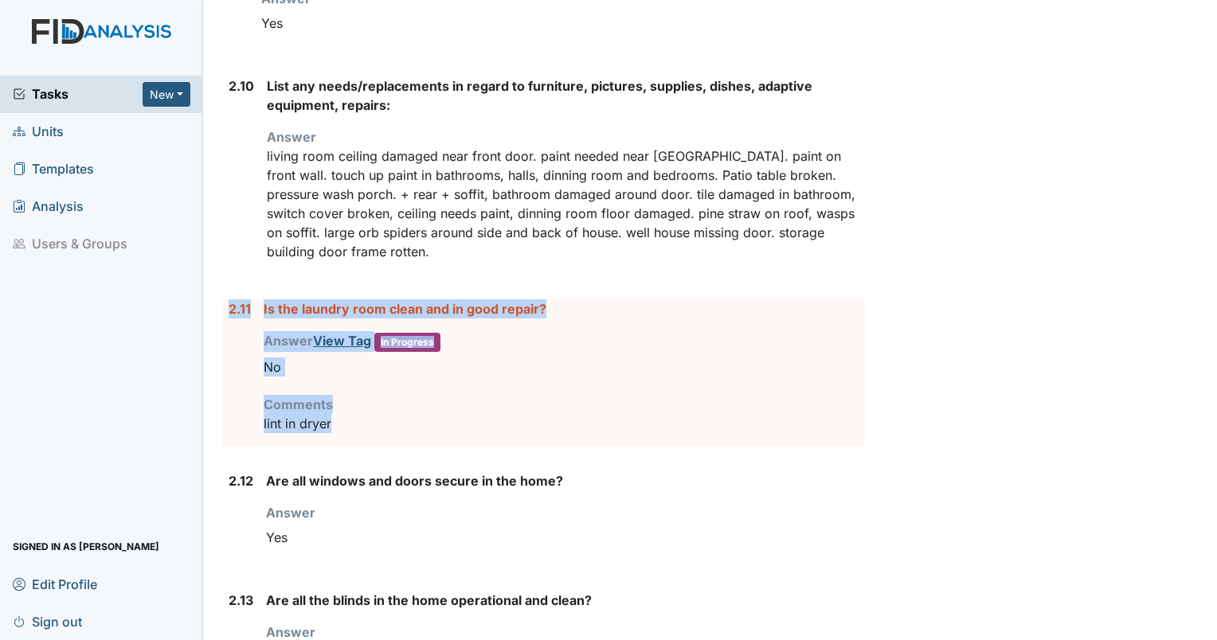
drag, startPoint x: 344, startPoint y: 411, endPoint x: 207, endPoint y: 298, distance: 177.6
click at [207, 298] on main "Inspection: Coordinator Random ID: #00007819 Completed Autosaving... Location: …" at bounding box center [710, 320] width 1014 height 640
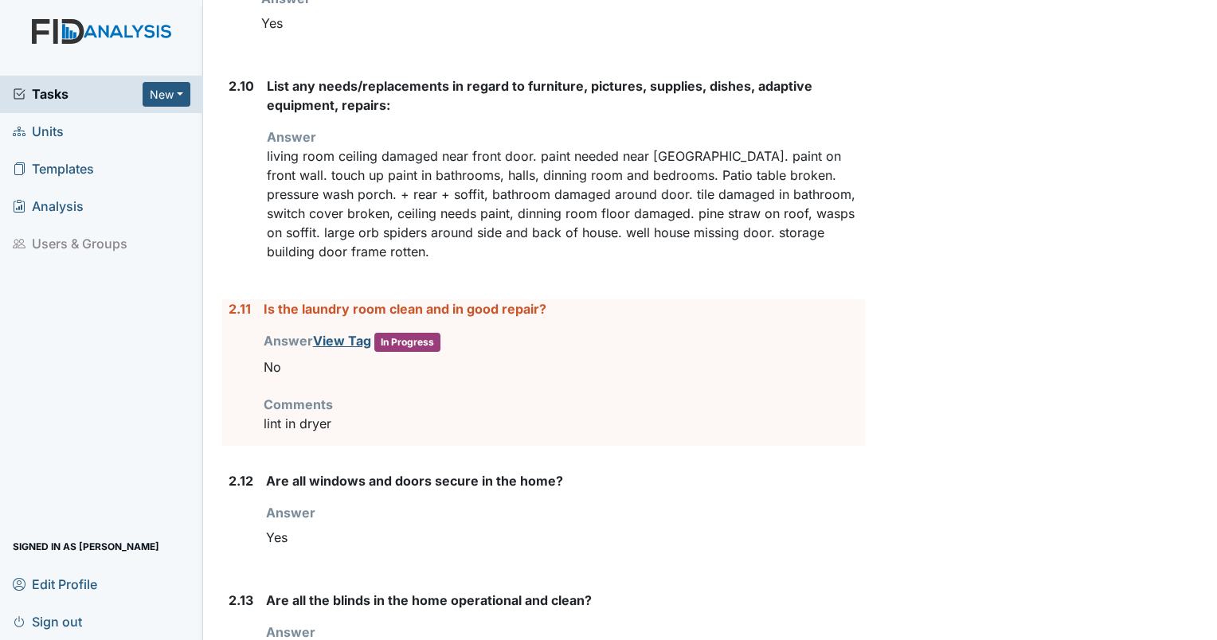
drag, startPoint x: 207, startPoint y: 298, endPoint x: 226, endPoint y: 301, distance: 19.4
drag, startPoint x: 226, startPoint y: 301, endPoint x: 531, endPoint y: 406, distance: 322.5
click at [531, 414] on p "lint in dryer" at bounding box center [564, 423] width 601 height 19
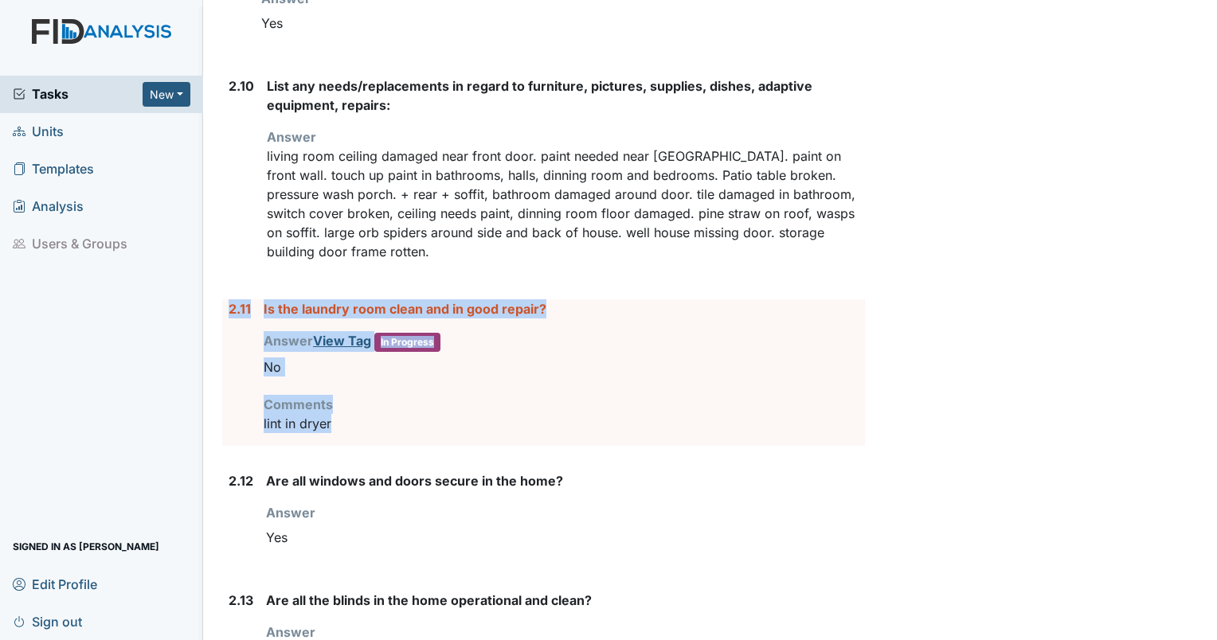
drag, startPoint x: 360, startPoint y: 412, endPoint x: 203, endPoint y: 303, distance: 191.0
click at [203, 303] on main "Inspection: Coordinator Random ID: #00007819 Completed Autosaving... Location: …" at bounding box center [710, 320] width 1014 height 640
click at [203, 303] on div "Tasks New Form Inspection Document Bundle Units Templates Analysis Users & Grou…" at bounding box center [608, 320] width 1217 height 640
drag, startPoint x: 203, startPoint y: 303, endPoint x: 223, endPoint y: 290, distance: 23.6
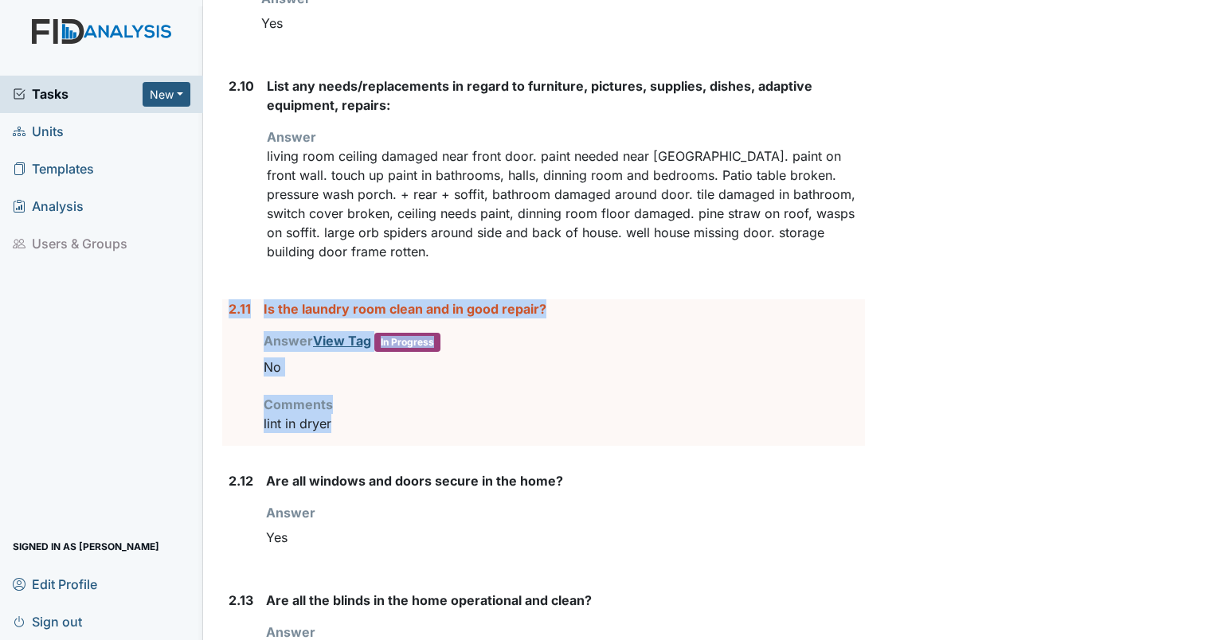
drag, startPoint x: 223, startPoint y: 290, endPoint x: 295, endPoint y: 303, distance: 72.8
copy div "2.11 Is the laundry room clean and in good repair? Answer View Tag In Progress …"
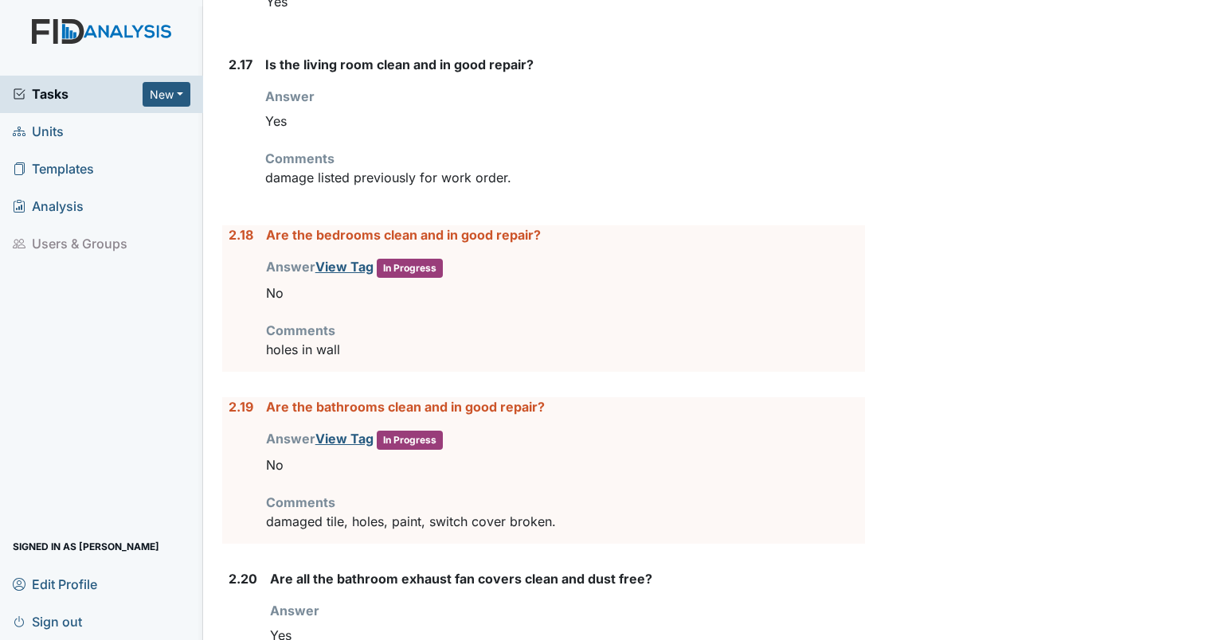
scroll to position [3945, 0]
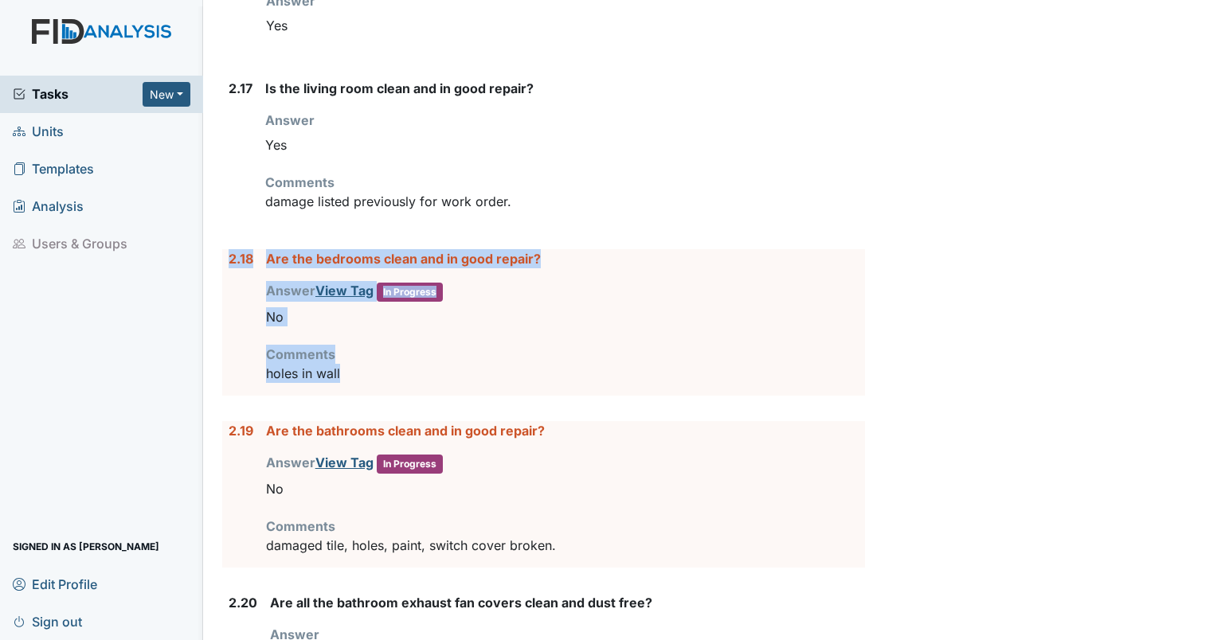
drag, startPoint x: 366, startPoint y: 363, endPoint x: 224, endPoint y: 248, distance: 183.4
click at [224, 249] on div "2.18 Are the bedrooms clean and in good repair? Answer View Tag In Progress You…" at bounding box center [543, 322] width 643 height 146
drag, startPoint x: 224, startPoint y: 248, endPoint x: 301, endPoint y: 256, distance: 77.7
copy div "2.18 Are the bedrooms clean and in good repair? Answer View Tag In Progress You…"
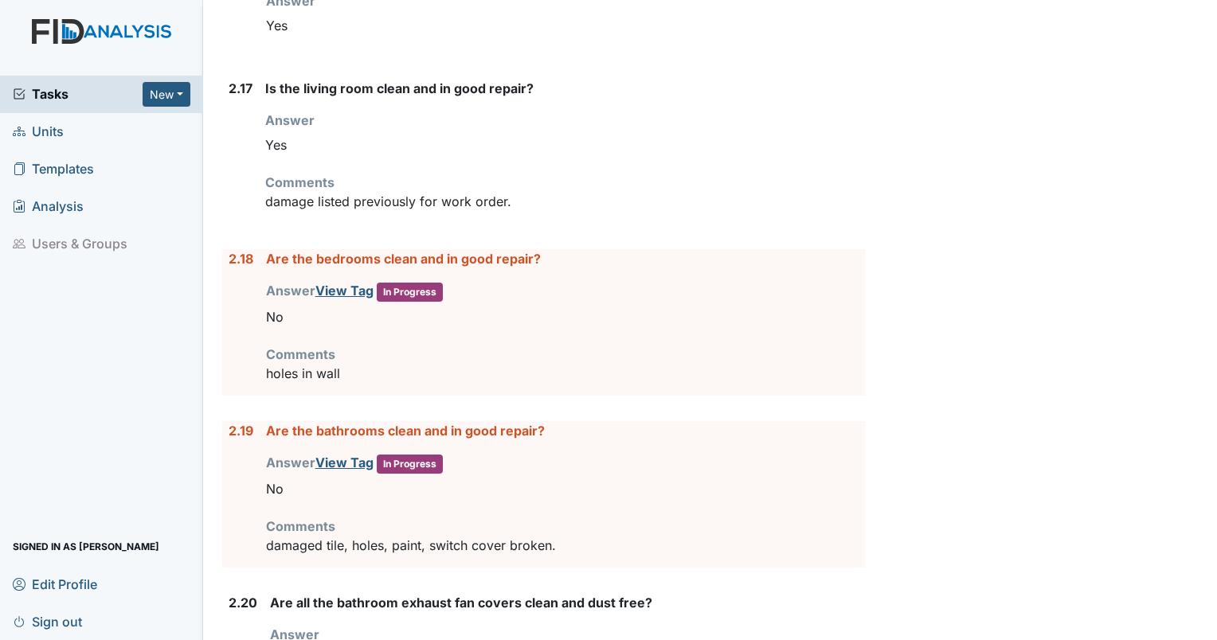
click at [624, 536] on p "damaged tile, holes, paint, switch cover broken." at bounding box center [565, 545] width 599 height 19
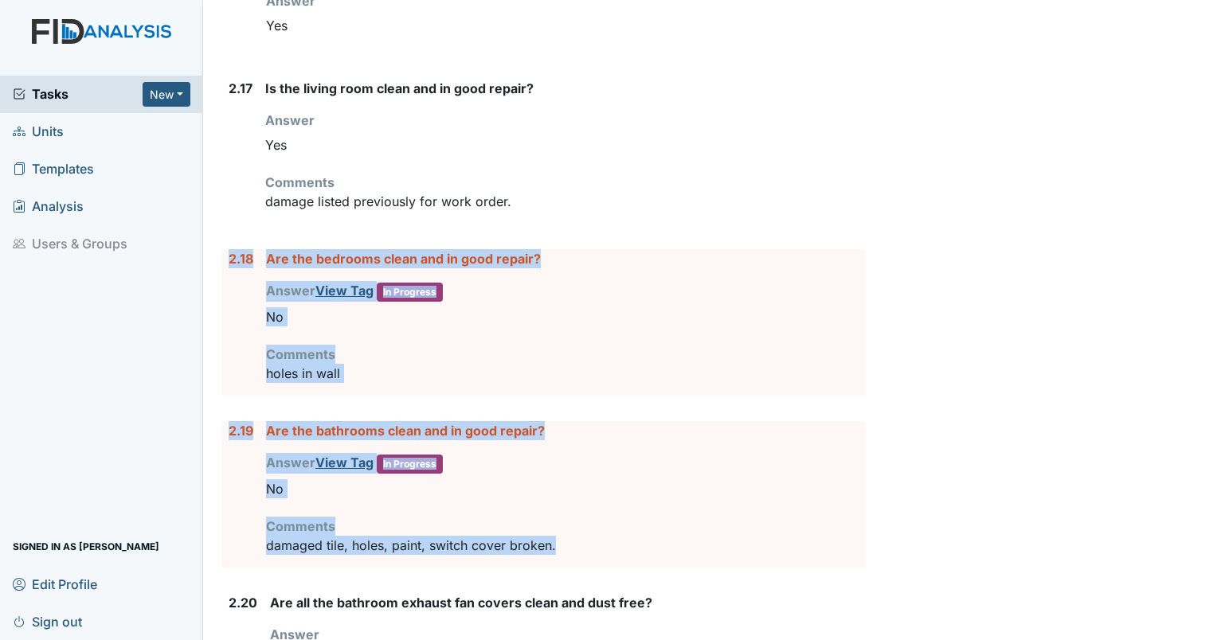
drag, startPoint x: 589, startPoint y: 541, endPoint x: 223, endPoint y: 249, distance: 468.5
drag, startPoint x: 223, startPoint y: 249, endPoint x: 233, endPoint y: 248, distance: 10.4
copy form "2.18 Are the bedrooms clean and in good repair? Answer View Tag In Progress You…"
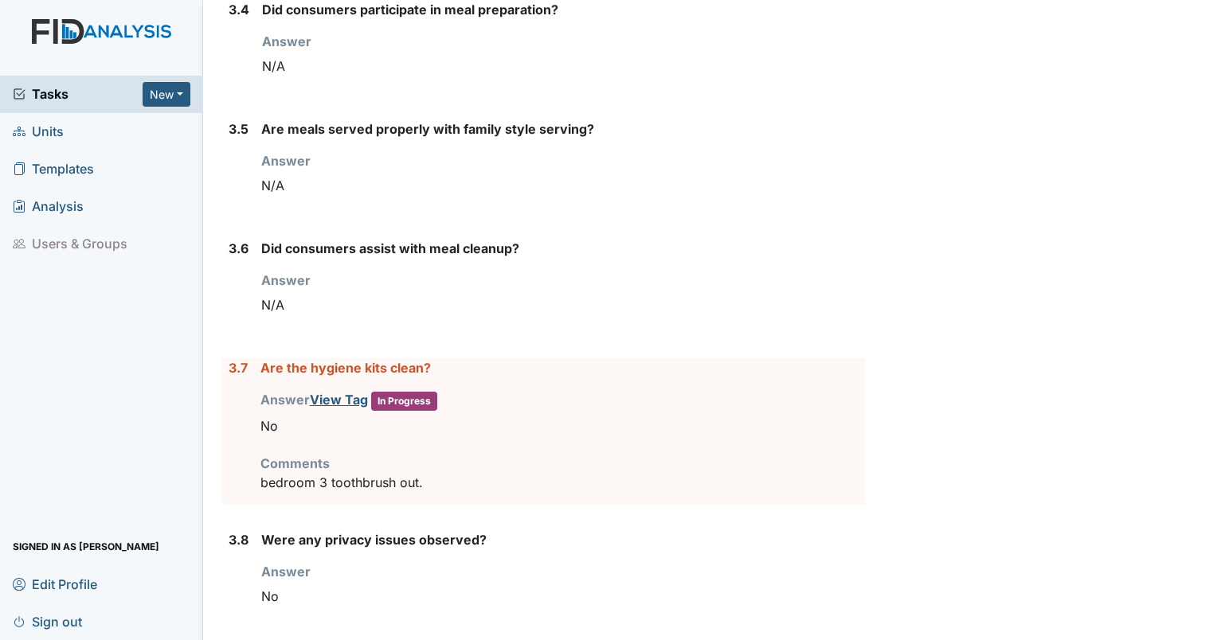
scroll to position [5443, 0]
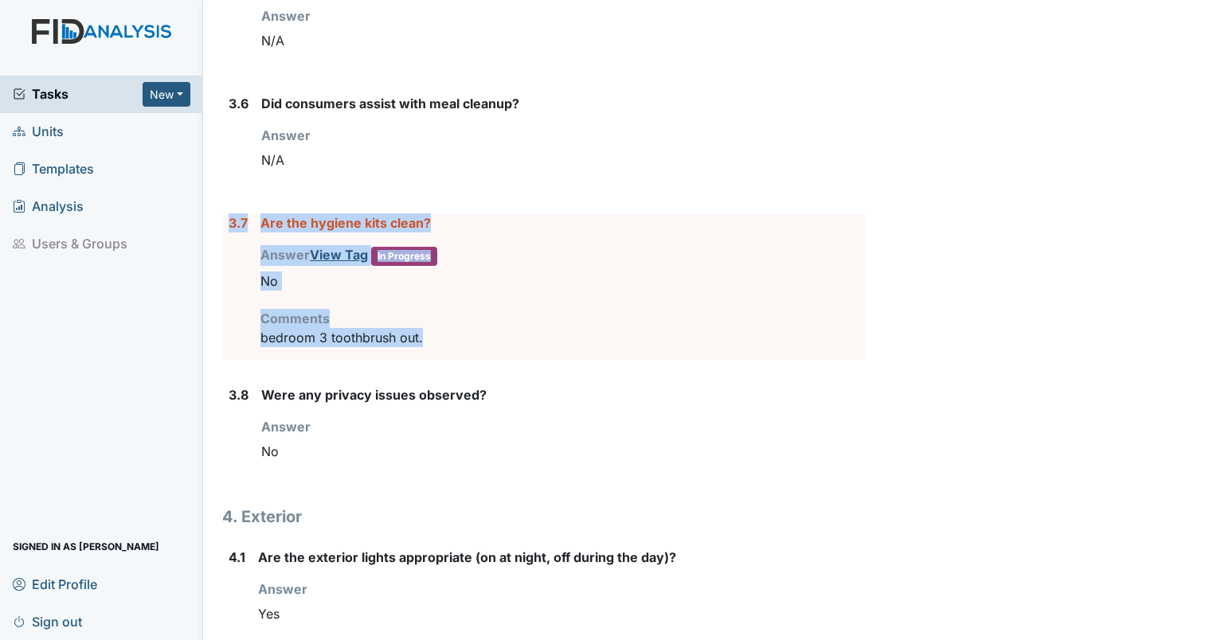
drag, startPoint x: 452, startPoint y: 318, endPoint x: 224, endPoint y: 220, distance: 248.6
click at [224, 220] on div "3.7 Are the hygiene kits clean? Answer View Tag In Progress You must select one…" at bounding box center [543, 286] width 643 height 146
drag, startPoint x: 224, startPoint y: 220, endPoint x: 292, endPoint y: 209, distance: 69.2
copy div "3.7 Are the hygiene kits clean? Answer View Tag In Progress You must select one…"
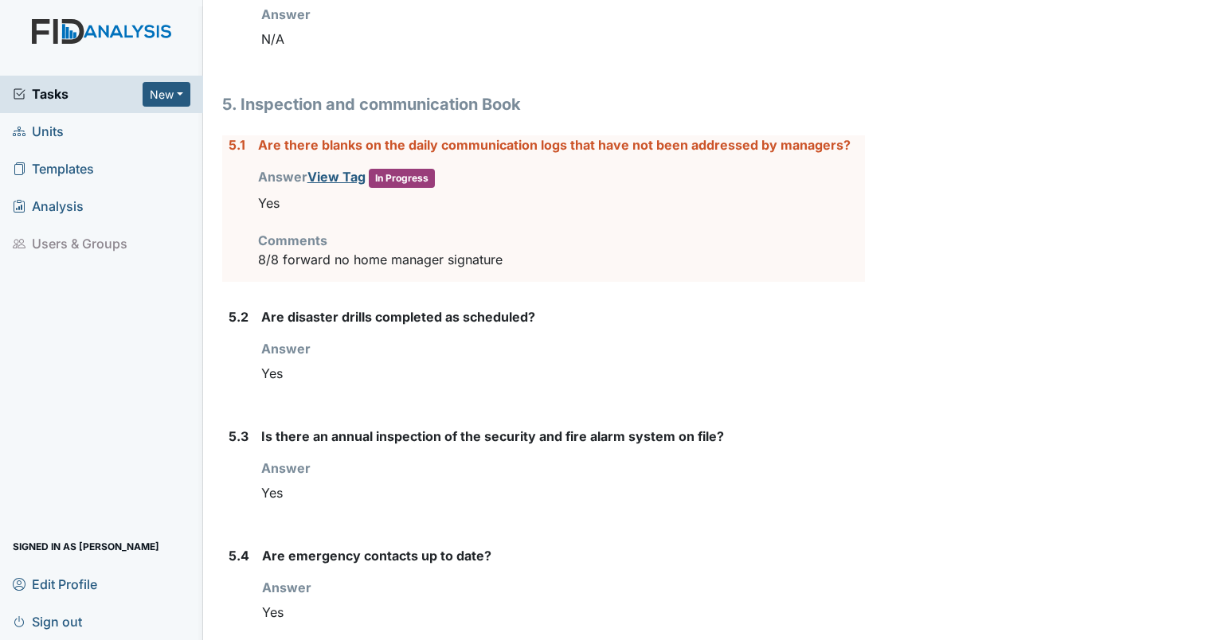
scroll to position [6264, 0]
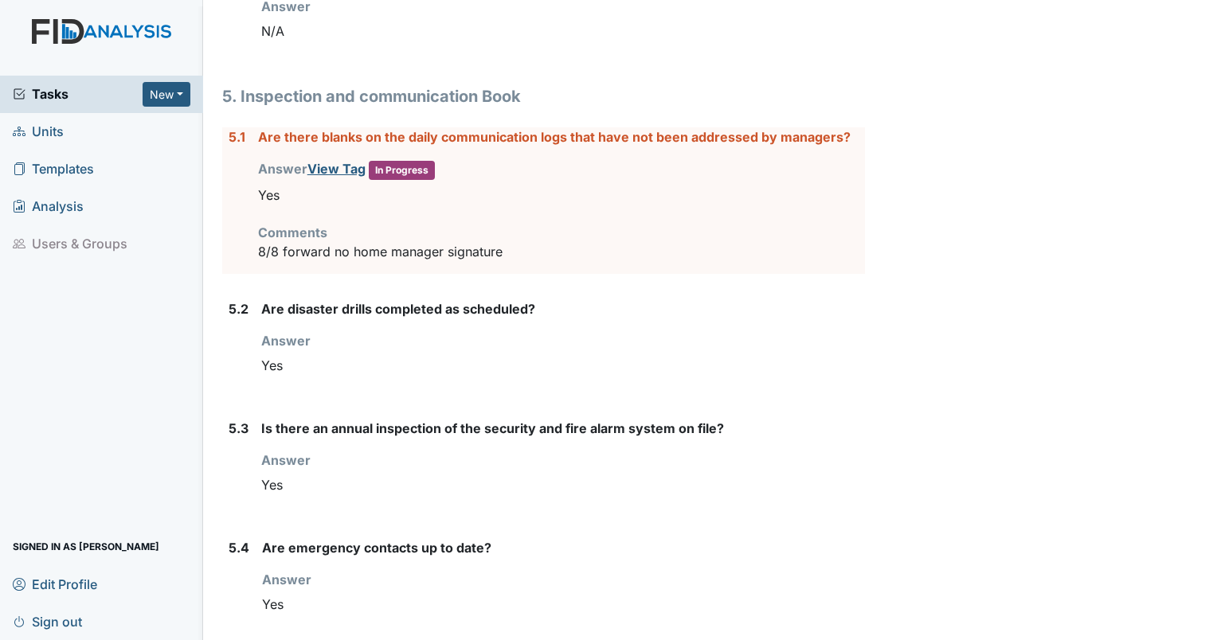
click at [503, 248] on div "Are there blanks on the daily communication logs that have not been addressed b…" at bounding box center [561, 200] width 607 height 146
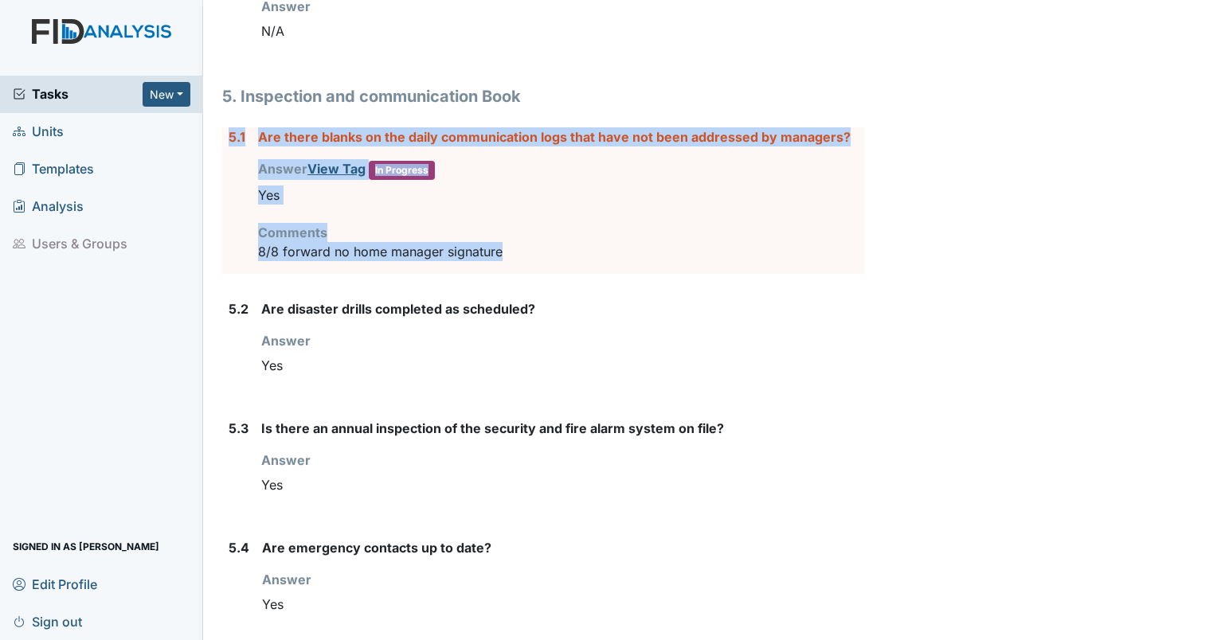
drag, startPoint x: 506, startPoint y: 240, endPoint x: 224, endPoint y: 127, distance: 304.1
click at [224, 127] on div "5.1 Are there blanks on the daily communication logs that have not been address…" at bounding box center [543, 200] width 643 height 146
copy div "5.1 Are there blanks on the daily communication logs that have not been address…"
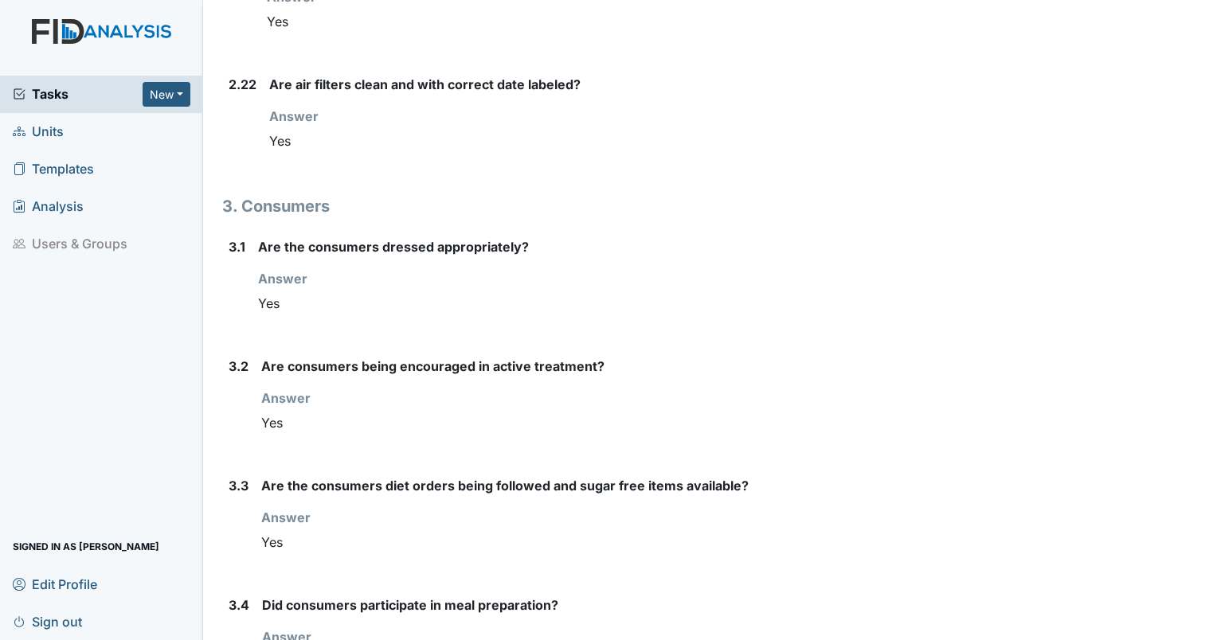
scroll to position [4662, 0]
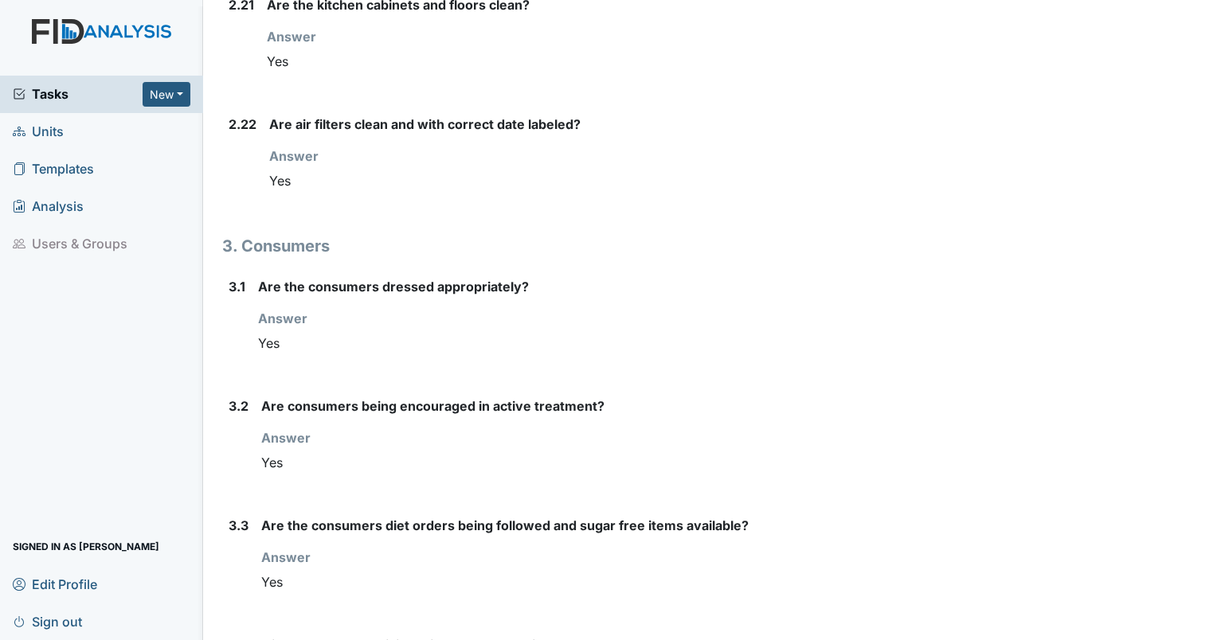
drag, startPoint x: 1187, startPoint y: 400, endPoint x: 1185, endPoint y: 343, distance: 56.6
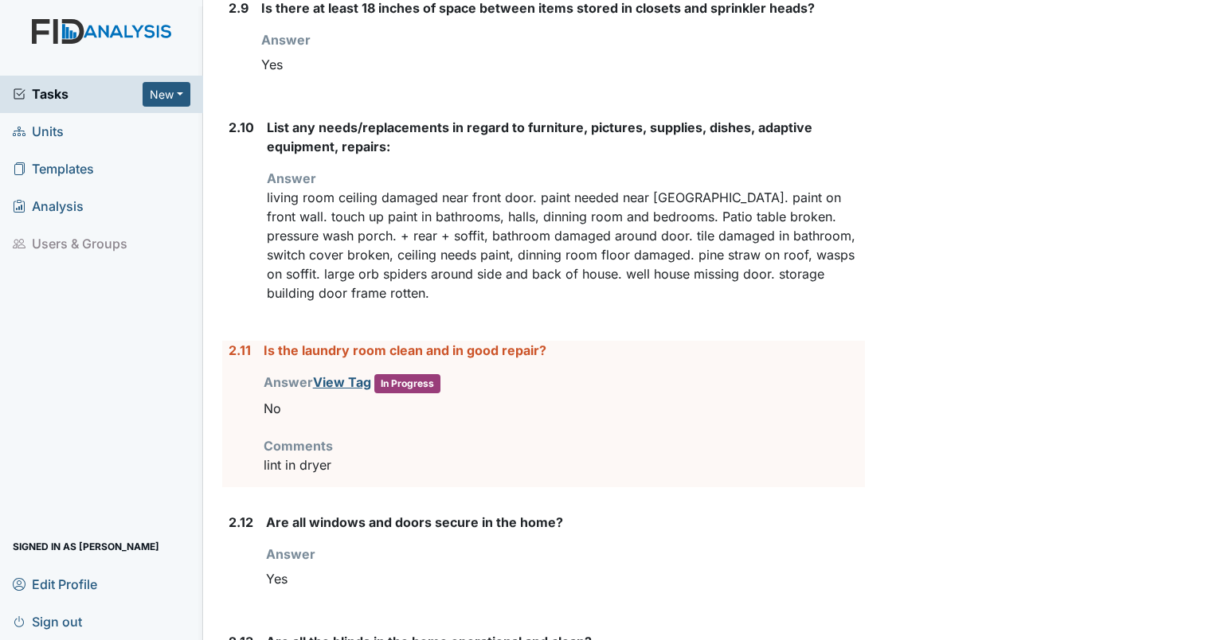
scroll to position [2850, 0]
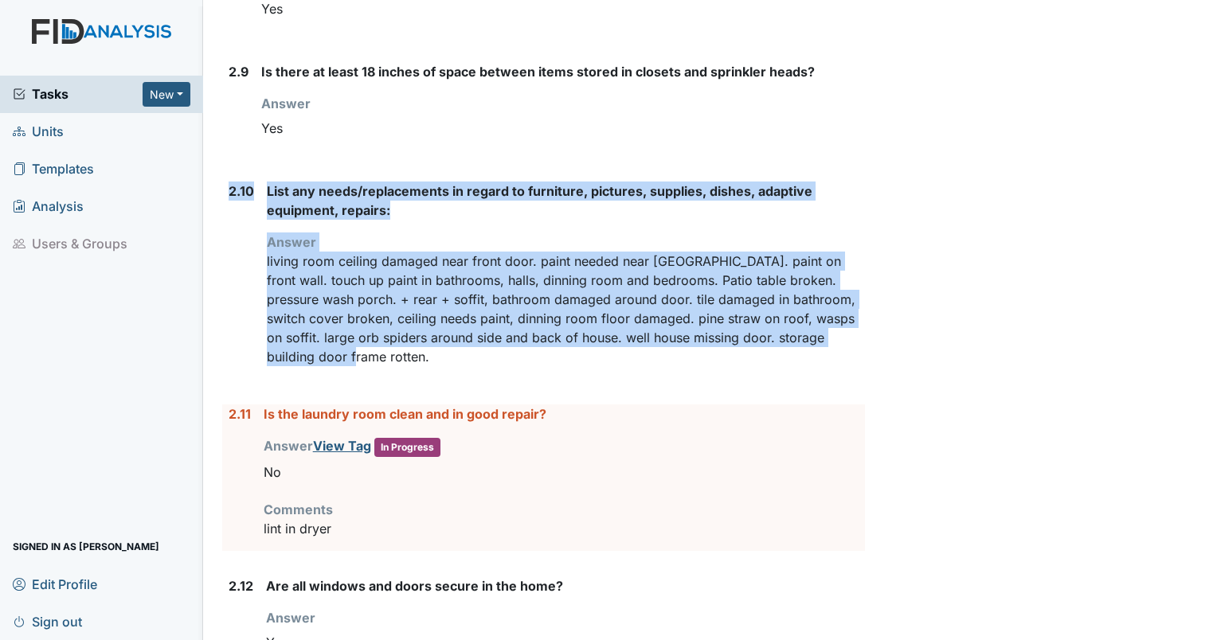
drag, startPoint x: 357, startPoint y: 350, endPoint x: 223, endPoint y: 188, distance: 210.3
click at [223, 188] on div "2.10 List any needs/replacements in regard to furniture, pictures, supplies, di…" at bounding box center [543, 280] width 643 height 197
drag, startPoint x: 223, startPoint y: 188, endPoint x: 304, endPoint y: 188, distance: 81.2
copy div "2.10 List any needs/replacements in regard to furniture, pictures, supplies, di…"
click at [52, 93] on span "Tasks" at bounding box center [78, 93] width 130 height 19
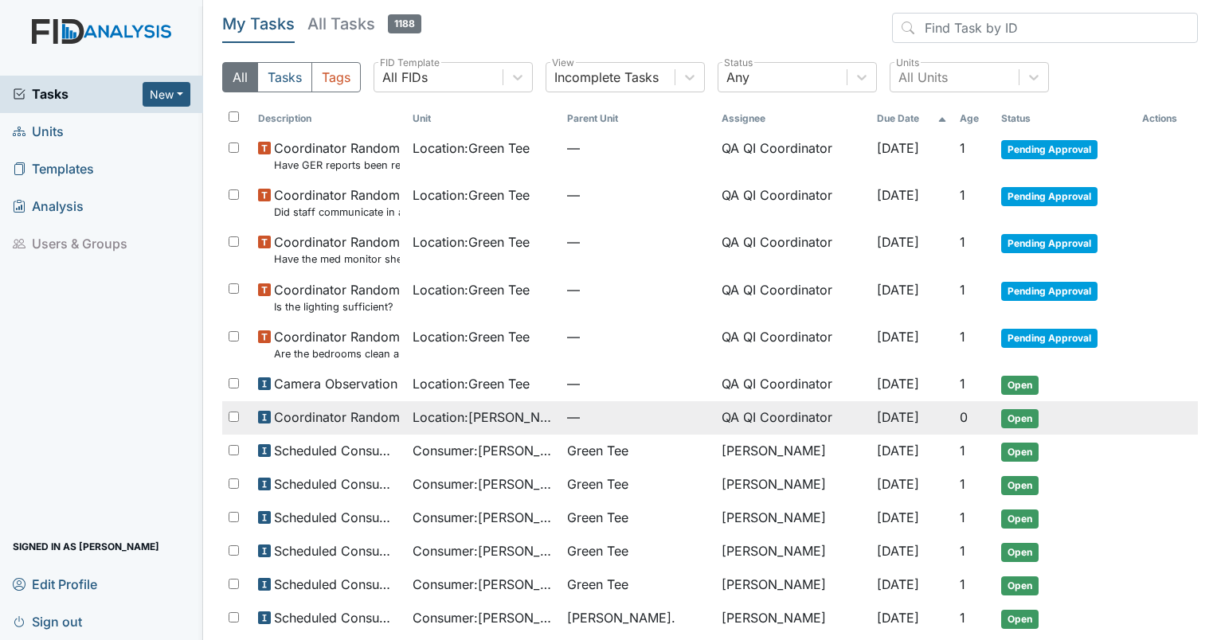
click at [458, 416] on span "Location : [GEOGRAPHIC_DATA]" at bounding box center [483, 417] width 142 height 19
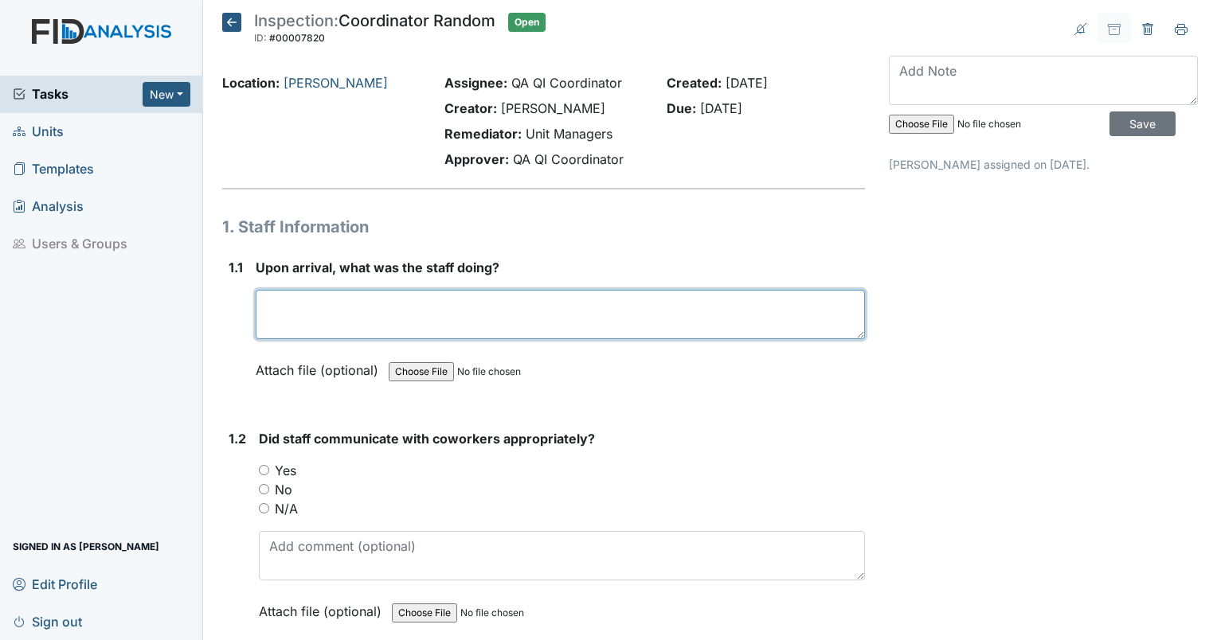
click at [318, 307] on textarea at bounding box center [560, 314] width 609 height 49
type textarea "Staff was working with individuals who did not wish to attend the day program t…"
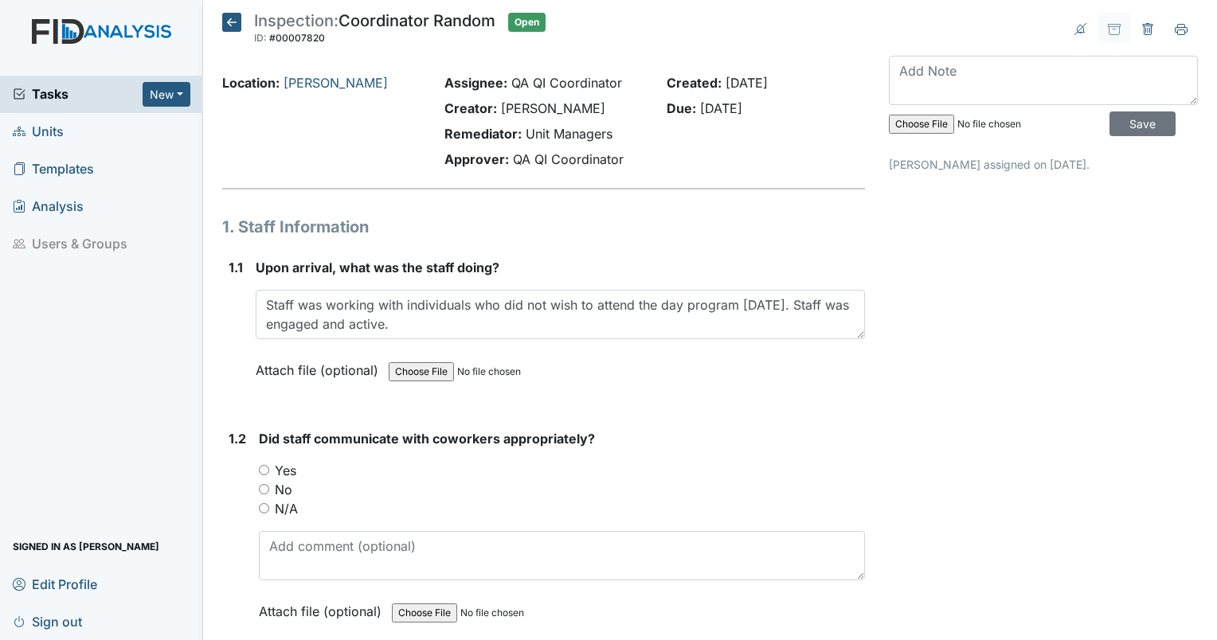
click at [262, 468] on input "Yes" at bounding box center [264, 470] width 10 height 10
radio input "true"
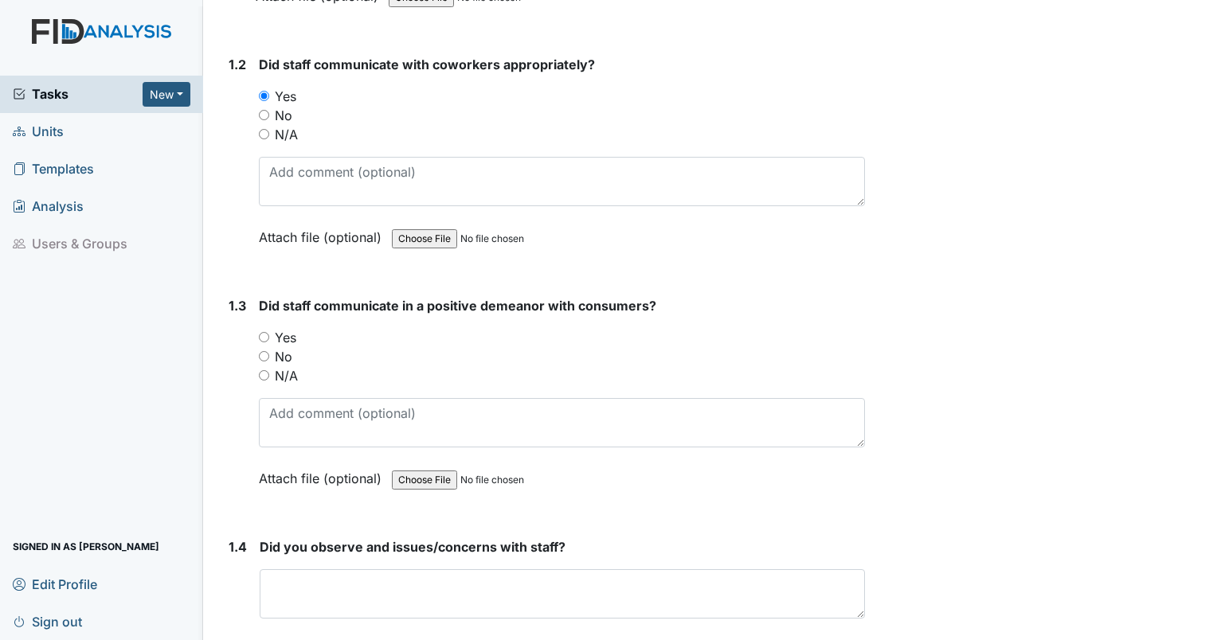
scroll to position [430, 0]
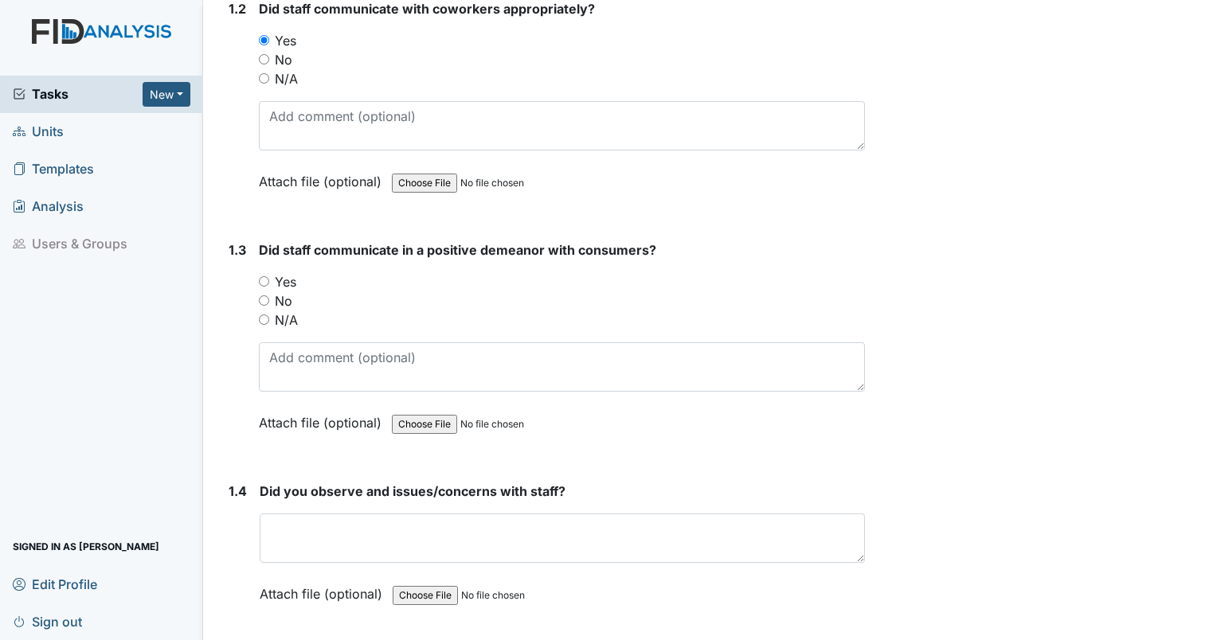
click at [261, 280] on input "Yes" at bounding box center [264, 281] width 10 height 10
radio input "true"
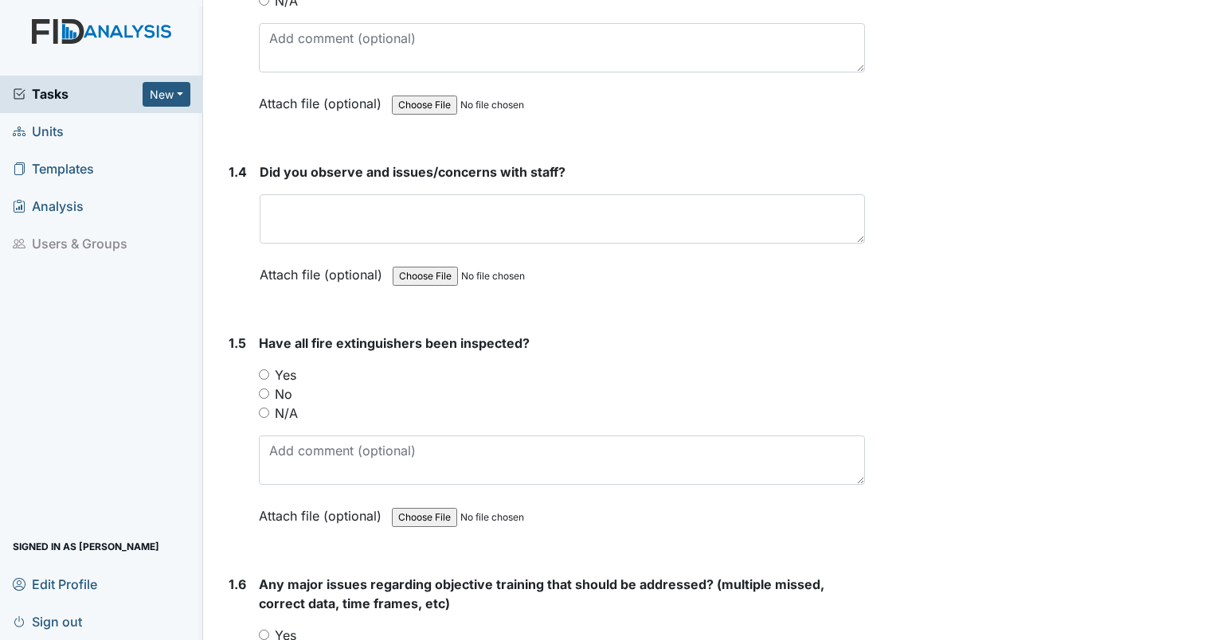
scroll to position [763, 0]
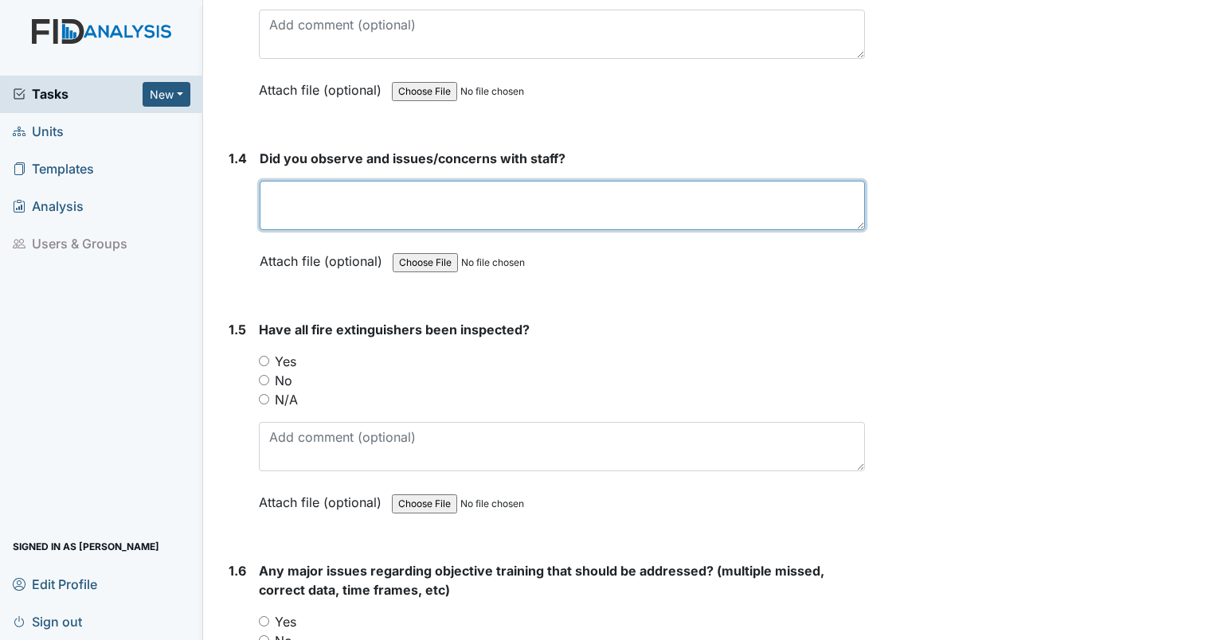
click at [561, 209] on textarea at bounding box center [562, 205] width 605 height 49
type textarea "No."
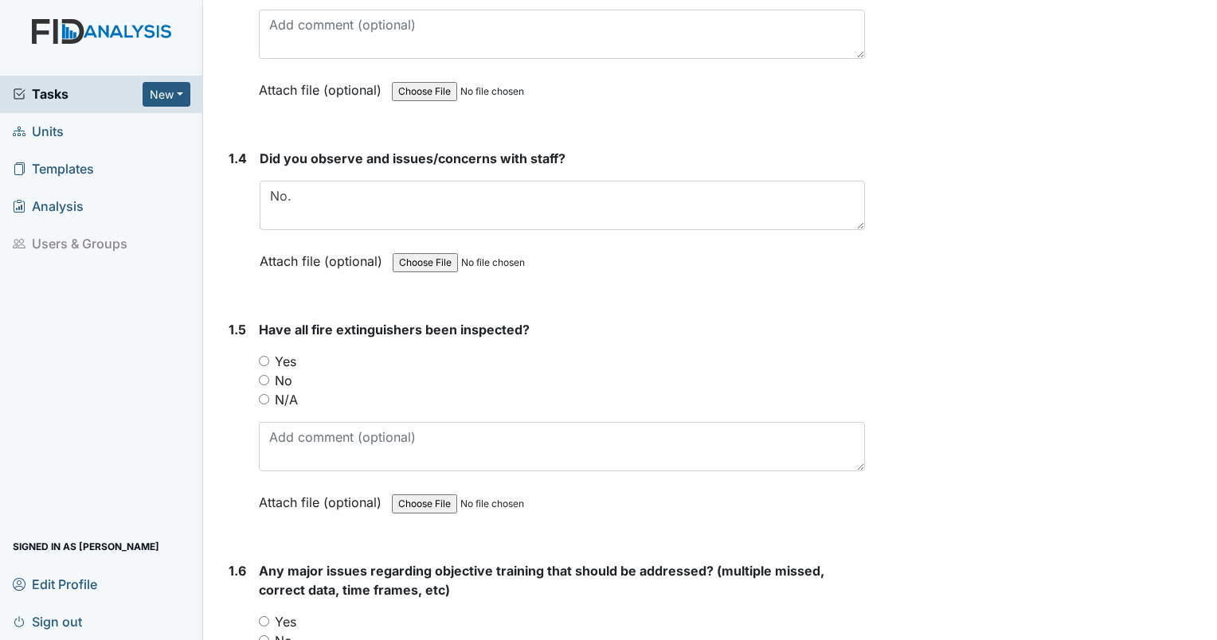
click at [264, 357] on input "Yes" at bounding box center [264, 361] width 10 height 10
radio input "true"
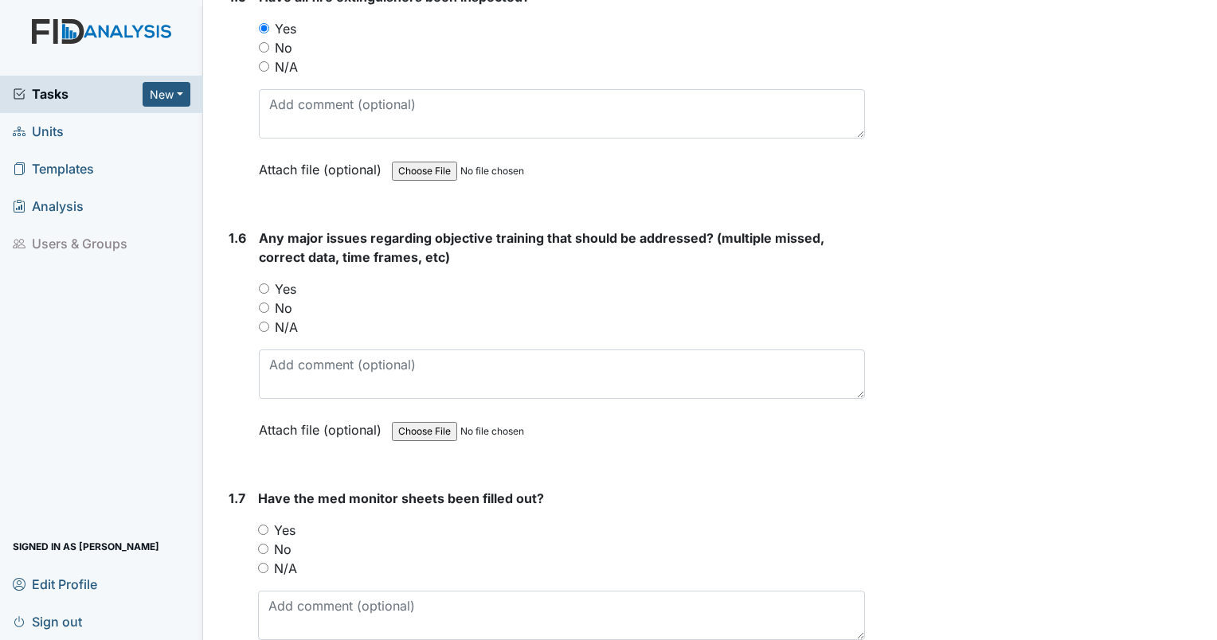
scroll to position [1068, 0]
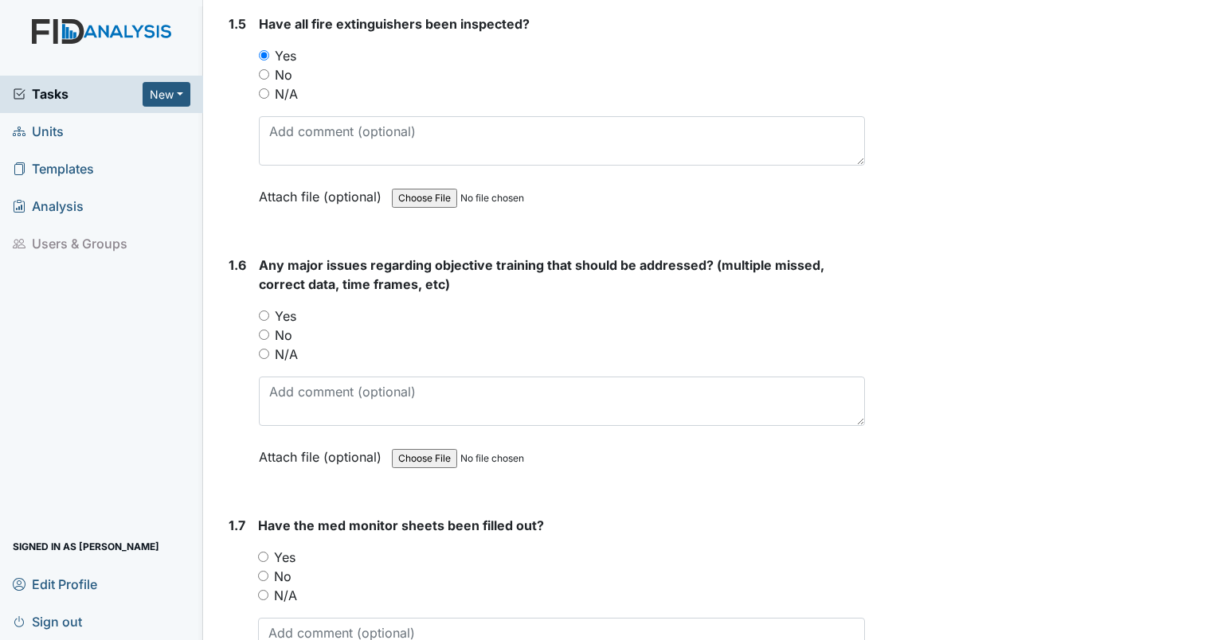
click at [262, 331] on input "No" at bounding box center [264, 335] width 10 height 10
radio input "true"
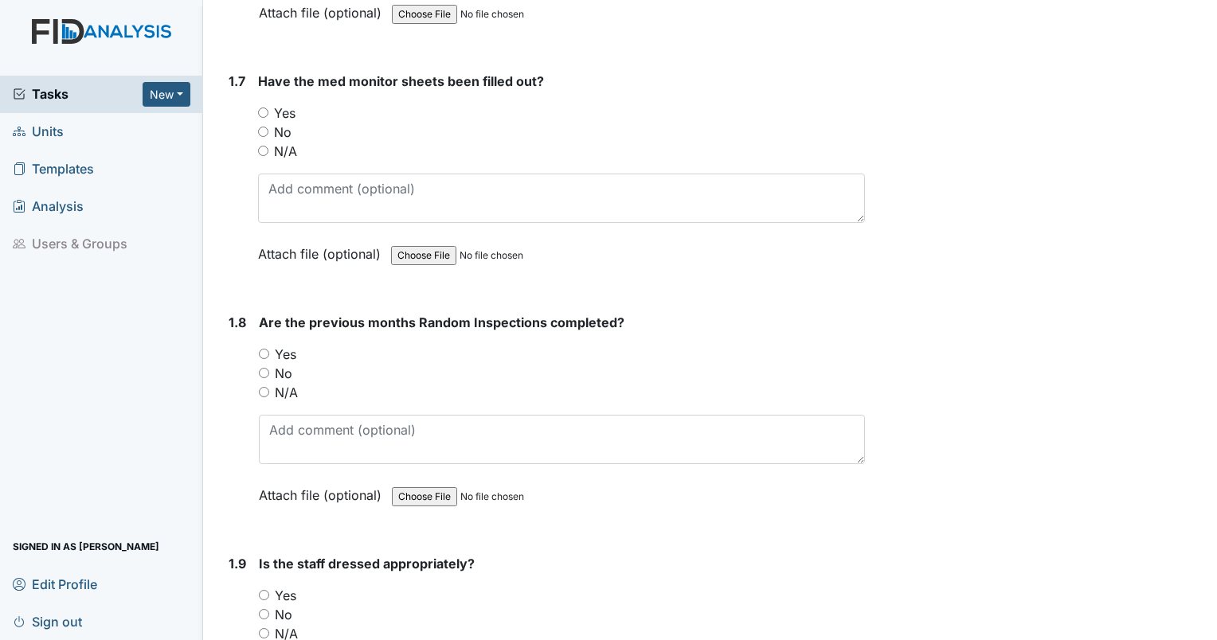
scroll to position [1526, 0]
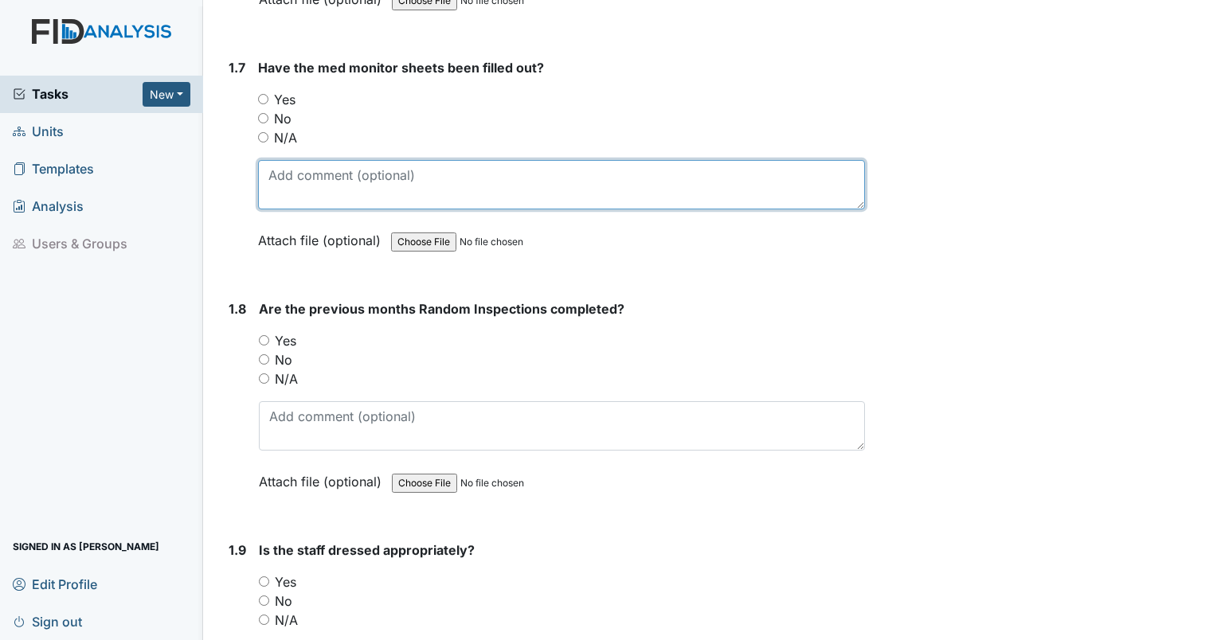
click at [409, 186] on textarea at bounding box center [561, 184] width 607 height 49
type textarea "multiple errors. Missing checks, missing dates, wrong dates."
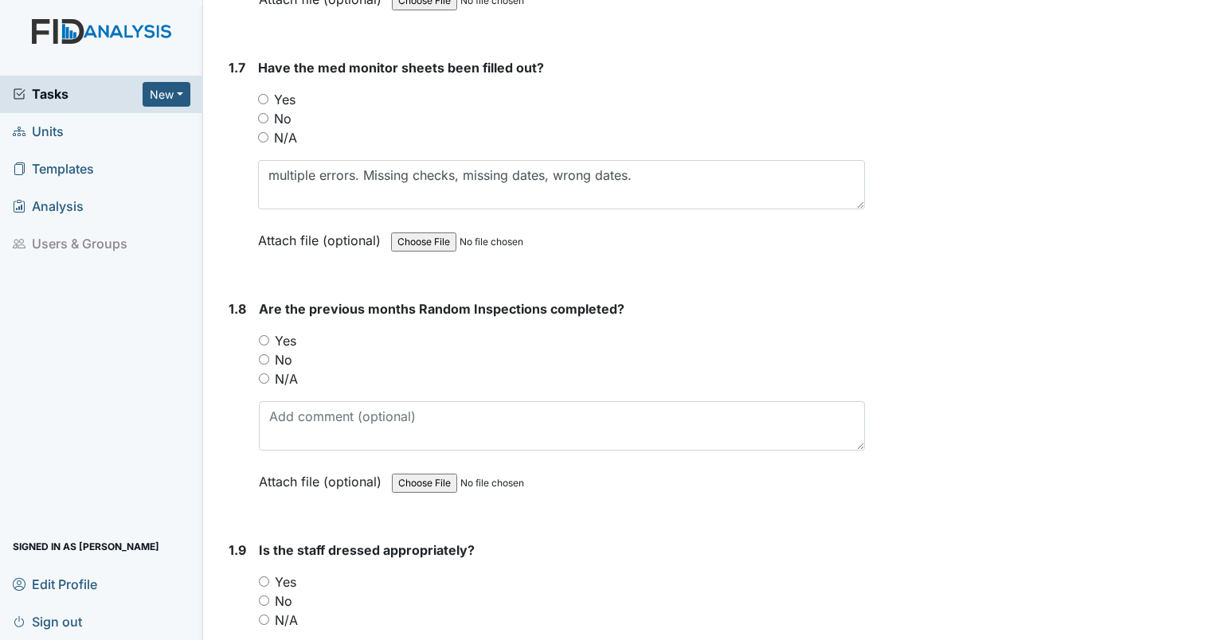
click at [267, 115] on input "No" at bounding box center [263, 118] width 10 height 10
radio input "true"
click at [263, 113] on input "No" at bounding box center [263, 118] width 10 height 10
radio input "true"
click at [269, 331] on div "Yes" at bounding box center [562, 340] width 606 height 19
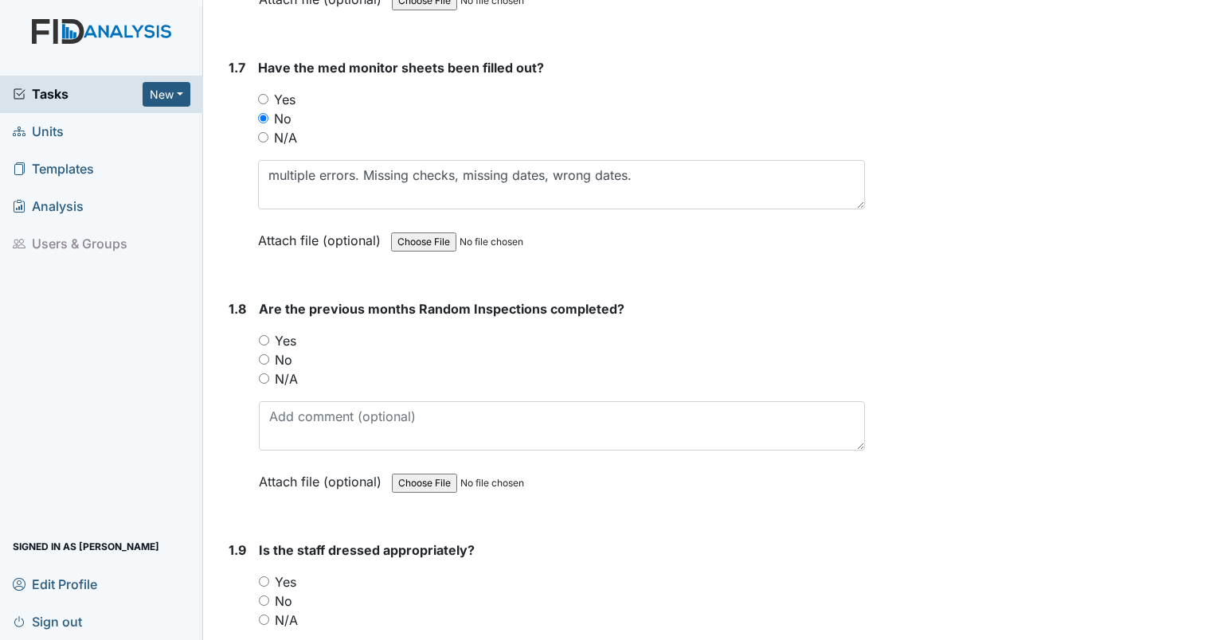
click at [264, 335] on input "Yes" at bounding box center [264, 340] width 10 height 10
radio input "true"
click at [261, 576] on input "Yes" at bounding box center [264, 581] width 10 height 10
radio input "true"
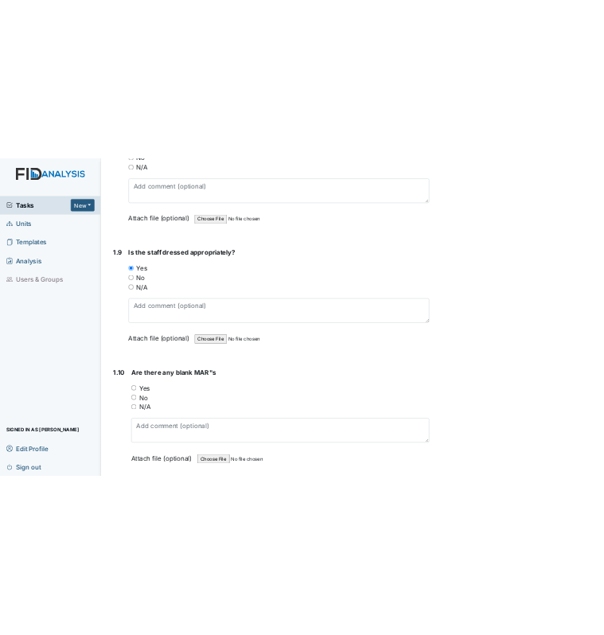
scroll to position [1943, 0]
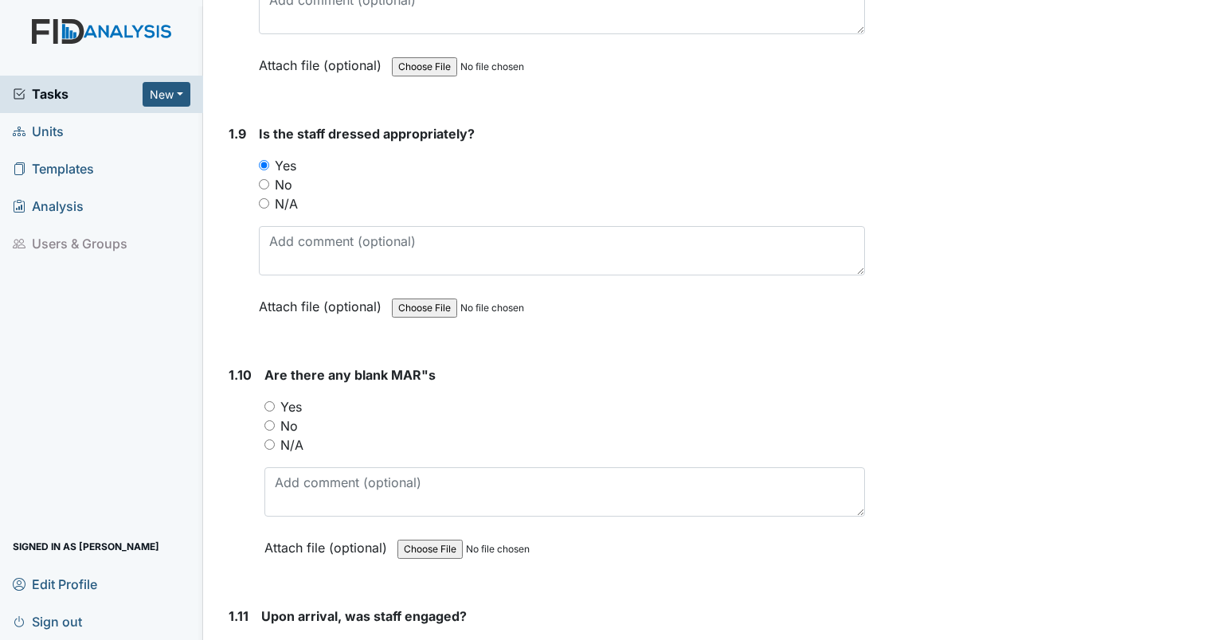
click at [265, 401] on input "Yes" at bounding box center [269, 406] width 10 height 10
radio input "true"
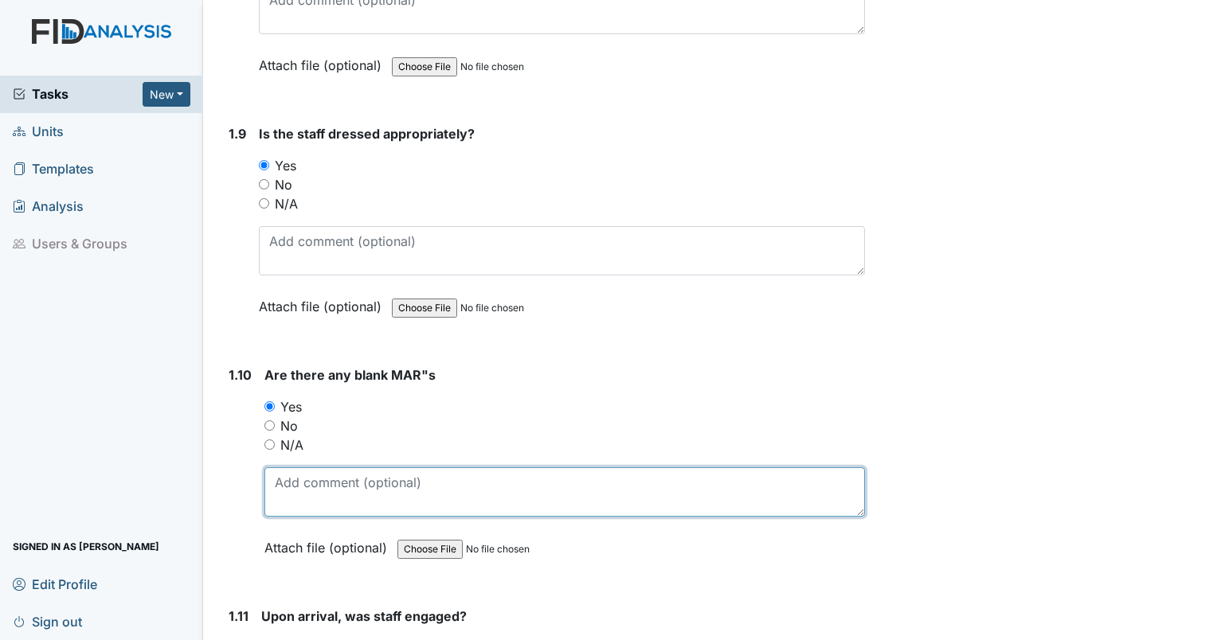
click at [322, 482] on textarea at bounding box center [564, 491] width 600 height 49
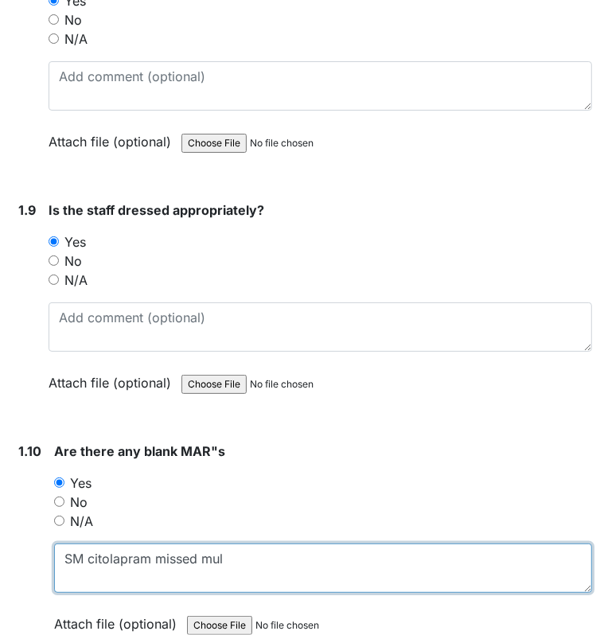
drag, startPoint x: 274, startPoint y: 547, endPoint x: 154, endPoint y: 553, distance: 119.6
drag, startPoint x: 154, startPoint y: 553, endPoint x: 182, endPoint y: 558, distance: 27.5
click at [182, 558] on textarea "SM citolapram missed mul" at bounding box center [323, 568] width 538 height 49
click at [226, 550] on textarea "SM citolapram missed mul" at bounding box center [323, 568] width 538 height 49
click at [105, 553] on textarea "SM citolopram entered twice." at bounding box center [323, 568] width 538 height 49
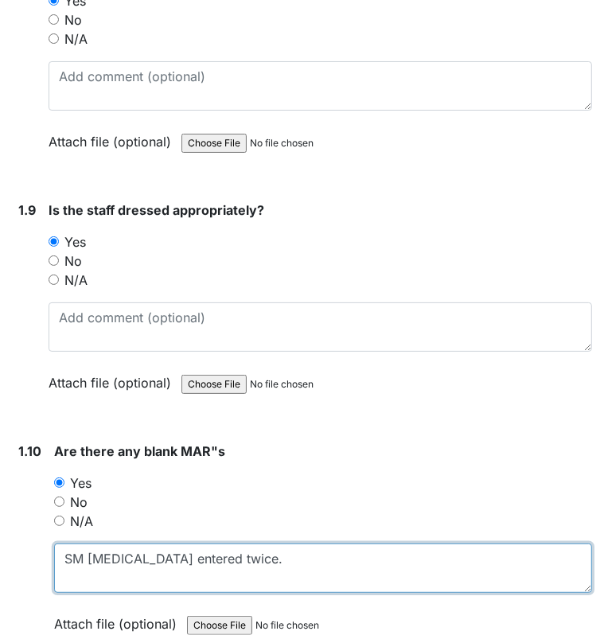
click at [248, 555] on textarea "SM citalopram entered twice." at bounding box center [323, 568] width 538 height 49
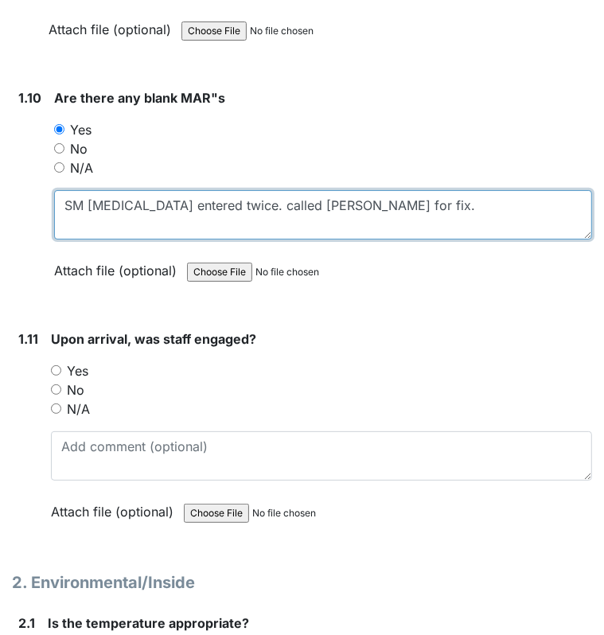
scroll to position [2310, 0]
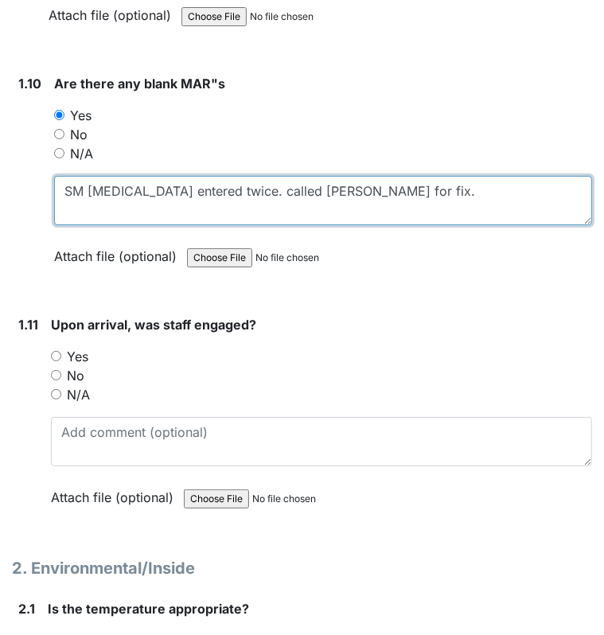
type textarea "SM [MEDICAL_DATA] entered twice. called [PERSON_NAME] for fix."
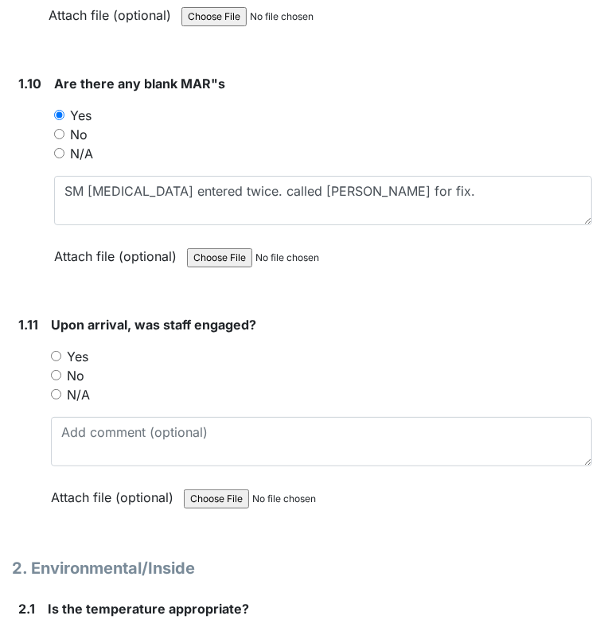
click at [54, 351] on input "Yes" at bounding box center [56, 356] width 10 height 10
radio input "true"
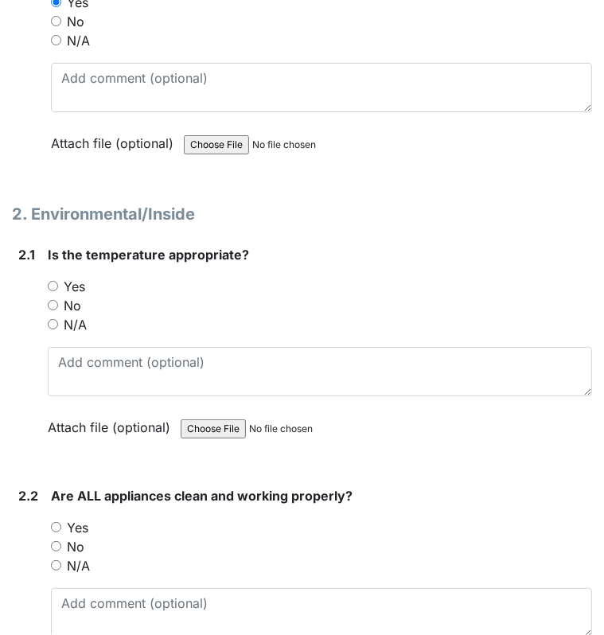
scroll to position [2678, 0]
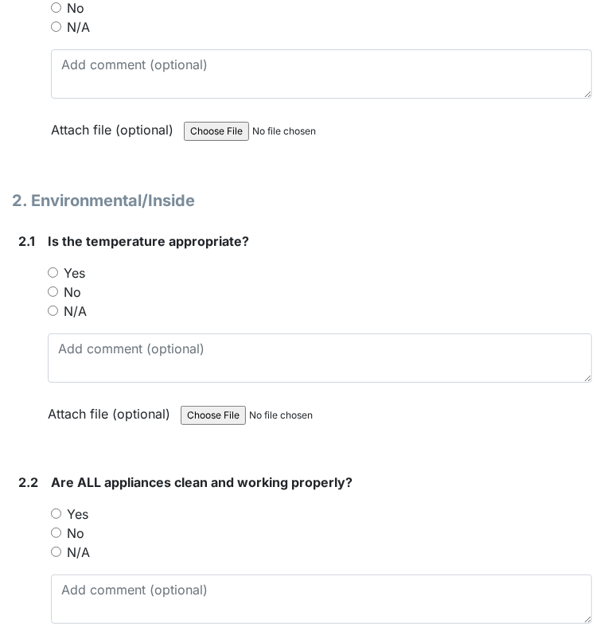
click at [60, 264] on div "Yes" at bounding box center [320, 273] width 545 height 19
click at [57, 268] on input "Yes" at bounding box center [53, 273] width 10 height 10
radio input "true"
click at [56, 528] on input "No" at bounding box center [56, 533] width 10 height 10
radio input "true"
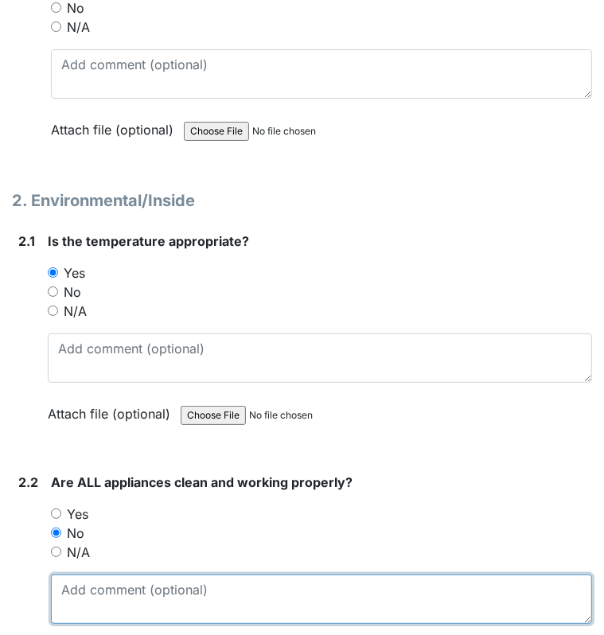
click at [88, 575] on textarea at bounding box center [321, 599] width 541 height 49
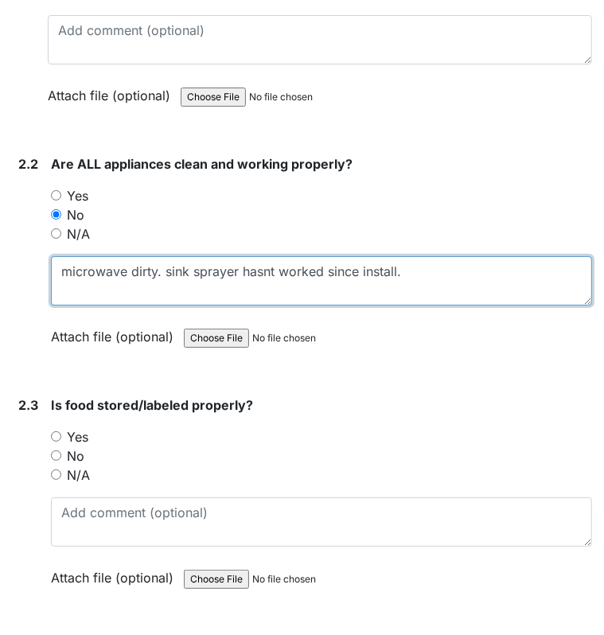
scroll to position [3029, 0]
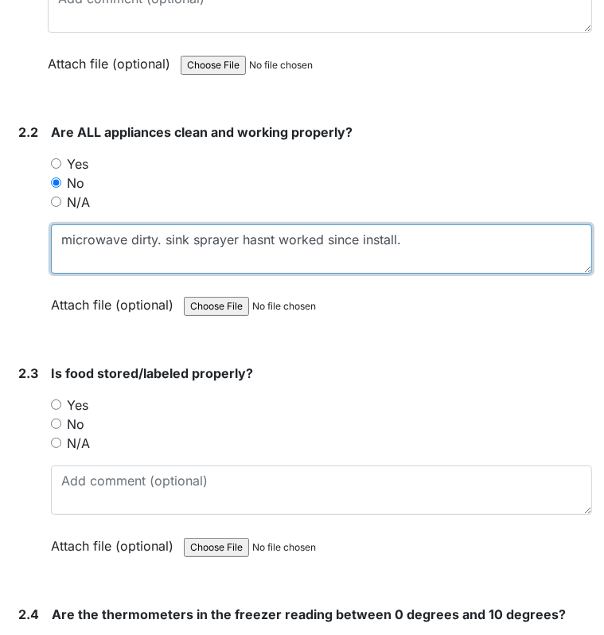
type textarea "microwave dirty. sink sprayer hasnt worked since install."
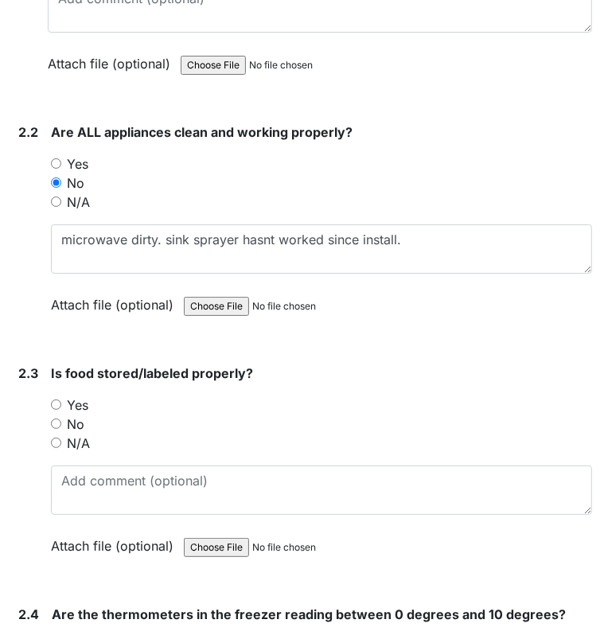
click at [54, 400] on input "Yes" at bounding box center [56, 405] width 10 height 10
radio input "true"
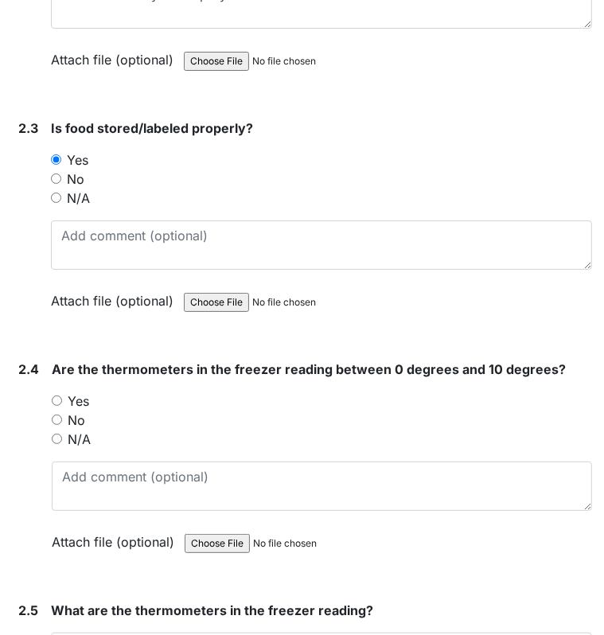
scroll to position [3284, 0]
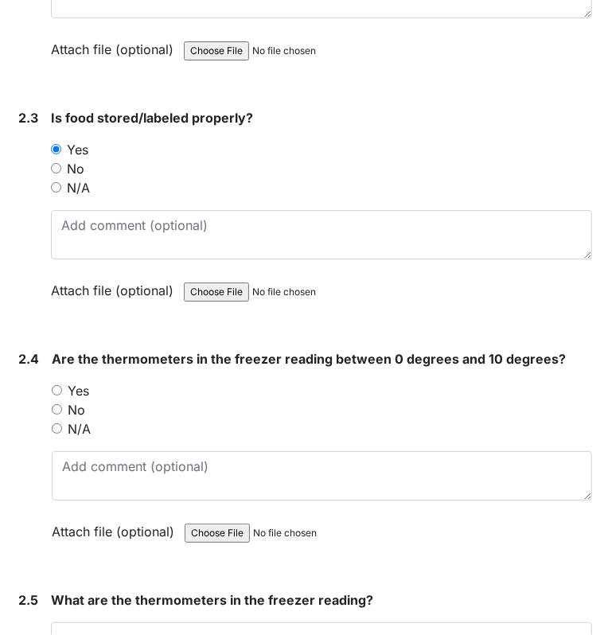
click at [57, 404] on input "No" at bounding box center [57, 409] width 10 height 10
radio input "true"
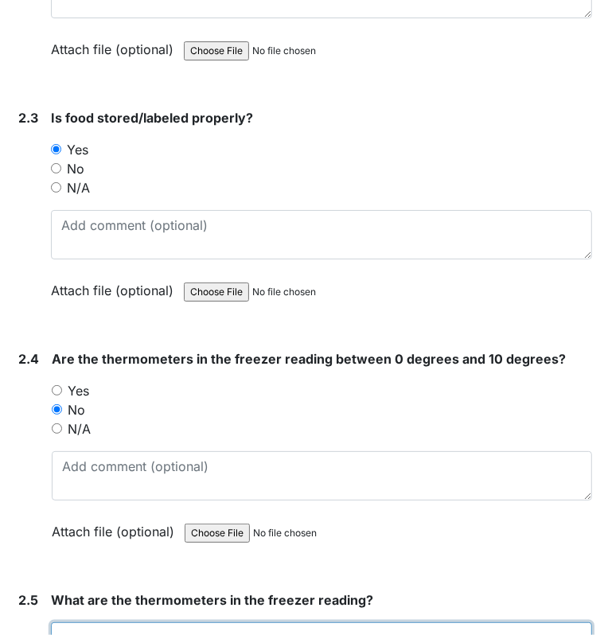
click at [105, 623] on textarea at bounding box center [321, 647] width 541 height 49
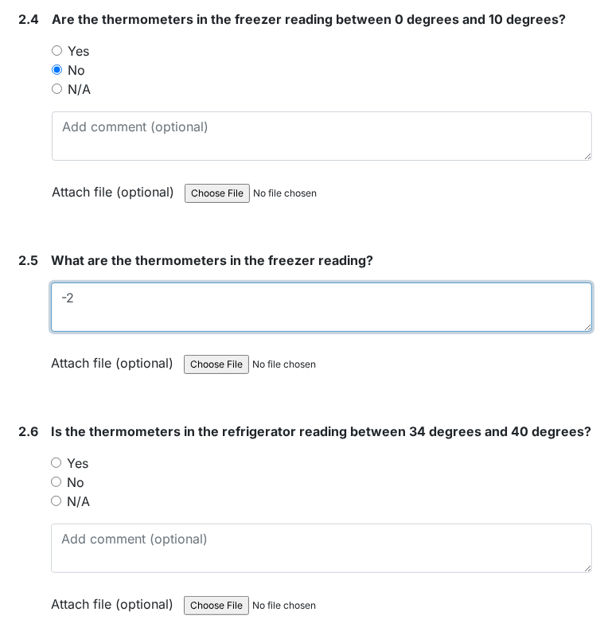
scroll to position [3710, 0]
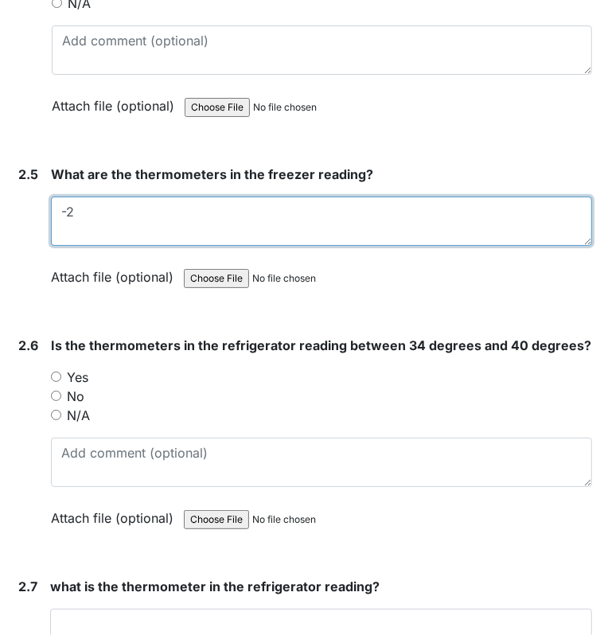
type textarea "-2"
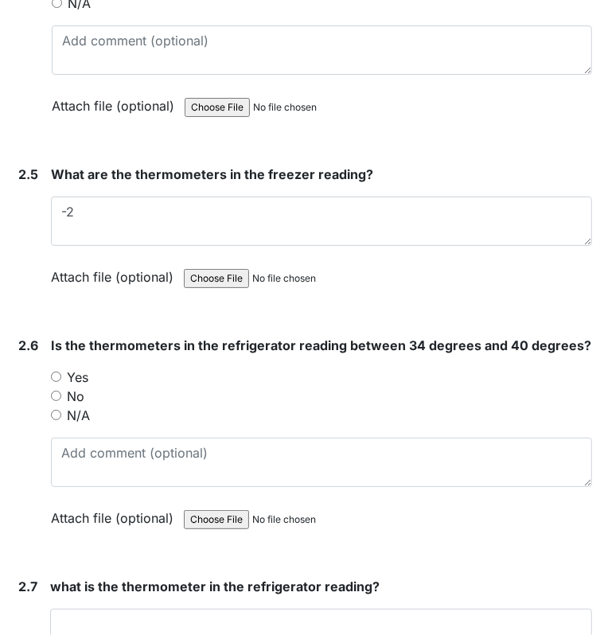
click at [52, 391] on input "No" at bounding box center [56, 396] width 10 height 10
radio input "true"
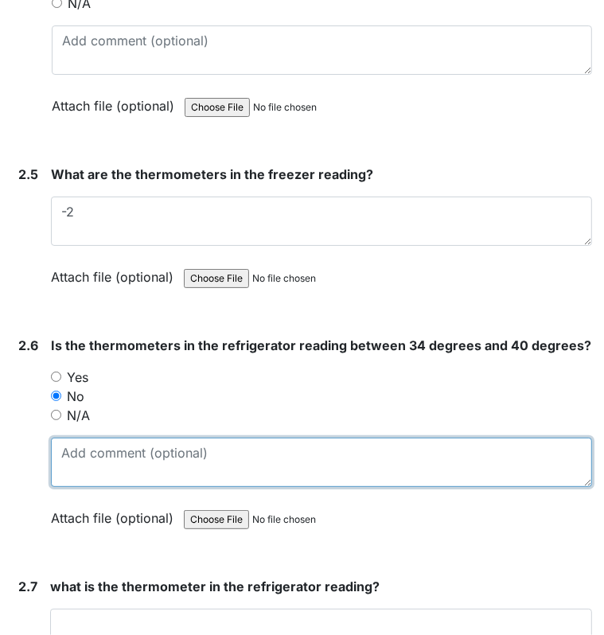
click at [76, 438] on textarea at bounding box center [321, 462] width 541 height 49
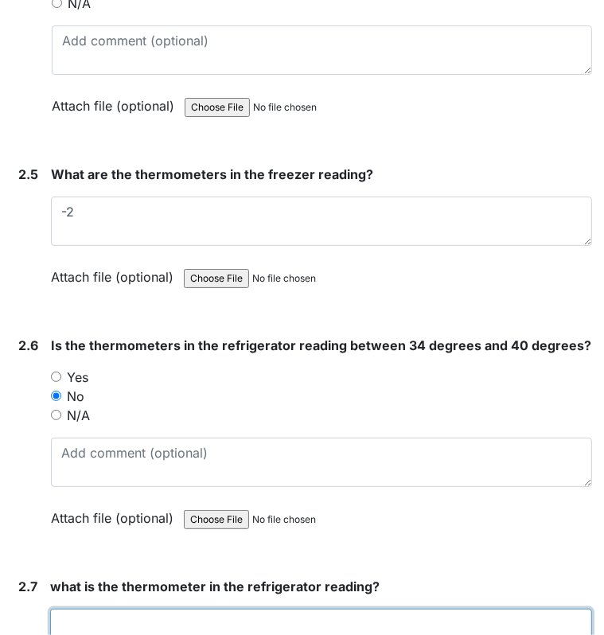
click at [103, 617] on textarea at bounding box center [321, 633] width 542 height 49
type textarea "50"
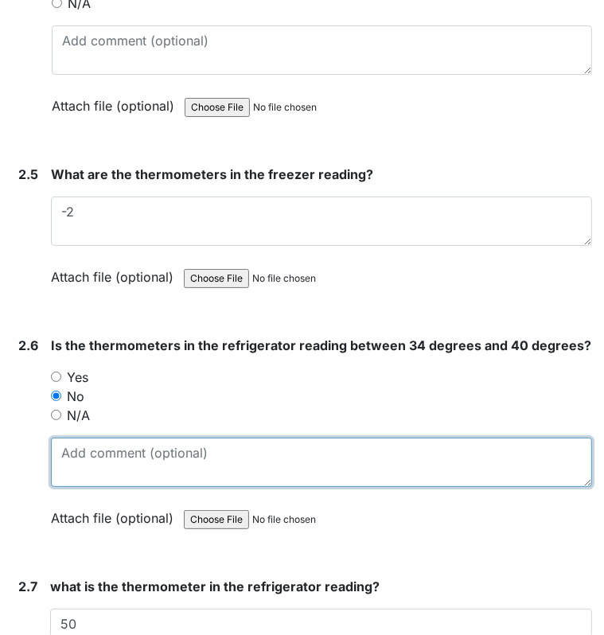
click at [106, 465] on textarea at bounding box center [321, 462] width 541 height 49
type textarea "50"
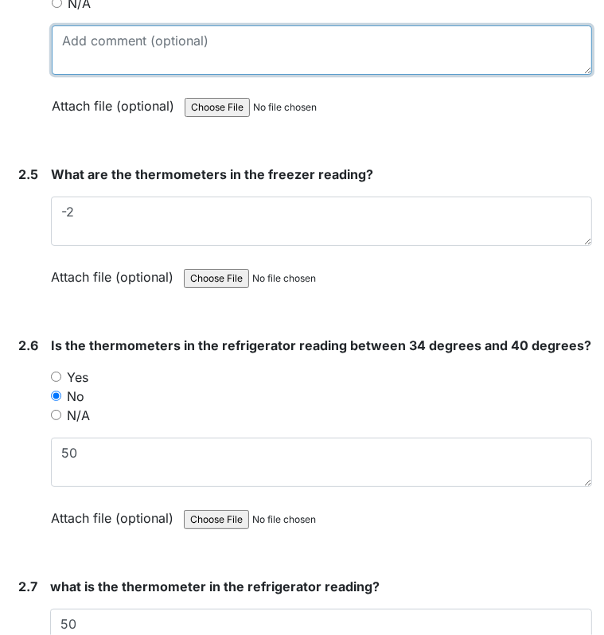
click at [96, 30] on textarea at bounding box center [322, 49] width 541 height 49
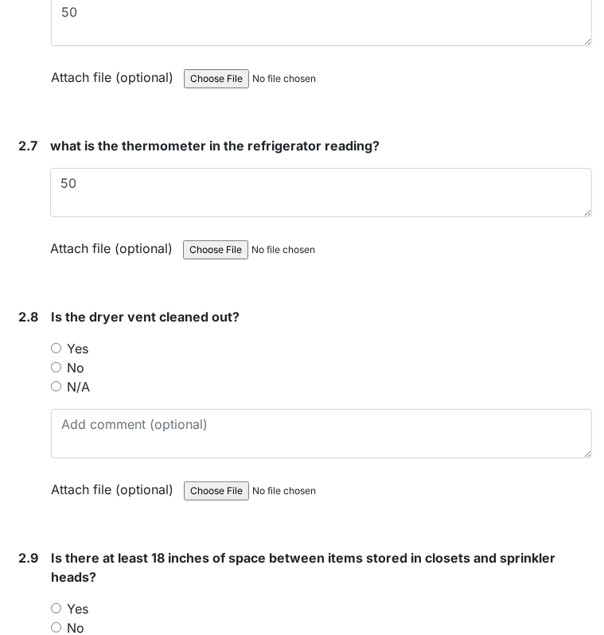
scroll to position [4156, 0]
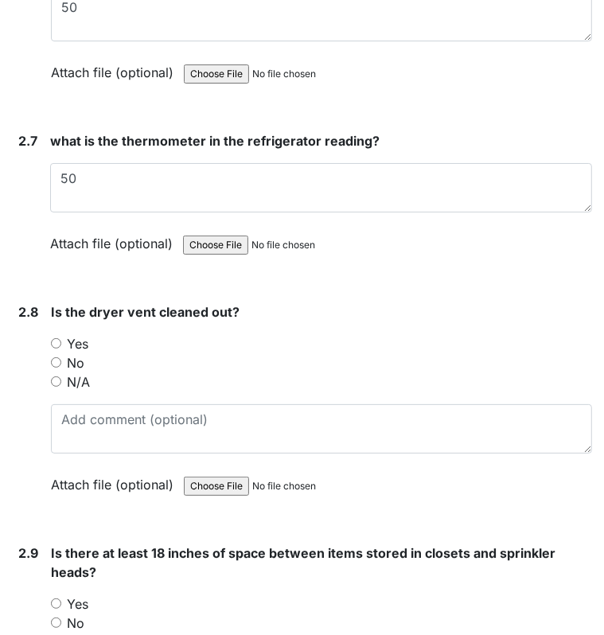
type textarea "-2"
click at [58, 338] on input "Yes" at bounding box center [56, 343] width 10 height 10
radio input "true"
click at [56, 599] on input "Yes" at bounding box center [56, 604] width 10 height 10
radio input "true"
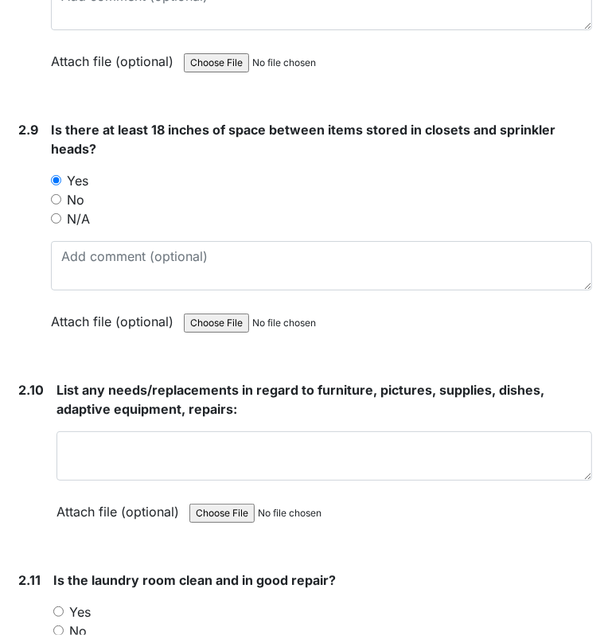
scroll to position [4591, 0]
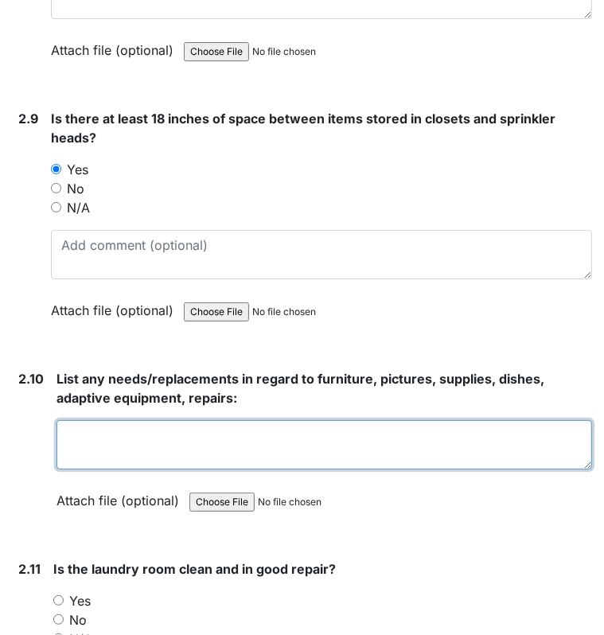
click at [209, 420] on textarea at bounding box center [325, 444] width 536 height 49
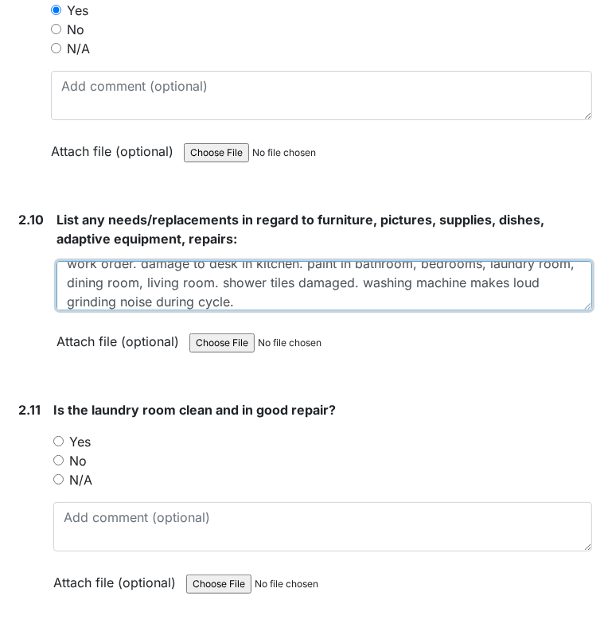
scroll to position [4825, 0]
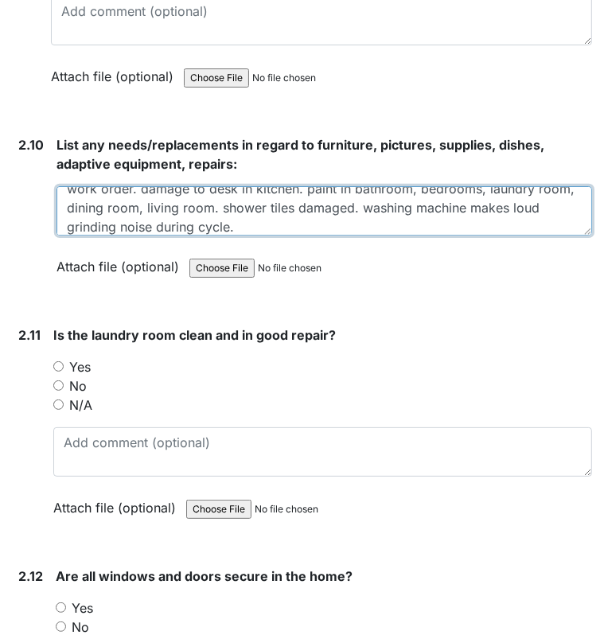
type textarea "table ware cabinet in kitchen very loose and could fall. informed staff. needs …"
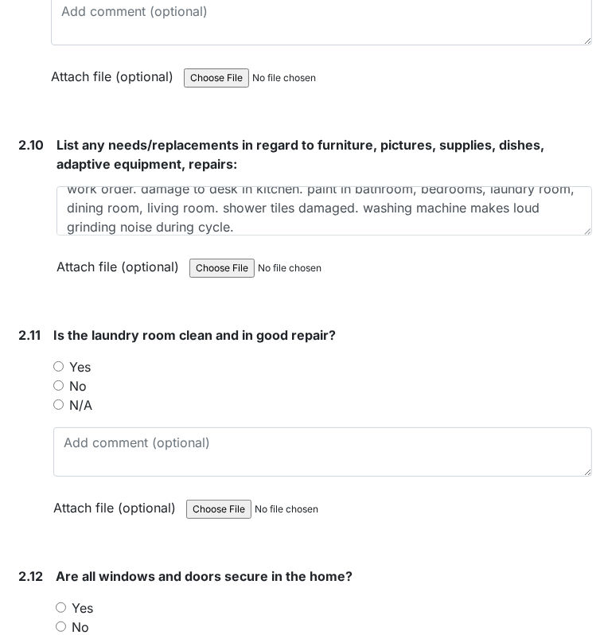
click at [64, 357] on div "Yes" at bounding box center [322, 366] width 539 height 19
click at [57, 361] on input "Yes" at bounding box center [58, 366] width 10 height 10
radio input "true"
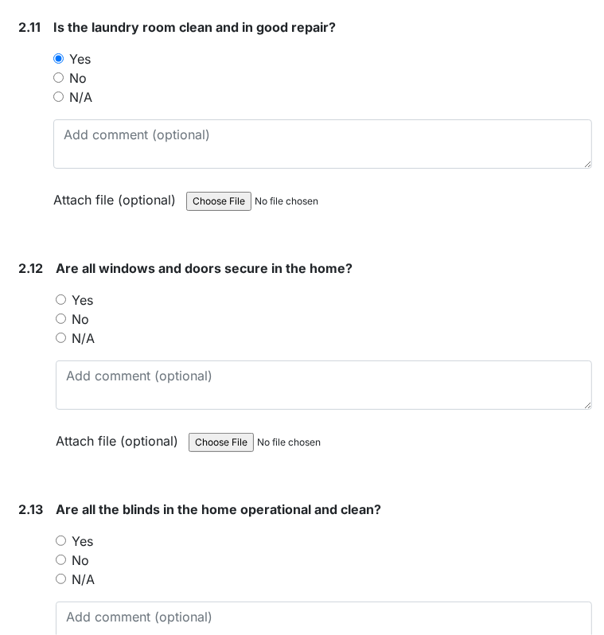
scroll to position [5165, 0]
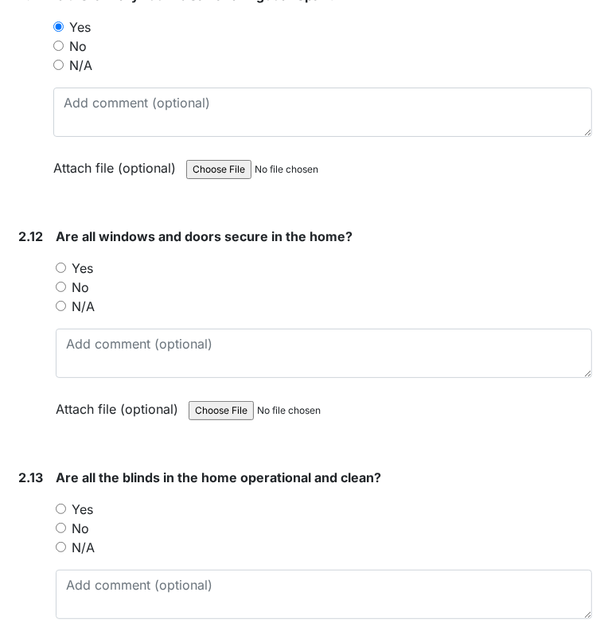
click at [61, 263] on input "Yes" at bounding box center [61, 268] width 10 height 10
radio input "true"
click at [61, 523] on input "No" at bounding box center [61, 528] width 10 height 10
radio input "true"
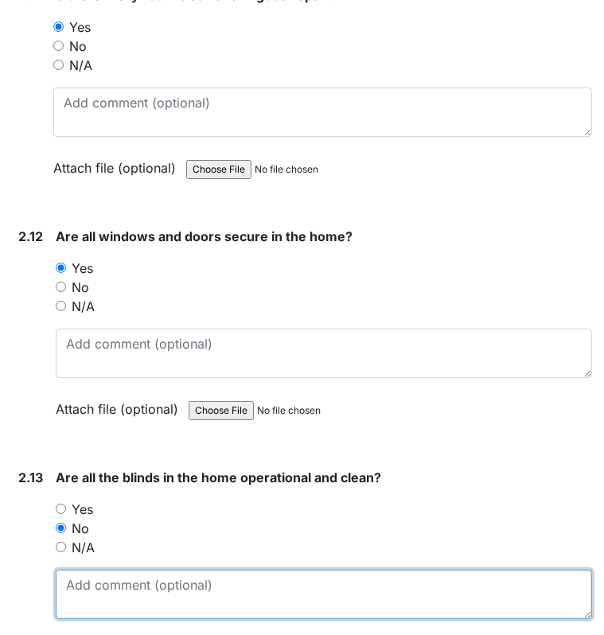
click at [111, 579] on textarea at bounding box center [324, 594] width 537 height 49
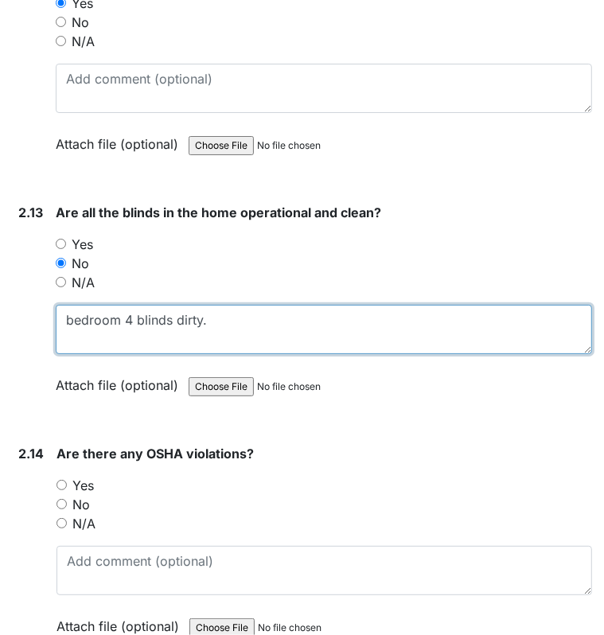
scroll to position [5525, 0]
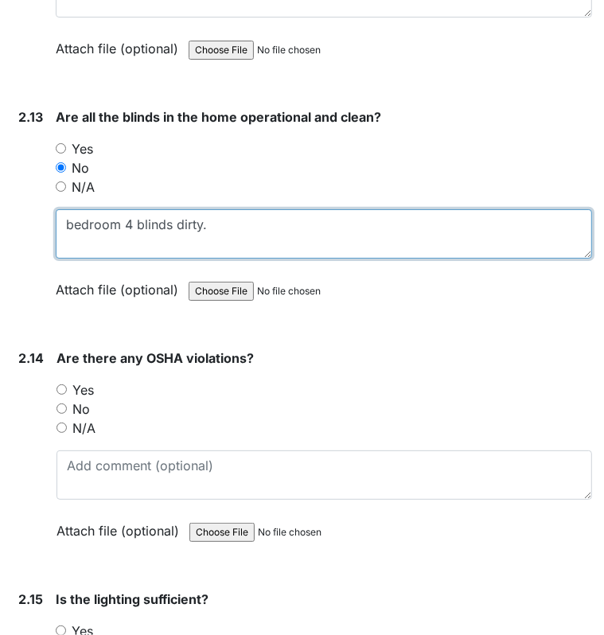
type textarea "bedroom 4 blinds dirty."
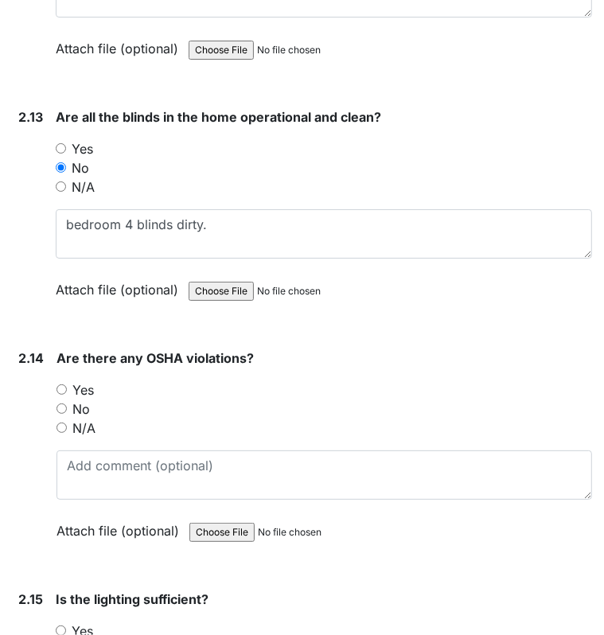
click at [61, 404] on input "No" at bounding box center [62, 409] width 10 height 10
radio input "true"
click at [63, 626] on input "Yes" at bounding box center [61, 631] width 10 height 10
radio input "true"
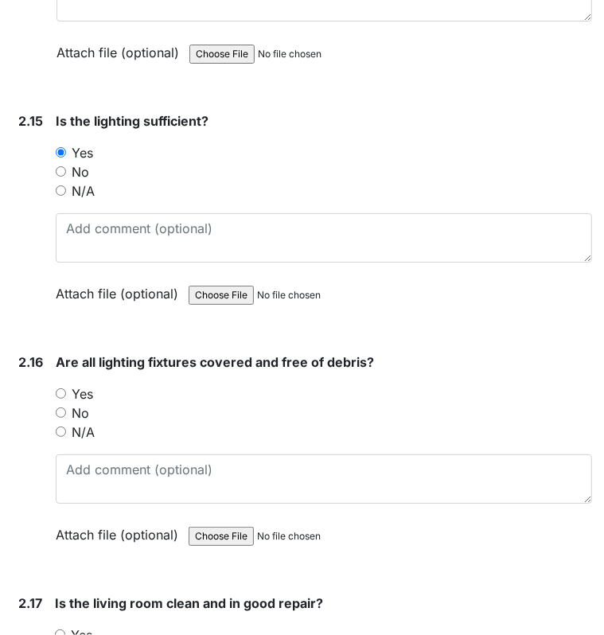
scroll to position [6025, 0]
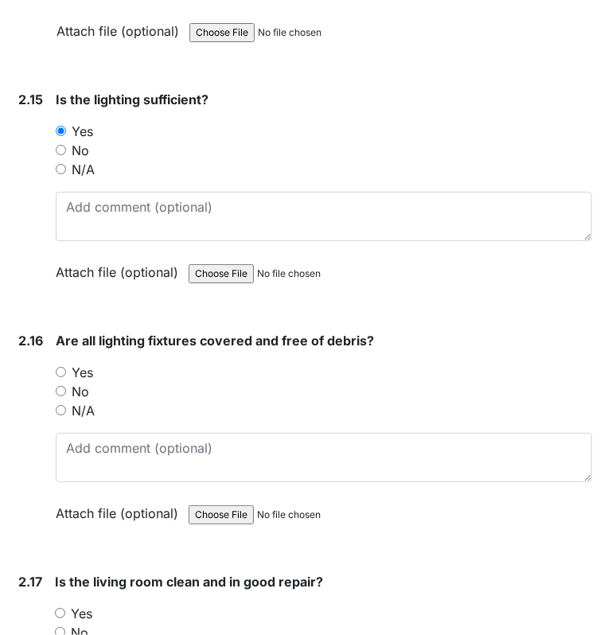
click at [57, 367] on input "Yes" at bounding box center [61, 372] width 10 height 10
radio input "true"
click at [67, 604] on div "Yes" at bounding box center [323, 613] width 537 height 19
click at [66, 604] on div "Yes" at bounding box center [323, 613] width 537 height 19
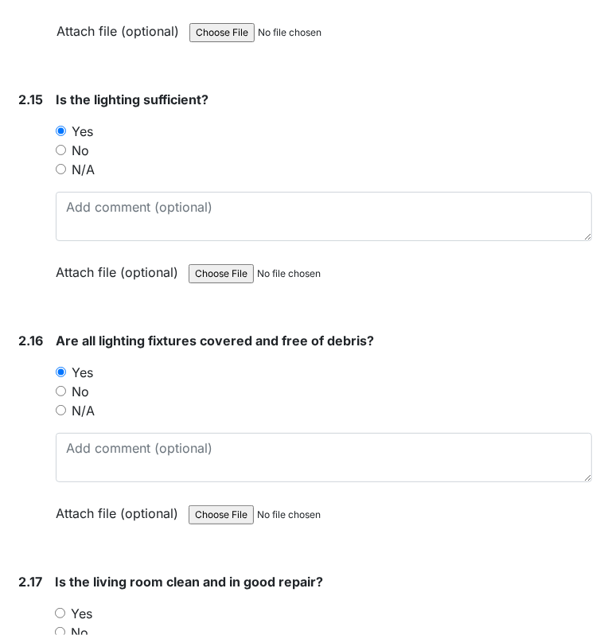
click at [58, 608] on input "Yes" at bounding box center [60, 613] width 10 height 10
radio input "true"
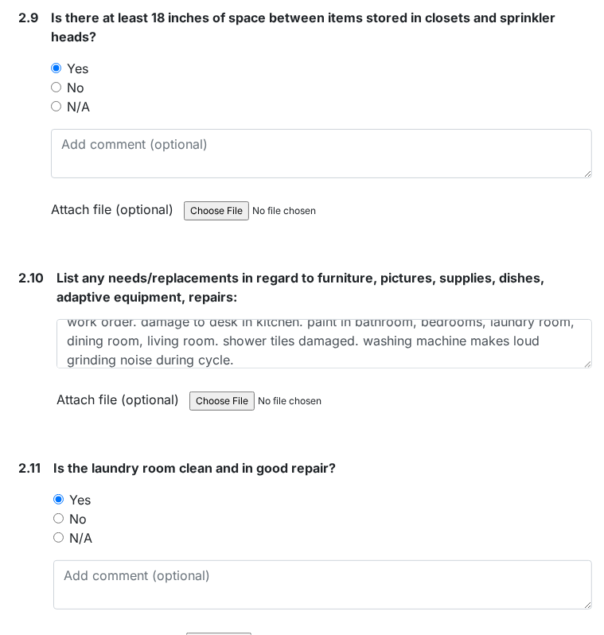
scroll to position [4720, 0]
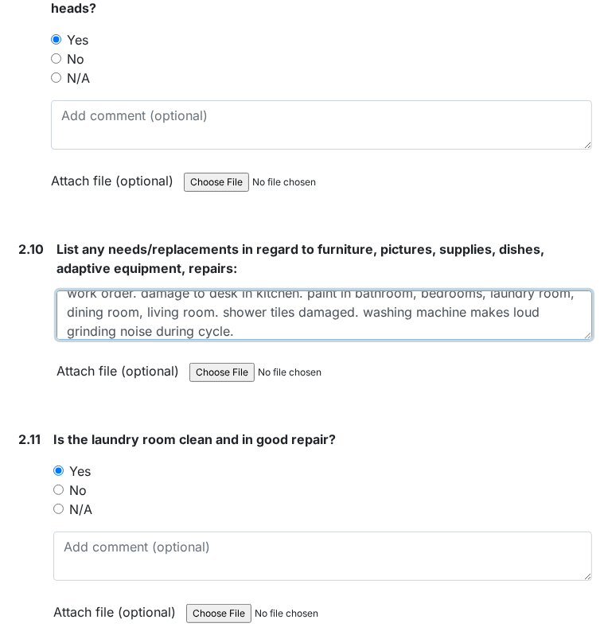
click at [356, 318] on textarea "table ware cabinet in kitchen very loose and could fall. informed staff. needs …" at bounding box center [325, 315] width 536 height 49
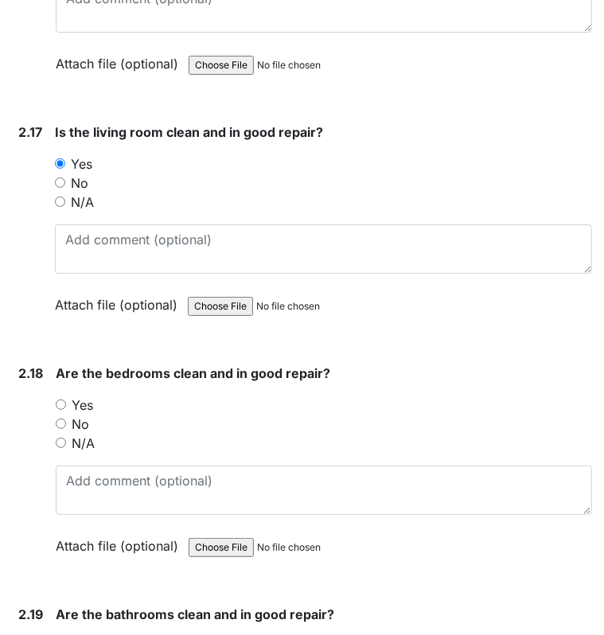
scroll to position [6533, 0]
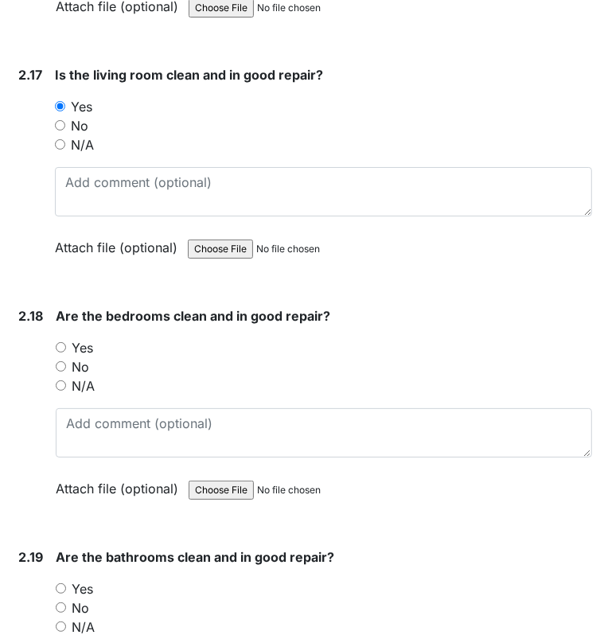
type textarea "table ware cabinet in kitchen very loose and could fall. informed staff. needs …"
click at [64, 361] on input "No" at bounding box center [61, 366] width 10 height 10
radio input "true"
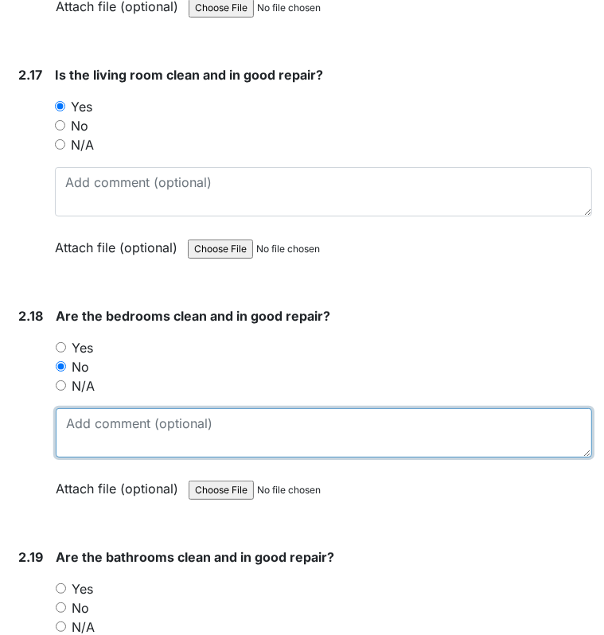
click at [99, 424] on textarea at bounding box center [324, 432] width 537 height 49
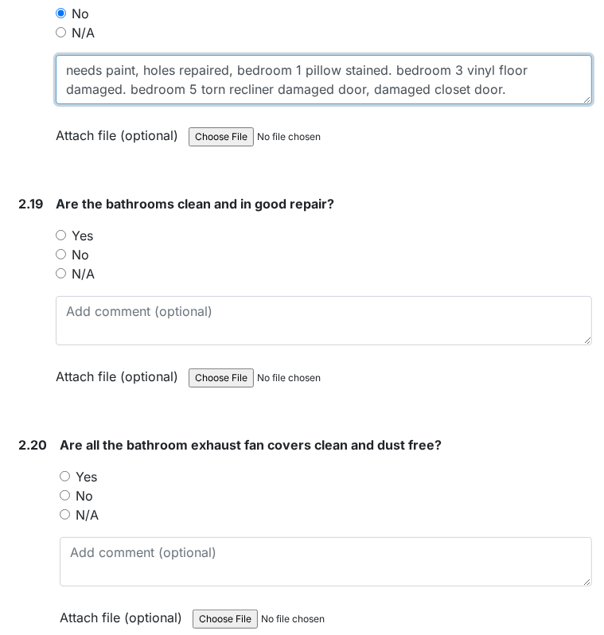
scroll to position [6901, 0]
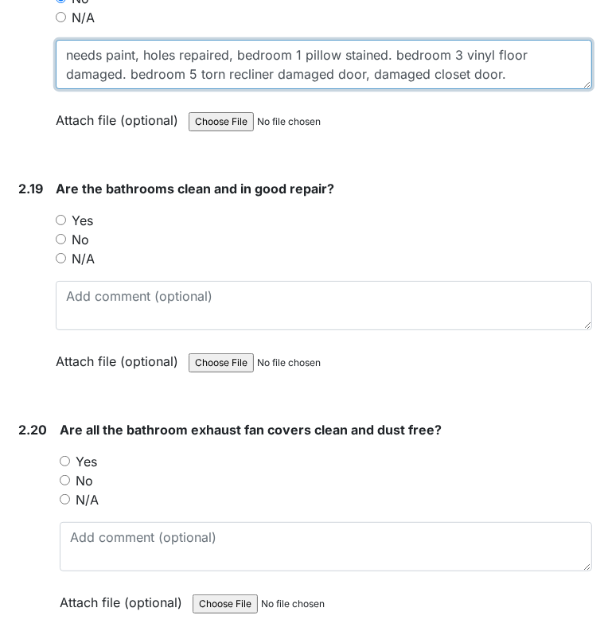
type textarea "needs paint, holes repaired, bedroom 1 pillow stained. bedroom 3 vinyl floor da…"
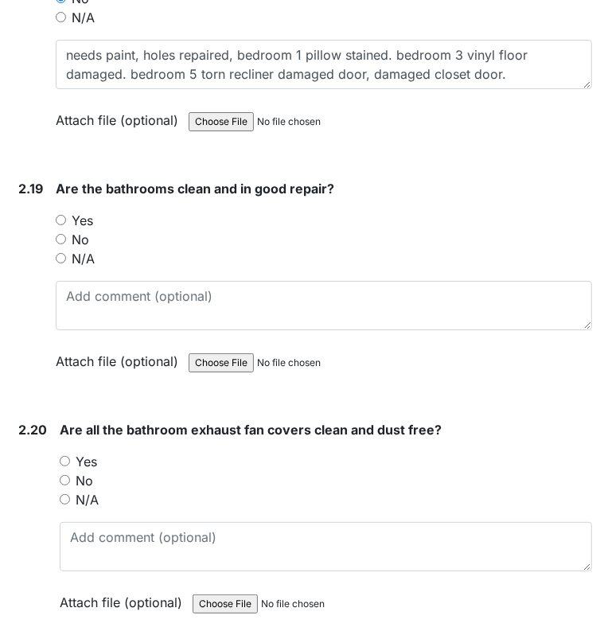
click at [61, 234] on input "No" at bounding box center [61, 239] width 10 height 10
radio input "true"
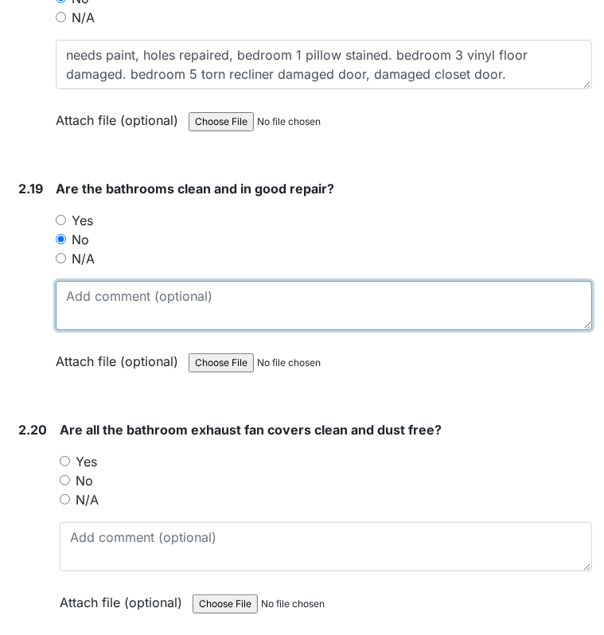
click at [92, 288] on textarea at bounding box center [324, 305] width 537 height 49
type textarea "broken tiles and needs paint."
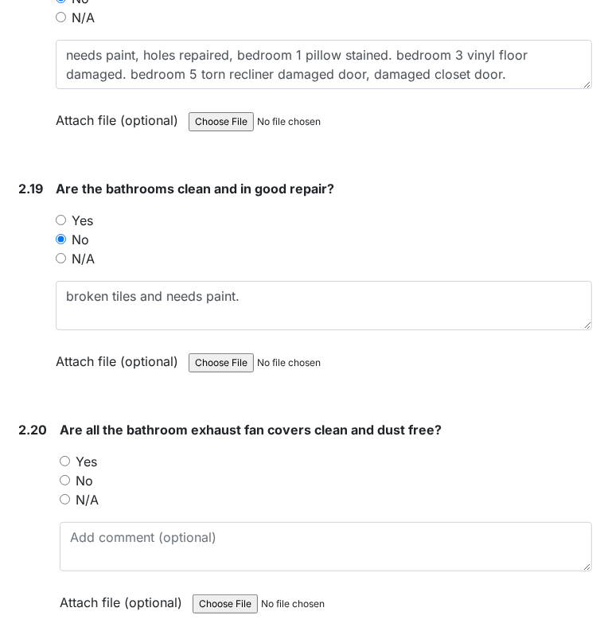
click at [73, 452] on div "Yes" at bounding box center [326, 461] width 533 height 19
click at [64, 456] on input "Yes" at bounding box center [65, 461] width 10 height 10
radio input "true"
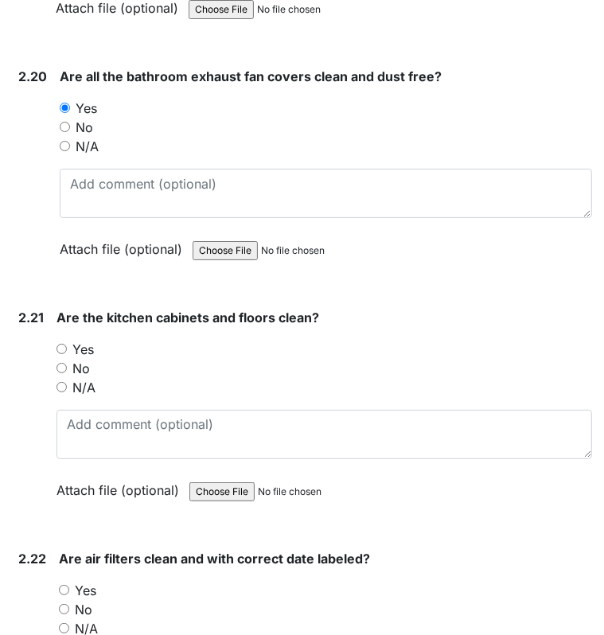
scroll to position [7269, 0]
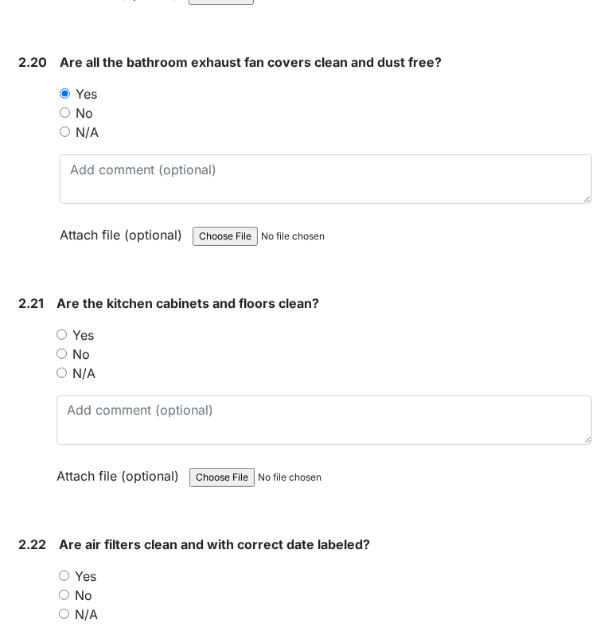
click at [64, 349] on input "No" at bounding box center [62, 354] width 10 height 10
radio input "true"
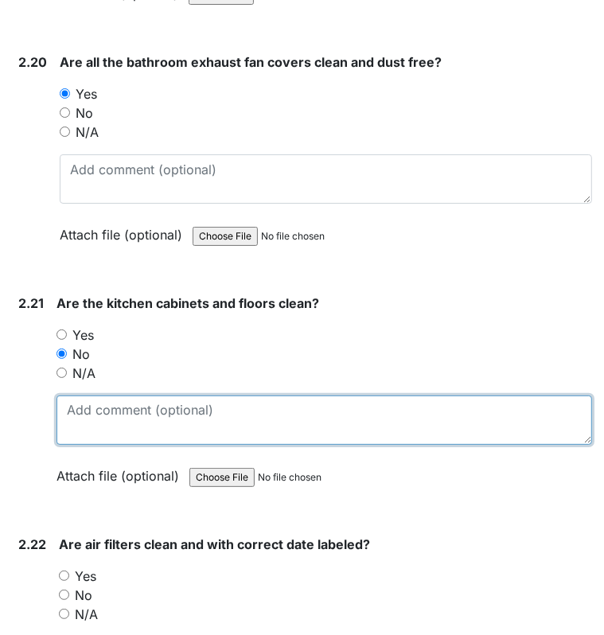
click at [104, 396] on textarea at bounding box center [325, 420] width 536 height 49
type textarea "cabinet needs repair."
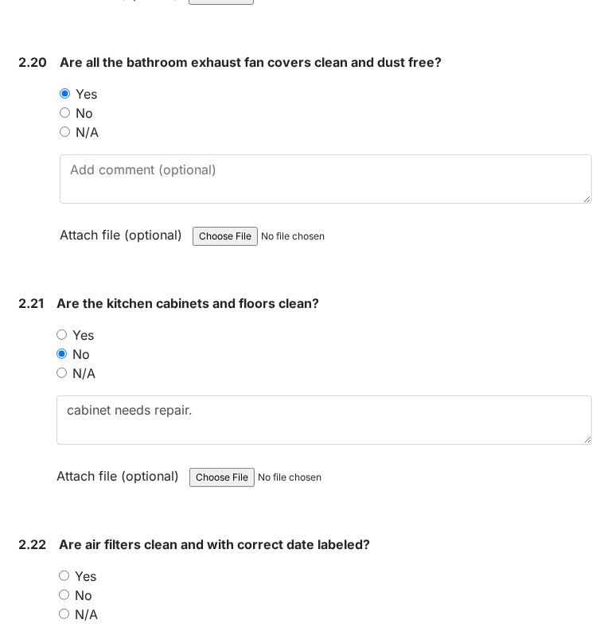
click at [63, 571] on input "Yes" at bounding box center [64, 576] width 10 height 10
radio input "true"
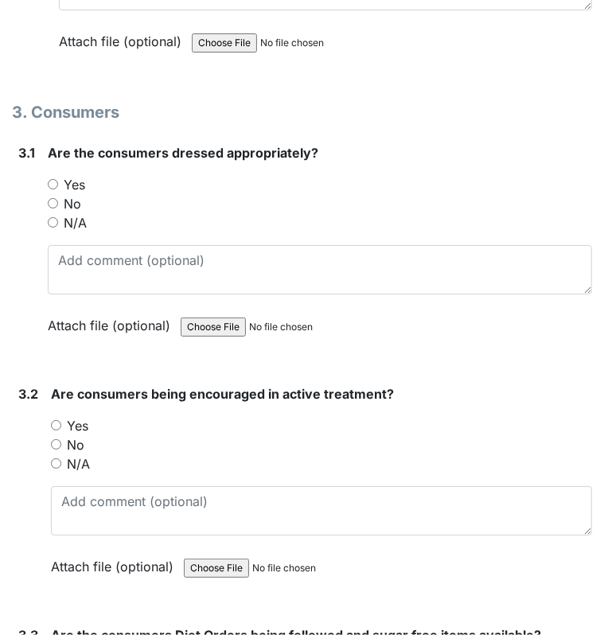
scroll to position [7959, 0]
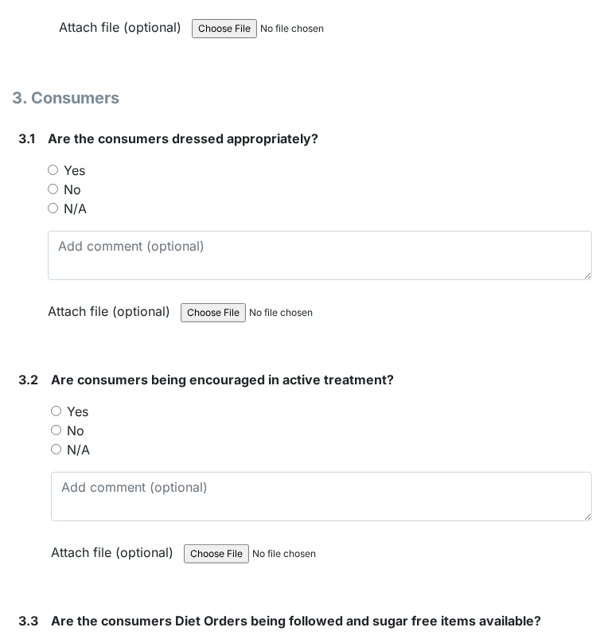
click at [53, 165] on input "Yes" at bounding box center [53, 170] width 10 height 10
radio input "true"
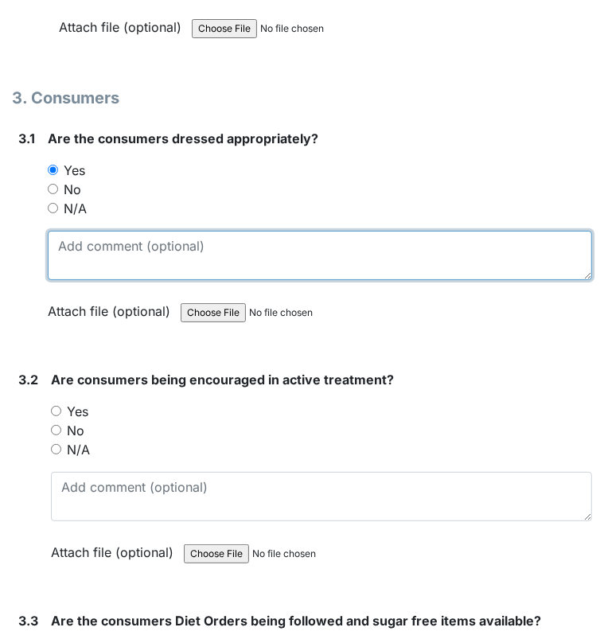
click at [102, 252] on textarea at bounding box center [320, 255] width 545 height 49
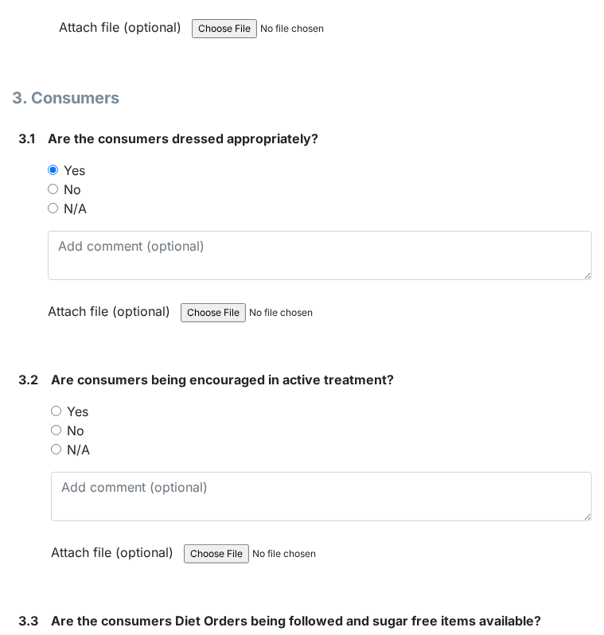
click at [57, 406] on input "Yes" at bounding box center [56, 411] width 10 height 10
radio input "true"
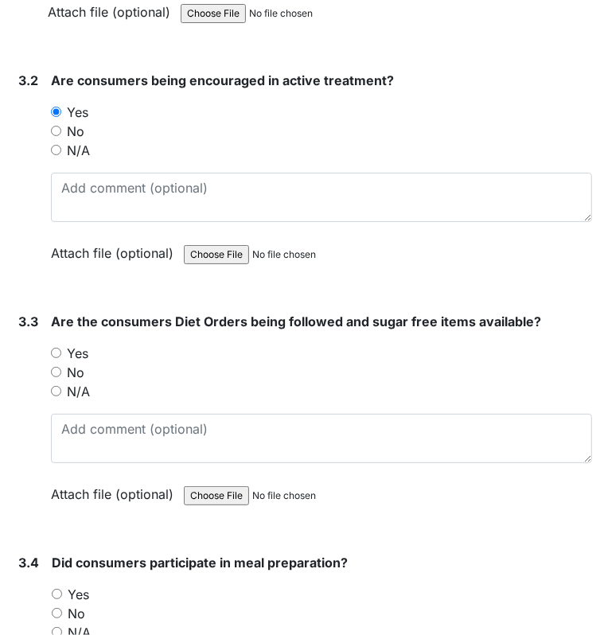
scroll to position [8278, 0]
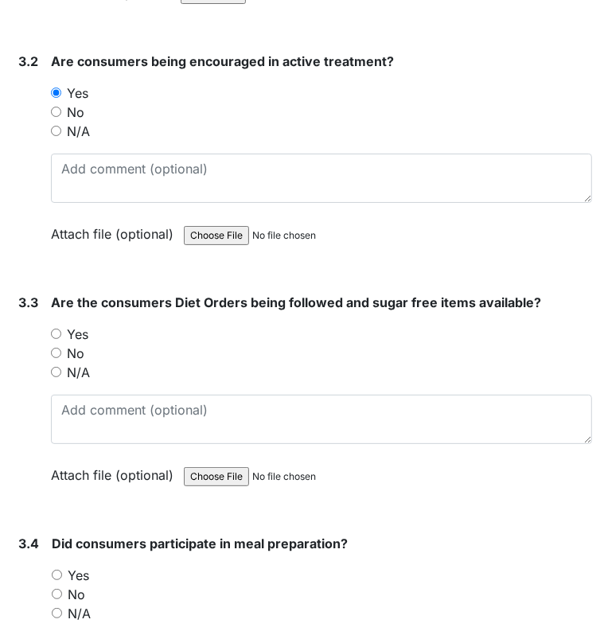
click at [57, 329] on input "Yes" at bounding box center [56, 334] width 10 height 10
radio input "true"
click at [57, 608] on input "N/A" at bounding box center [57, 613] width 10 height 10
radio input "true"
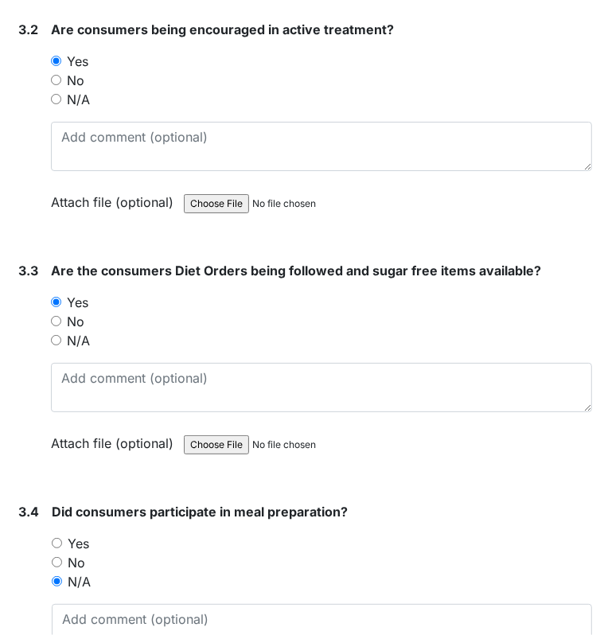
scroll to position [8437, 0]
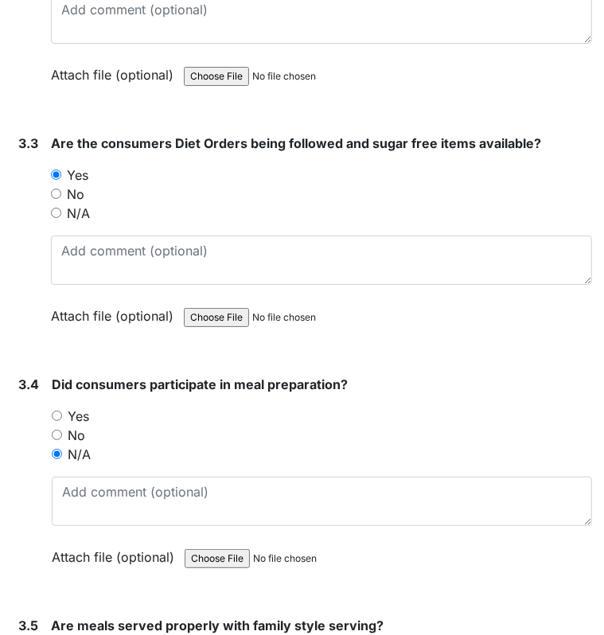
click at [193, 498] on div "Did consumers participate in meal preparation? You must select one of the below…" at bounding box center [322, 476] width 541 height 203
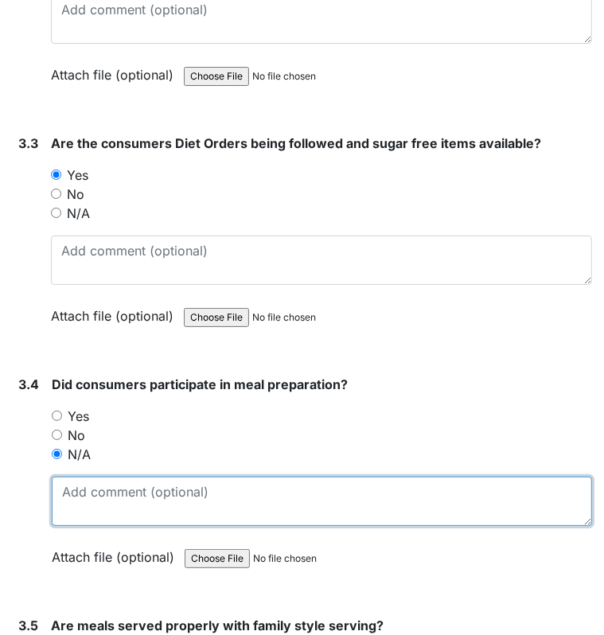
click at [161, 477] on textarea at bounding box center [322, 501] width 541 height 49
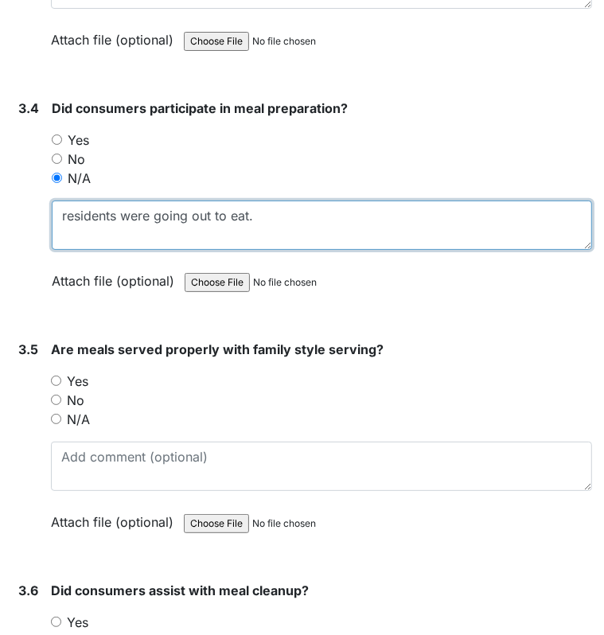
scroll to position [8788, 0]
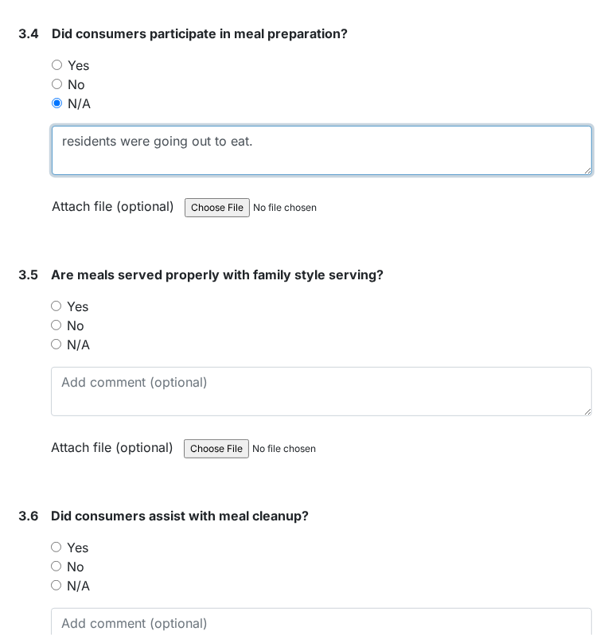
type textarea "residents were going out to eat."
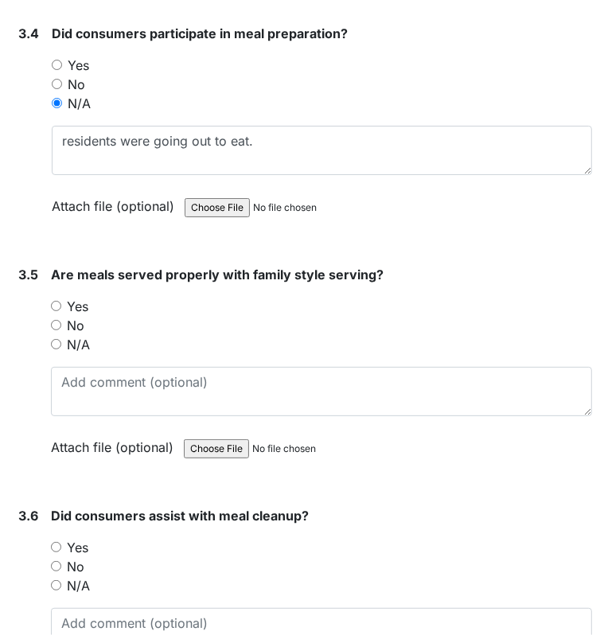
click at [53, 339] on input "N/A" at bounding box center [56, 344] width 10 height 10
radio input "true"
click at [55, 576] on div "N/A" at bounding box center [321, 585] width 541 height 19
click at [56, 580] on input "N/A" at bounding box center [56, 585] width 10 height 10
radio input "true"
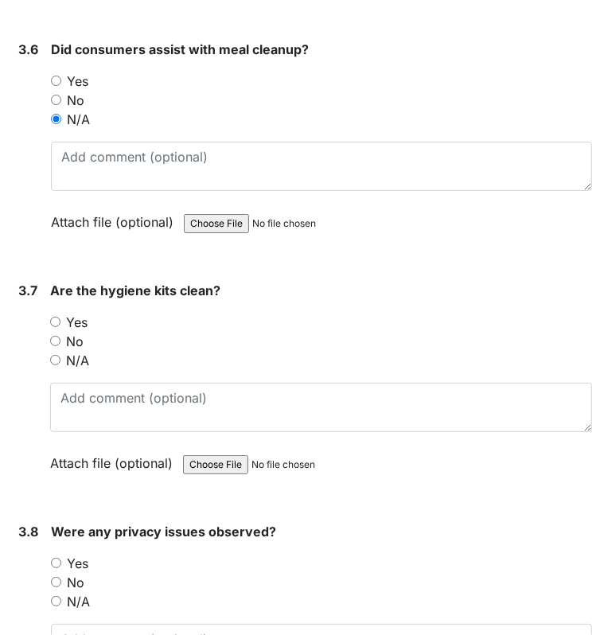
scroll to position [9266, 0]
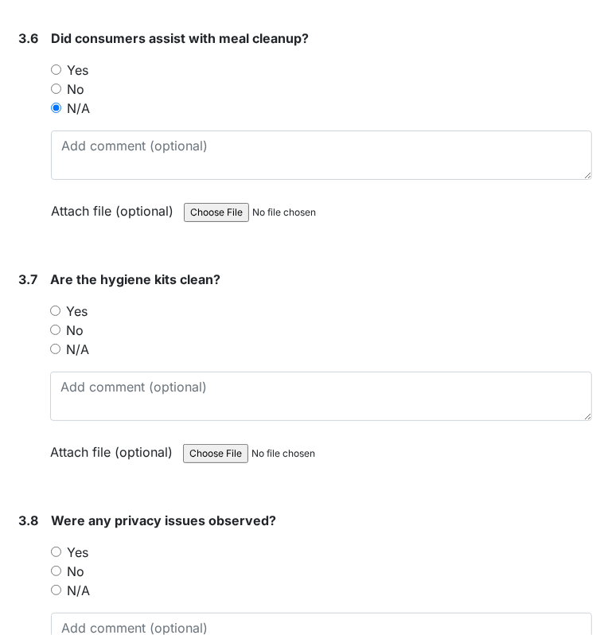
click at [53, 306] on input "Yes" at bounding box center [55, 311] width 10 height 10
radio input "true"
click at [58, 566] on input "No" at bounding box center [56, 571] width 10 height 10
radio input "true"
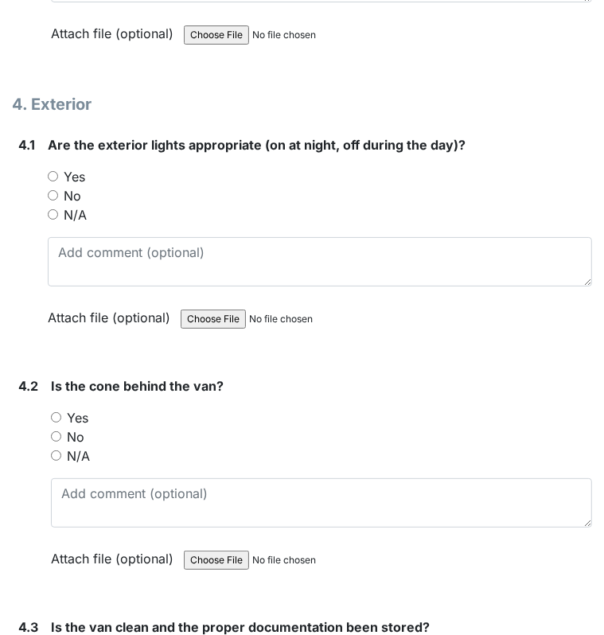
scroll to position [9966, 0]
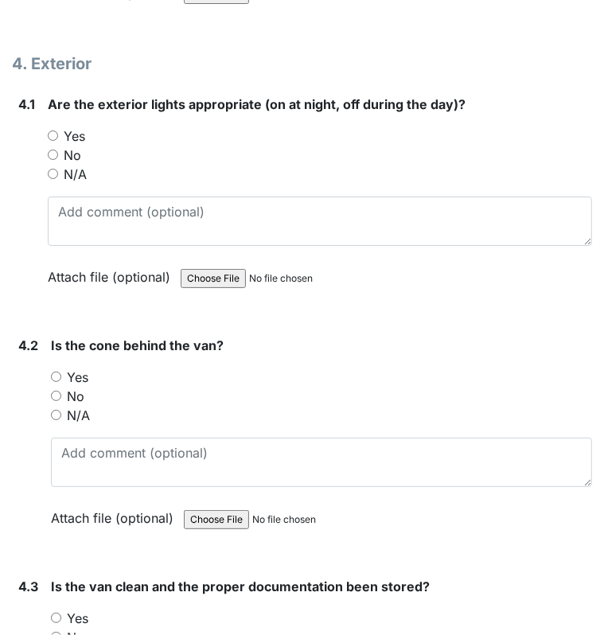
click at [52, 131] on input "Yes" at bounding box center [53, 136] width 10 height 10
radio input "true"
click at [57, 372] on input "Yes" at bounding box center [56, 377] width 10 height 10
radio input "true"
click at [59, 632] on input "No" at bounding box center [56, 637] width 10 height 10
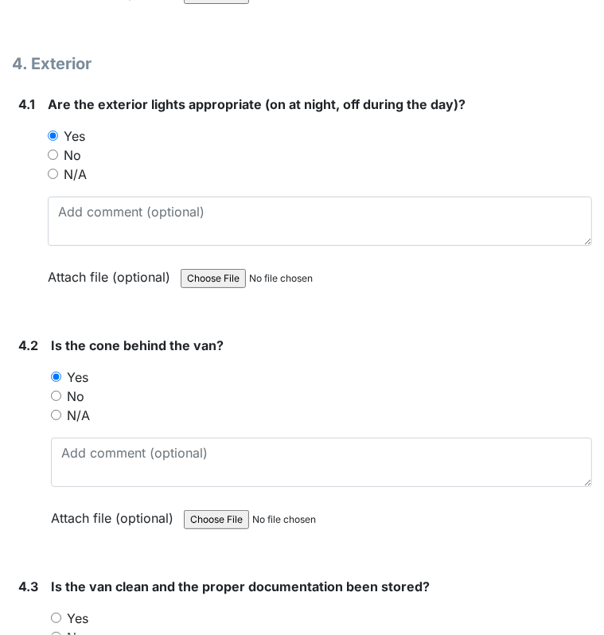
radio input "true"
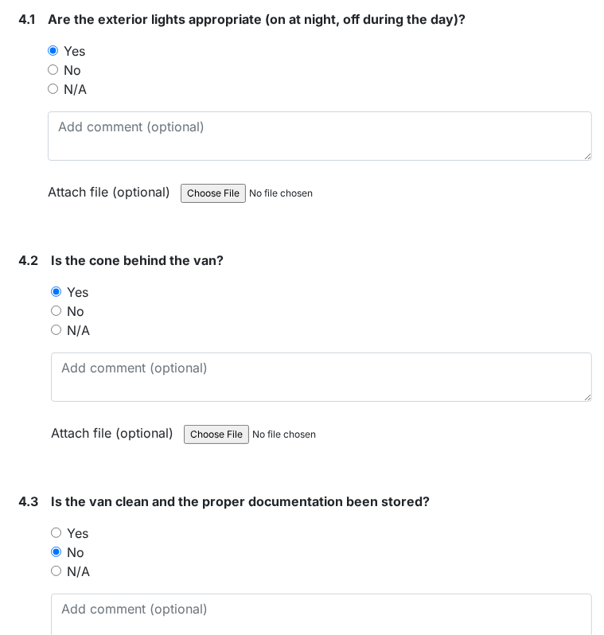
scroll to position [10062, 0]
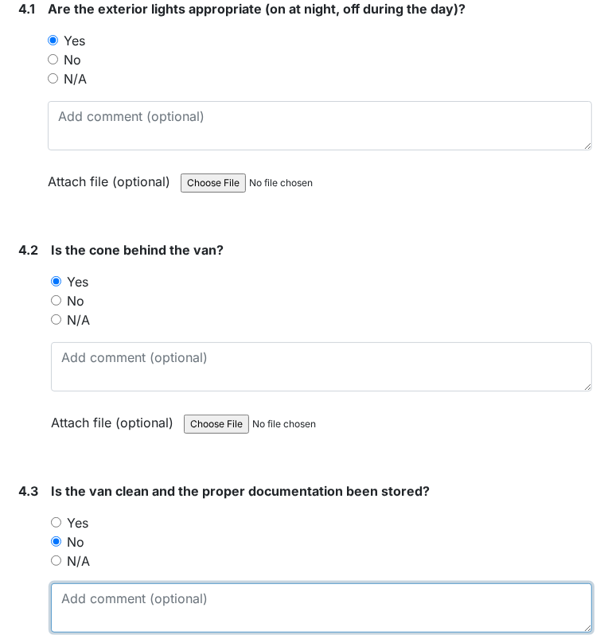
click at [370, 586] on textarea at bounding box center [321, 608] width 541 height 49
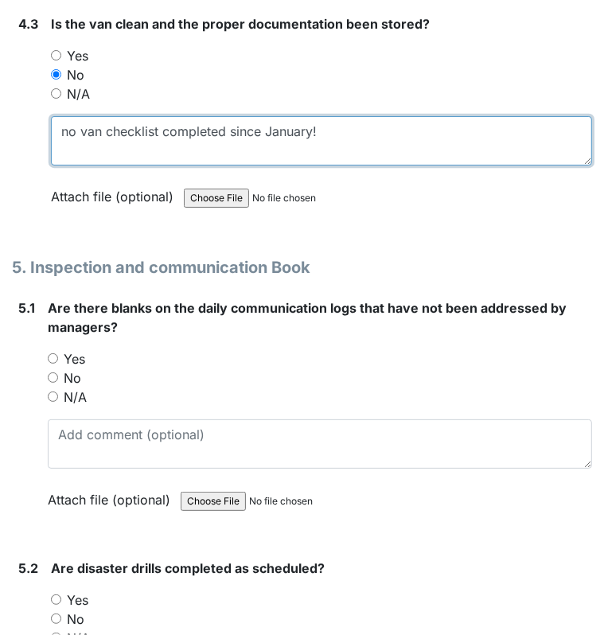
scroll to position [10540, 0]
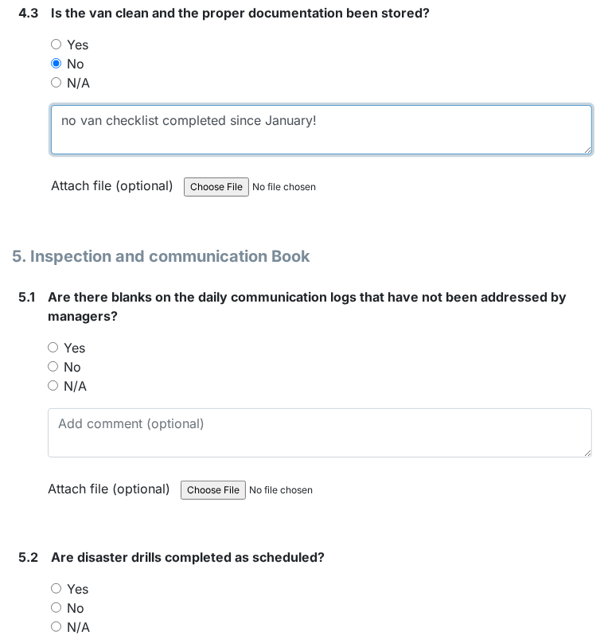
type textarea "no van checklist completed since January!"
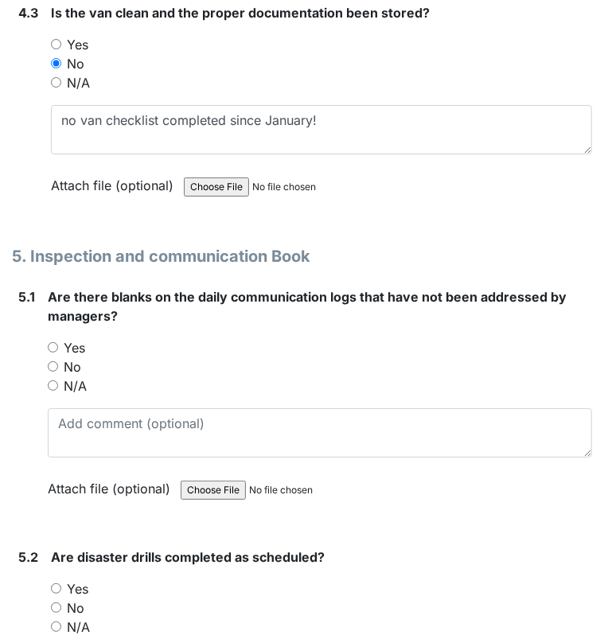
click at [50, 361] on input "No" at bounding box center [53, 366] width 10 height 10
radio input "true"
click at [57, 584] on input "Yes" at bounding box center [56, 589] width 10 height 10
radio input "true"
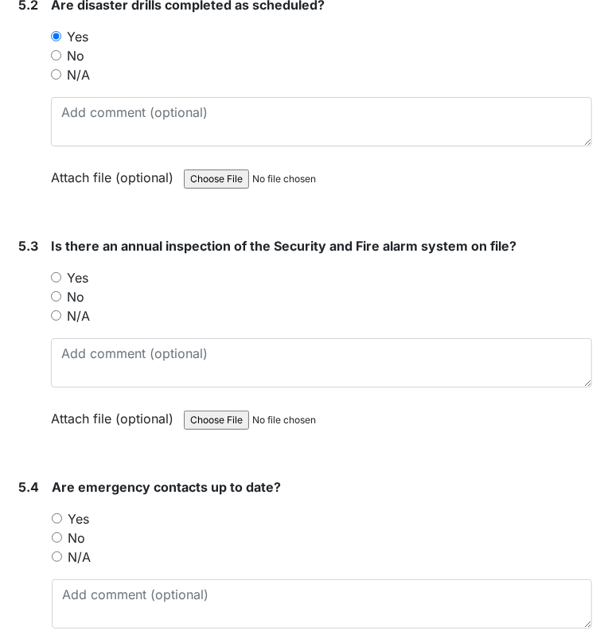
scroll to position [11125, 0]
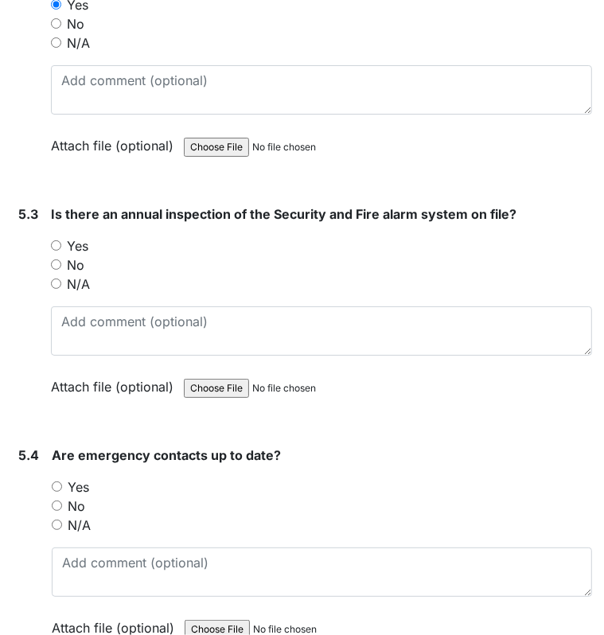
click at [60, 240] on input "Yes" at bounding box center [56, 245] width 10 height 10
radio input "true"
click at [54, 482] on input "Yes" at bounding box center [57, 487] width 10 height 10
radio input "true"
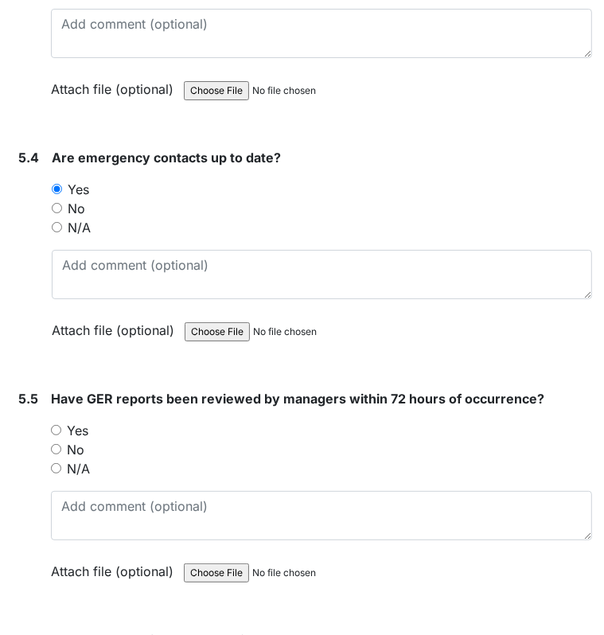
scroll to position [11454, 0]
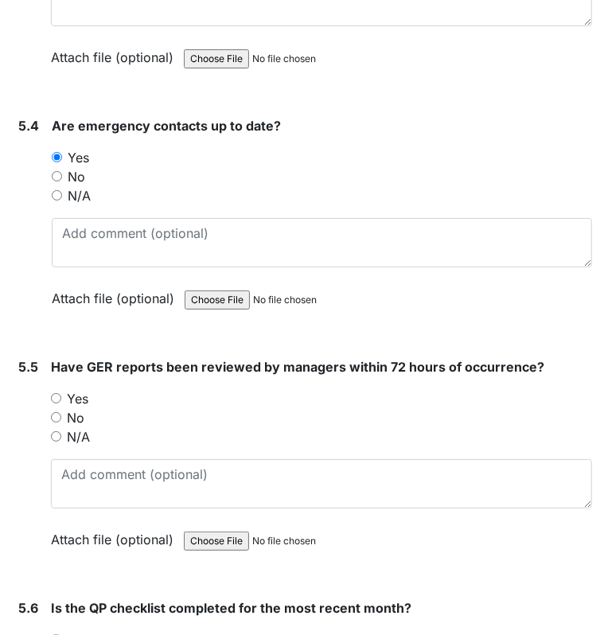
click at [53, 393] on input "Yes" at bounding box center [56, 398] width 10 height 10
radio input "true"
click at [57, 635] on input "Yes" at bounding box center [56, 640] width 10 height 10
radio input "true"
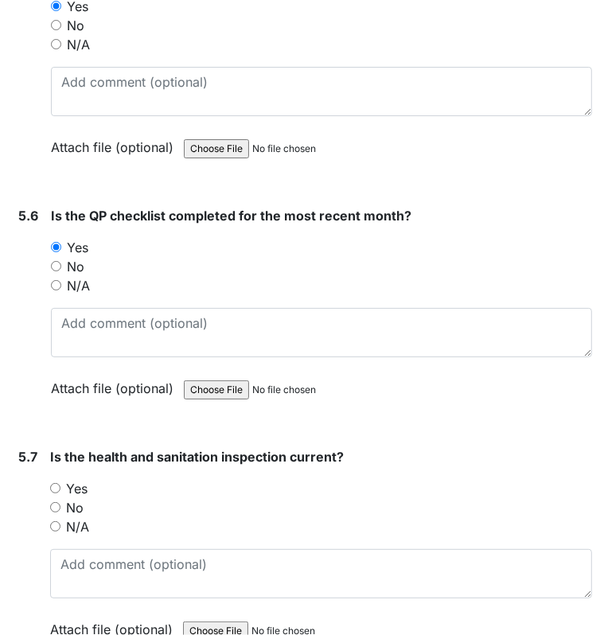
scroll to position [11879, 0]
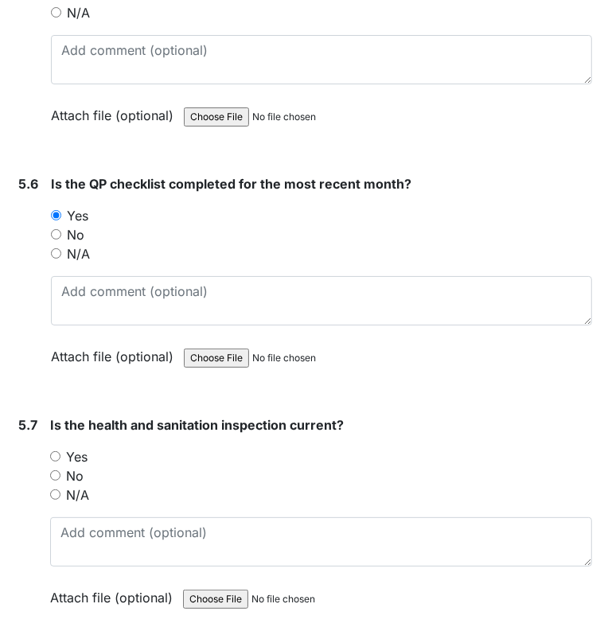
click at [58, 451] on input "Yes" at bounding box center [55, 456] width 10 height 10
radio input "true"
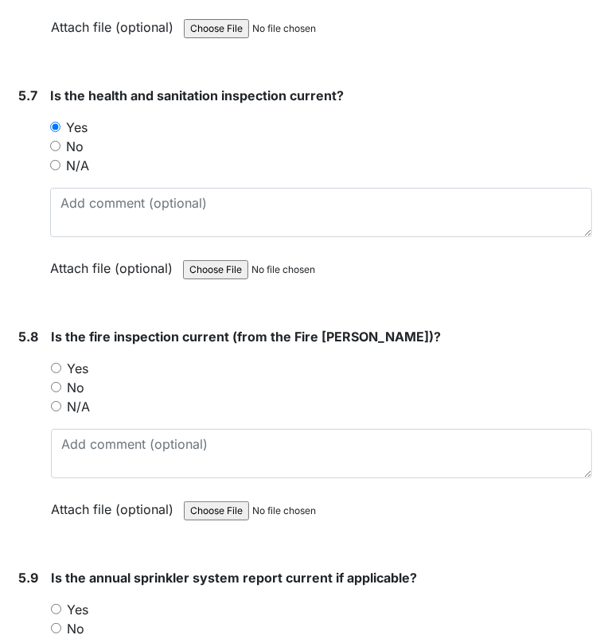
scroll to position [12315, 0]
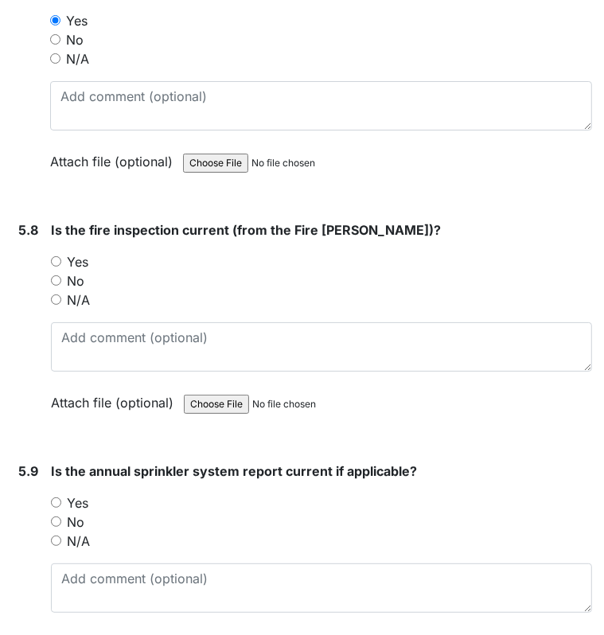
click at [54, 256] on input "Yes" at bounding box center [56, 261] width 10 height 10
radio input "true"
click at [57, 498] on input "Yes" at bounding box center [56, 503] width 10 height 10
radio input "true"
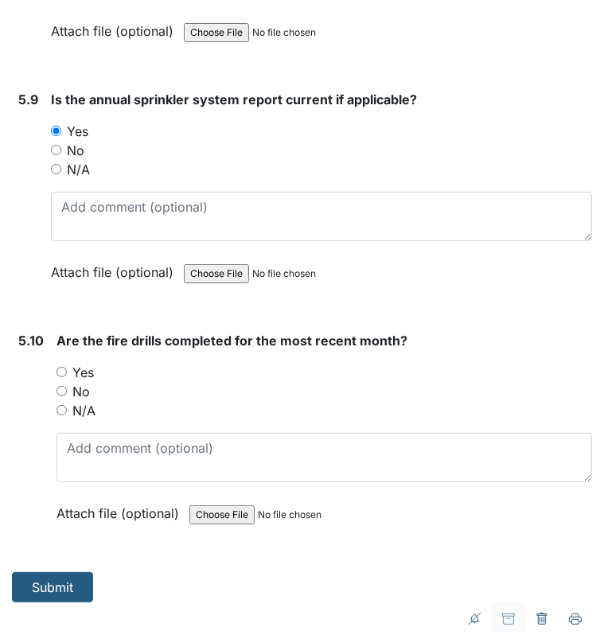
scroll to position [12719, 0]
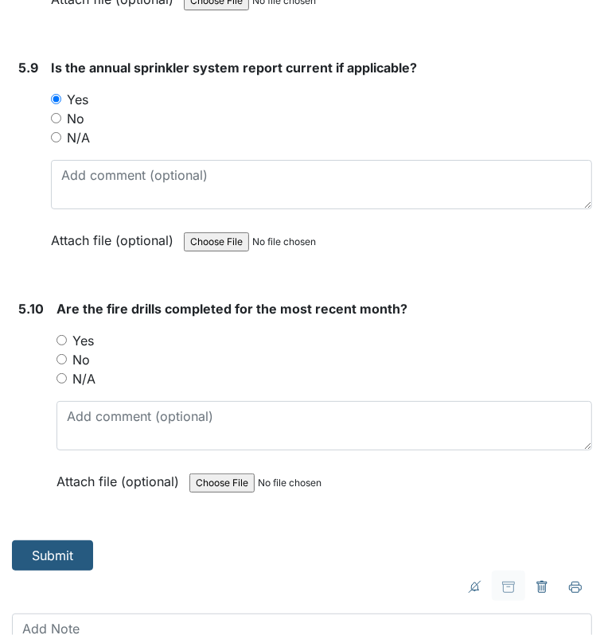
click at [62, 335] on input "Yes" at bounding box center [62, 340] width 10 height 10
radio input "true"
click at [68, 541] on button "Submit" at bounding box center [52, 556] width 81 height 30
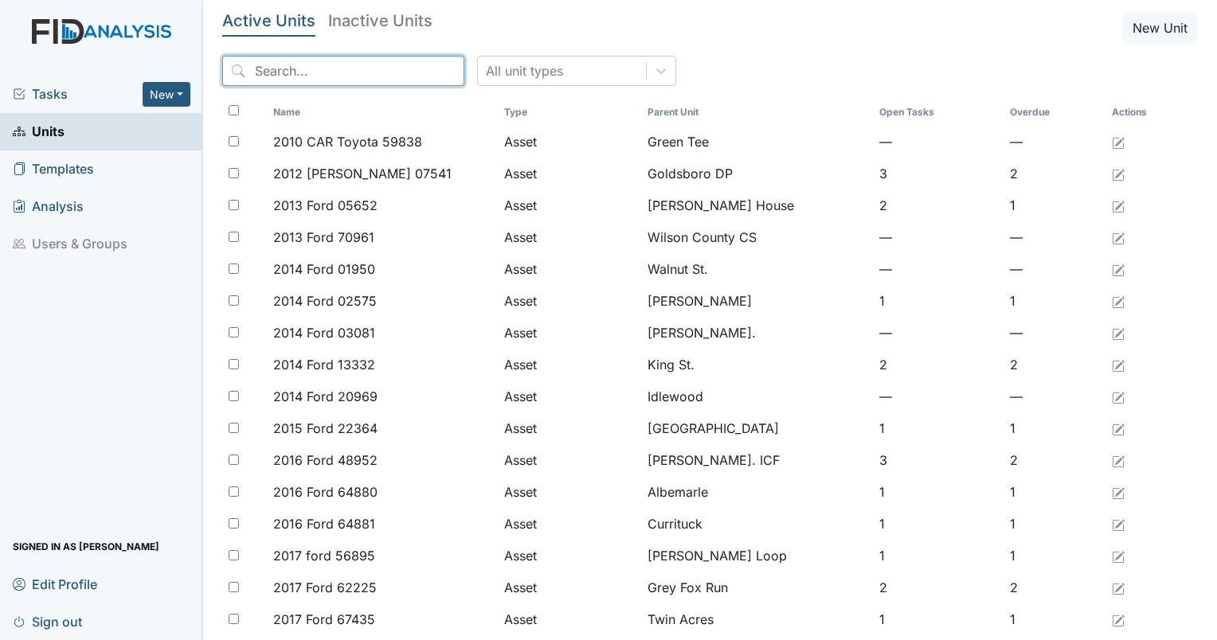
click at [338, 67] on input "search" at bounding box center [343, 71] width 242 height 30
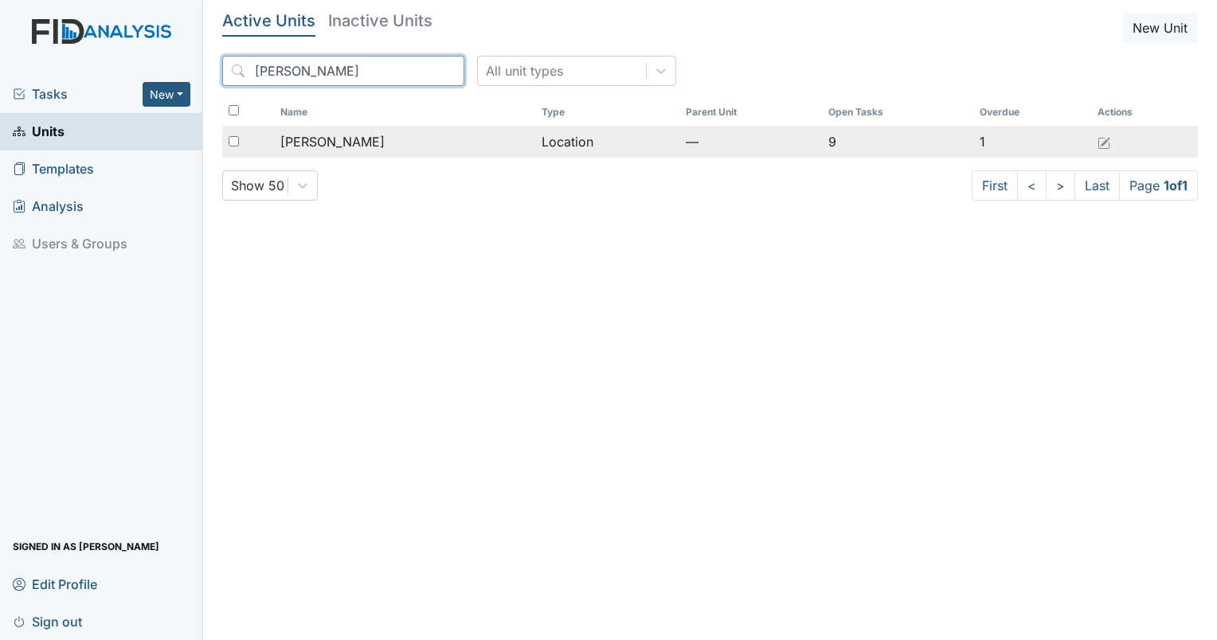
type input "[PERSON_NAME]"
click at [312, 148] on span "[PERSON_NAME]" at bounding box center [332, 141] width 104 height 19
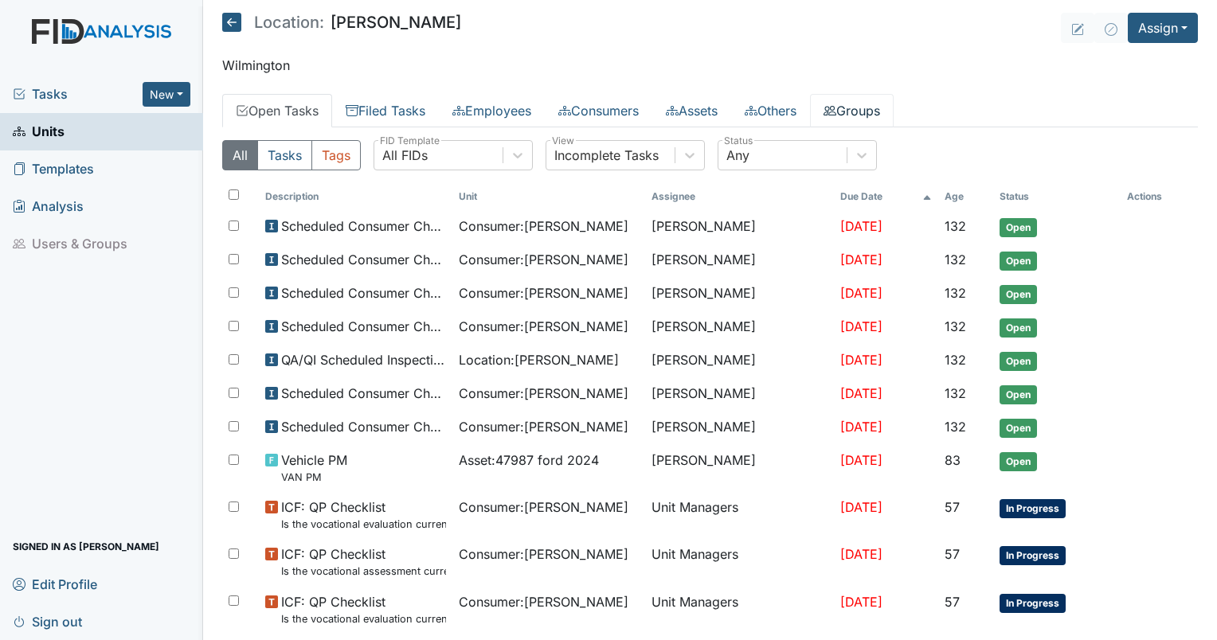
click at [871, 103] on link "Groups" at bounding box center [852, 110] width 84 height 33
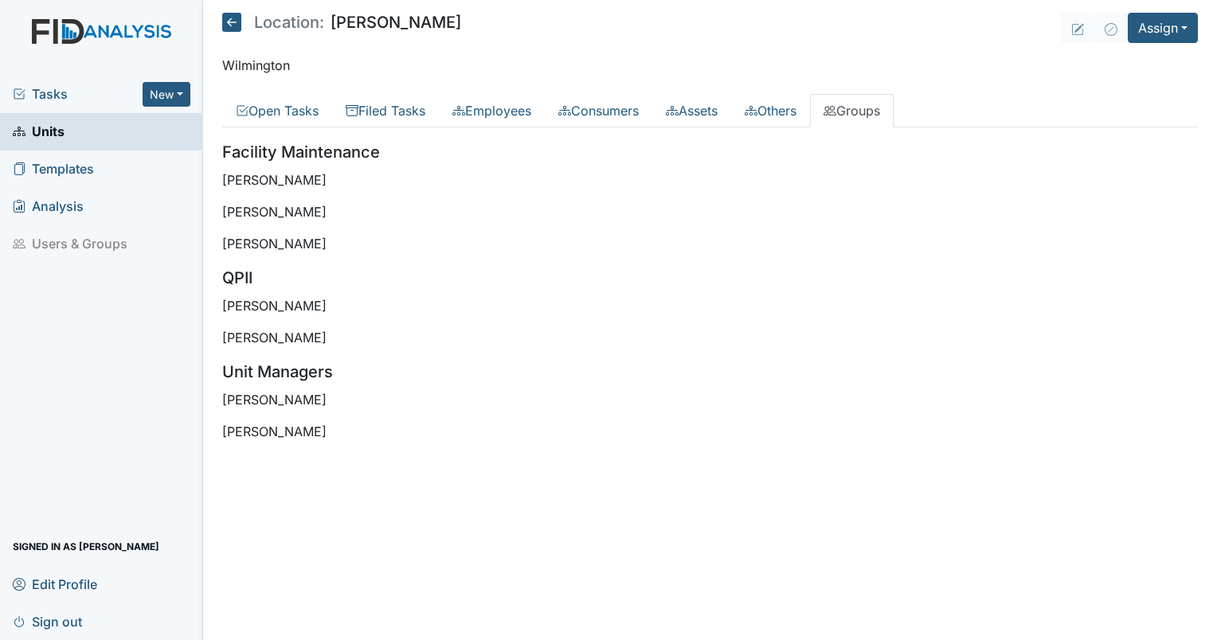
click at [429, 138] on div "All Tasks Tags All FIDs FID Template Incomplete Tasks View Any Status Descripti…" at bounding box center [709, 296] width 975 height 339
click at [596, 109] on link "Consumers" at bounding box center [598, 110] width 107 height 33
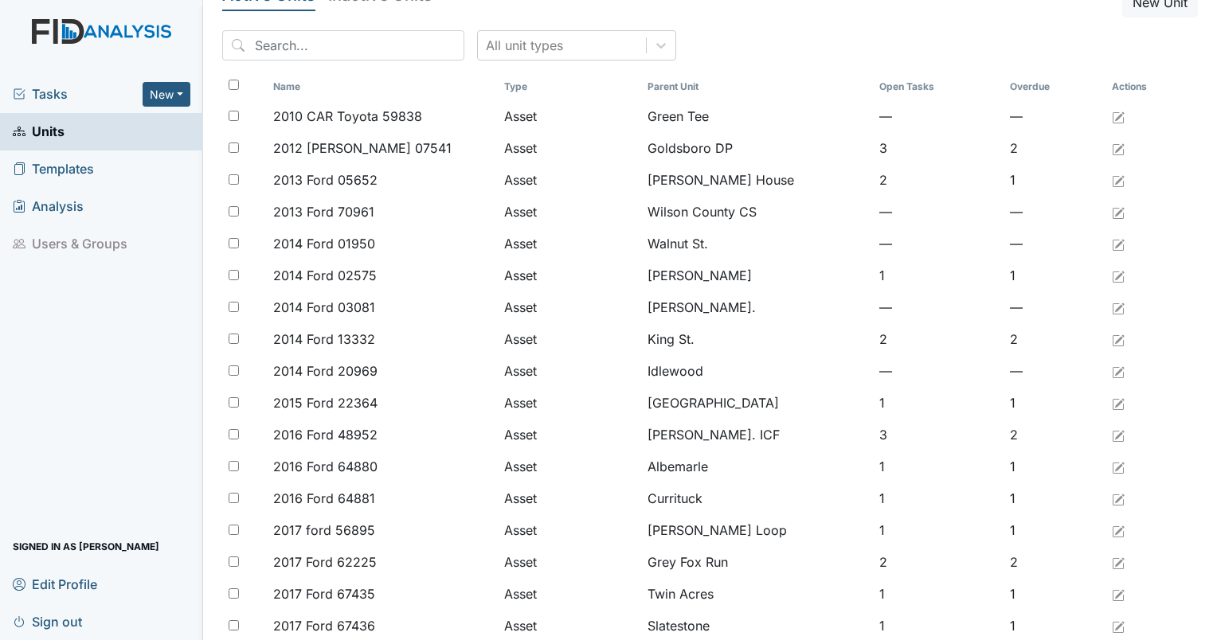
scroll to position [27, 0]
click at [326, 39] on input "search" at bounding box center [343, 44] width 242 height 30
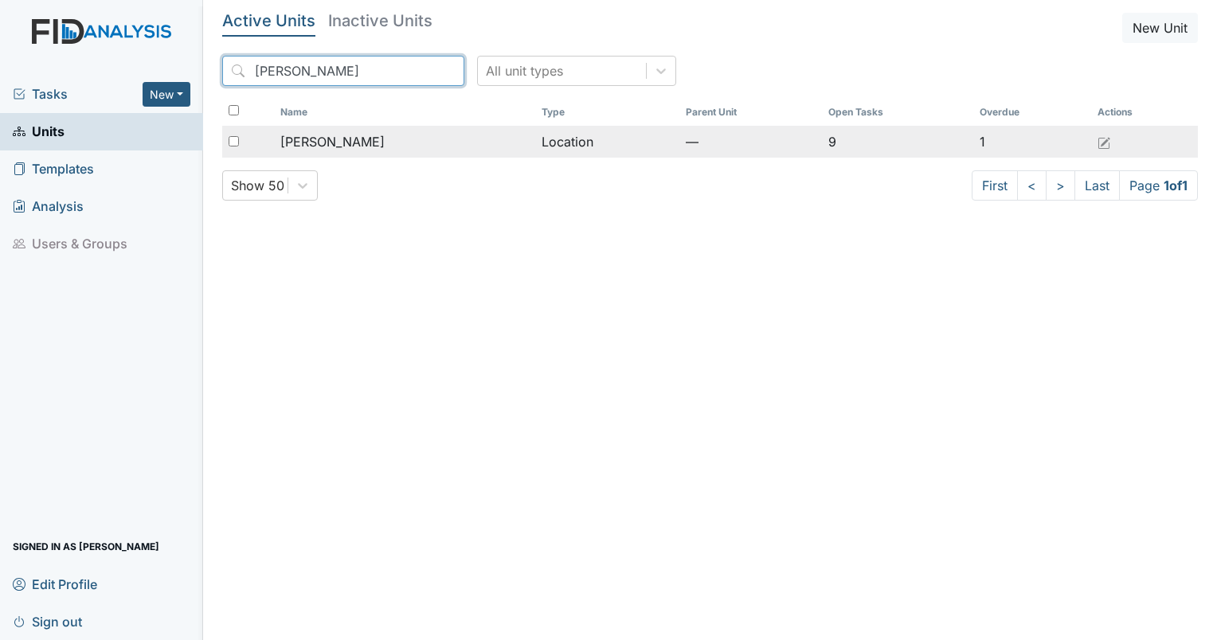
type input "[PERSON_NAME]"
click at [326, 156] on td "[PERSON_NAME]" at bounding box center [405, 142] width 262 height 32
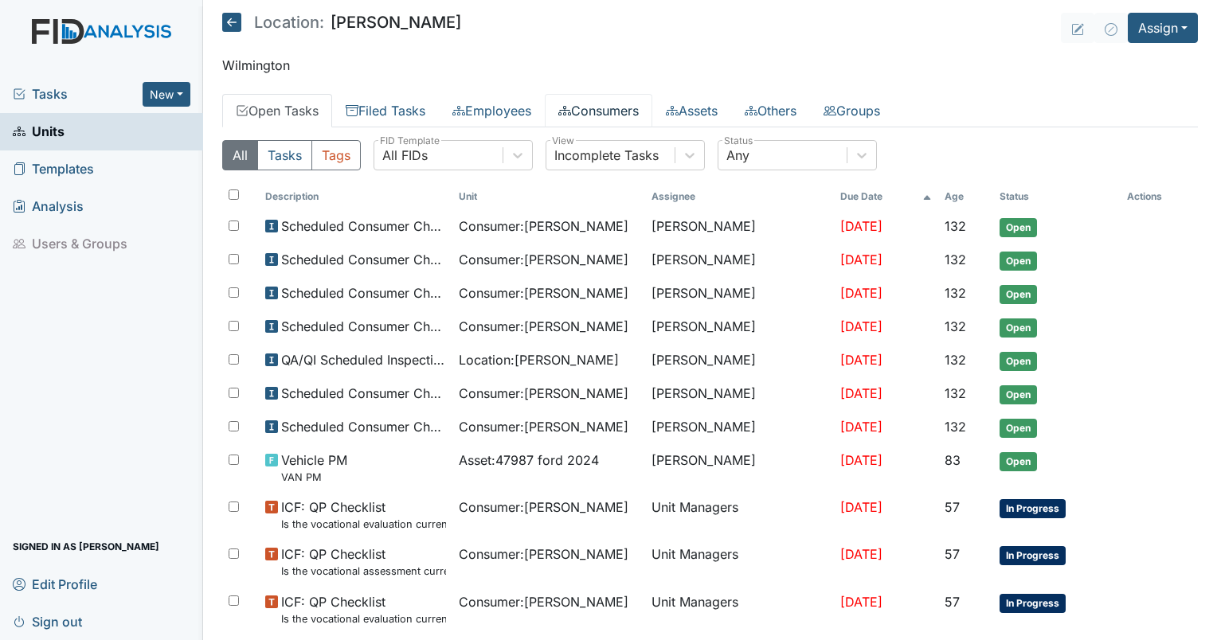
click at [615, 115] on link "Consumers" at bounding box center [598, 110] width 107 height 33
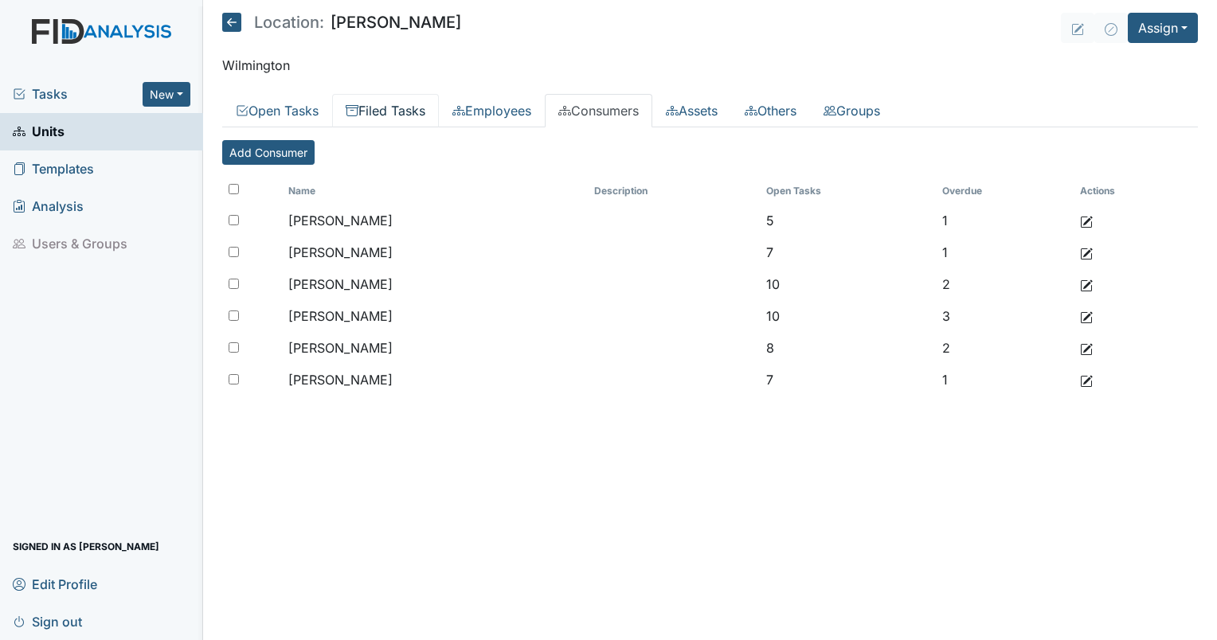
click at [392, 104] on link "Filed Tasks" at bounding box center [385, 110] width 107 height 33
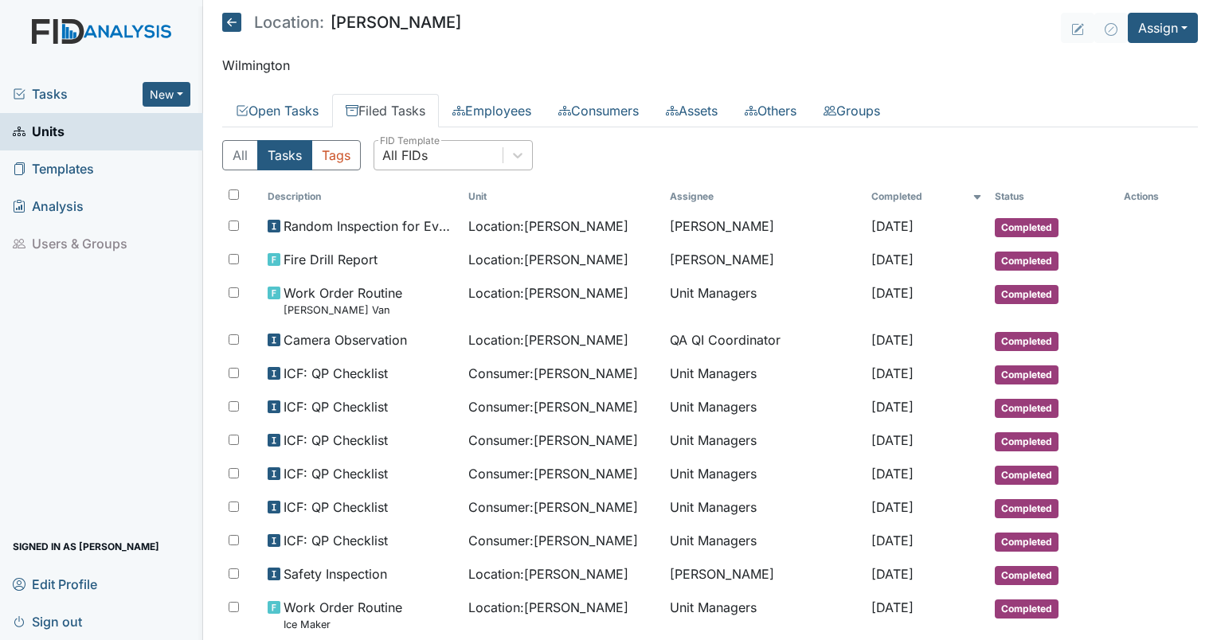
click at [466, 155] on div "All FIDs" at bounding box center [438, 155] width 128 height 29
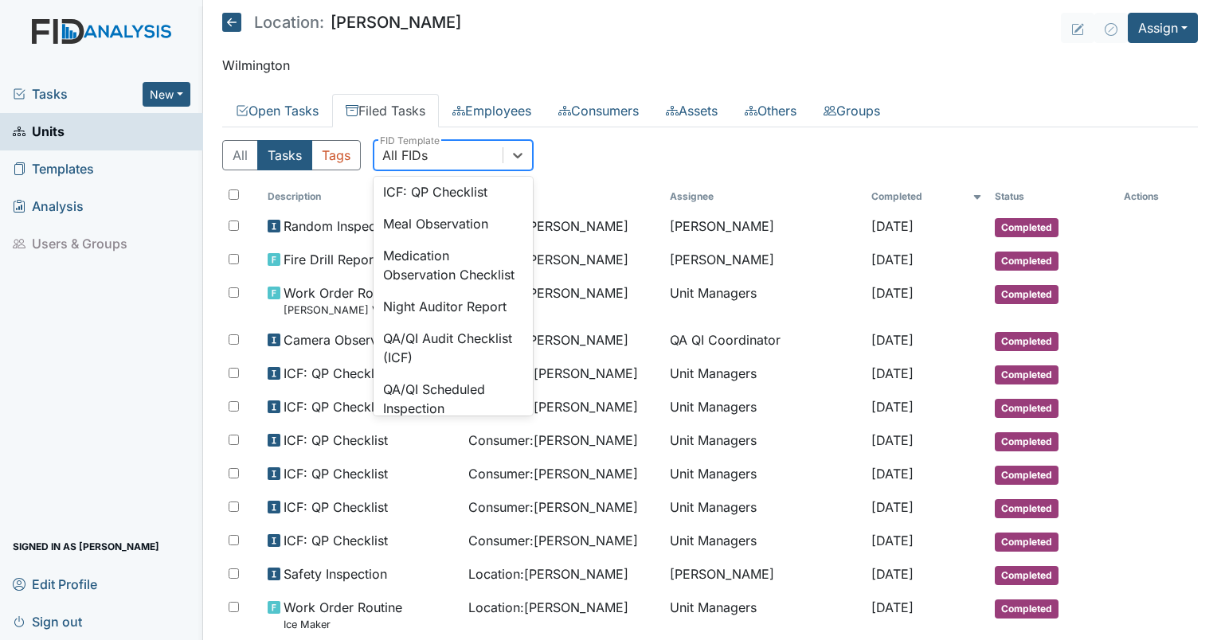
scroll to position [1240, 0]
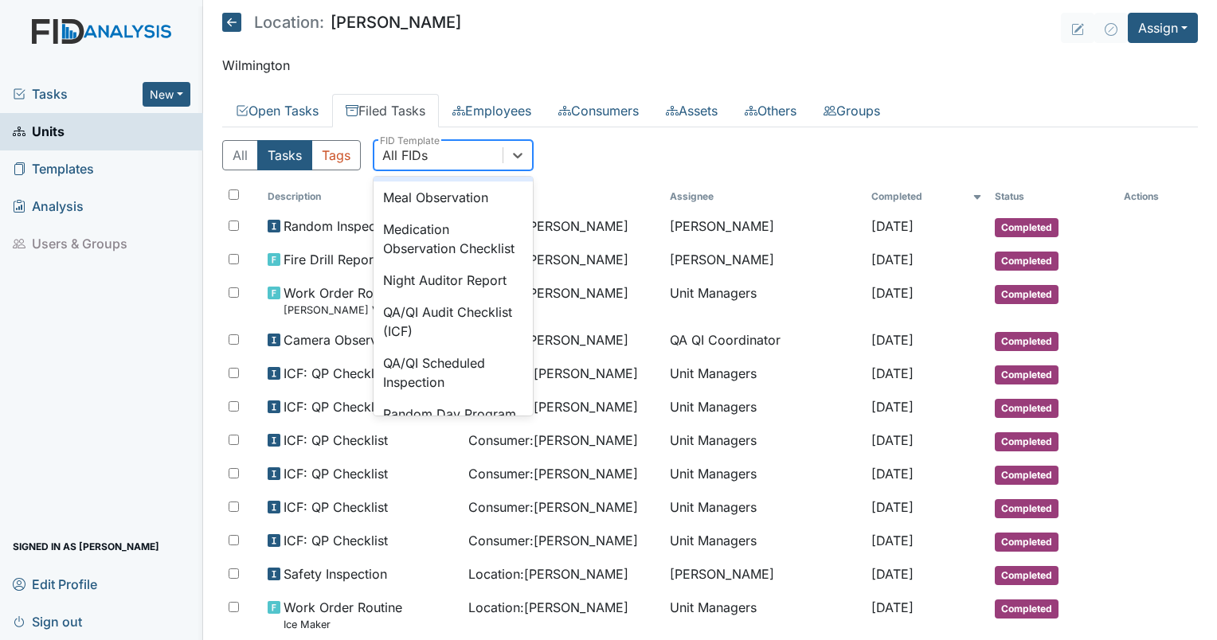
click at [466, 182] on div "ICF: QP Checklist" at bounding box center [452, 166] width 159 height 32
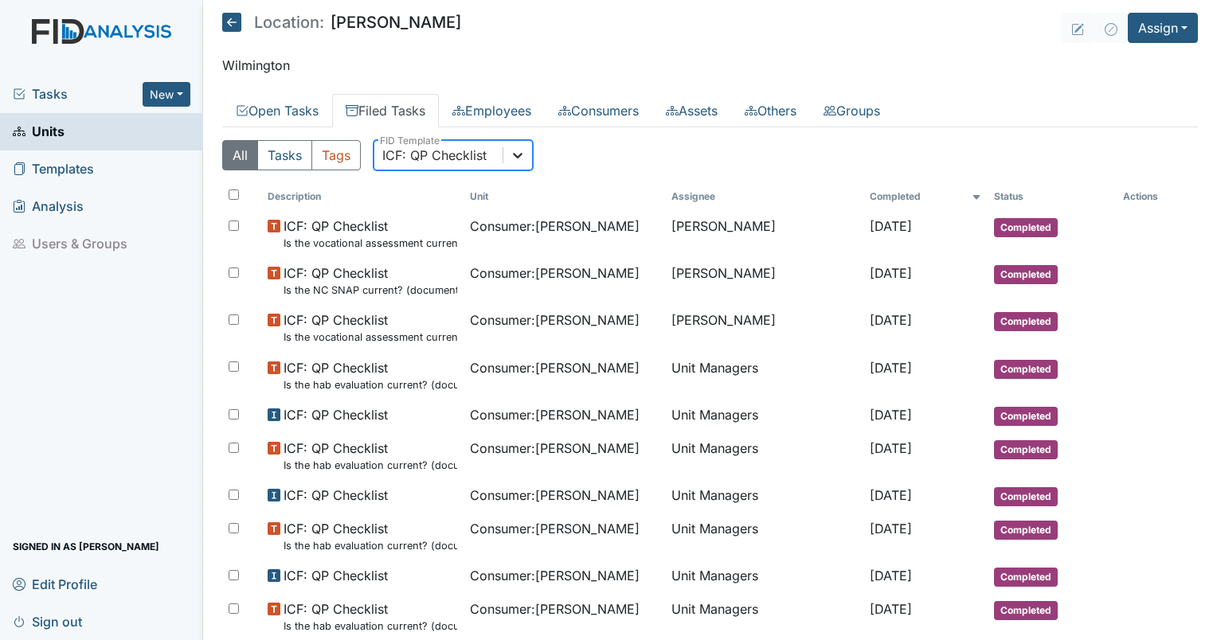
click at [519, 155] on icon at bounding box center [518, 156] width 10 height 6
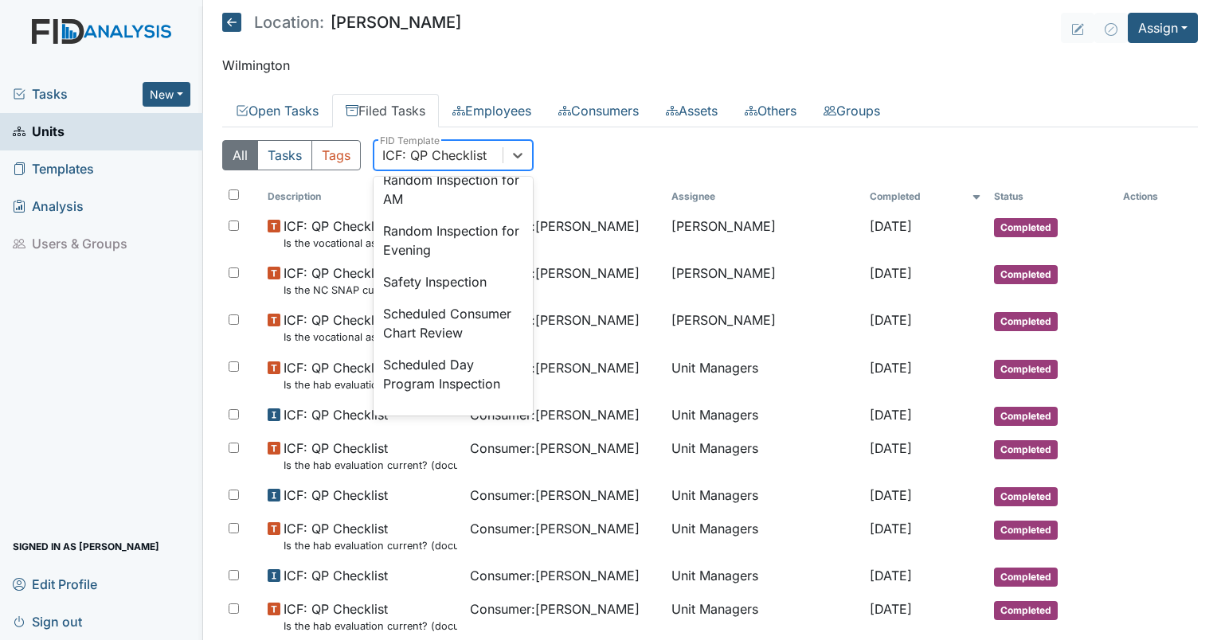
scroll to position [1563, 0]
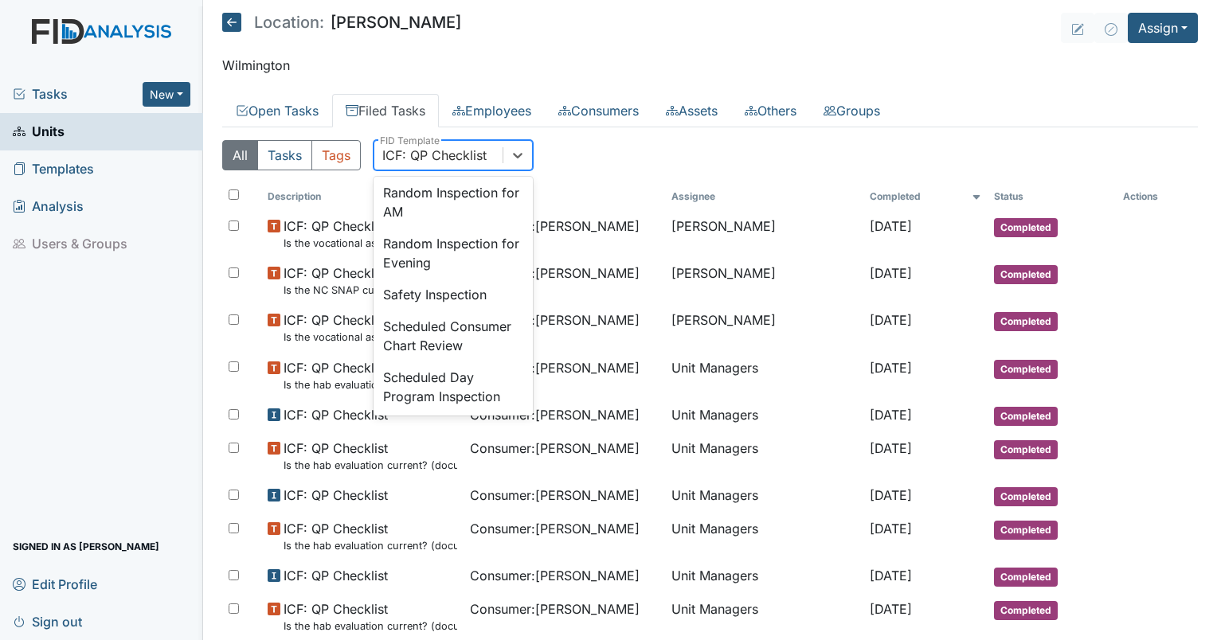
click at [443, 177] on div "Random Inspection for Afternoon" at bounding box center [452, 151] width 159 height 51
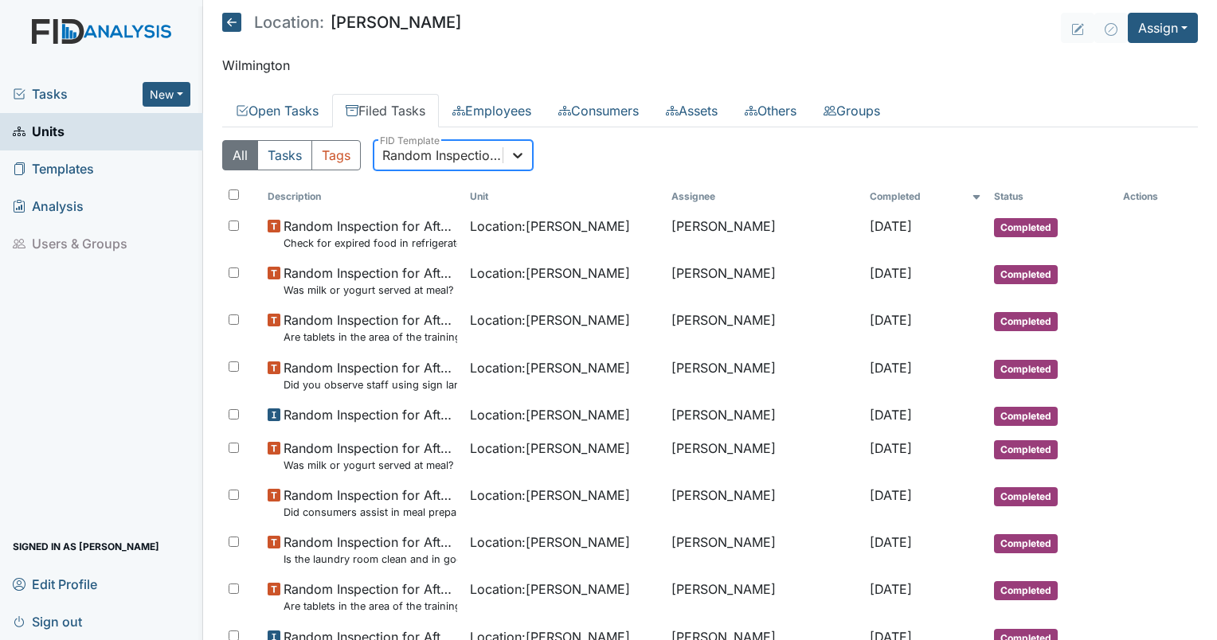
click at [522, 154] on icon at bounding box center [518, 155] width 16 height 16
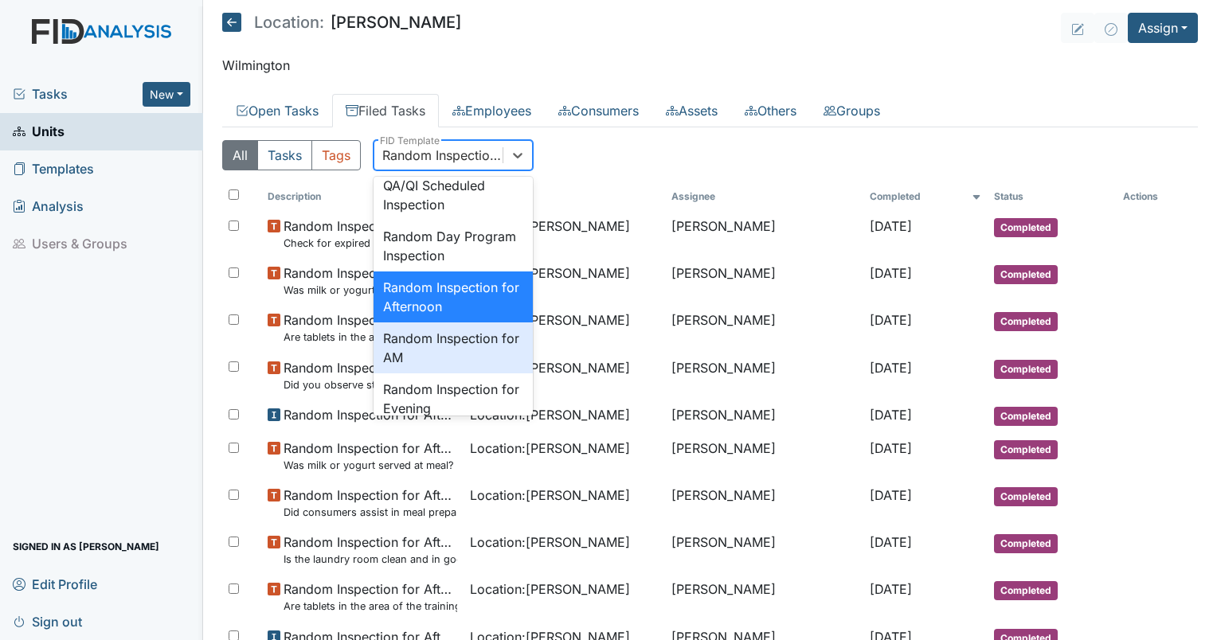
scroll to position [1449, 0]
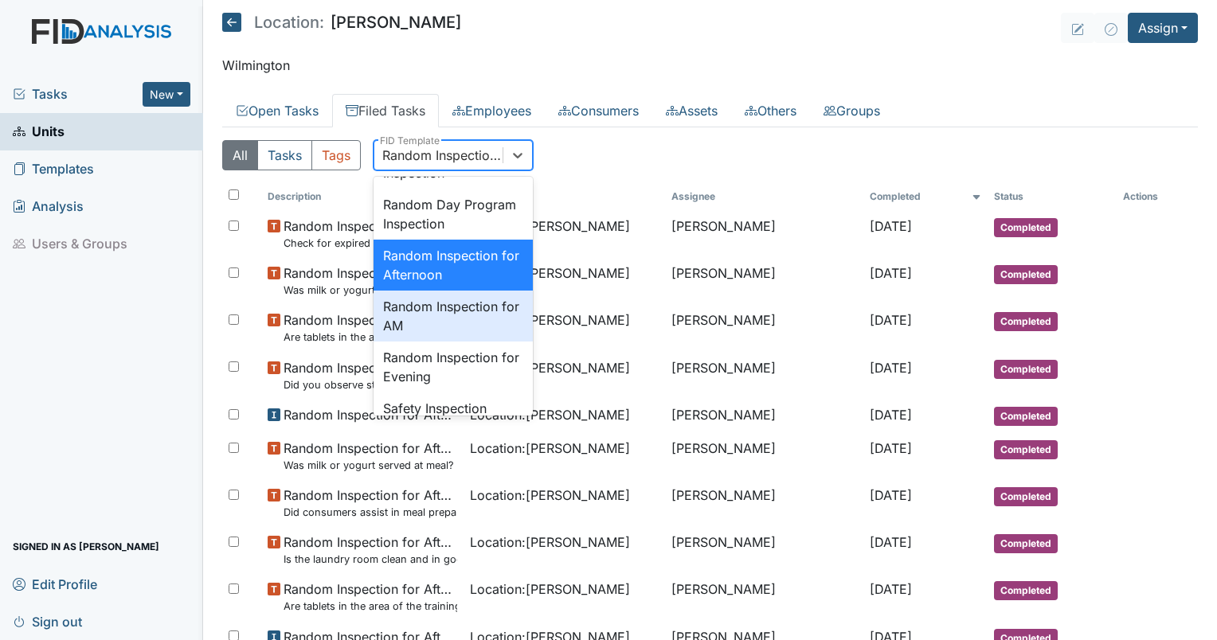
click at [489, 342] on div "Random Inspection for AM" at bounding box center [452, 316] width 159 height 51
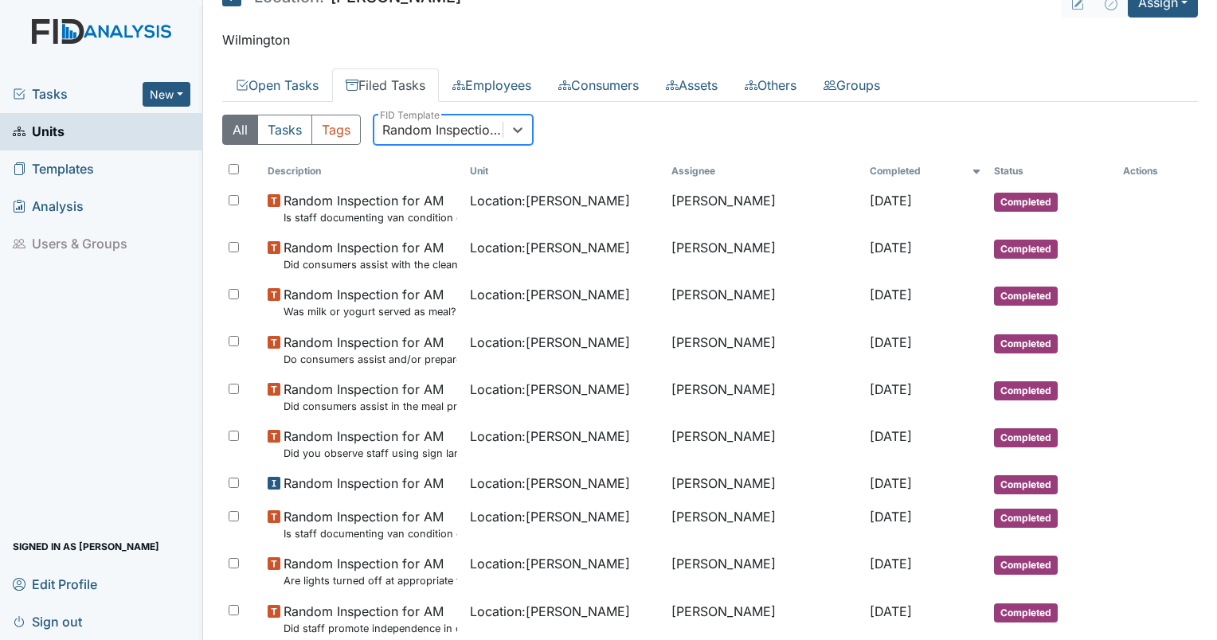
scroll to position [27, 0]
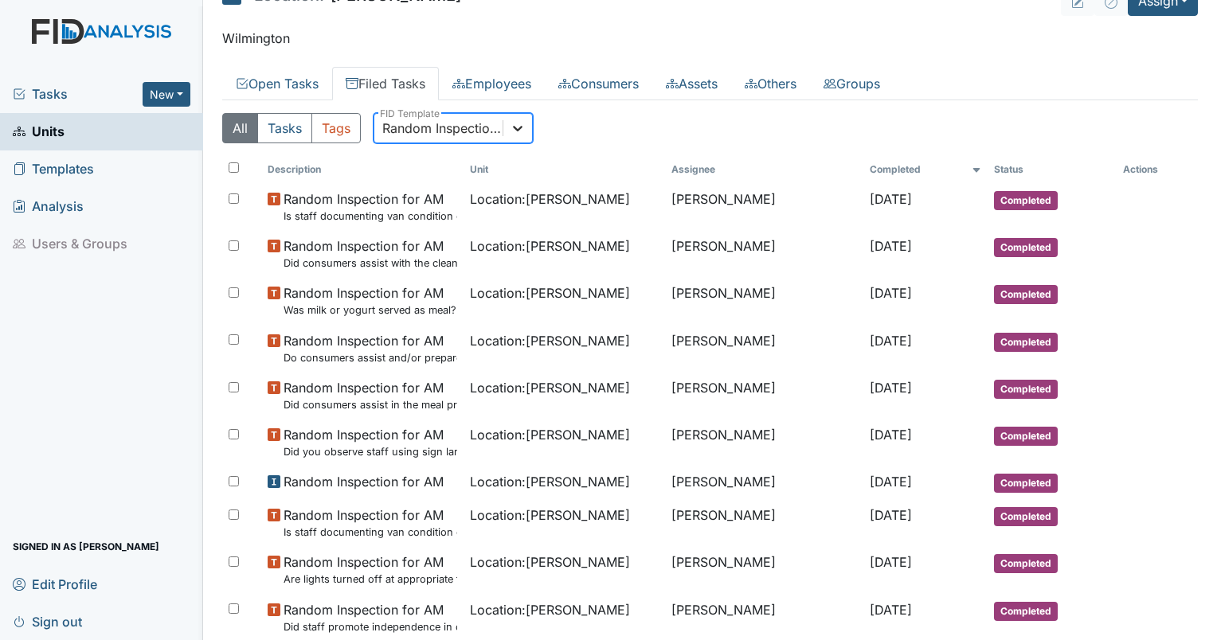
click at [515, 131] on icon at bounding box center [518, 128] width 16 height 16
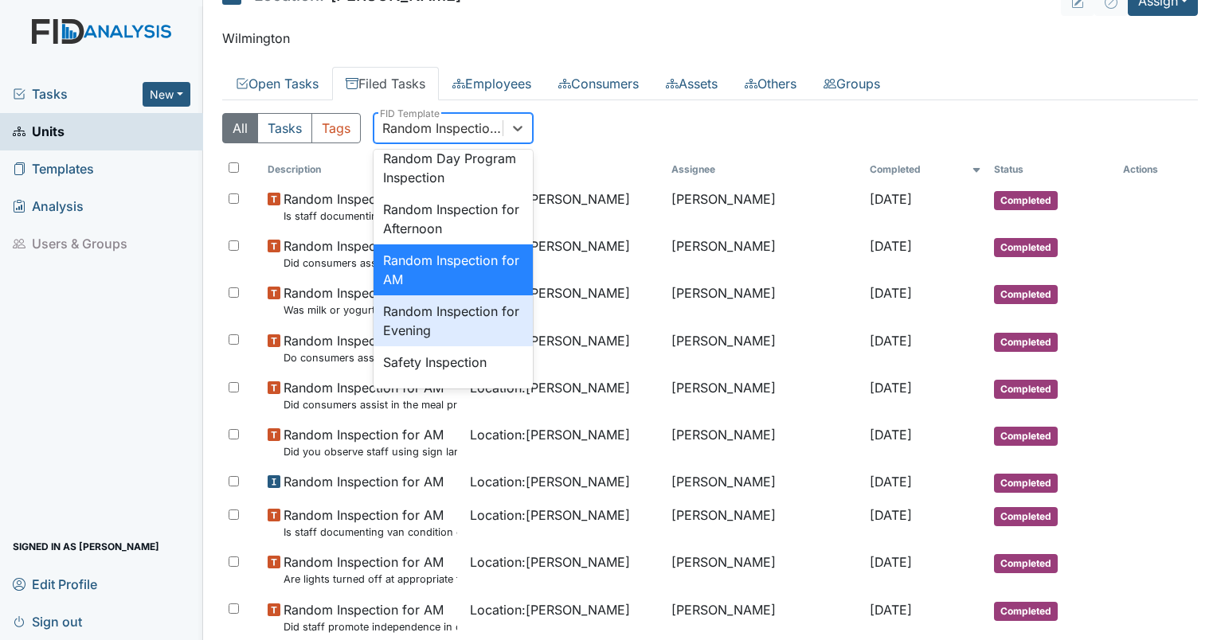
scroll to position [1500, 0]
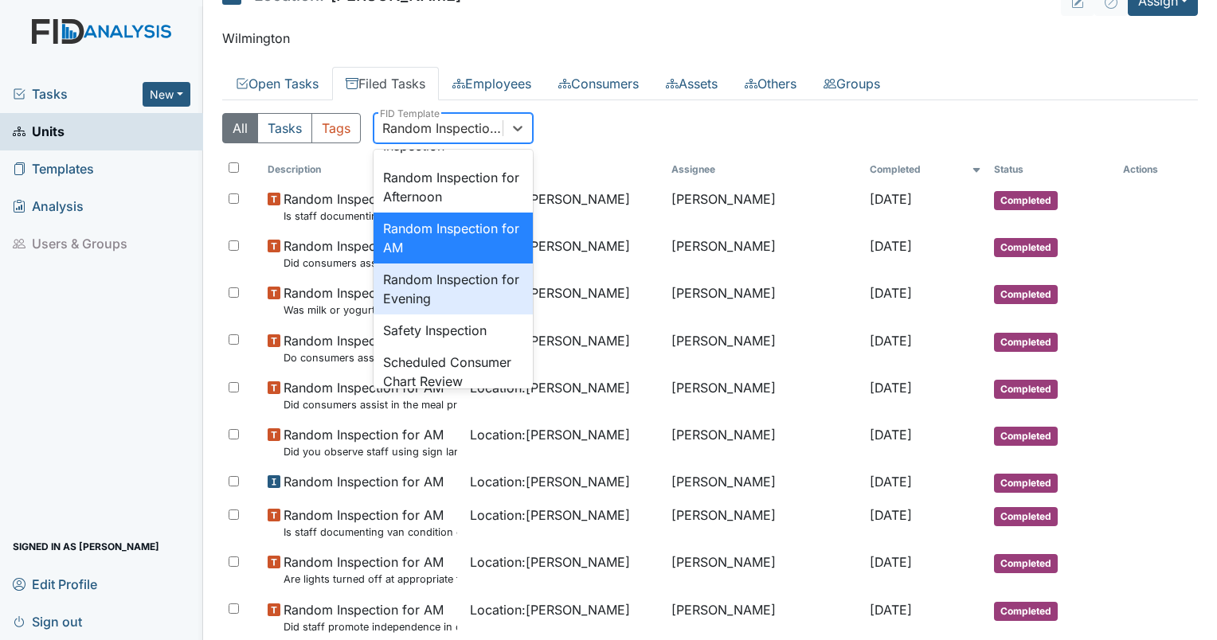
click at [463, 314] on div "Random Inspection for Evening" at bounding box center [452, 289] width 159 height 51
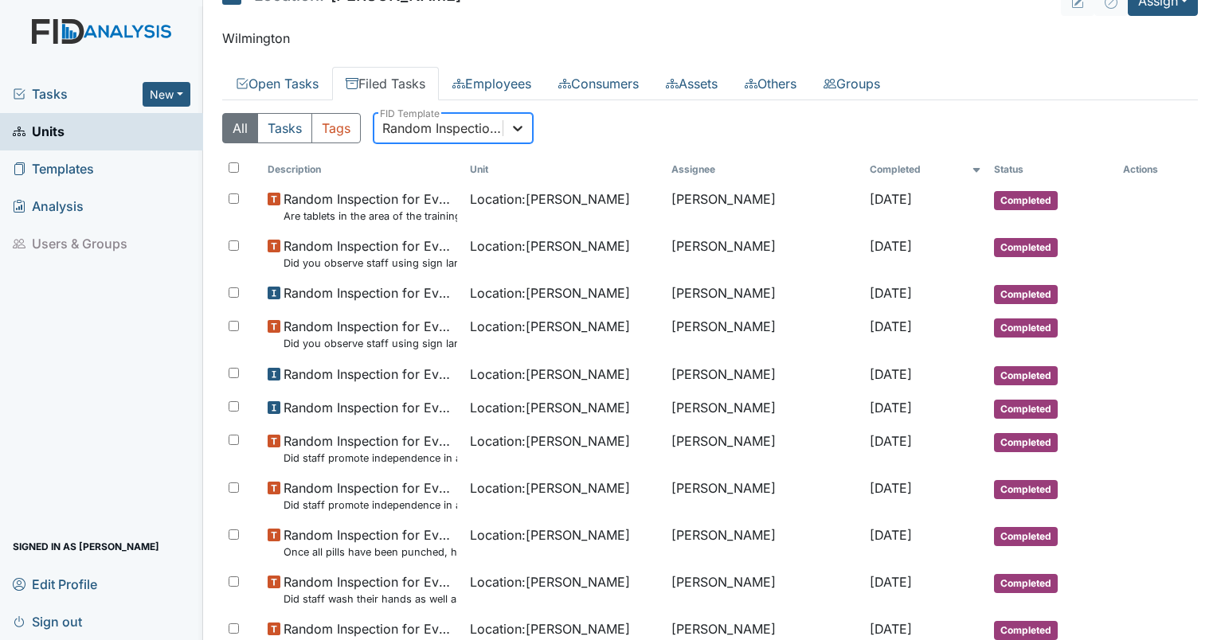
click at [516, 127] on icon at bounding box center [518, 128] width 16 height 16
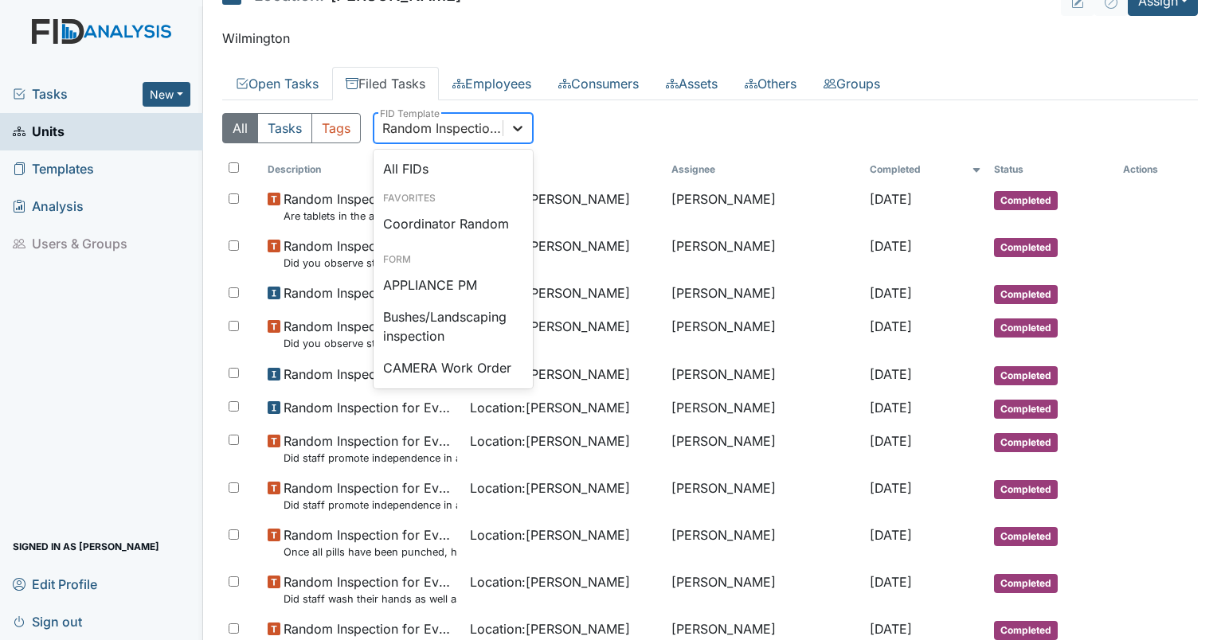
scroll to position [1519, 0]
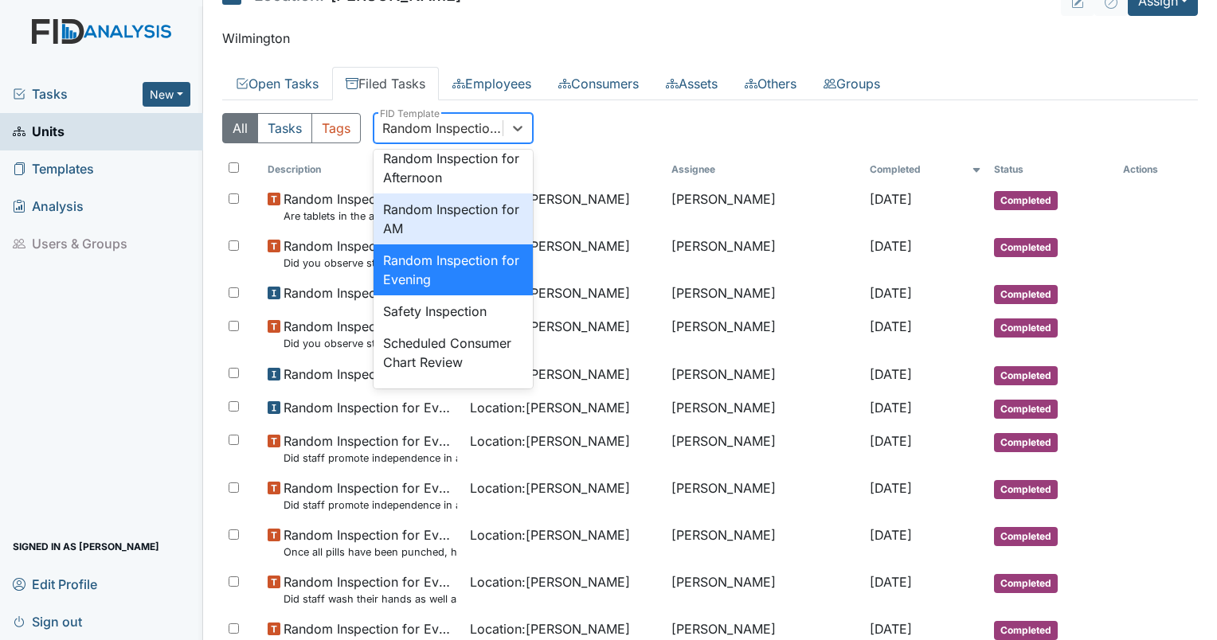
click at [444, 244] on div "Random Inspection for AM" at bounding box center [452, 218] width 159 height 51
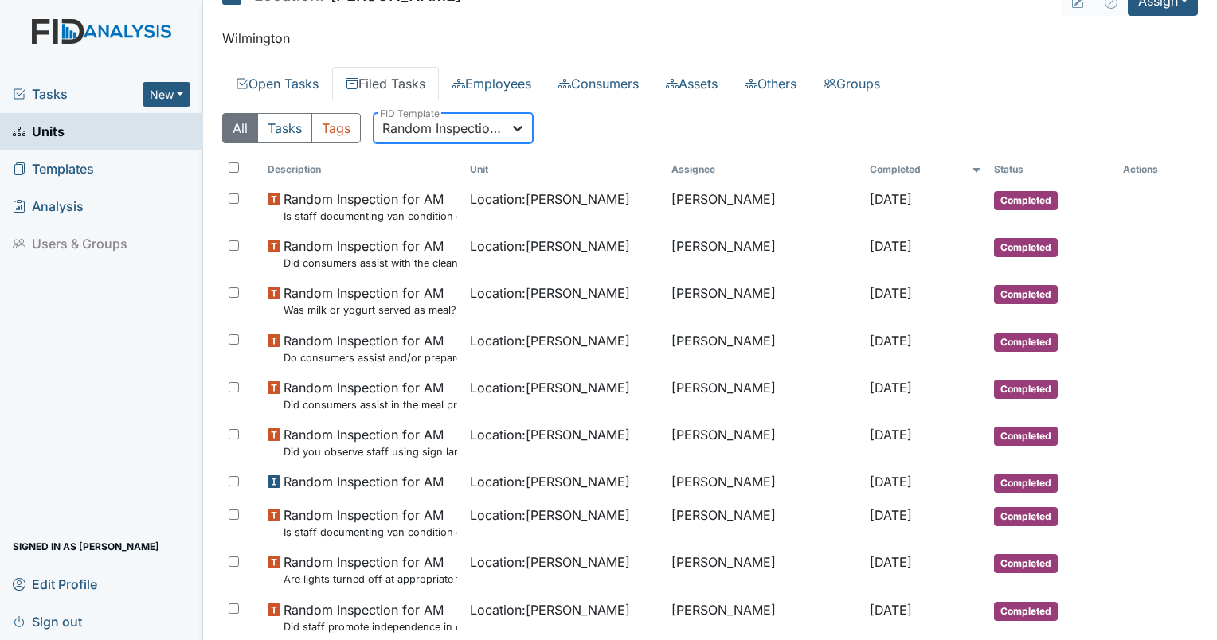
click at [517, 122] on icon at bounding box center [518, 128] width 16 height 16
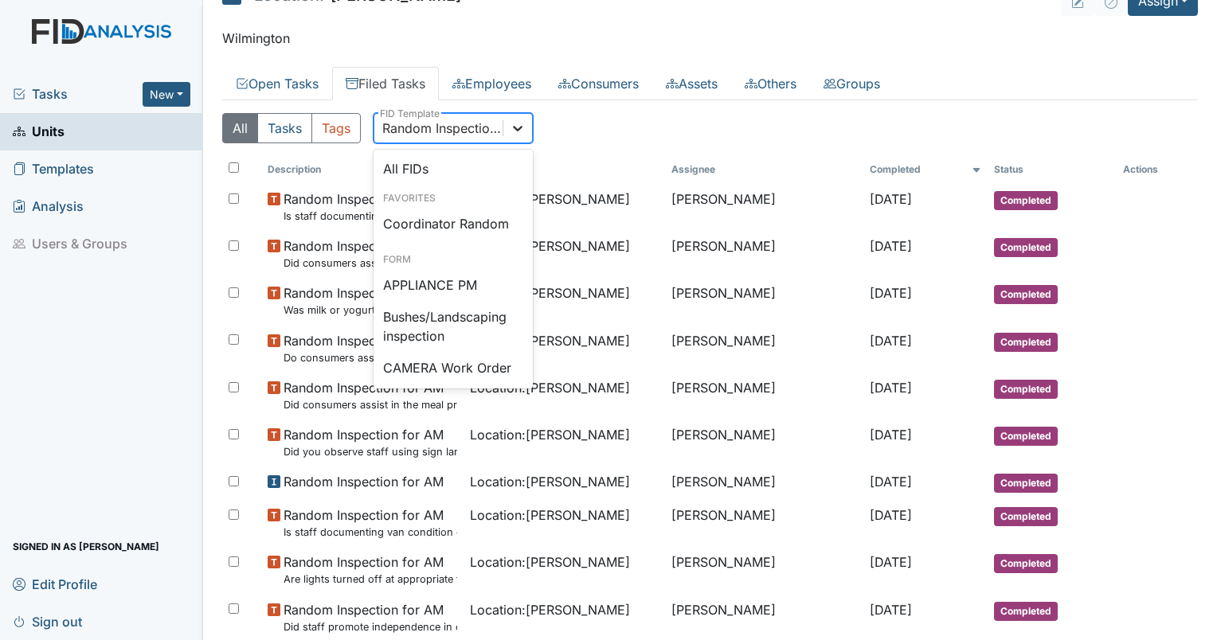
scroll to position [1468, 0]
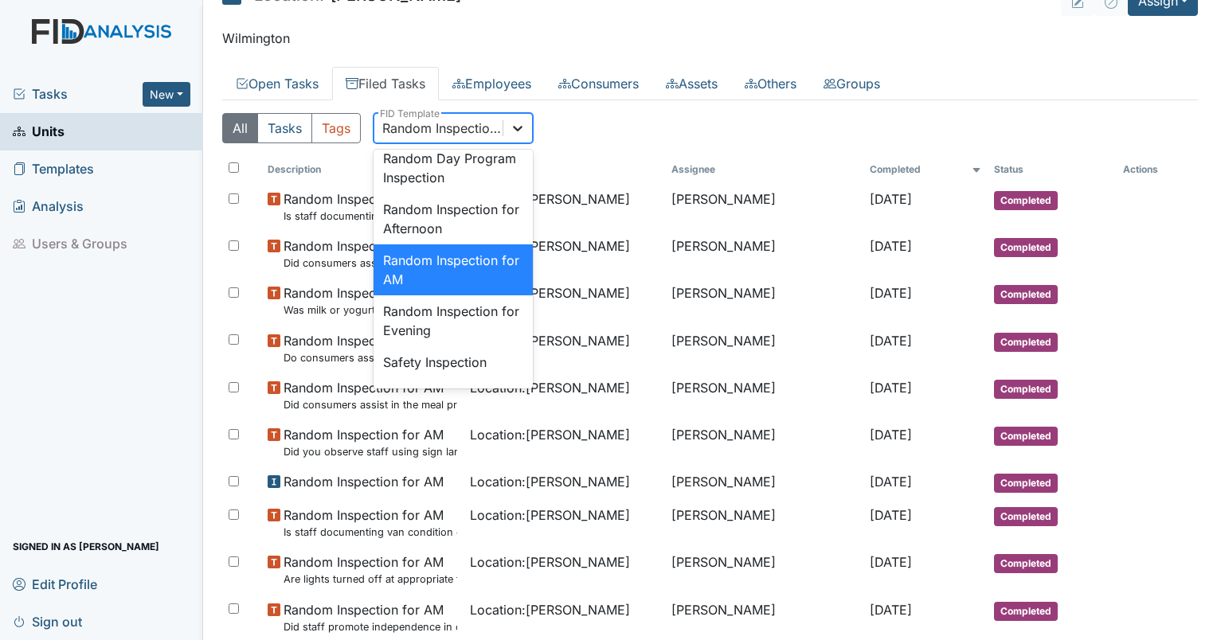
click at [517, 122] on icon at bounding box center [518, 128] width 16 height 16
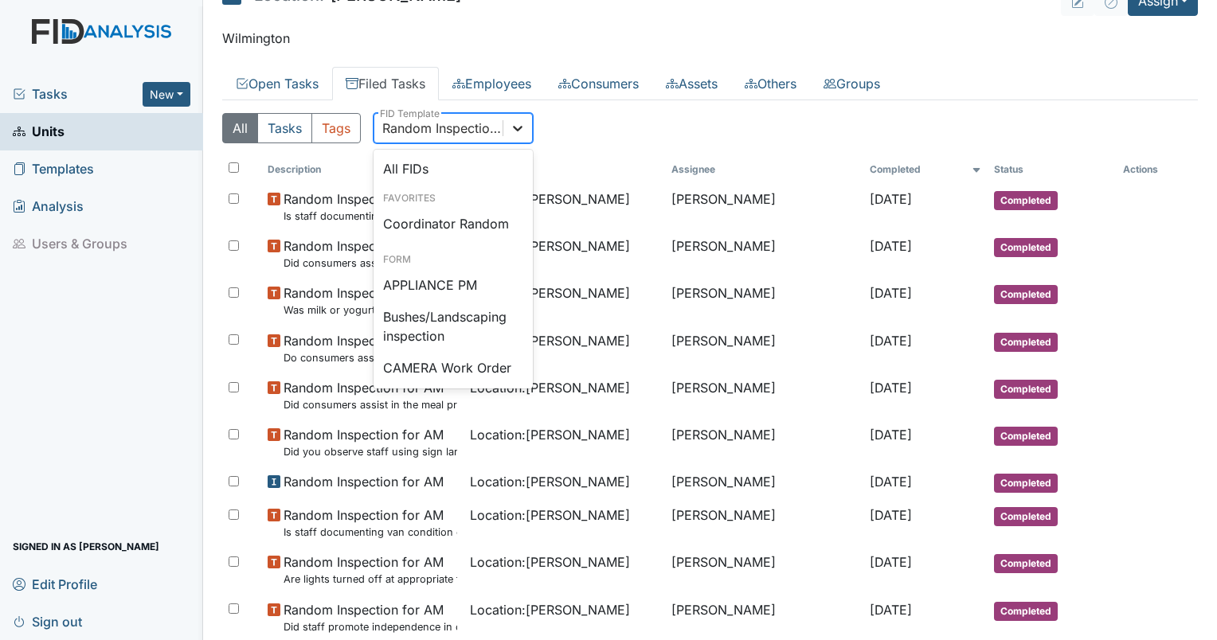
click at [517, 123] on icon at bounding box center [518, 128] width 16 height 16
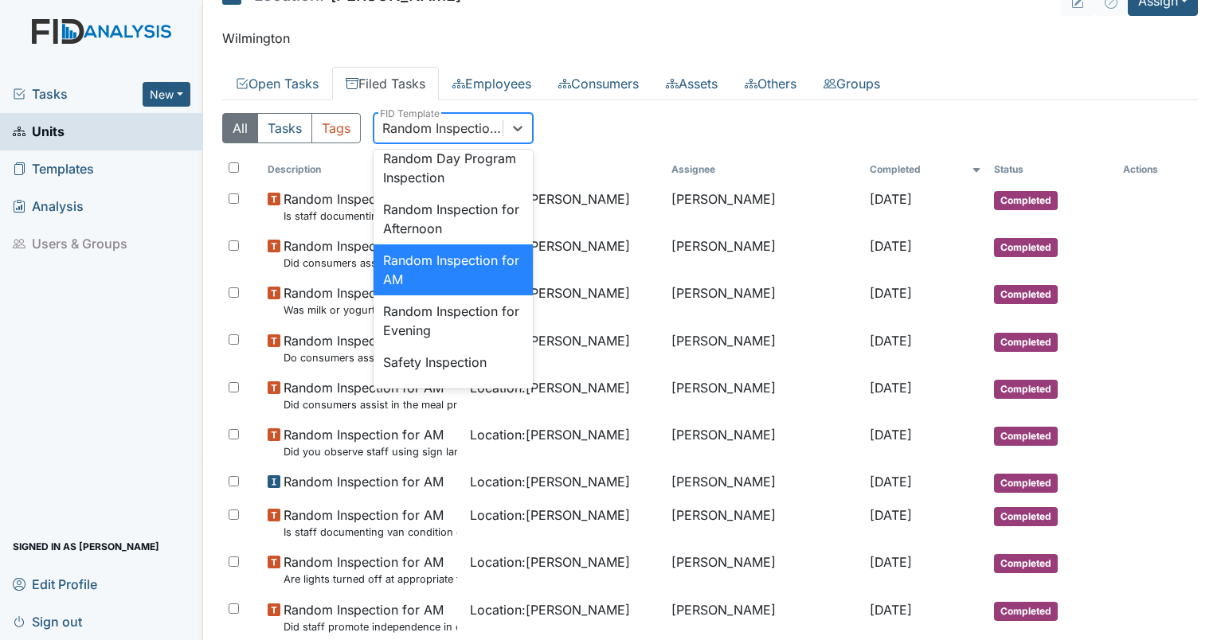
click at [655, 127] on div "All Tasks Tags option Random Inspection for AM, selected. option QA/QI Schedule…" at bounding box center [709, 134] width 975 height 43
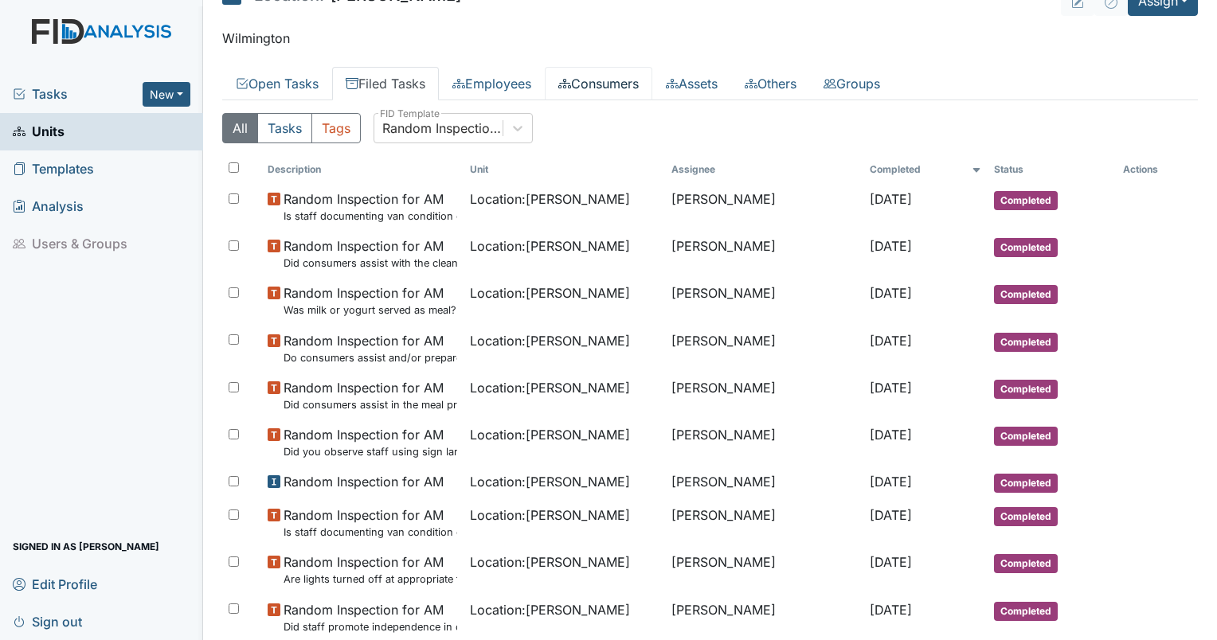
click at [582, 83] on link "Consumers" at bounding box center [598, 83] width 107 height 33
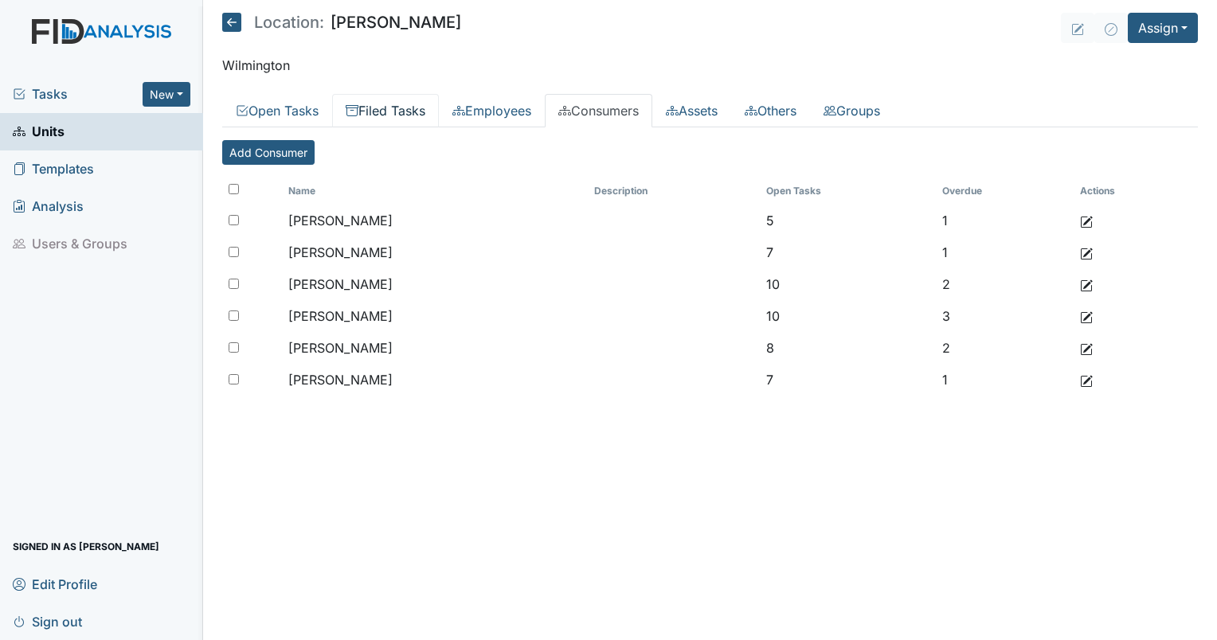
click at [408, 110] on link "Filed Tasks" at bounding box center [385, 110] width 107 height 33
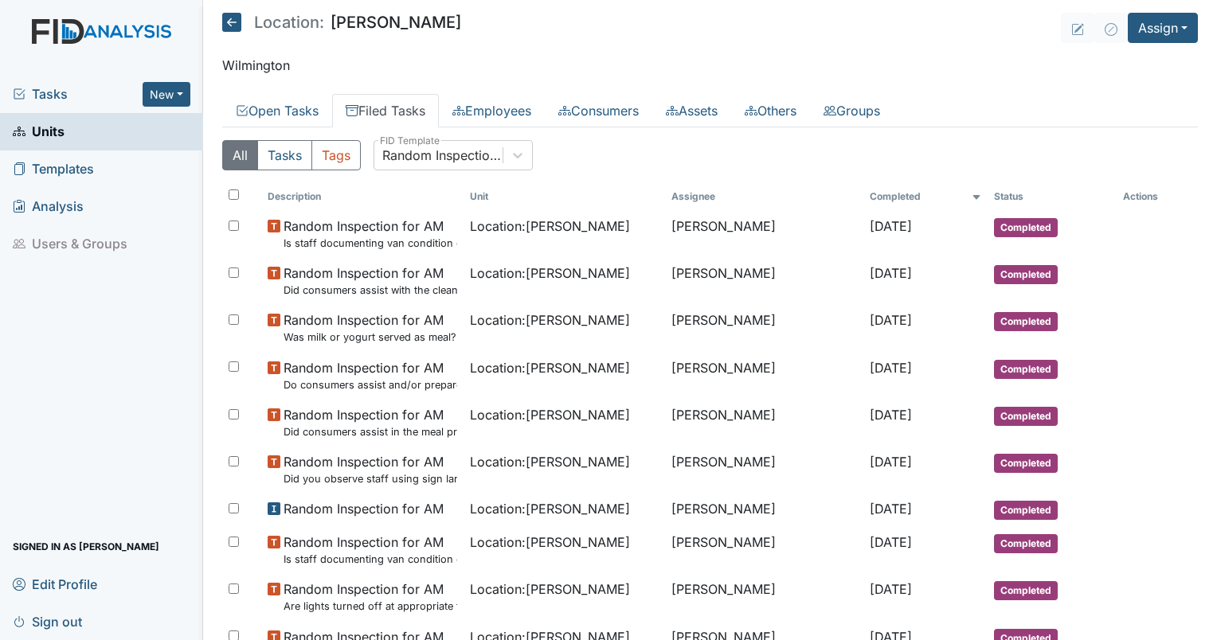
click at [464, 177] on div "All Tasks Tags Random Inspection for AM FID Template" at bounding box center [709, 161] width 975 height 43
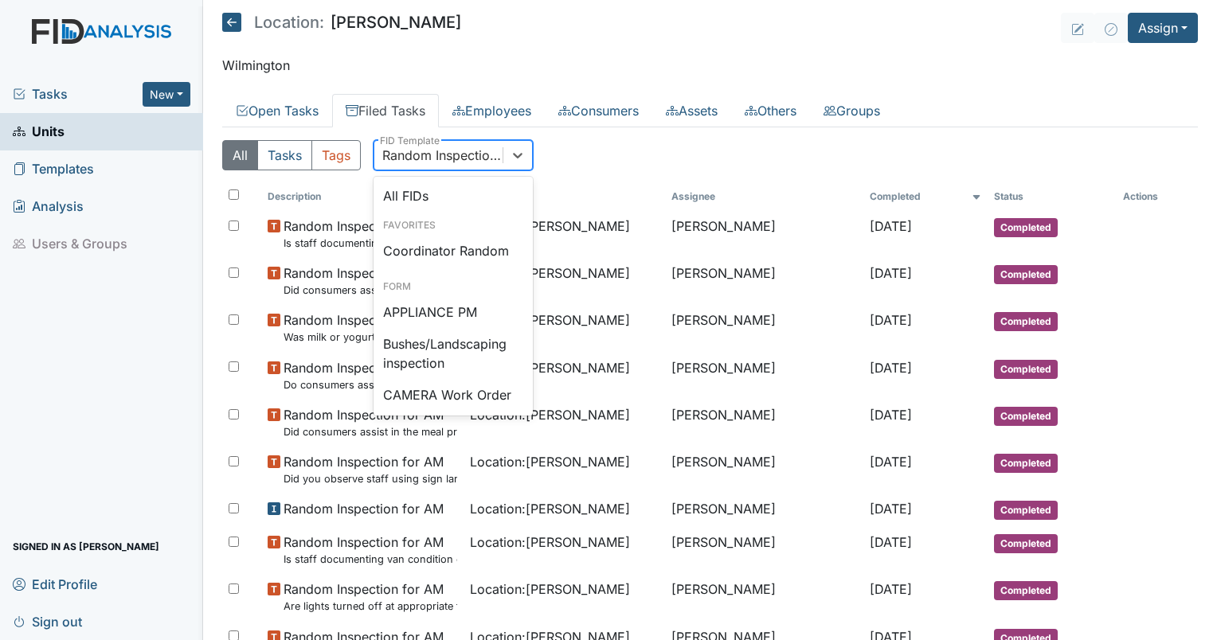
click at [442, 154] on div "Random Inspection for AM" at bounding box center [443, 155] width 122 height 19
click at [439, 236] on div "Coordinator Random" at bounding box center [452, 251] width 159 height 32
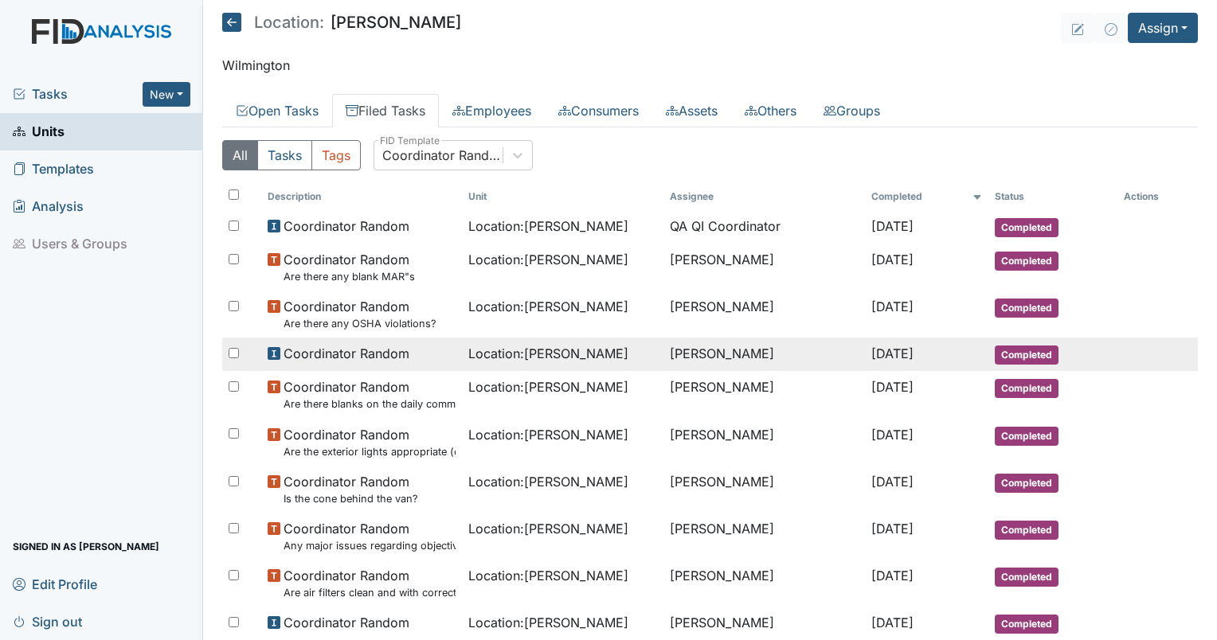
click at [358, 360] on span "Coordinator Random" at bounding box center [346, 353] width 126 height 19
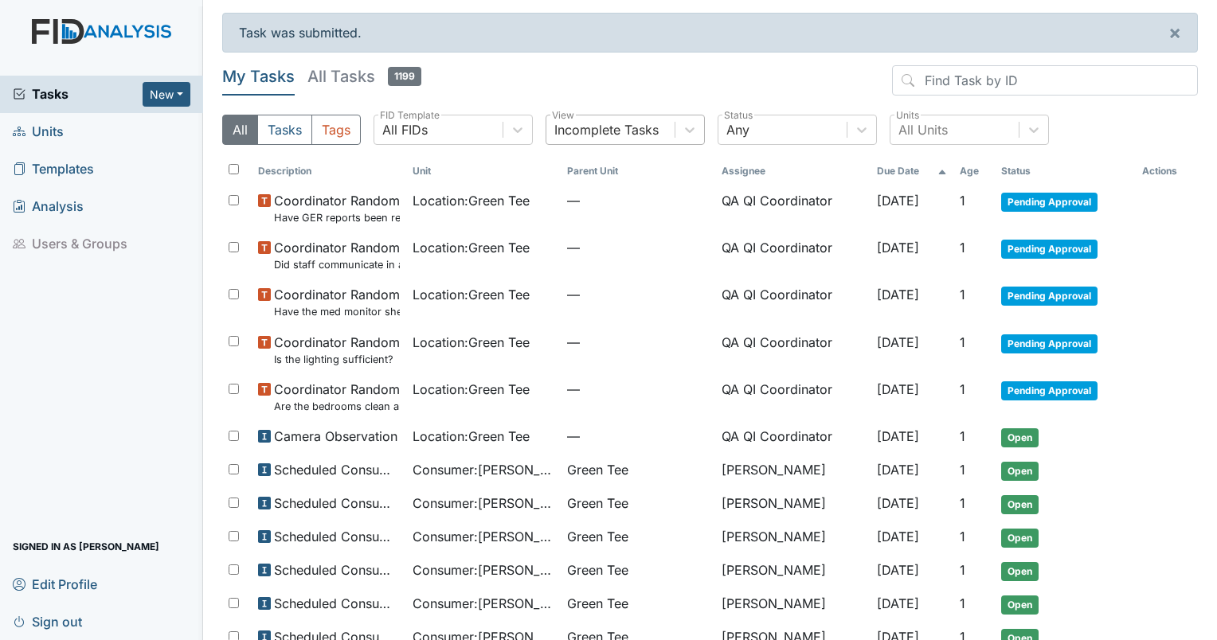
click at [586, 136] on div "Incomplete Tasks" at bounding box center [606, 129] width 104 height 19
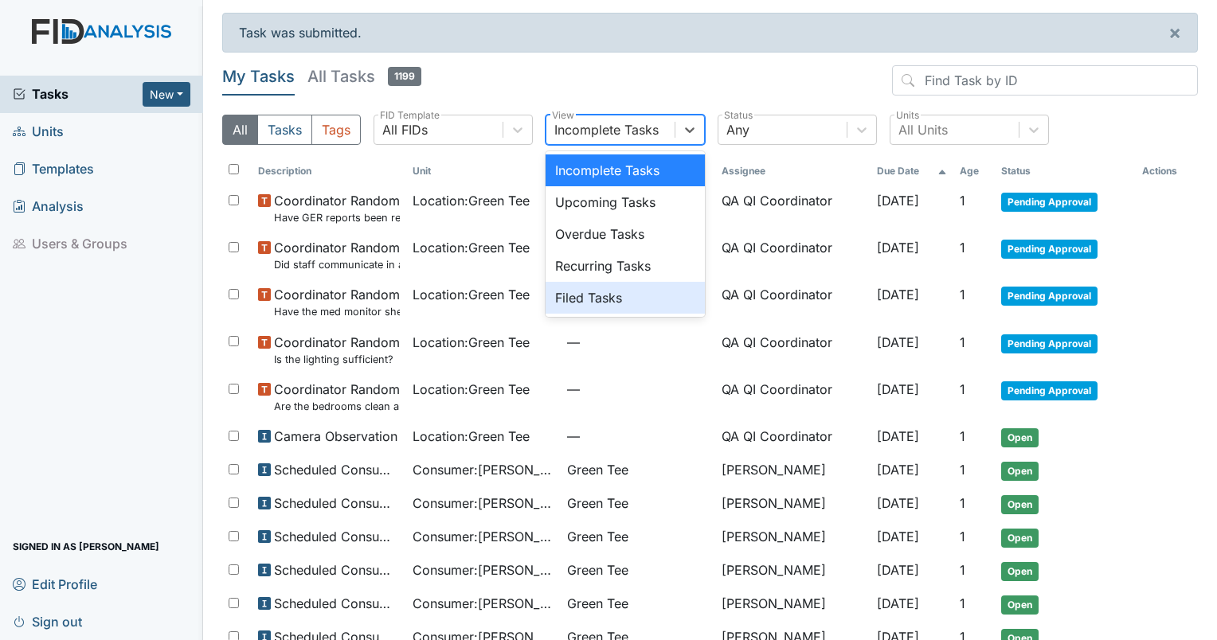
click at [603, 291] on div "Filed Tasks" at bounding box center [624, 298] width 159 height 32
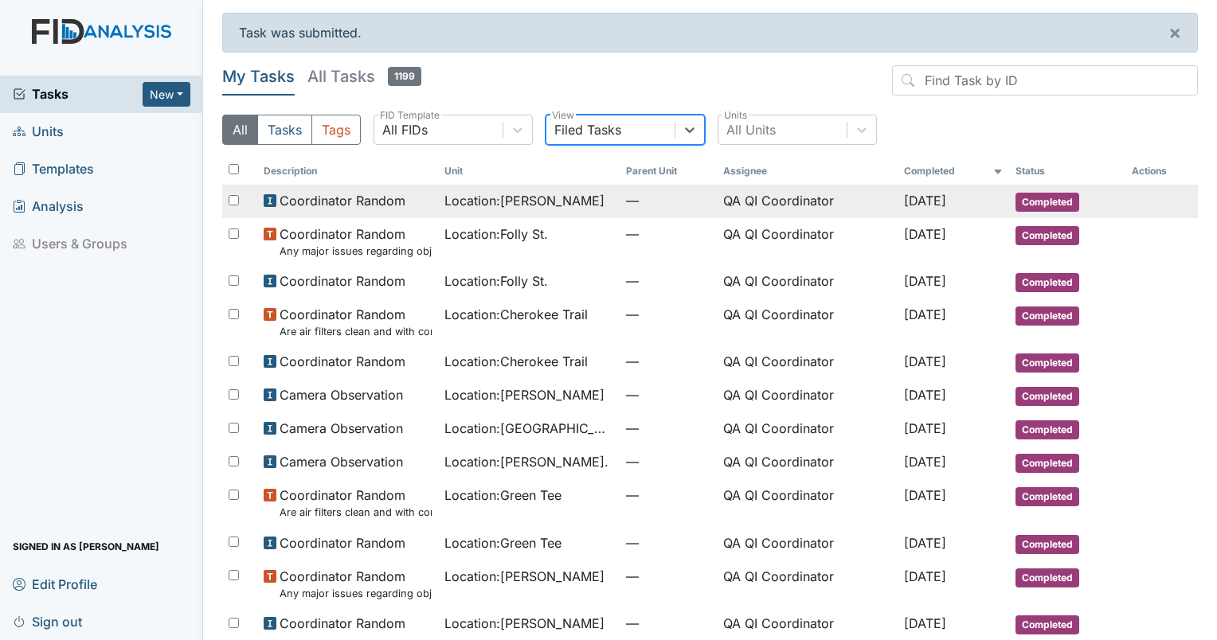
click at [495, 209] on span "Location : [GEOGRAPHIC_DATA]" at bounding box center [524, 200] width 160 height 19
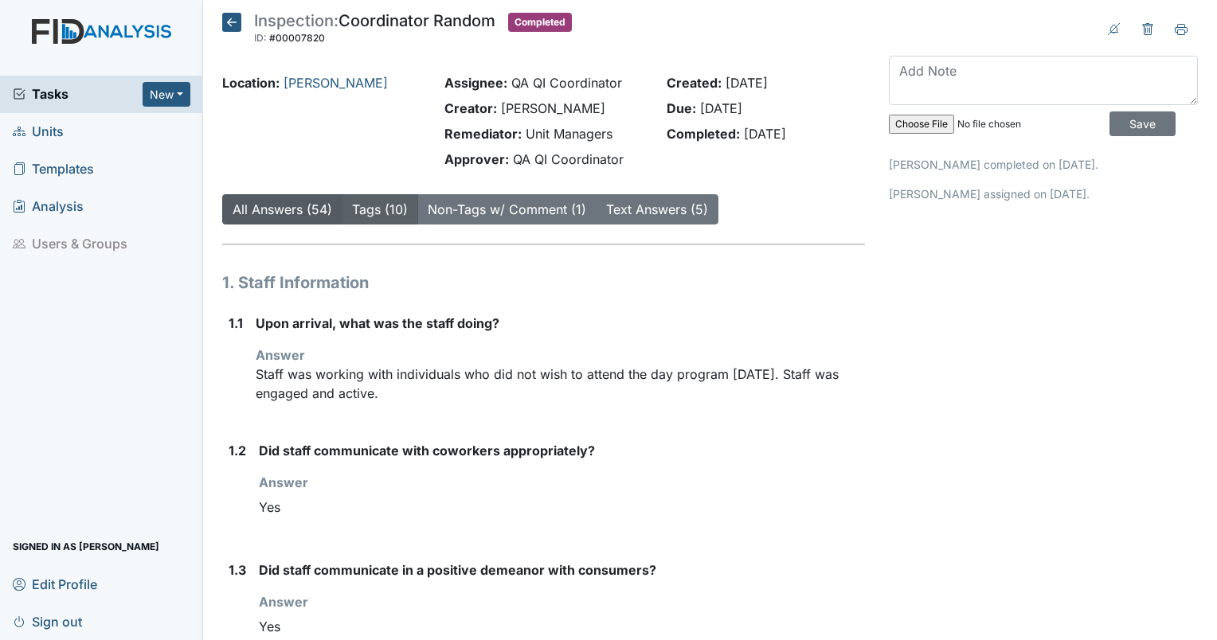
click at [393, 216] on link "Tags (10)" at bounding box center [380, 209] width 56 height 16
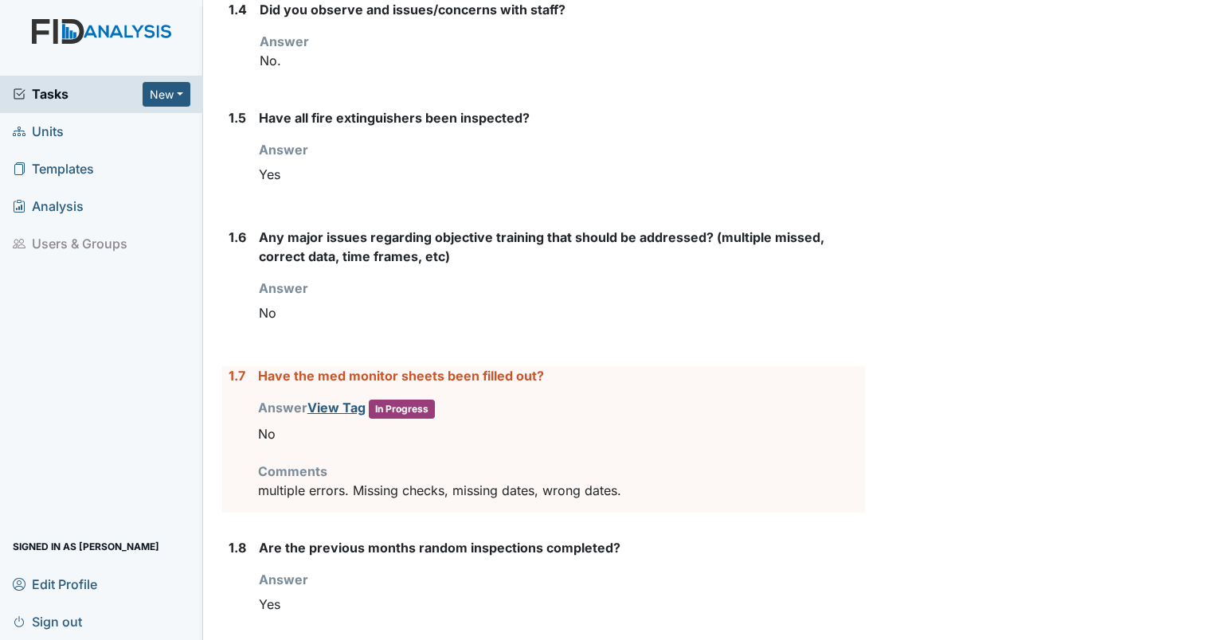
scroll to position [688, 0]
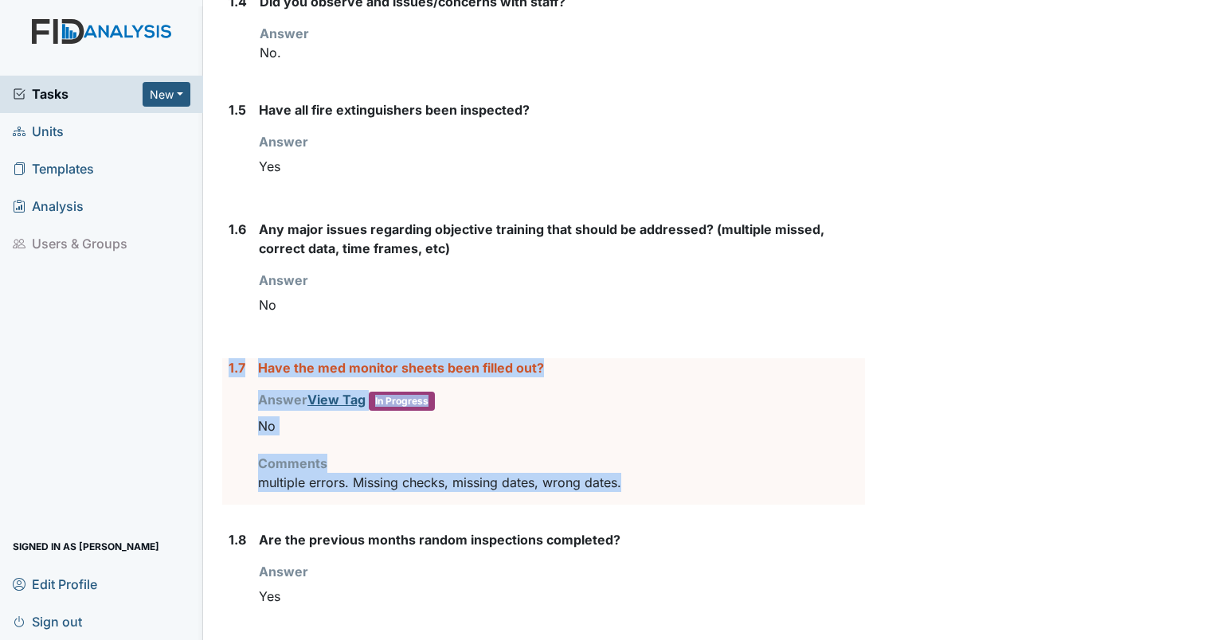
drag, startPoint x: 633, startPoint y: 475, endPoint x: 223, endPoint y: 356, distance: 426.8
click at [223, 358] on div "1.7 Have the med monitor sheets been filled out? Answer View Tag In Progress Yo…" at bounding box center [543, 431] width 643 height 146
drag, startPoint x: 223, startPoint y: 356, endPoint x: 279, endPoint y: 366, distance: 56.7
copy div "1.7 Have the med monitor sheets been filled out? Answer View Tag In Progress Yo…"
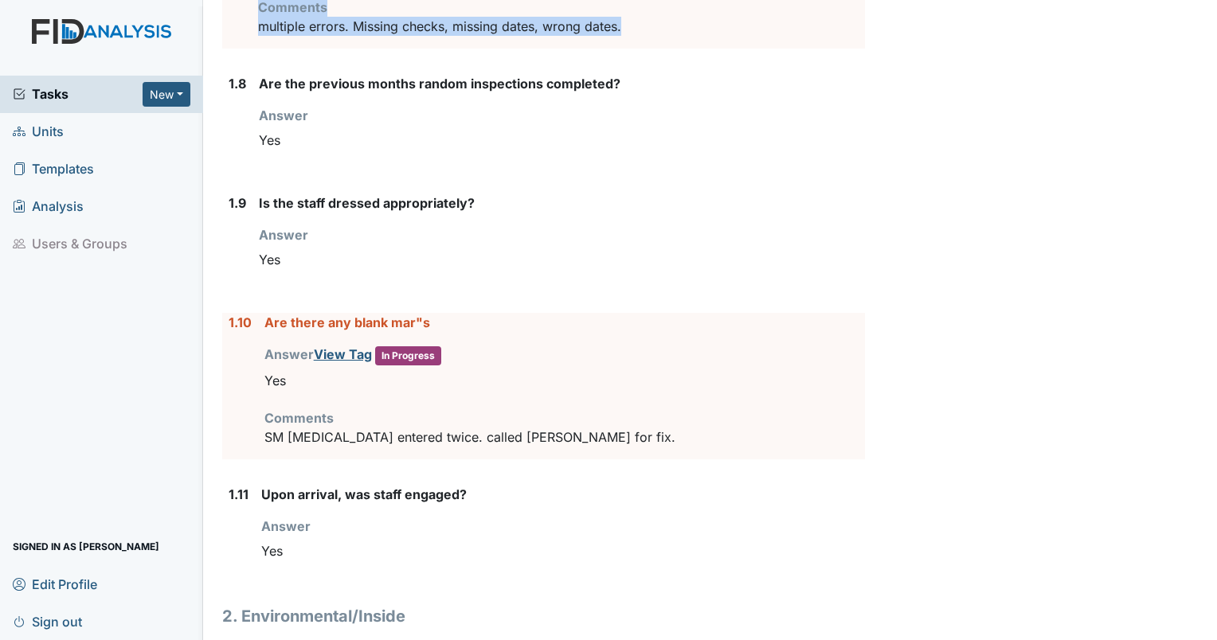
scroll to position [1153, 0]
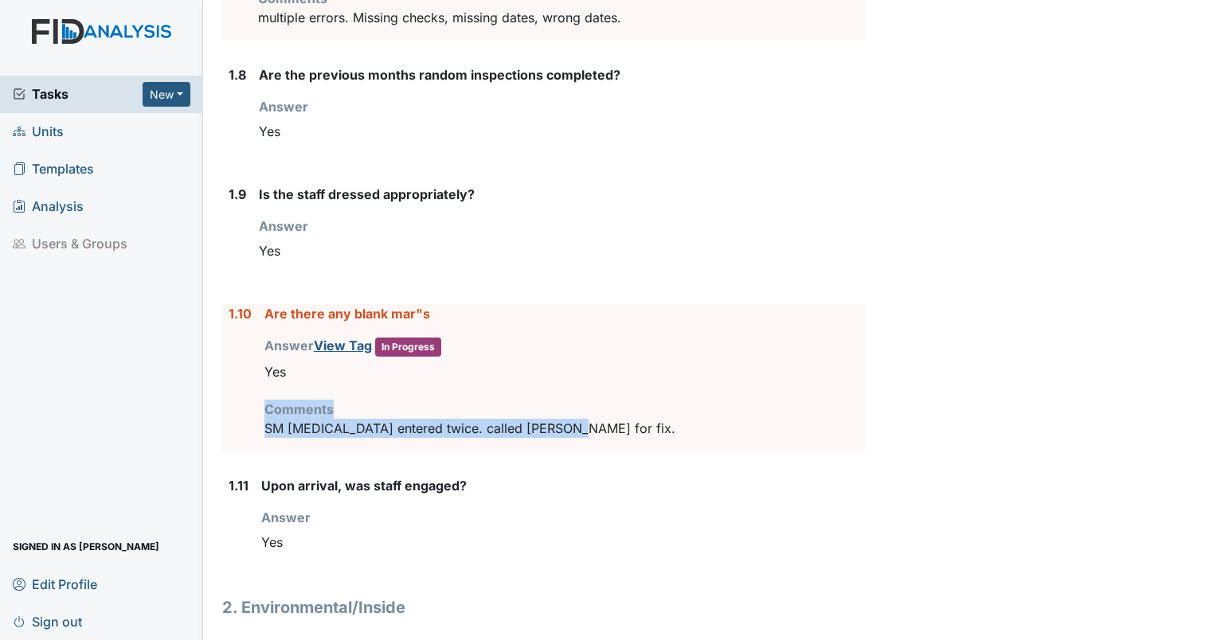
drag, startPoint x: 576, startPoint y: 429, endPoint x: 355, endPoint y: 369, distance: 229.2
click at [355, 369] on div "Are there any blank mar"s Answer View Tag In Progress You must select one of th…" at bounding box center [564, 377] width 600 height 146
click at [598, 430] on p "SM [MEDICAL_DATA] entered twice. called [PERSON_NAME] for fix." at bounding box center [564, 428] width 600 height 19
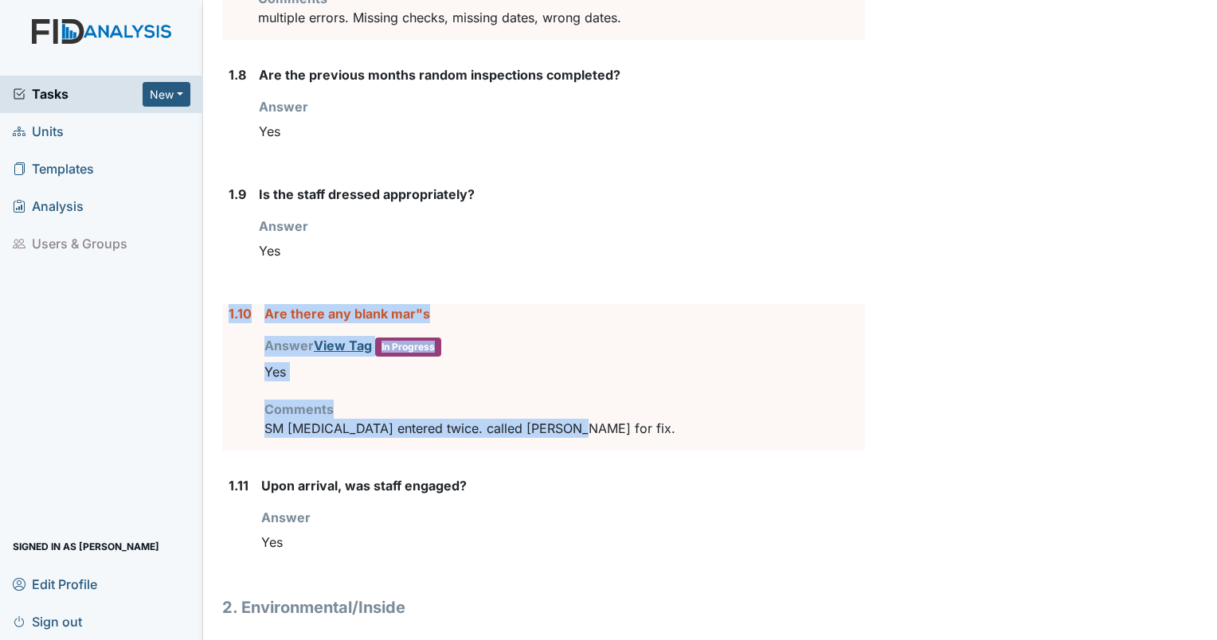
drag, startPoint x: 586, startPoint y: 427, endPoint x: 221, endPoint y: 302, distance: 385.5
click at [222, 304] on div "1.10 Are there any blank mar"s Answer View Tag In Progress You must select one …" at bounding box center [543, 377] width 643 height 146
drag, startPoint x: 221, startPoint y: 302, endPoint x: 232, endPoint y: 307, distance: 12.5
copy div "1.10 Are there any blank mar"s Answer View Tag In Progress You must select one …"
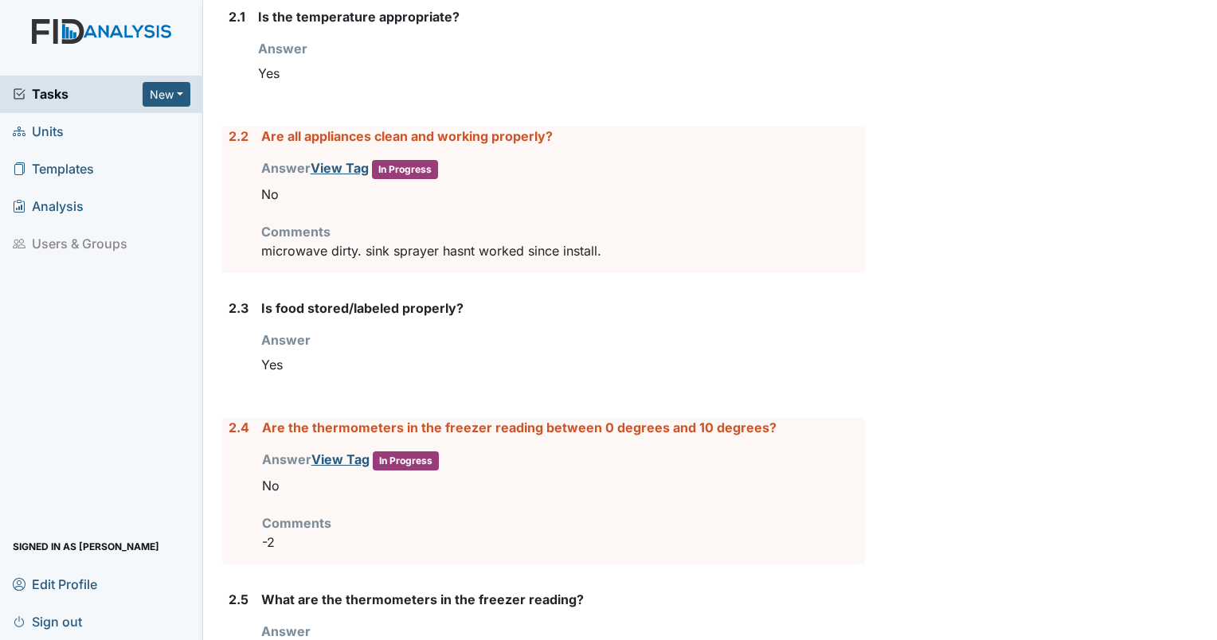
scroll to position [1768, 0]
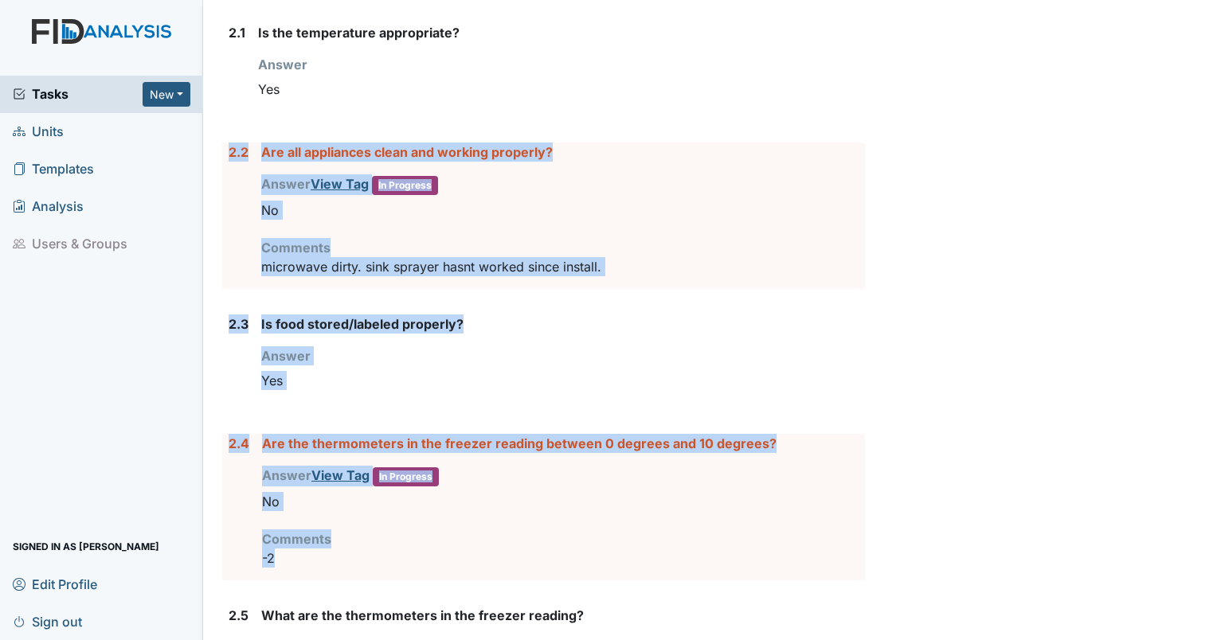
drag, startPoint x: 291, startPoint y: 561, endPoint x: 226, endPoint y: 143, distance: 423.1
copy form "2.2 Are all appliances clean and working properly? Answer View Tag In Progress …"
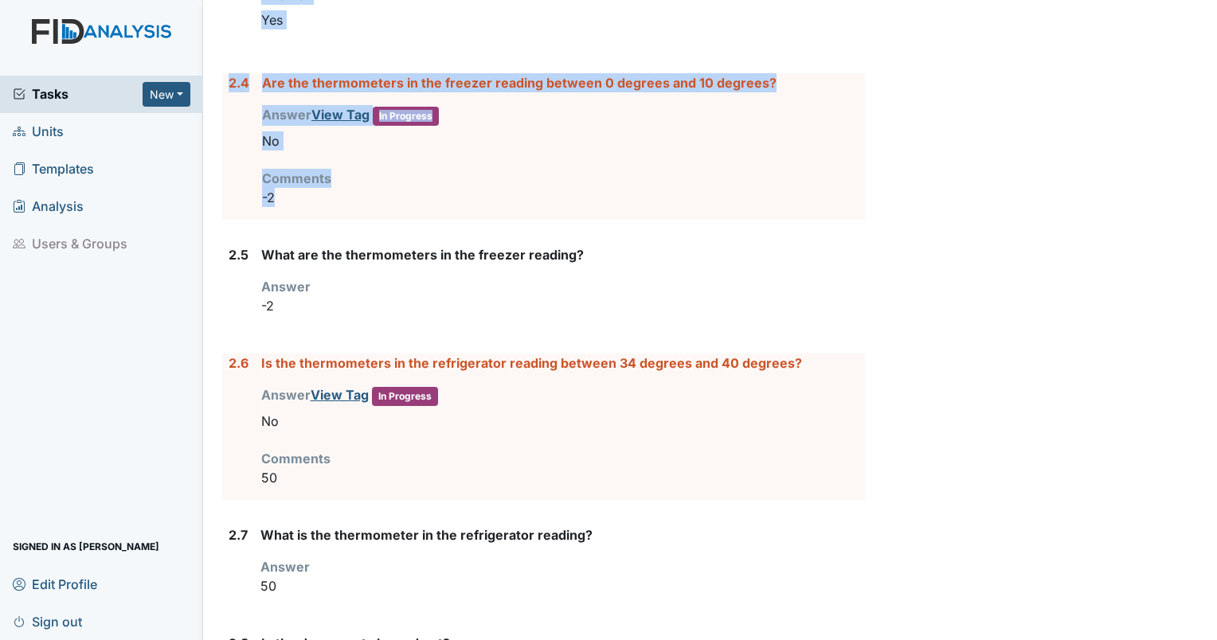
scroll to position [2169, 0]
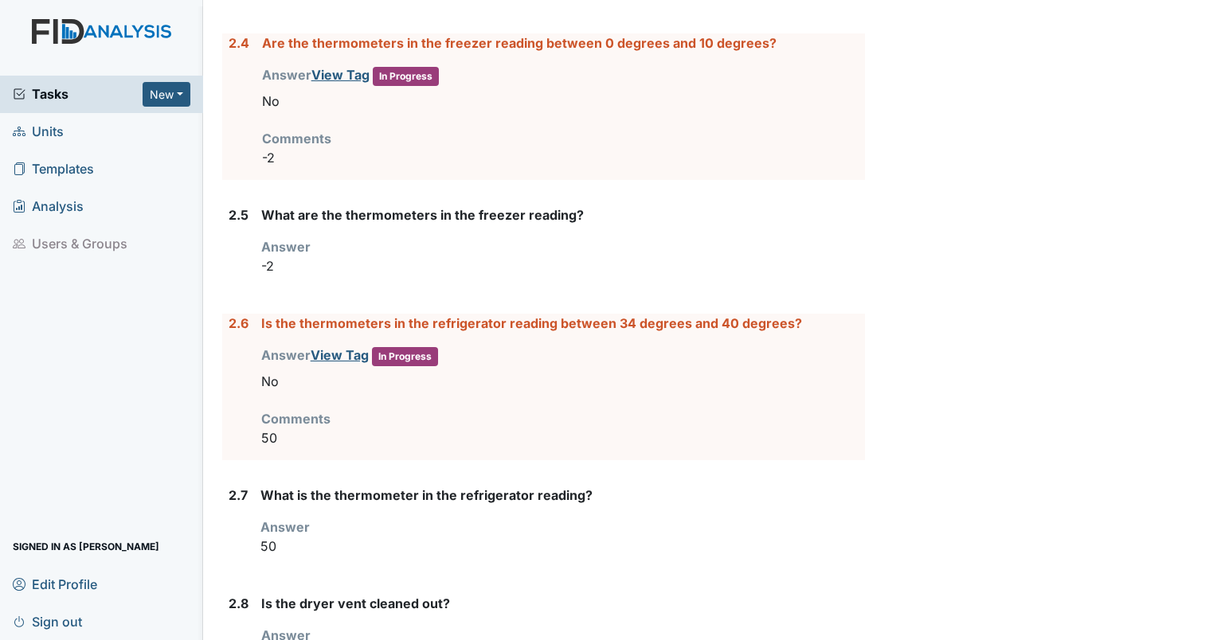
click at [299, 428] on p "50" at bounding box center [562, 437] width 603 height 19
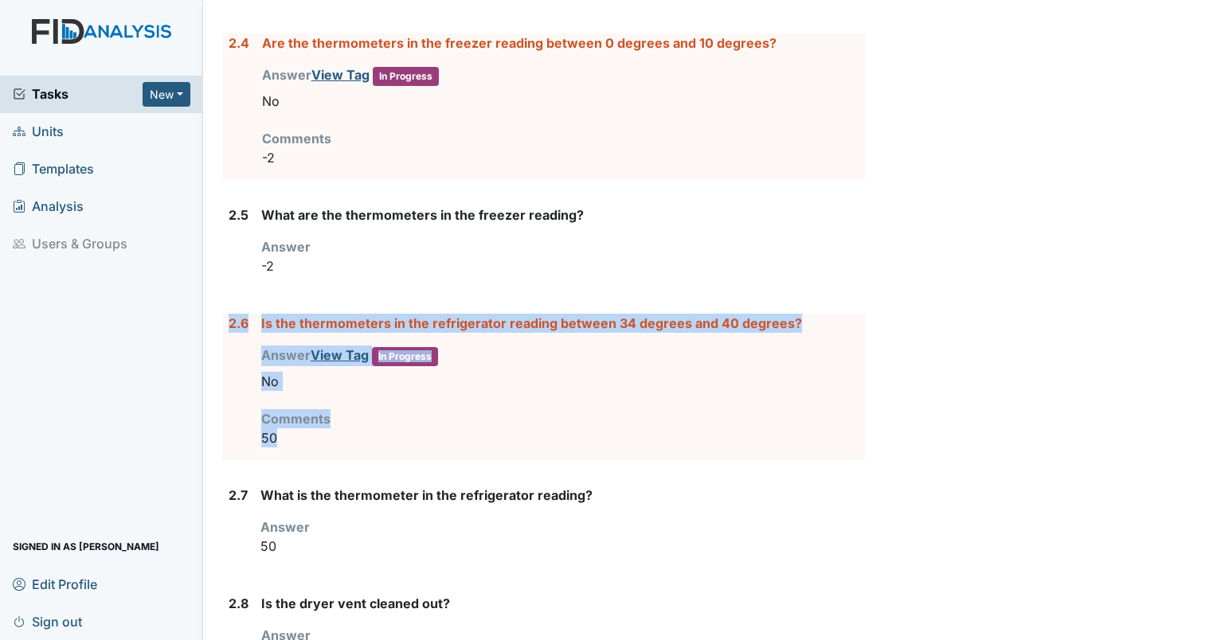
drag, startPoint x: 302, startPoint y: 424, endPoint x: 226, endPoint y: 335, distance: 116.3
click at [226, 335] on div "2.6 Is the thermometers in the refrigerator reading between 34 degrees and 40 d…" at bounding box center [543, 387] width 643 height 146
drag, startPoint x: 226, startPoint y: 335, endPoint x: 295, endPoint y: 317, distance: 70.9
copy div "2.6 Is the thermometers in the refrigerator reading between 34 degrees and 40 d…"
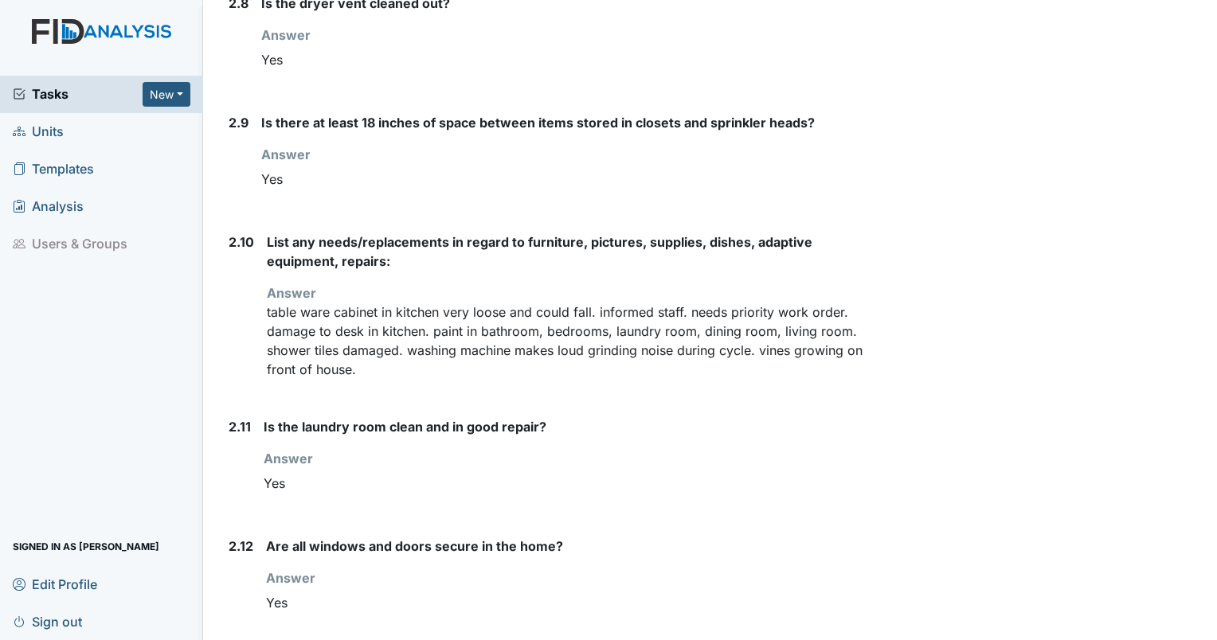
scroll to position [2753, 0]
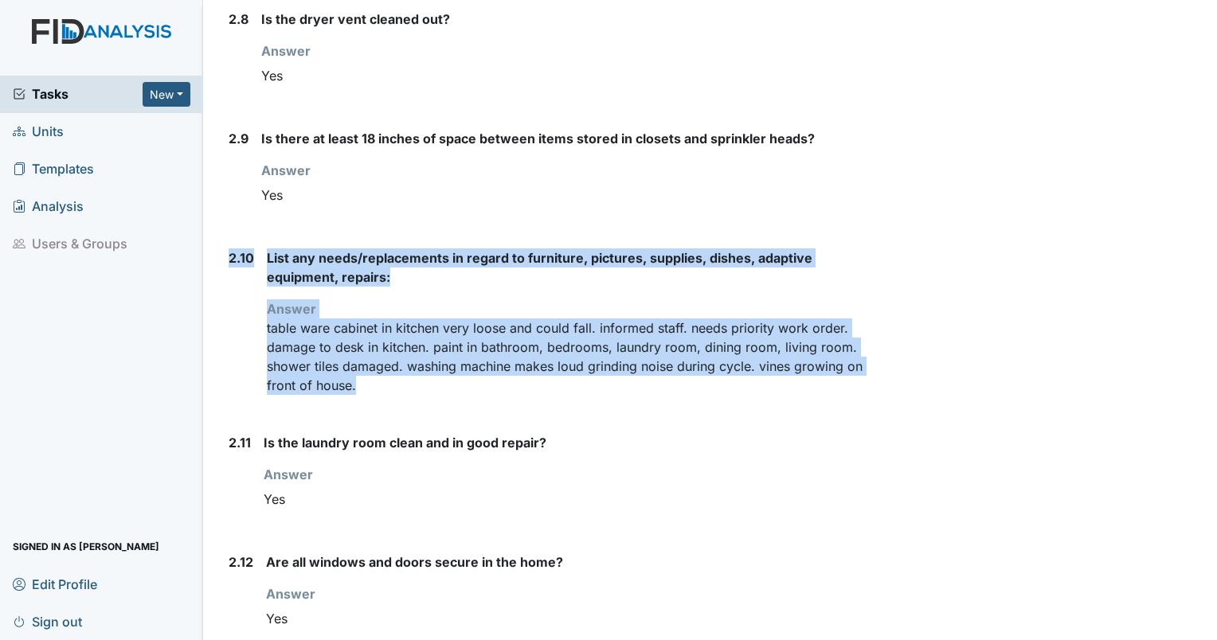
drag, startPoint x: 398, startPoint y: 377, endPoint x: 226, endPoint y: 243, distance: 217.9
click at [226, 248] on div "2.10 List any needs/replacements in regard to furniture, pictures, supplies, di…" at bounding box center [543, 327] width 643 height 159
drag, startPoint x: 226, startPoint y: 243, endPoint x: 294, endPoint y: 261, distance: 70.1
copy div "2.10 List any needs/replacements in regard to furniture, pictures, supplies, di…"
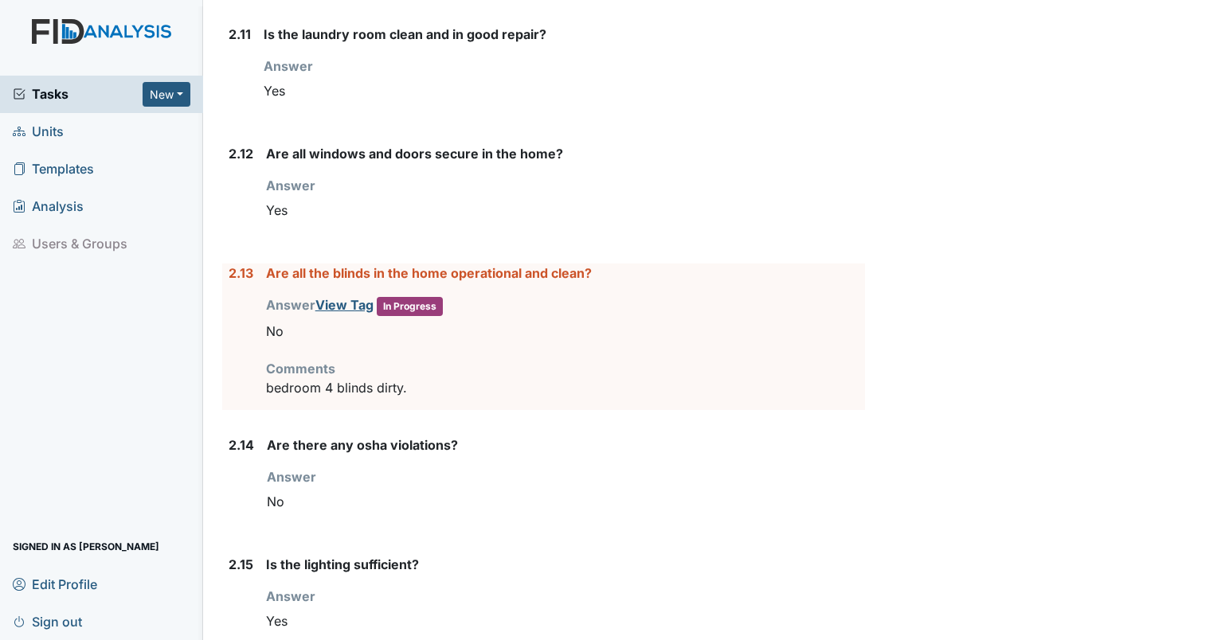
scroll to position [3225, 0]
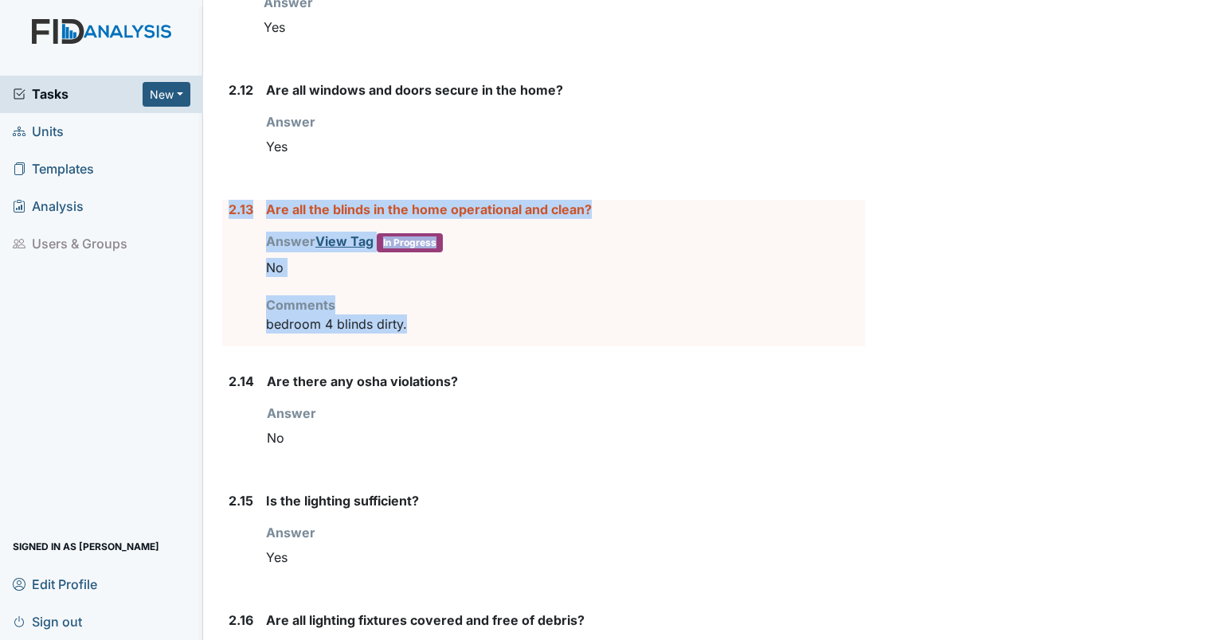
drag, startPoint x: 432, startPoint y: 309, endPoint x: 221, endPoint y: 202, distance: 236.4
click at [221, 202] on div "Inspection: Coordinator Random ID: #00007820 Completed Autosaving... Location: …" at bounding box center [543, 575] width 666 height 7576
drag, startPoint x: 221, startPoint y: 202, endPoint x: 321, endPoint y: 201, distance: 100.3
copy div "2.13 Are all the blinds in the home operational and clean? Answer View Tag In P…"
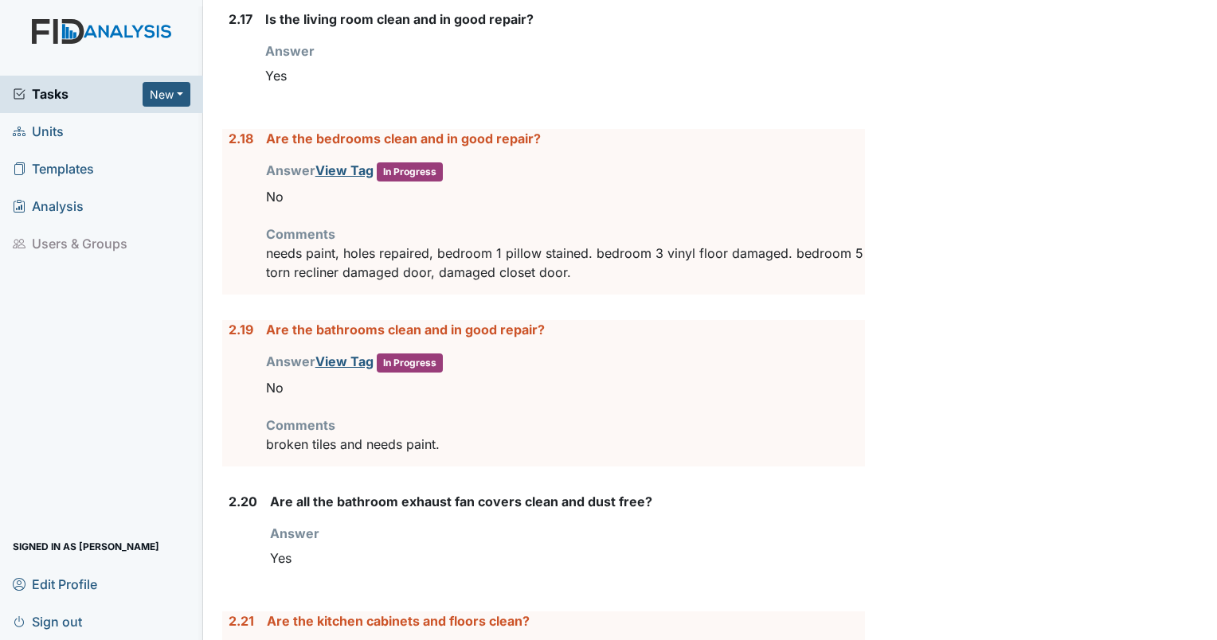
scroll to position [3938, 0]
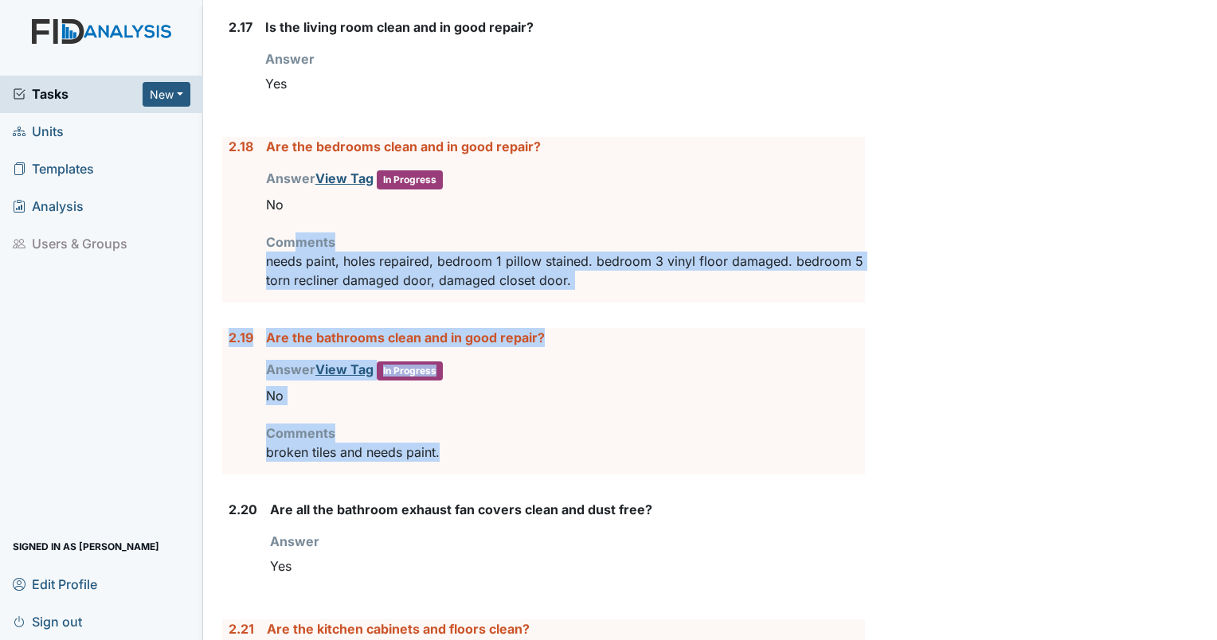
drag, startPoint x: 459, startPoint y: 433, endPoint x: 297, endPoint y: 224, distance: 264.5
click at [229, 137] on label "2.18" at bounding box center [240, 146] width 25 height 19
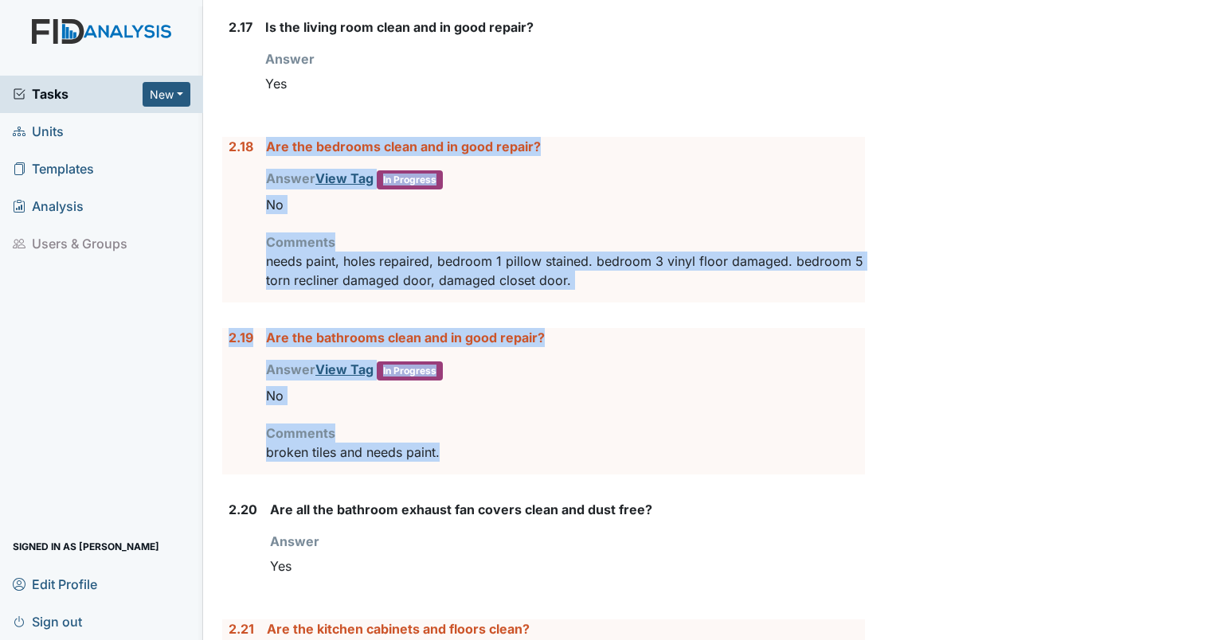
drag, startPoint x: 459, startPoint y: 436, endPoint x: 243, endPoint y: 275, distance: 269.1
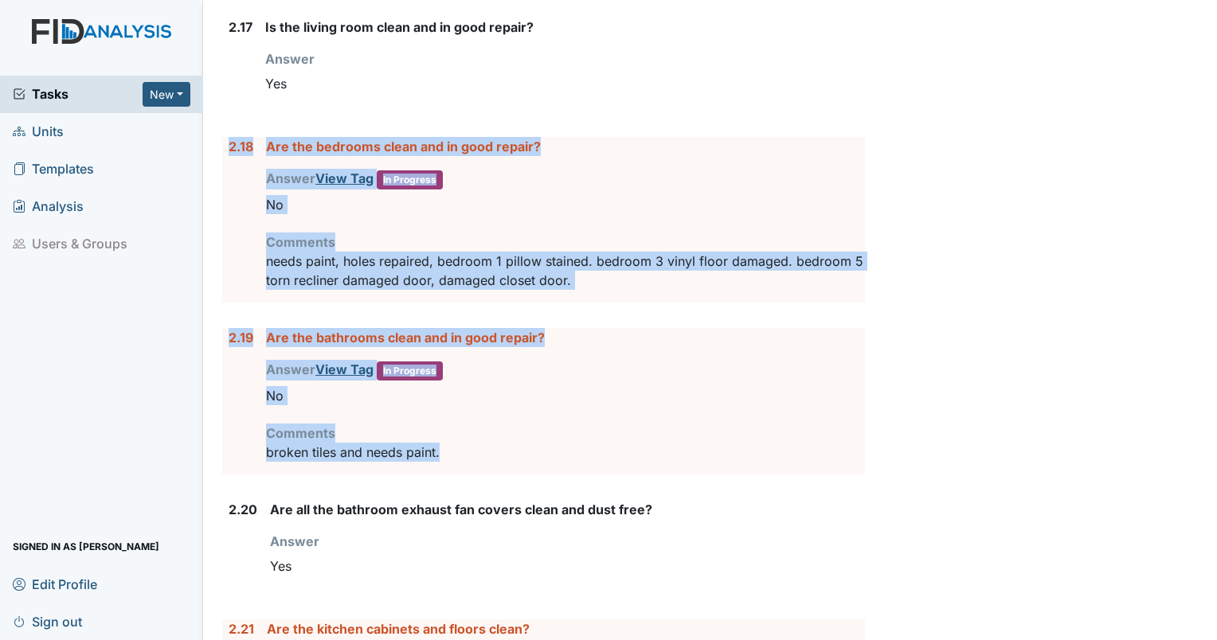
drag, startPoint x: 223, startPoint y: 126, endPoint x: 514, endPoint y: 452, distance: 437.6
drag, startPoint x: 514, startPoint y: 452, endPoint x: 403, endPoint y: 446, distance: 111.6
copy form "2.18 Are the bedrooms clean and in good repair? Answer View Tag In Progress You…"
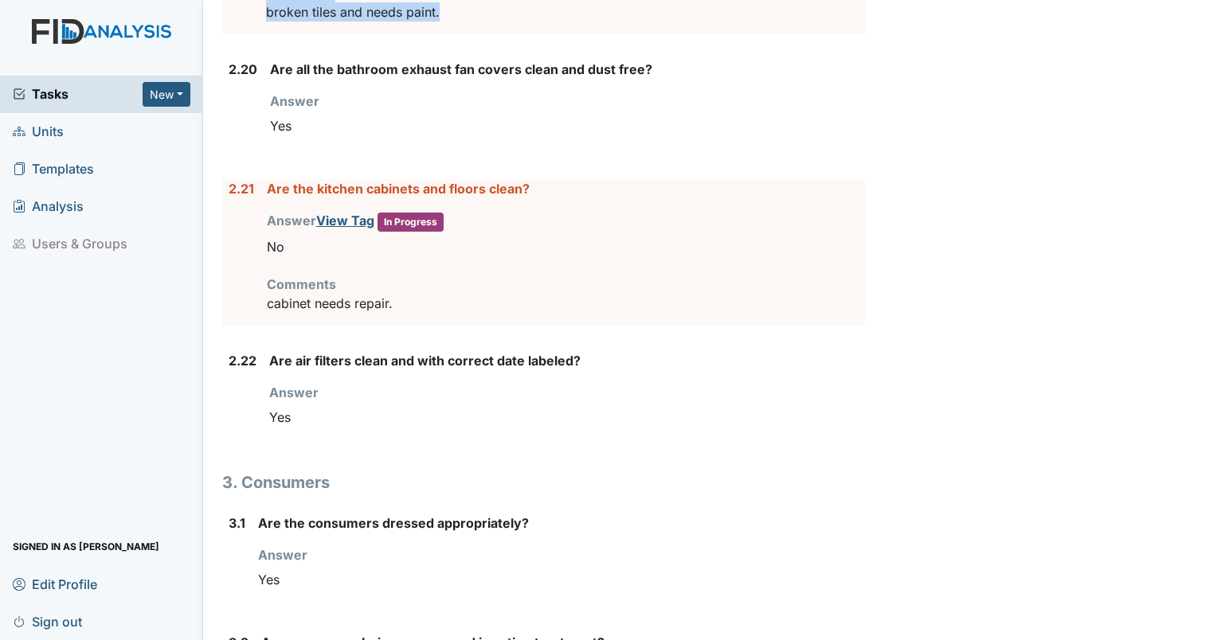
scroll to position [4426, 0]
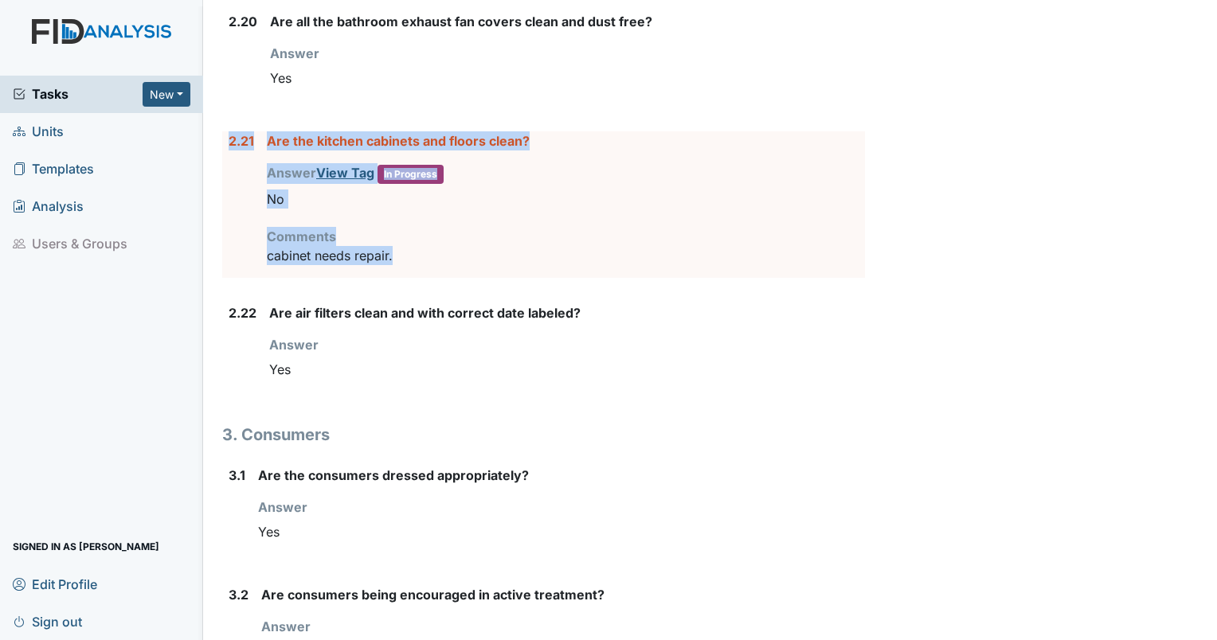
drag, startPoint x: 414, startPoint y: 239, endPoint x: 225, endPoint y: 131, distance: 217.8
click at [225, 131] on div "2.21 Are the kitchen cabinets and floors clean? Answer View Tag In Progress You…" at bounding box center [543, 204] width 643 height 146
drag, startPoint x: 225, startPoint y: 131, endPoint x: 295, endPoint y: 128, distance: 70.9
copy div "2.21 Are the kitchen cabinets and floors clean? Answer View Tag In Progress You…"
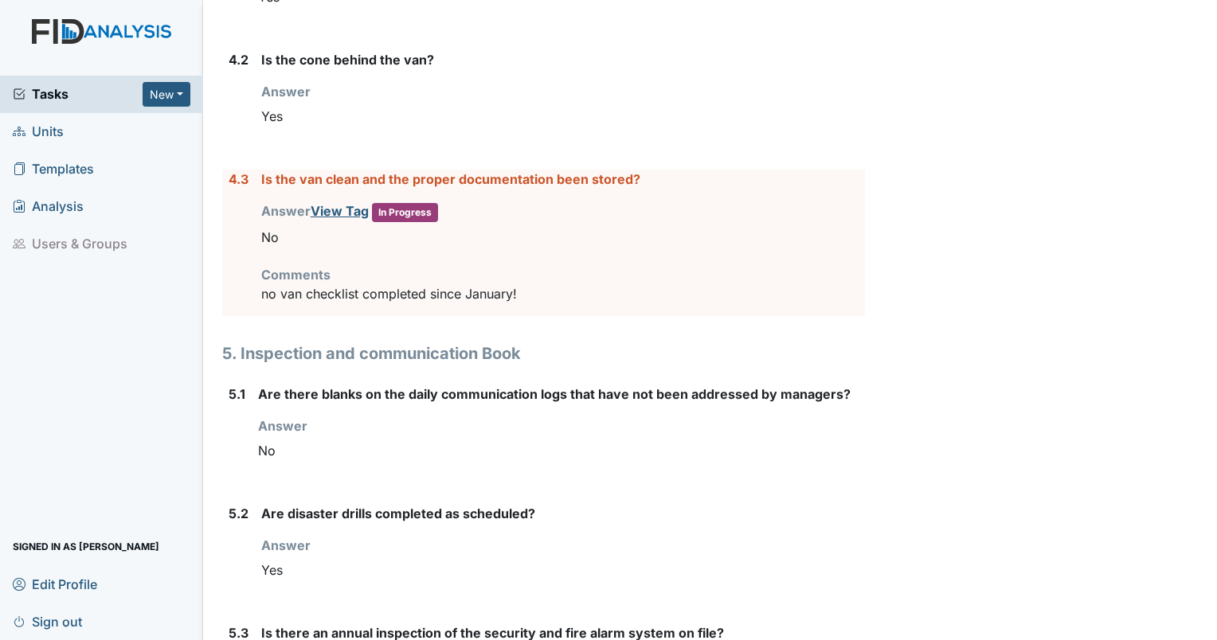
scroll to position [6051, 0]
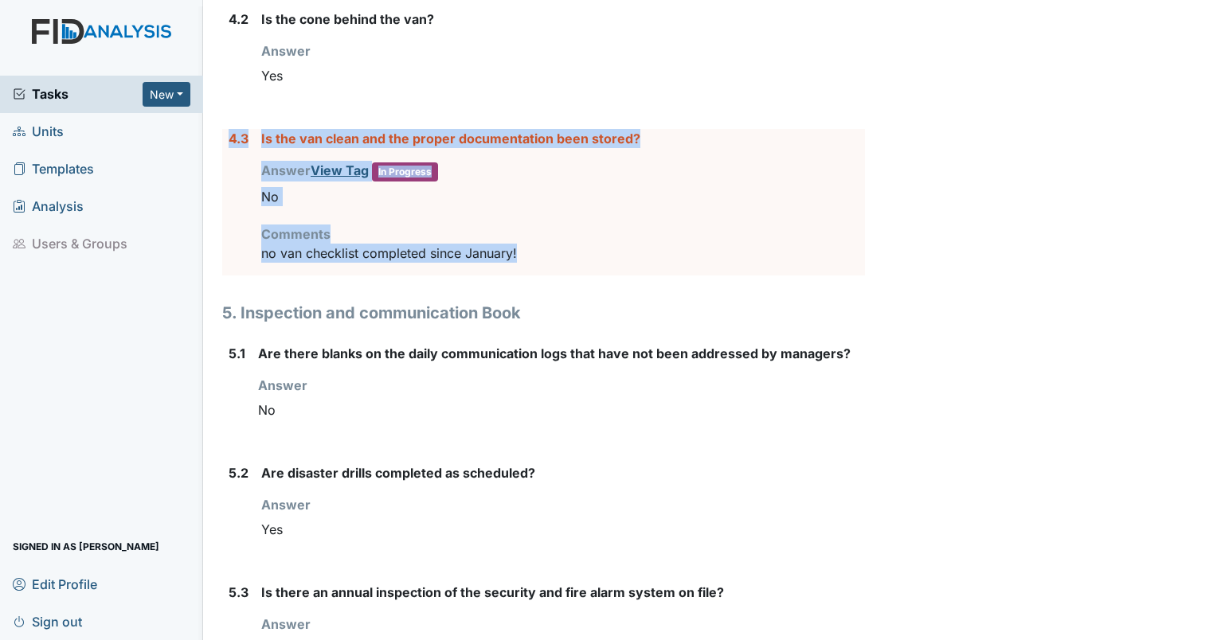
drag, startPoint x: 537, startPoint y: 233, endPoint x: 231, endPoint y: 124, distance: 324.6
click at [231, 129] on div "4.3 Is the van clean and the proper documentation been stored? Answer View Tag …" at bounding box center [543, 202] width 643 height 146
copy div "4.3 Is the van clean and the proper documentation been stored? Answer View Tag …"
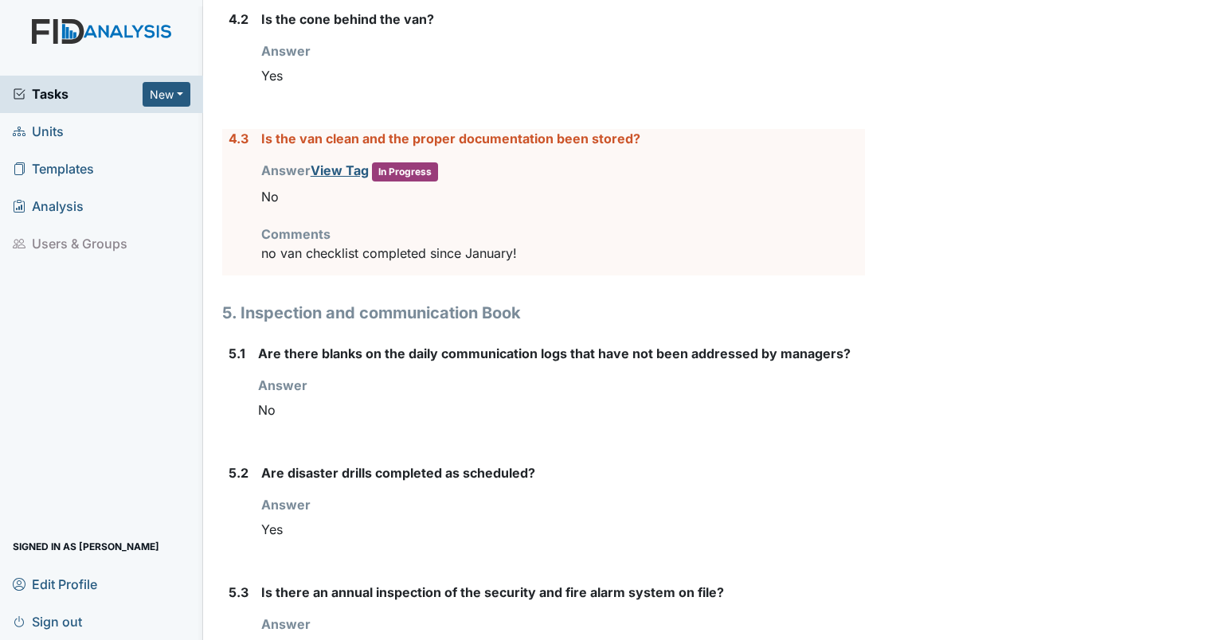
click at [90, 414] on div "Tasks New Form Inspection Document Bundle Units Templates Analysis Users & Grou…" at bounding box center [101, 358] width 203 height 564
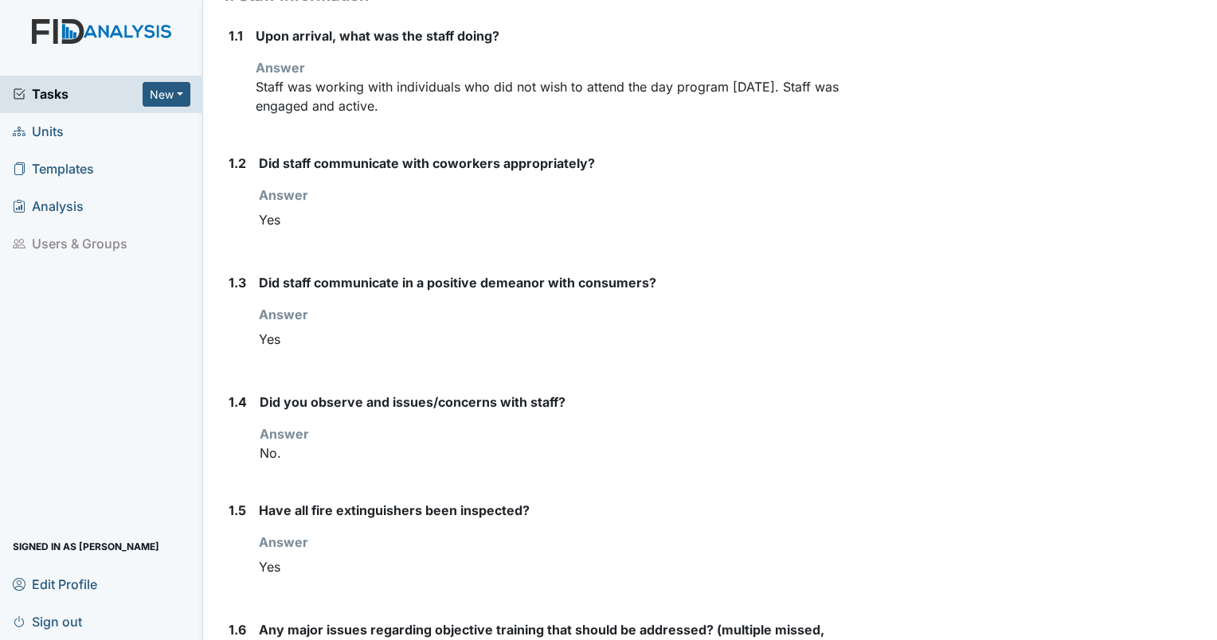
scroll to position [0, 0]
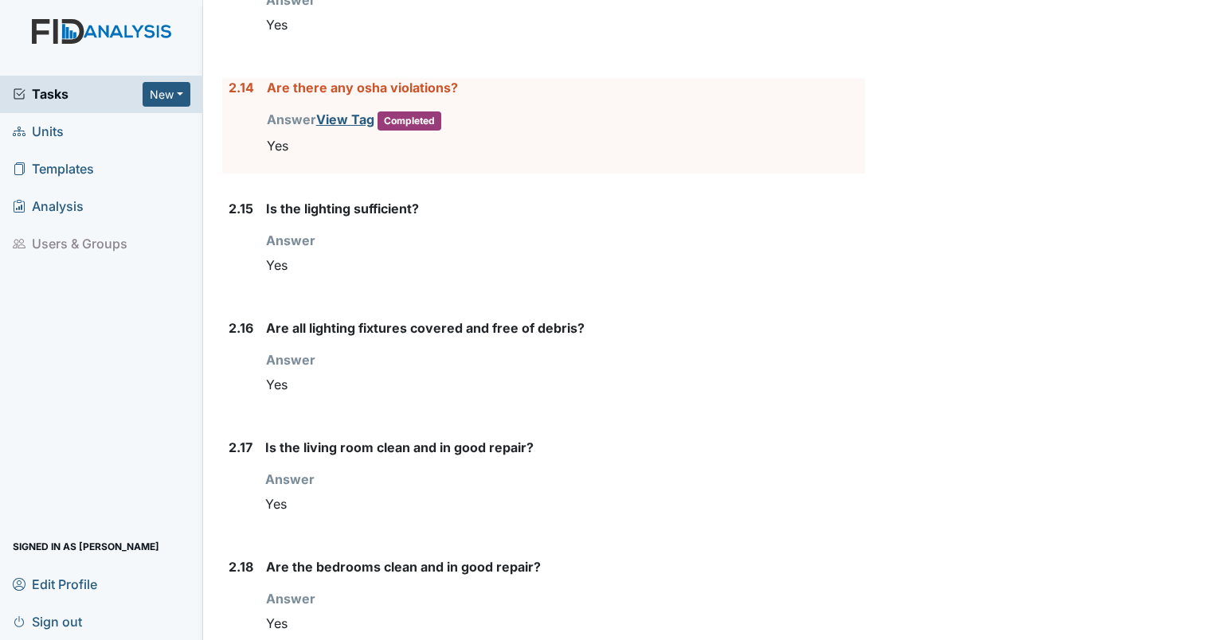
scroll to position [3096, 0]
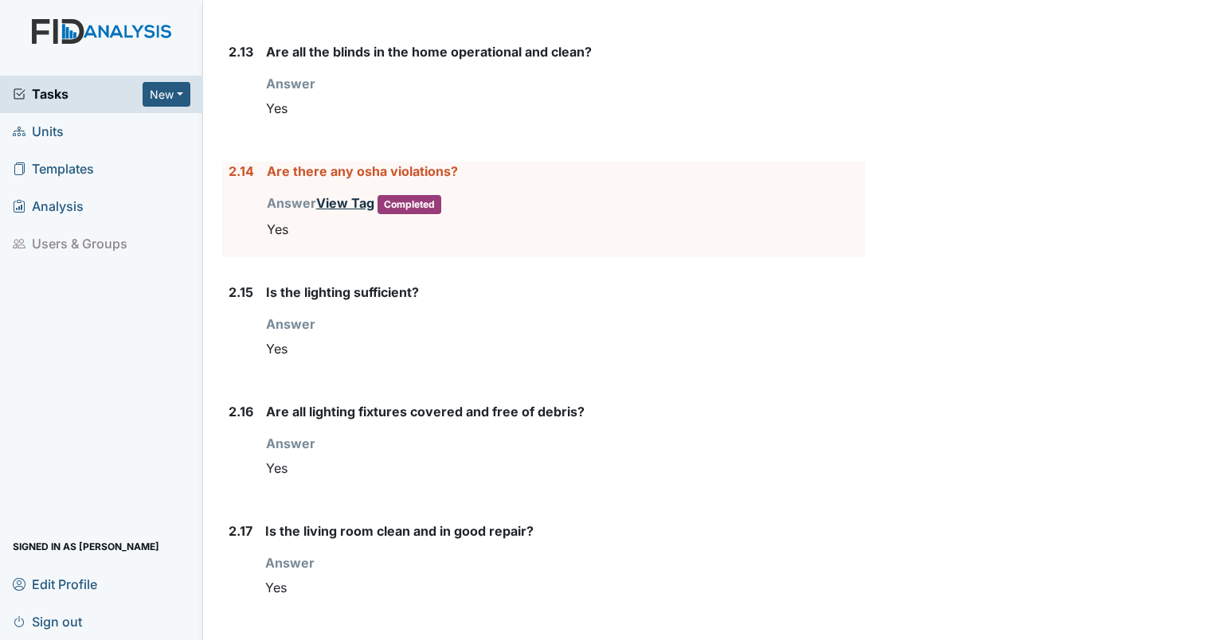
click at [339, 195] on link "View Tag" at bounding box center [345, 203] width 58 height 16
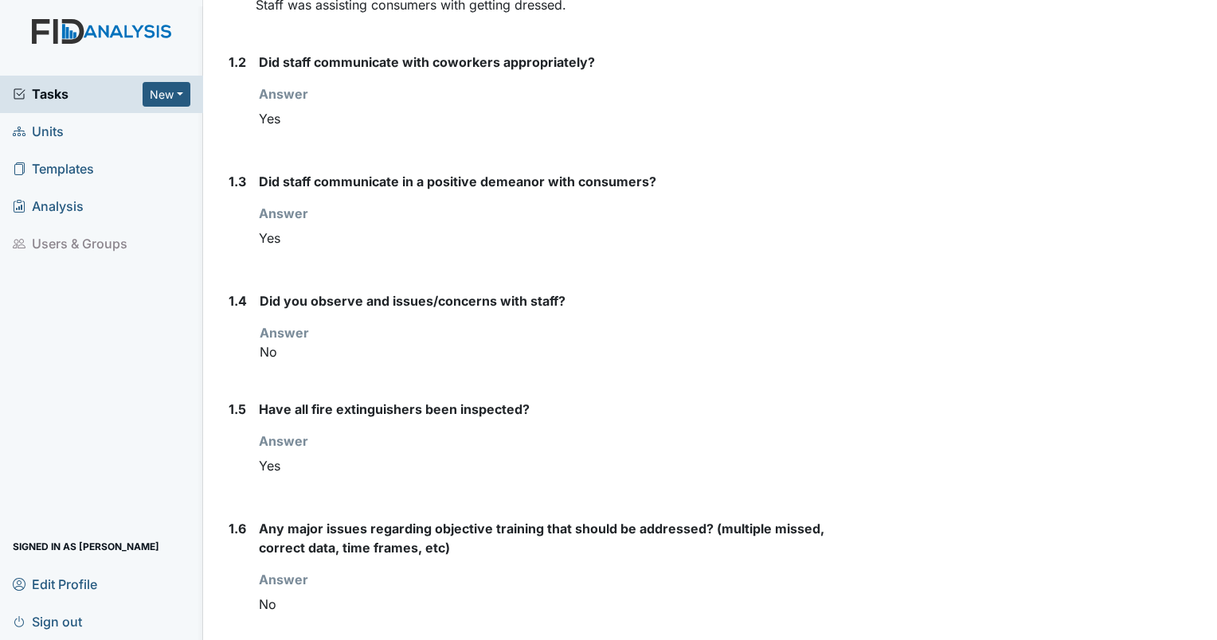
scroll to position [0, 0]
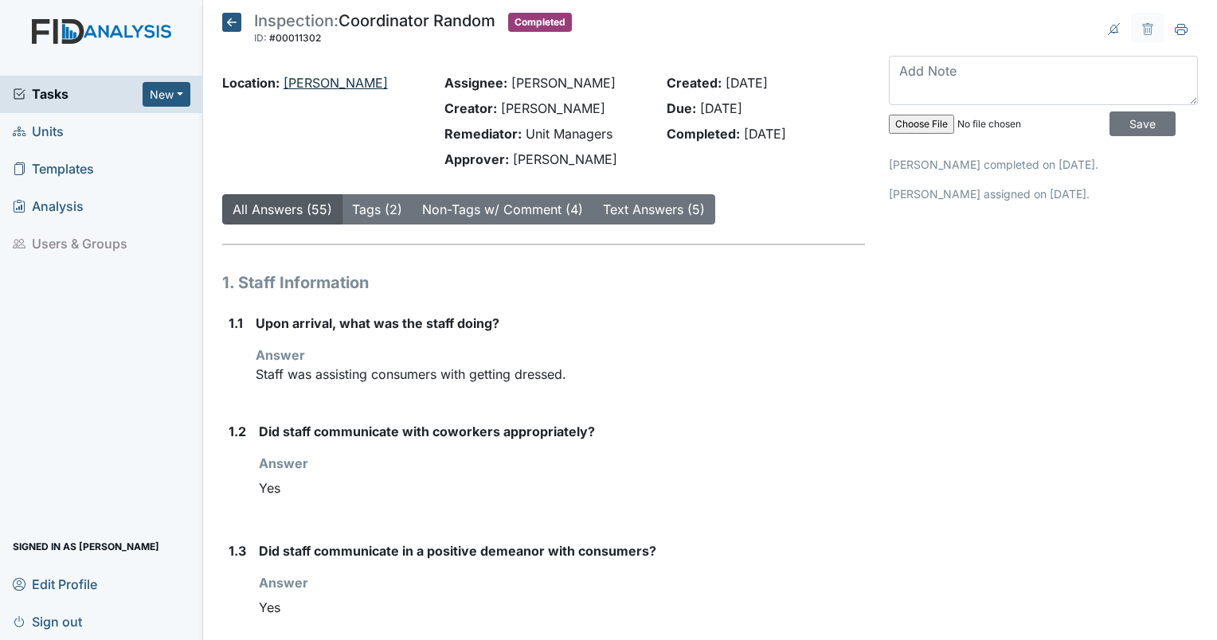
click at [299, 81] on link "[PERSON_NAME]" at bounding box center [335, 83] width 104 height 16
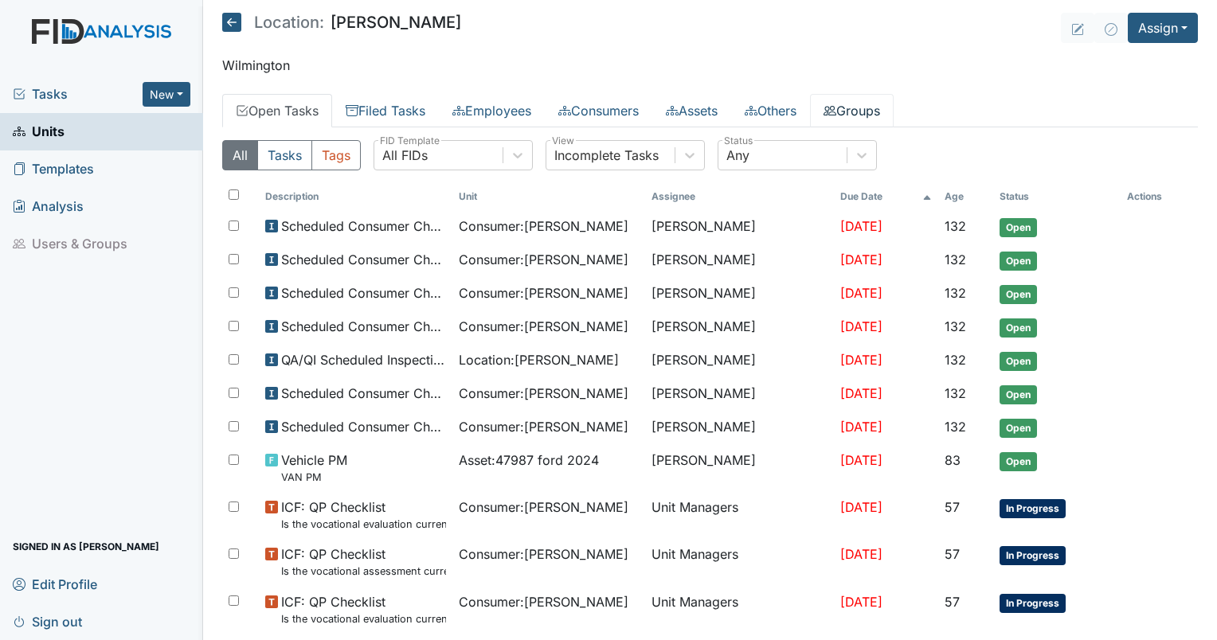
click at [886, 111] on link "Groups" at bounding box center [852, 110] width 84 height 33
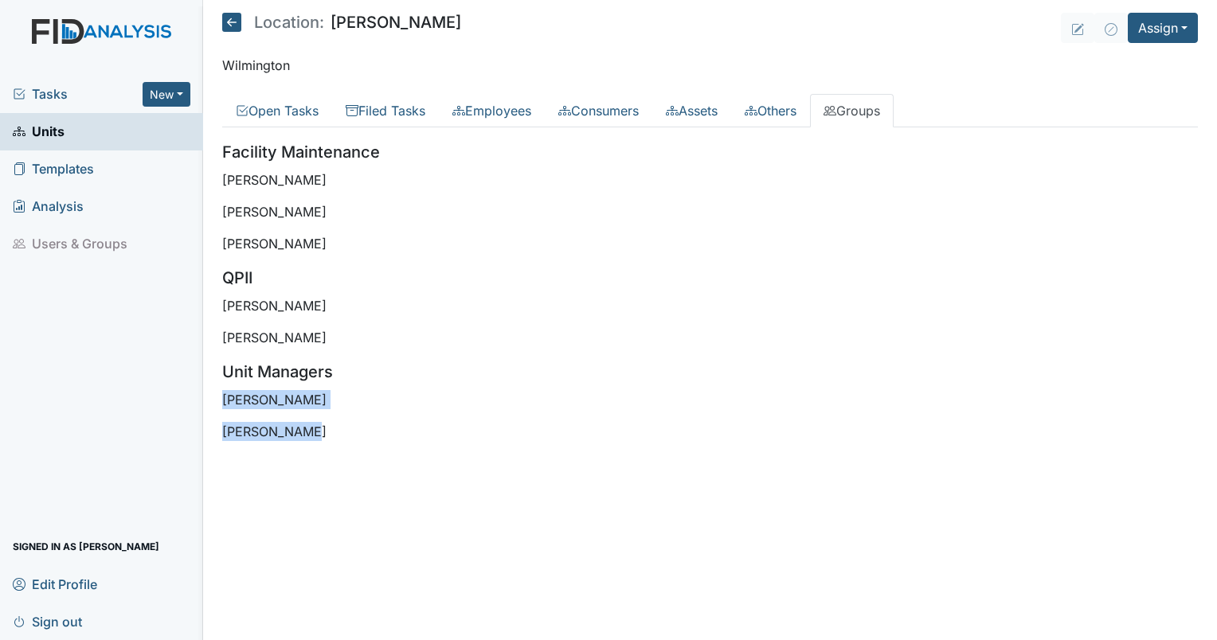
drag, startPoint x: 315, startPoint y: 436, endPoint x: 209, endPoint y: 392, distance: 115.6
click at [209, 392] on main "Location: [GEOGRAPHIC_DATA] Assign Assign Form Assign Inspection Assign Documen…" at bounding box center [710, 320] width 1014 height 640
drag, startPoint x: 209, startPoint y: 392, endPoint x: 243, endPoint y: 398, distance: 34.8
copy div "[PERSON_NAME] [PERSON_NAME]"
click at [1134, 279] on h5 "QPII" at bounding box center [709, 278] width 975 height 24
